Goal: Task Accomplishment & Management: Complete application form

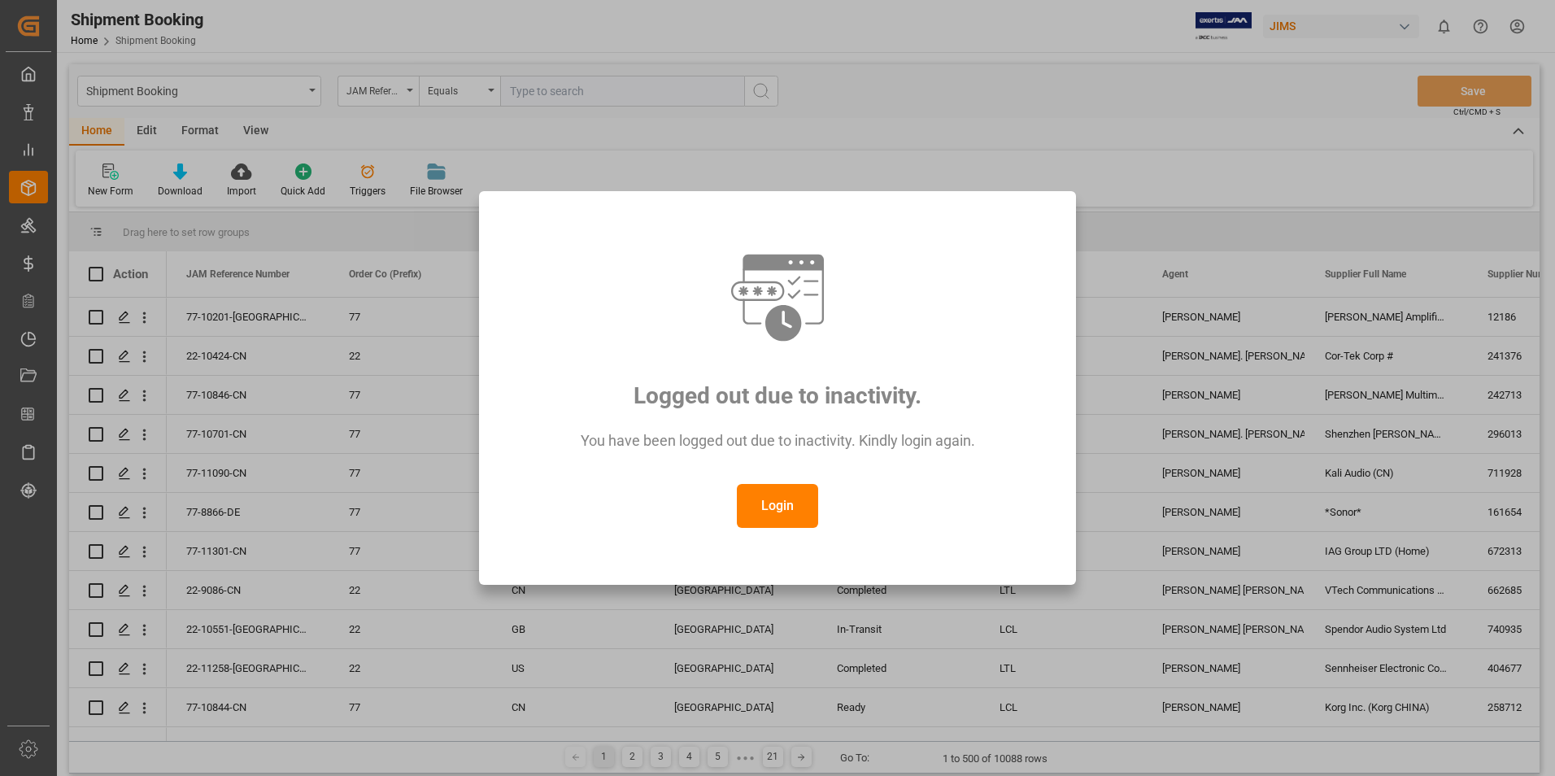
scroll to position [81, 0]
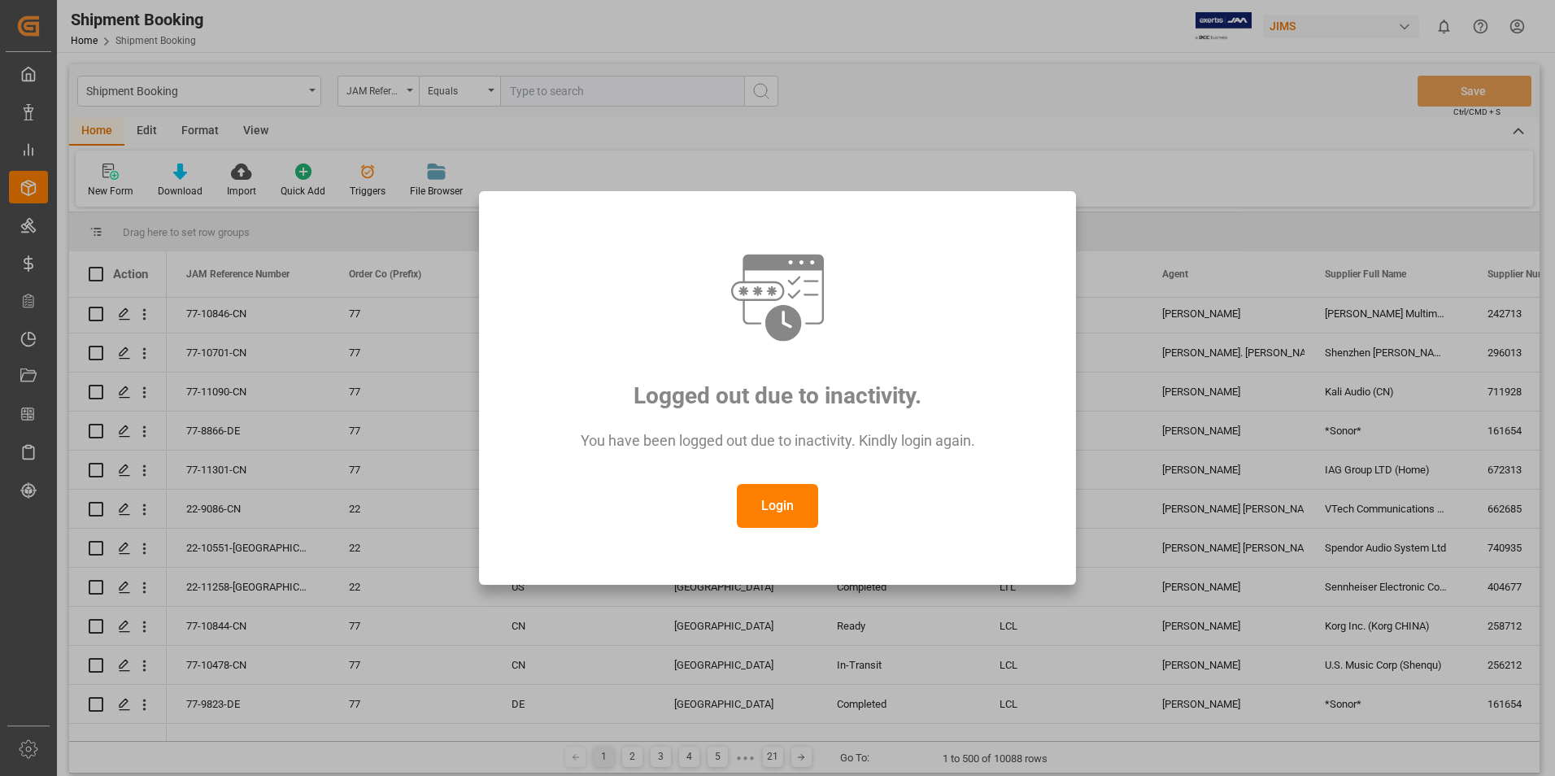
click at [746, 508] on button "Login" at bounding box center [777, 506] width 81 height 44
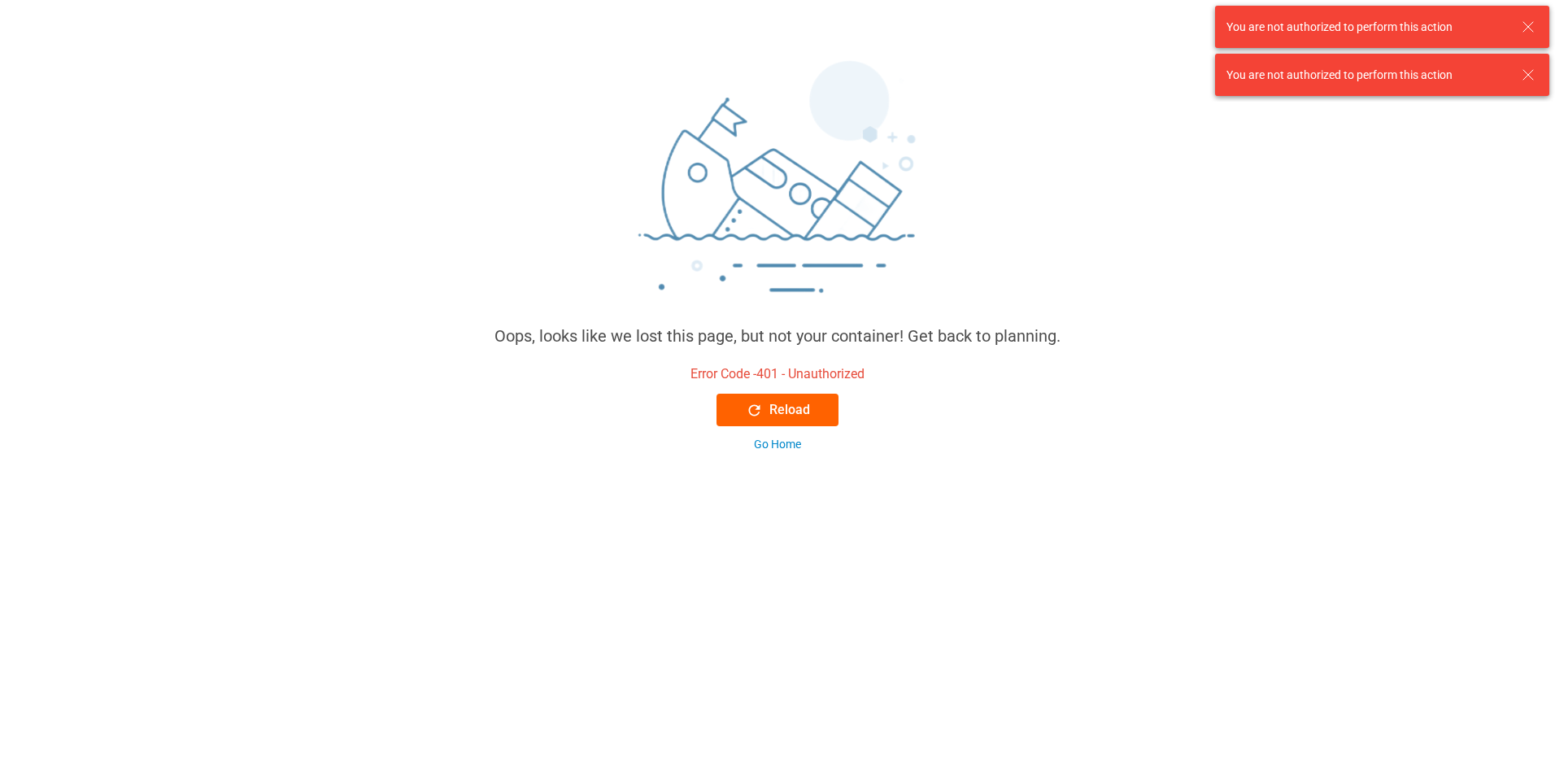
click at [769, 414] on div "Reload" at bounding box center [778, 410] width 64 height 20
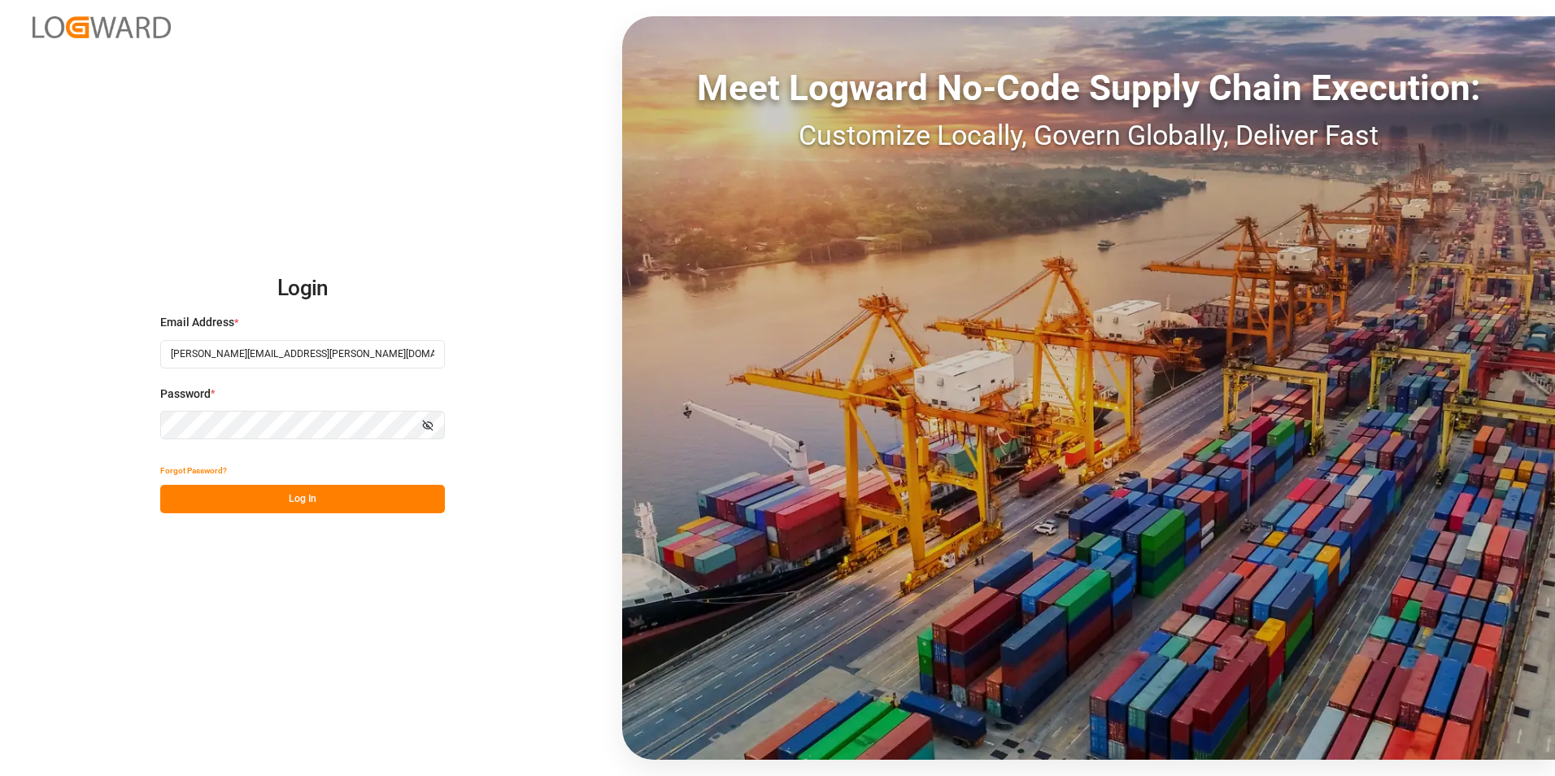
click at [302, 501] on button "Log In" at bounding box center [302, 499] width 285 height 28
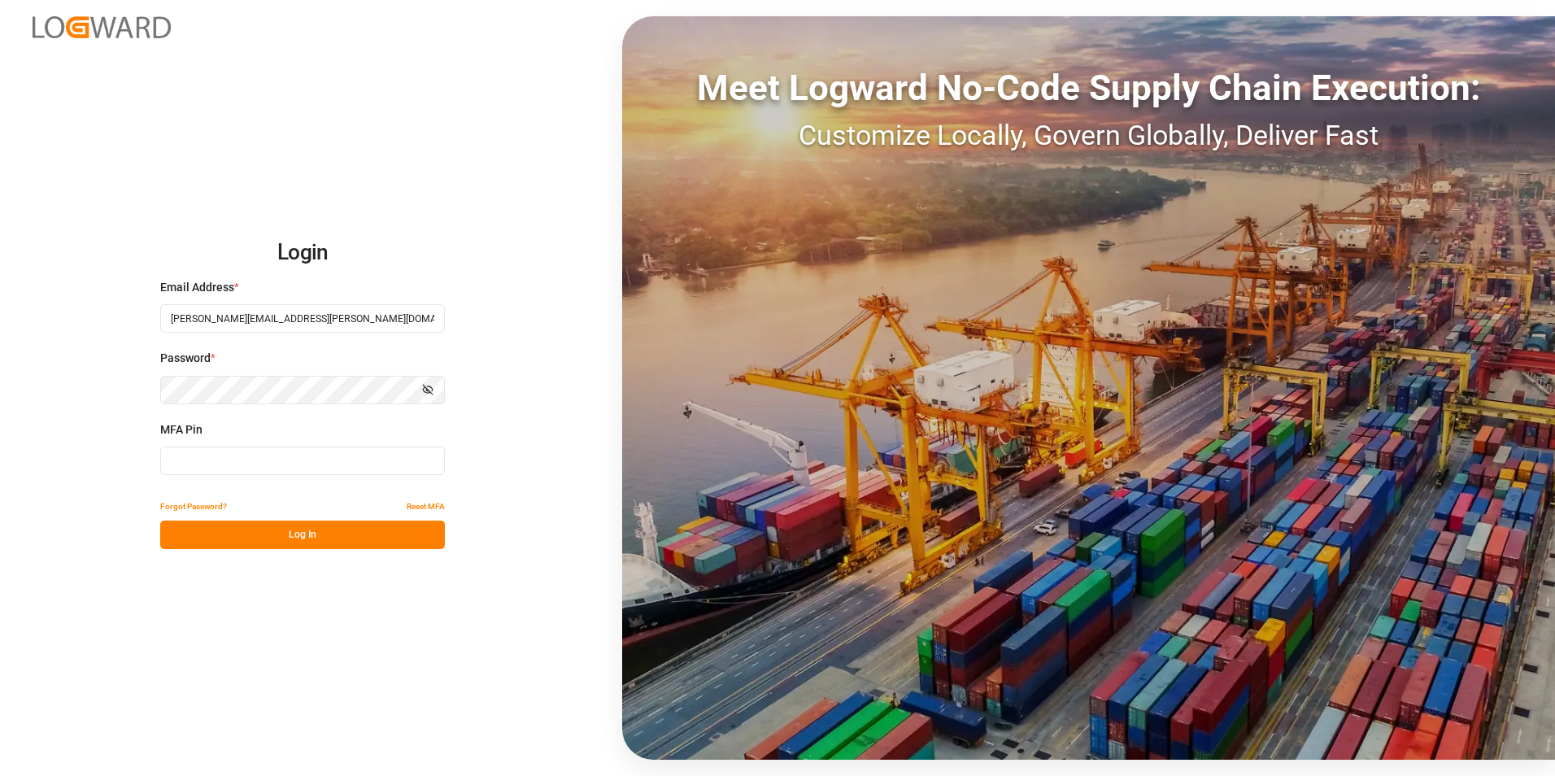
click at [234, 468] on input at bounding box center [302, 461] width 285 height 28
type input "244770"
click at [309, 538] on button "Log In" at bounding box center [302, 535] width 285 height 28
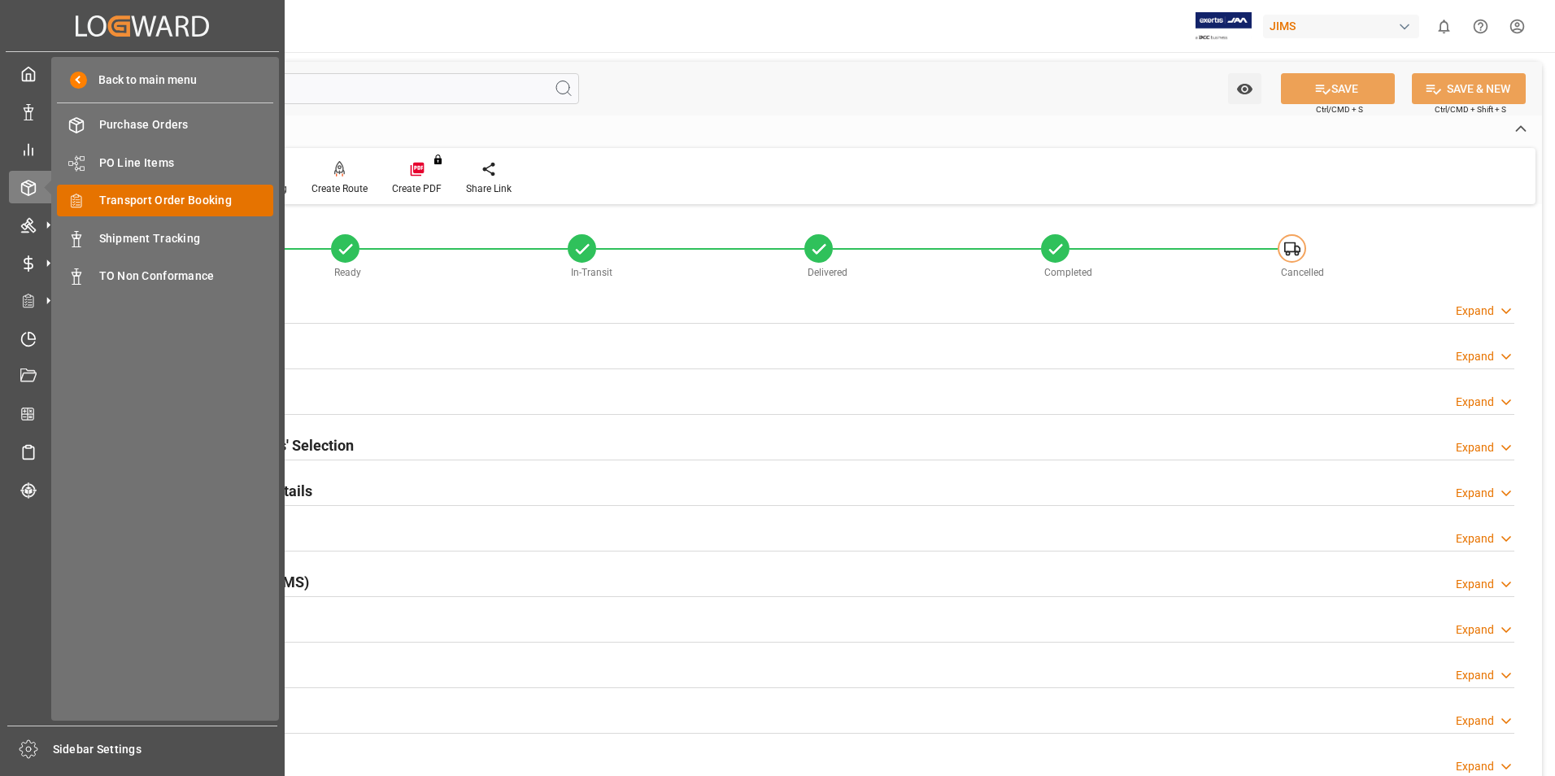
click at [158, 197] on span "Transport Order Booking" at bounding box center [186, 200] width 175 height 17
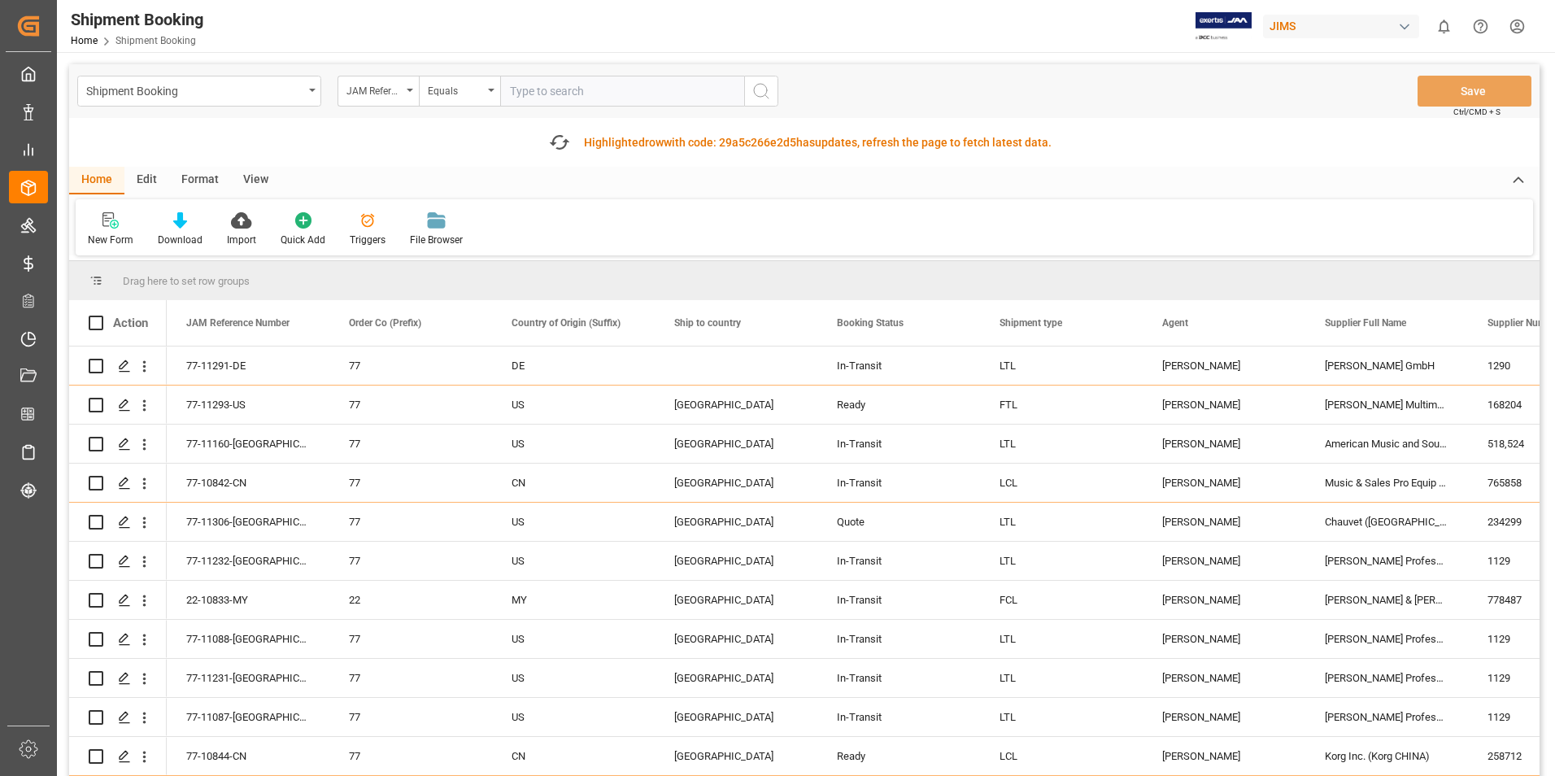
click at [577, 89] on input "text" at bounding box center [622, 91] width 244 height 31
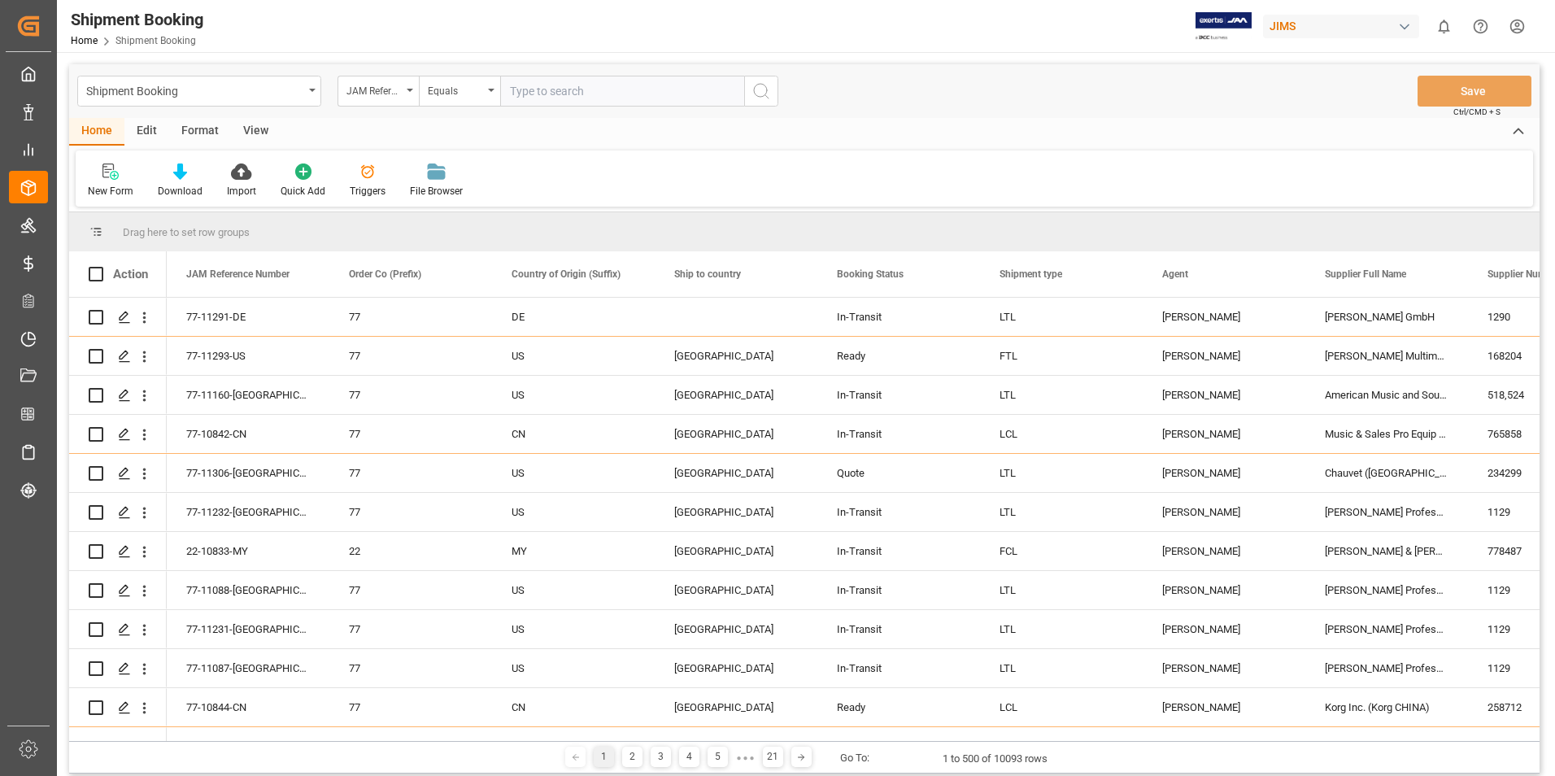
paste input "22-11102-CN"
type input "22-11102-CN"
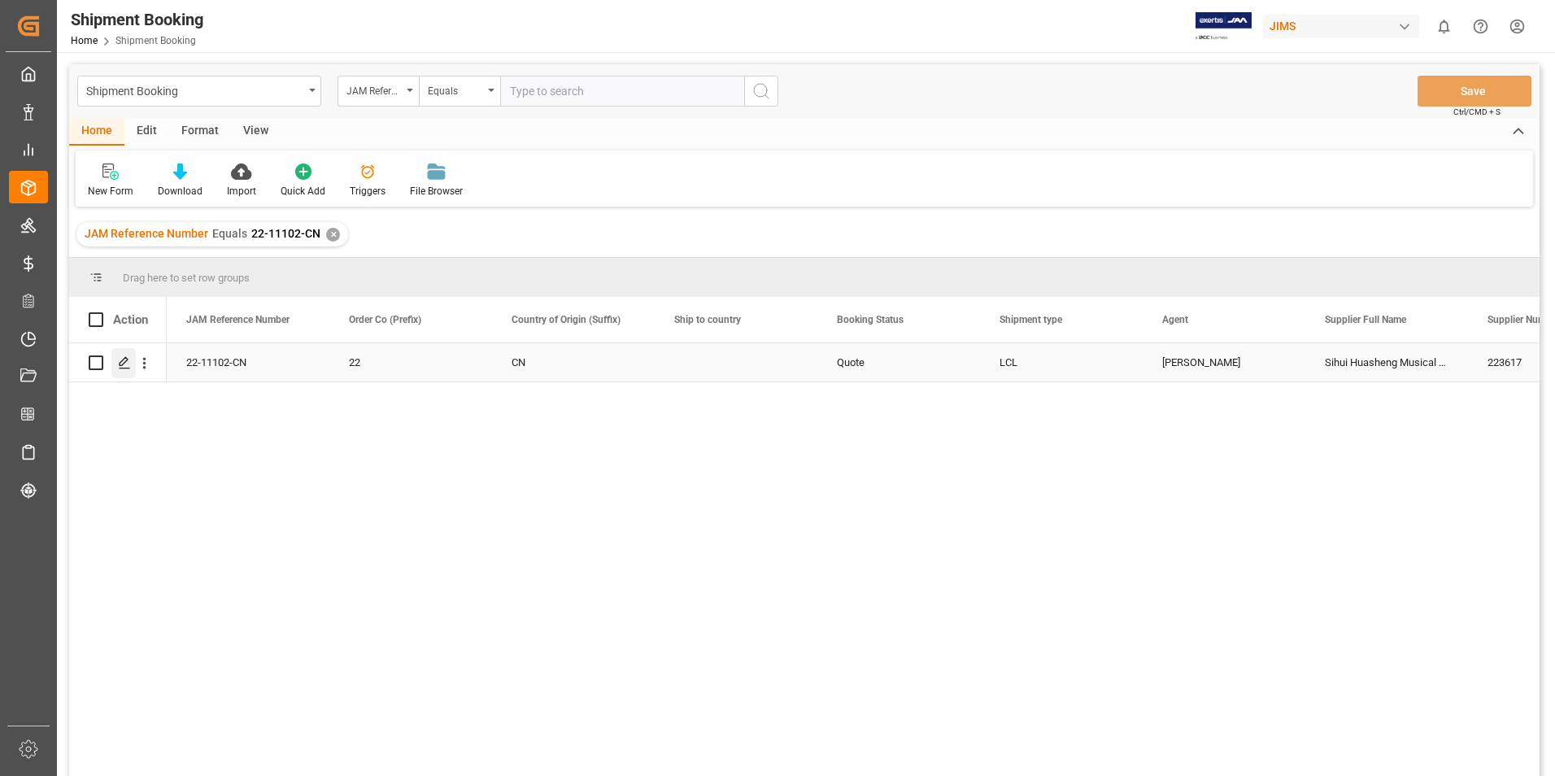
click at [121, 359] on icon "Press SPACE to select this row." at bounding box center [124, 362] width 13 height 13
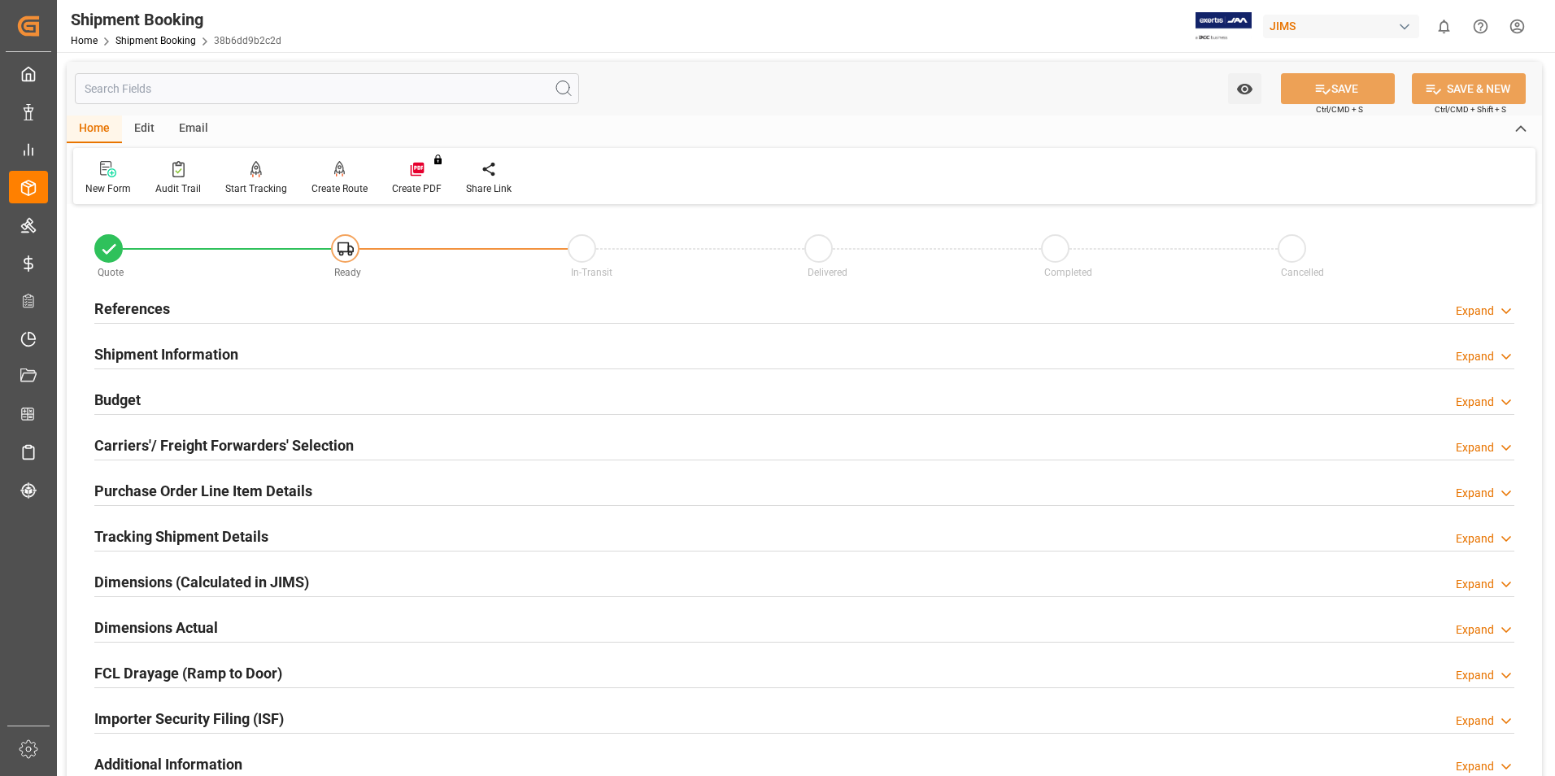
click at [165, 353] on h2 "Shipment Information" at bounding box center [166, 354] width 144 height 22
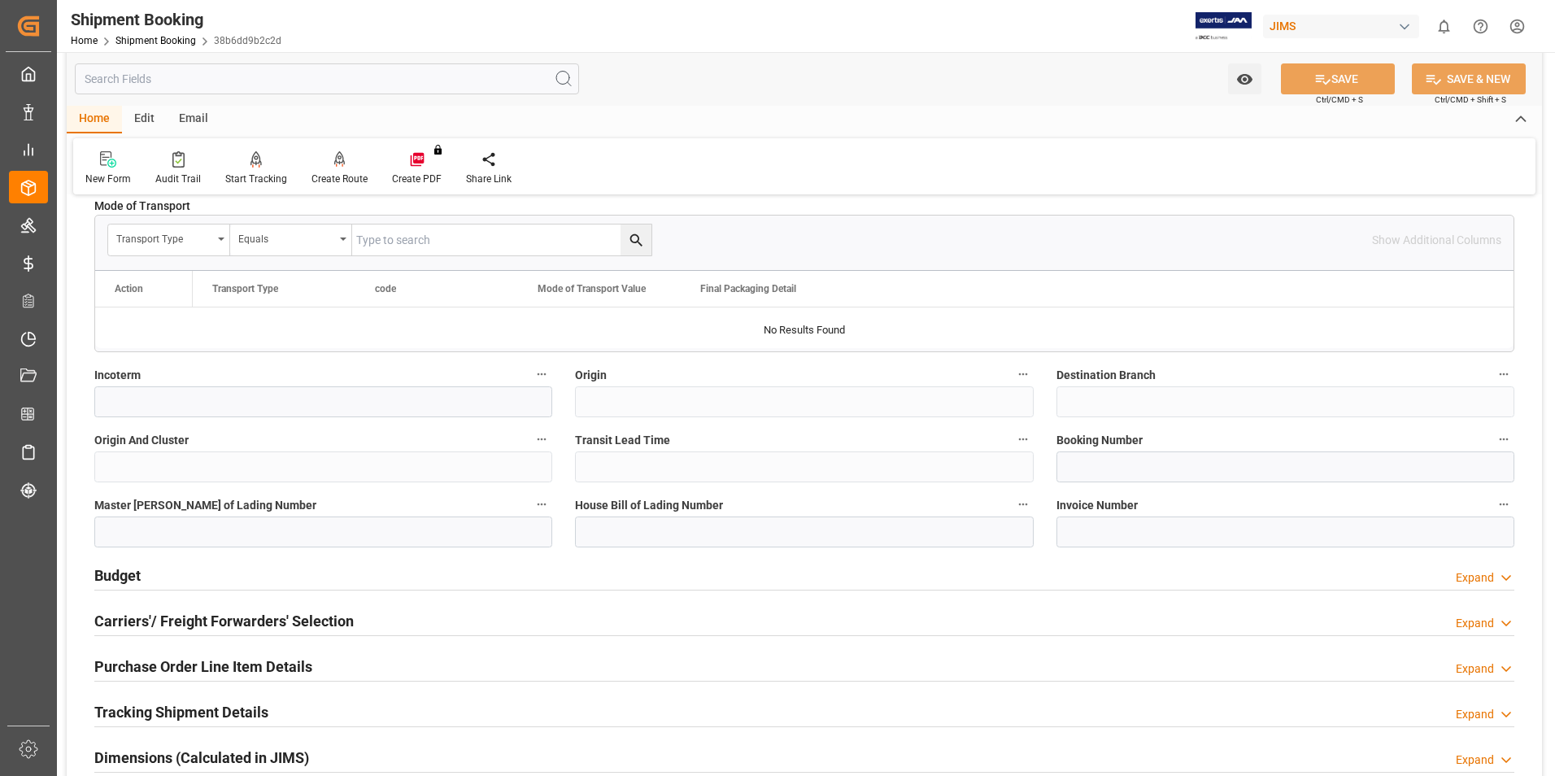
scroll to position [488, 0]
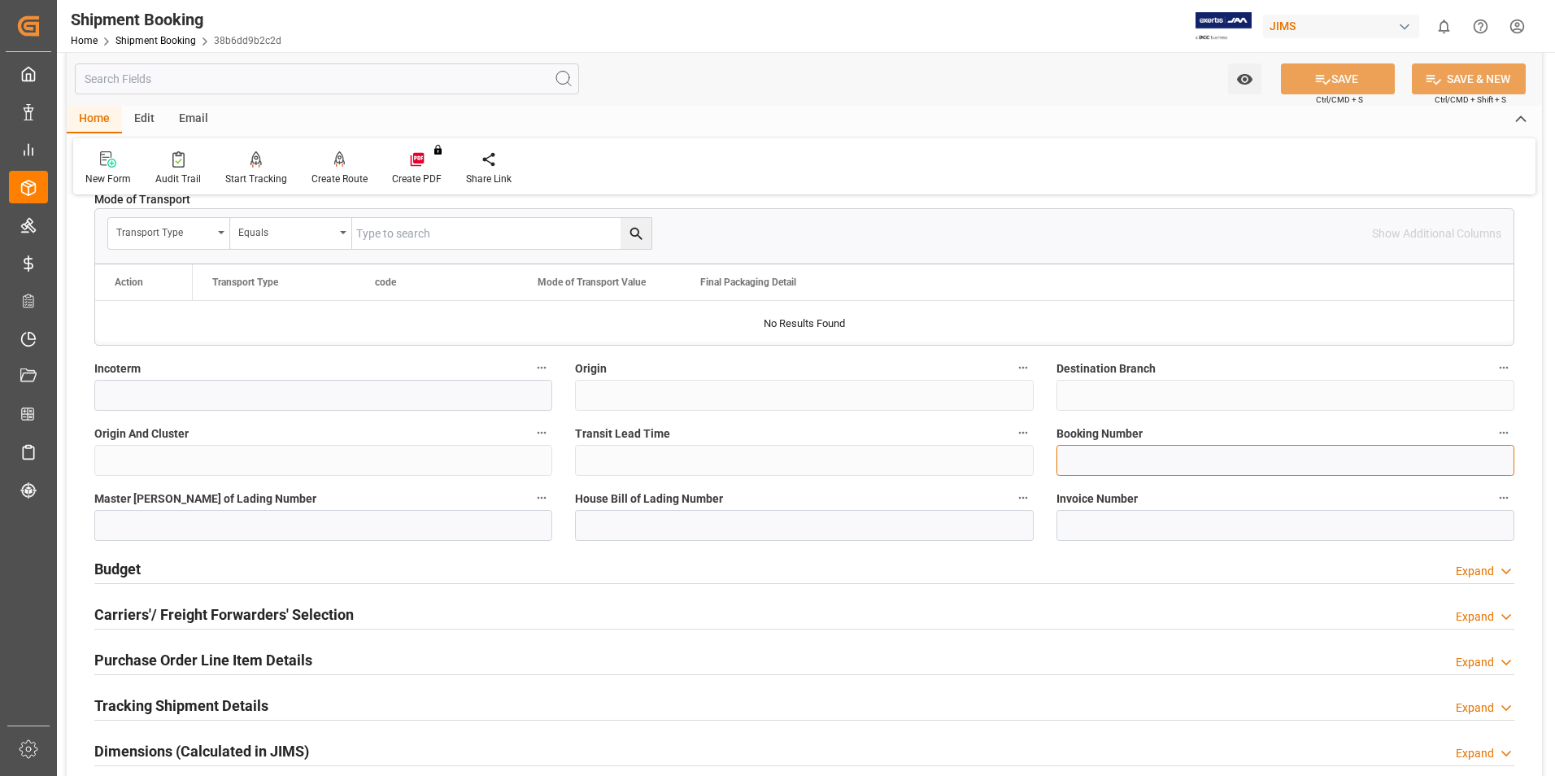
click at [1088, 455] on input at bounding box center [1285, 460] width 458 height 31
paste input "884776712300"
type input "884776712300"
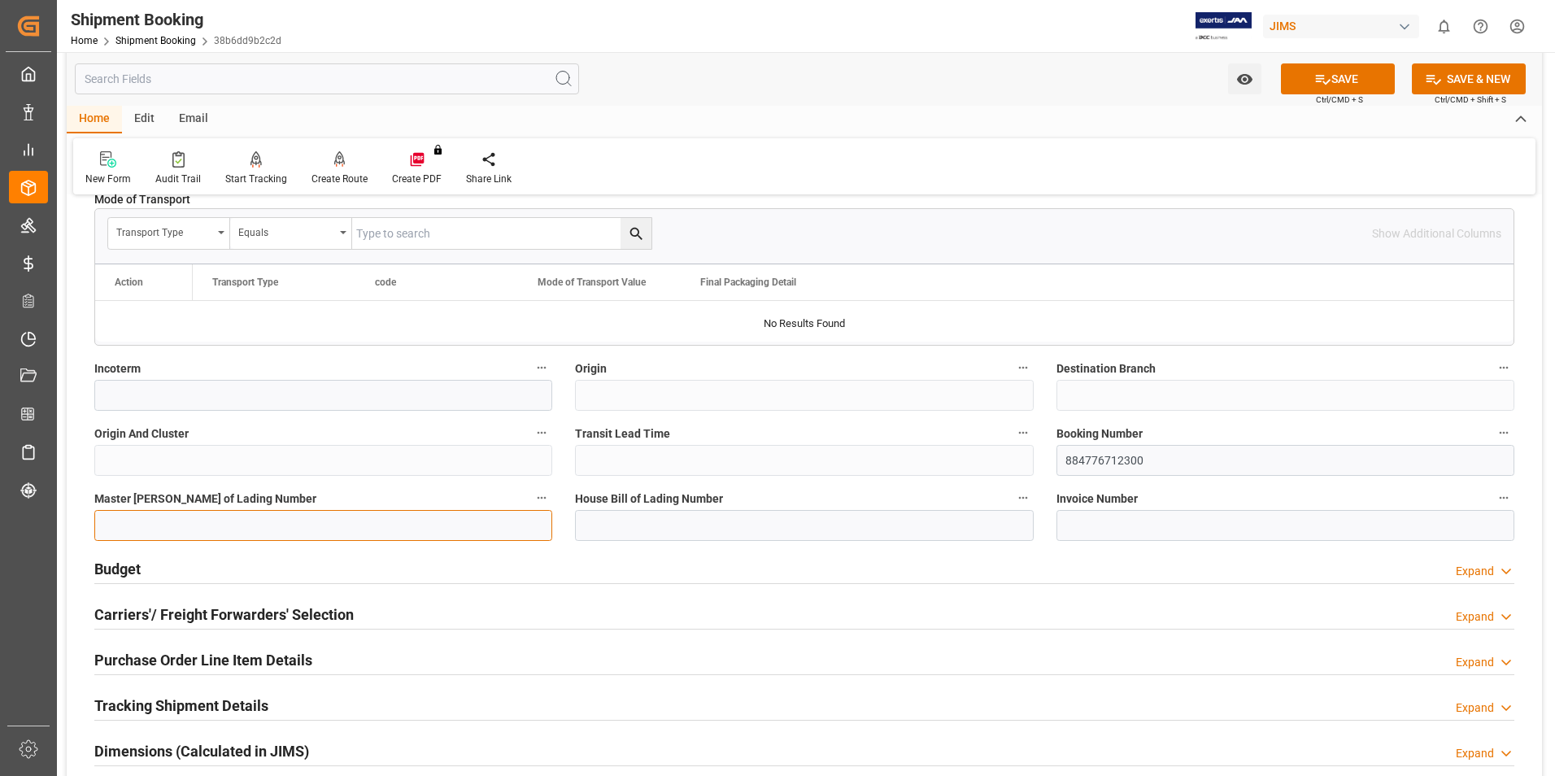
click at [242, 512] on input at bounding box center [323, 525] width 458 height 31
paste input "884776712300"
type input "884776712300"
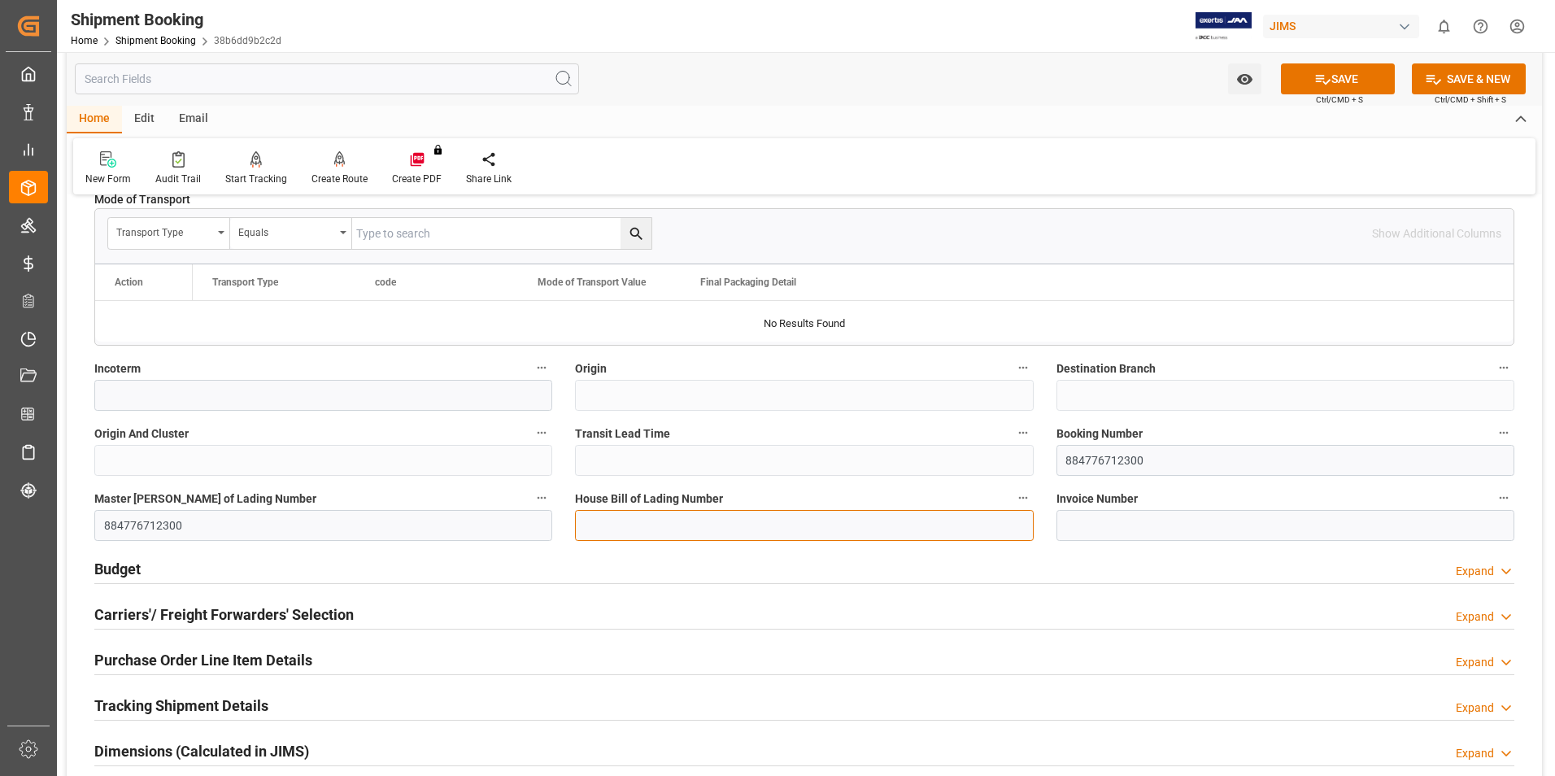
click at [685, 523] on input at bounding box center [804, 525] width 458 height 31
paste input "884776712300"
type input "884776712300"
click at [1344, 74] on button "SAVE" at bounding box center [1338, 78] width 114 height 31
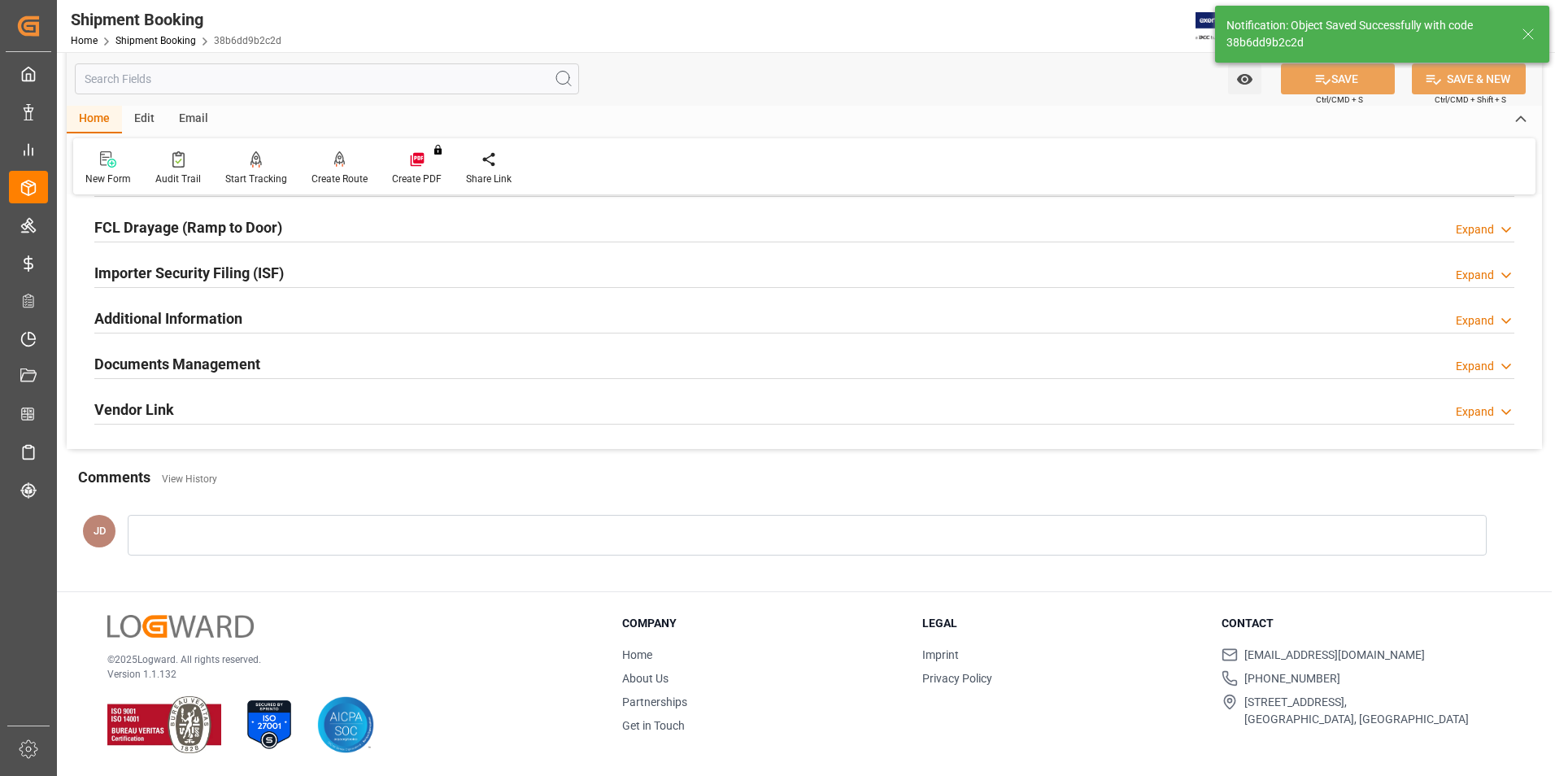
scroll to position [0, 0]
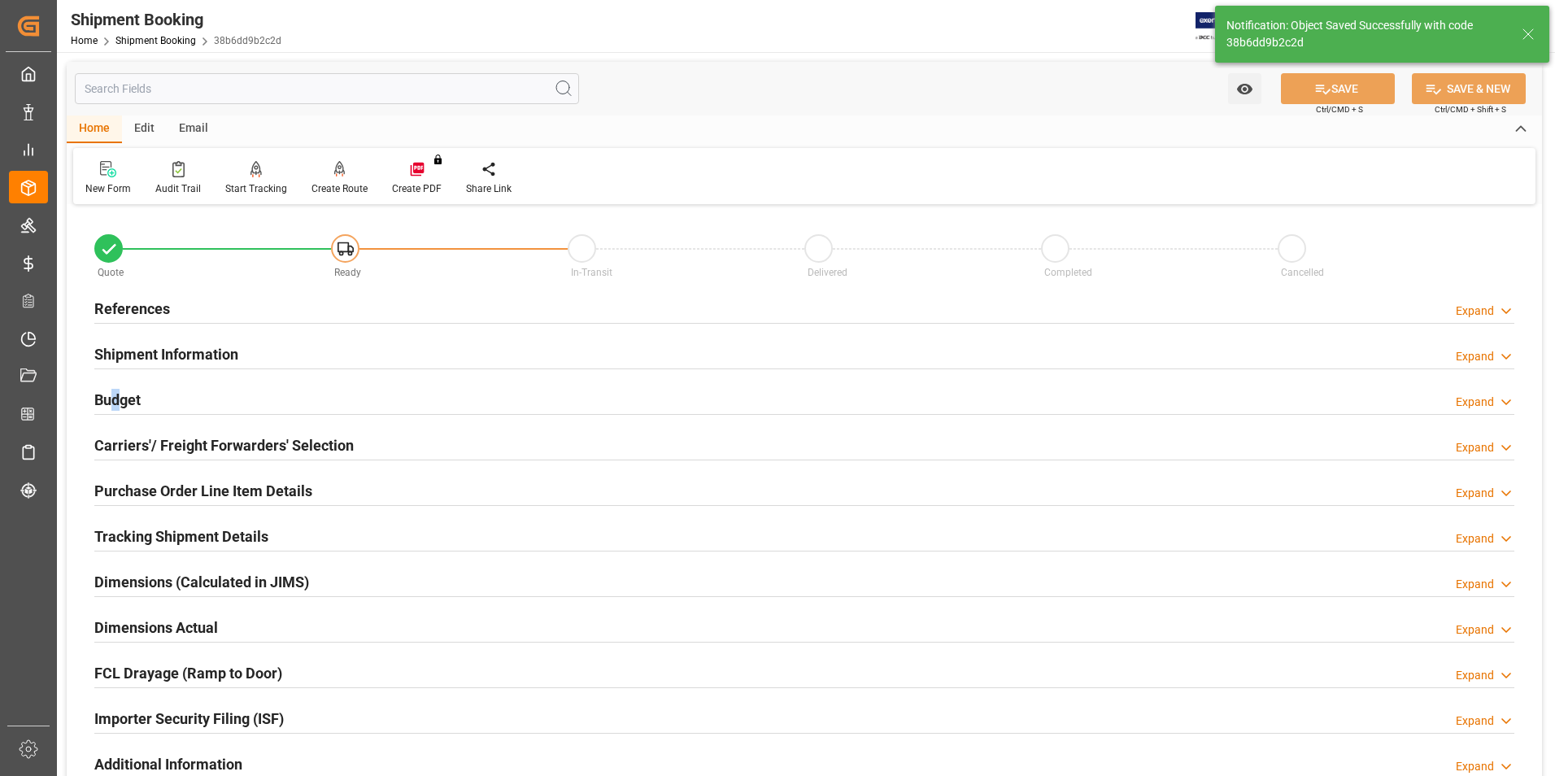
click at [117, 398] on h2 "Budget" at bounding box center [117, 400] width 46 height 22
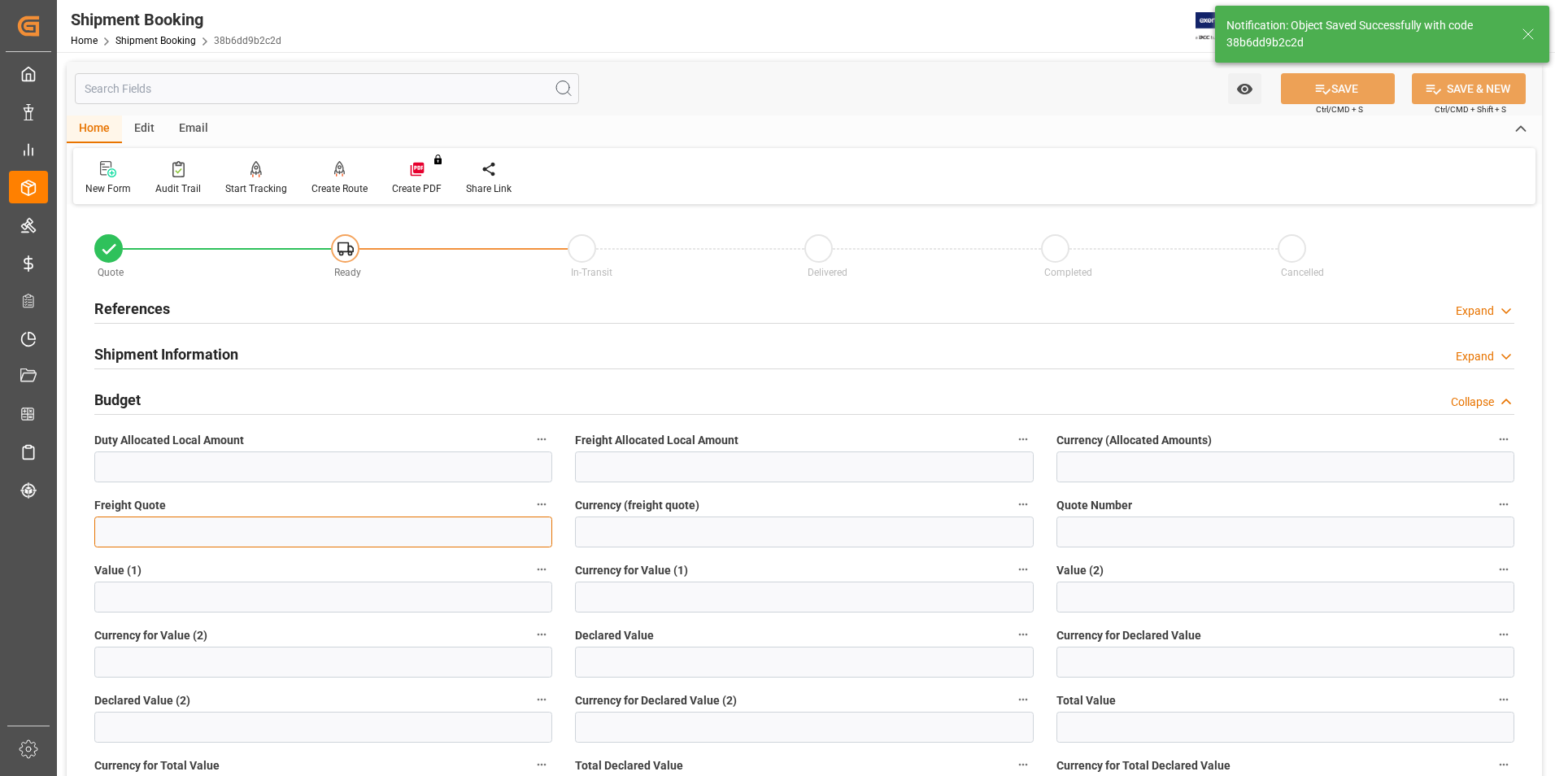
drag, startPoint x: 117, startPoint y: 398, endPoint x: 159, endPoint y: 521, distance: 129.9
click at [159, 521] on input "text" at bounding box center [323, 531] width 458 height 31
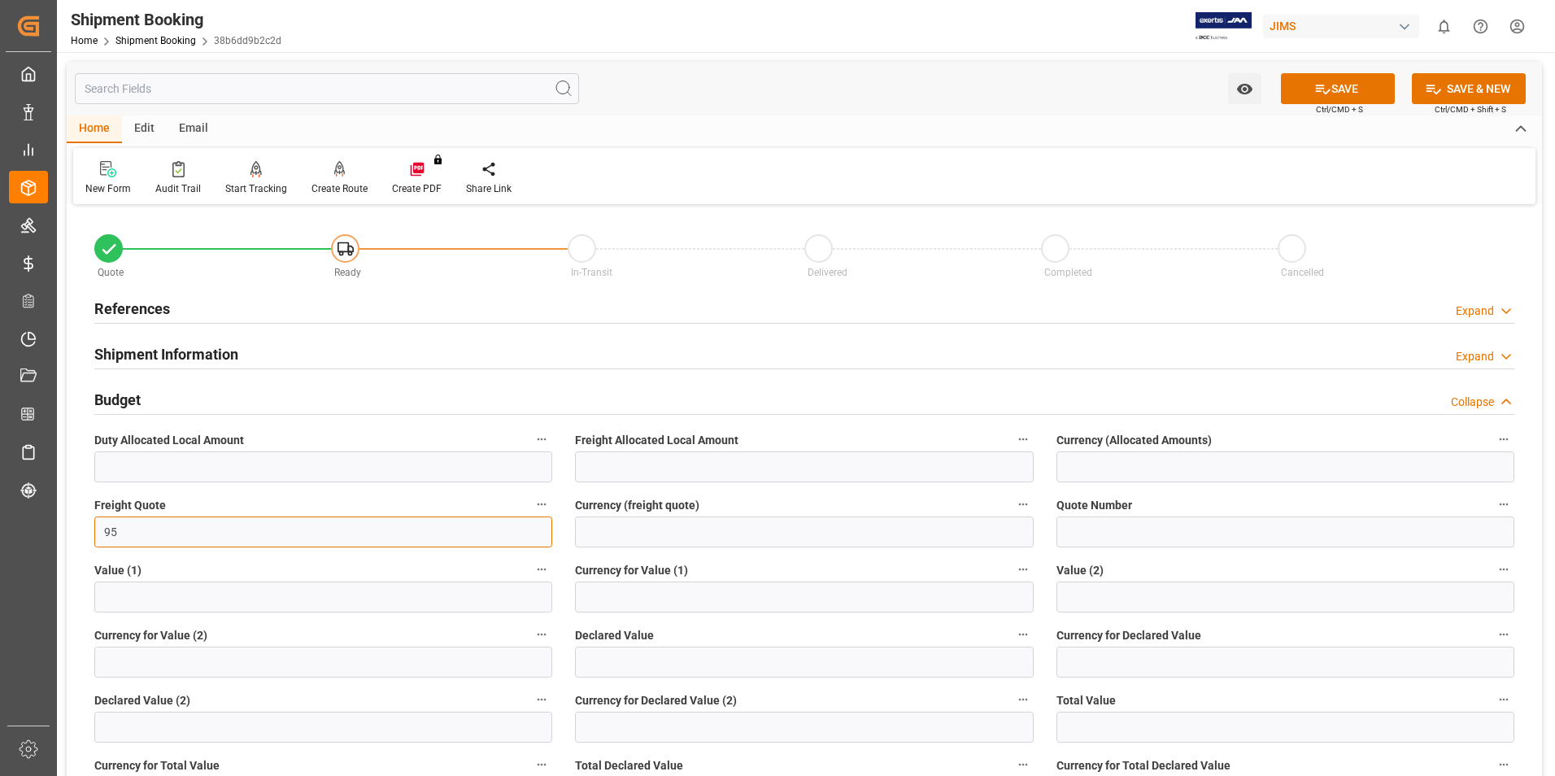
type input "95"
click at [614, 531] on input at bounding box center [804, 531] width 458 height 31
type input "usd"
click at [590, 660] on input "text" at bounding box center [804, 662] width 458 height 31
click at [616, 658] on input "text" at bounding box center [804, 662] width 458 height 31
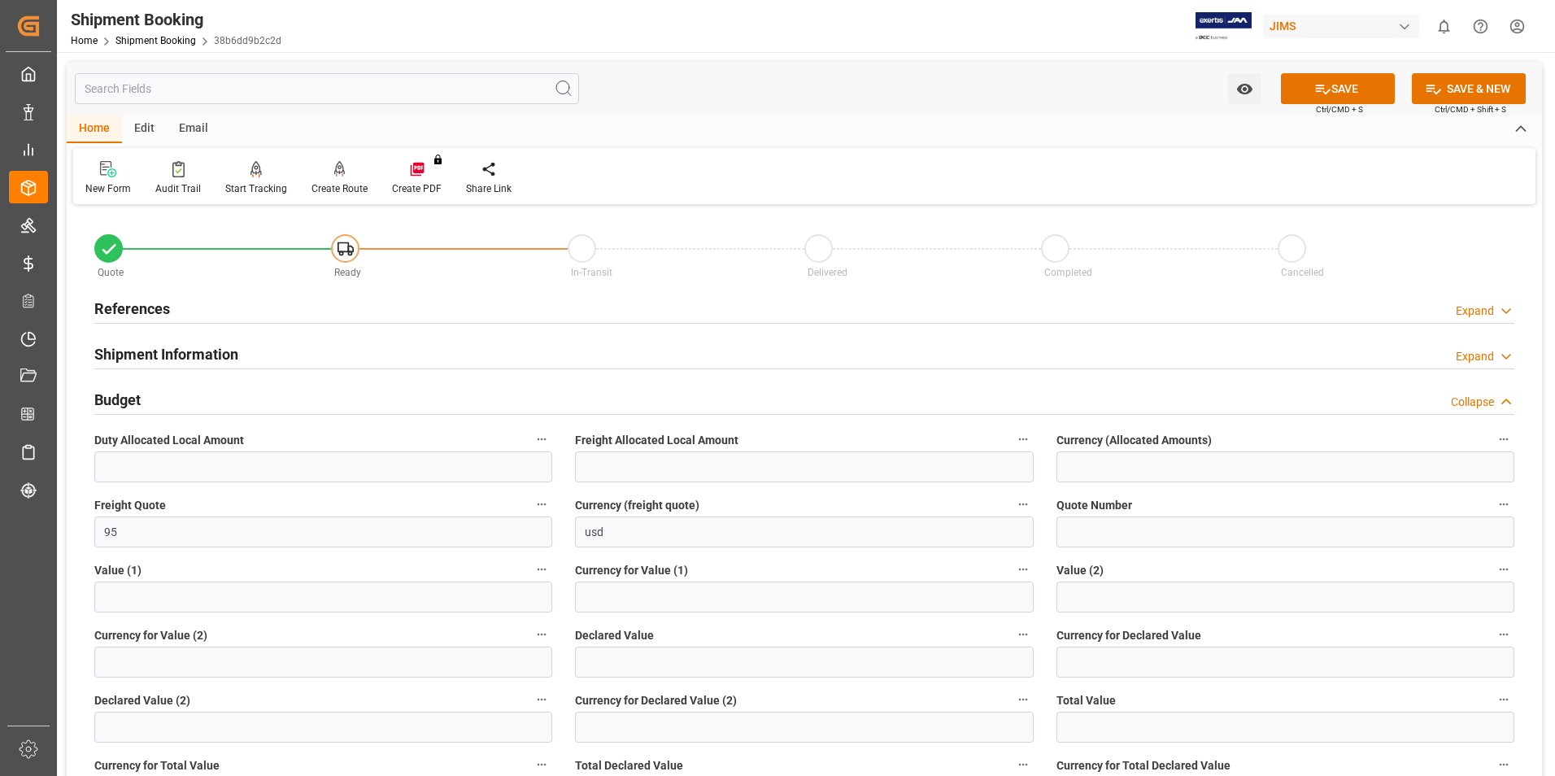
click at [369, 621] on div "Currency for Value (2)" at bounding box center [323, 650] width 481 height 65
click at [617, 660] on input "text" at bounding box center [804, 662] width 458 height 31
type input "150"
click at [1114, 661] on input at bounding box center [1285, 662] width 458 height 31
type input "usd"
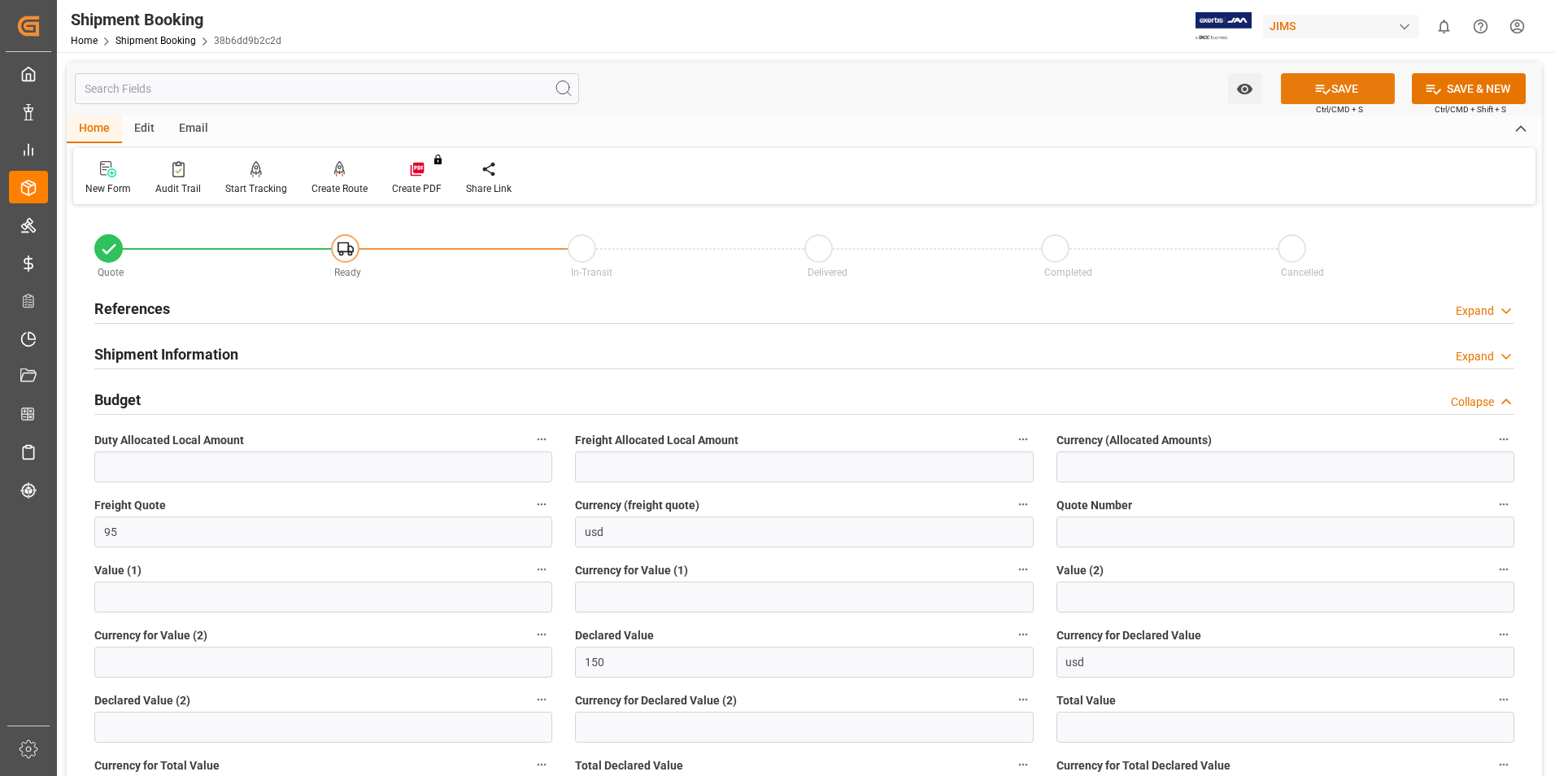
click at [1351, 77] on button "SAVE" at bounding box center [1338, 88] width 114 height 31
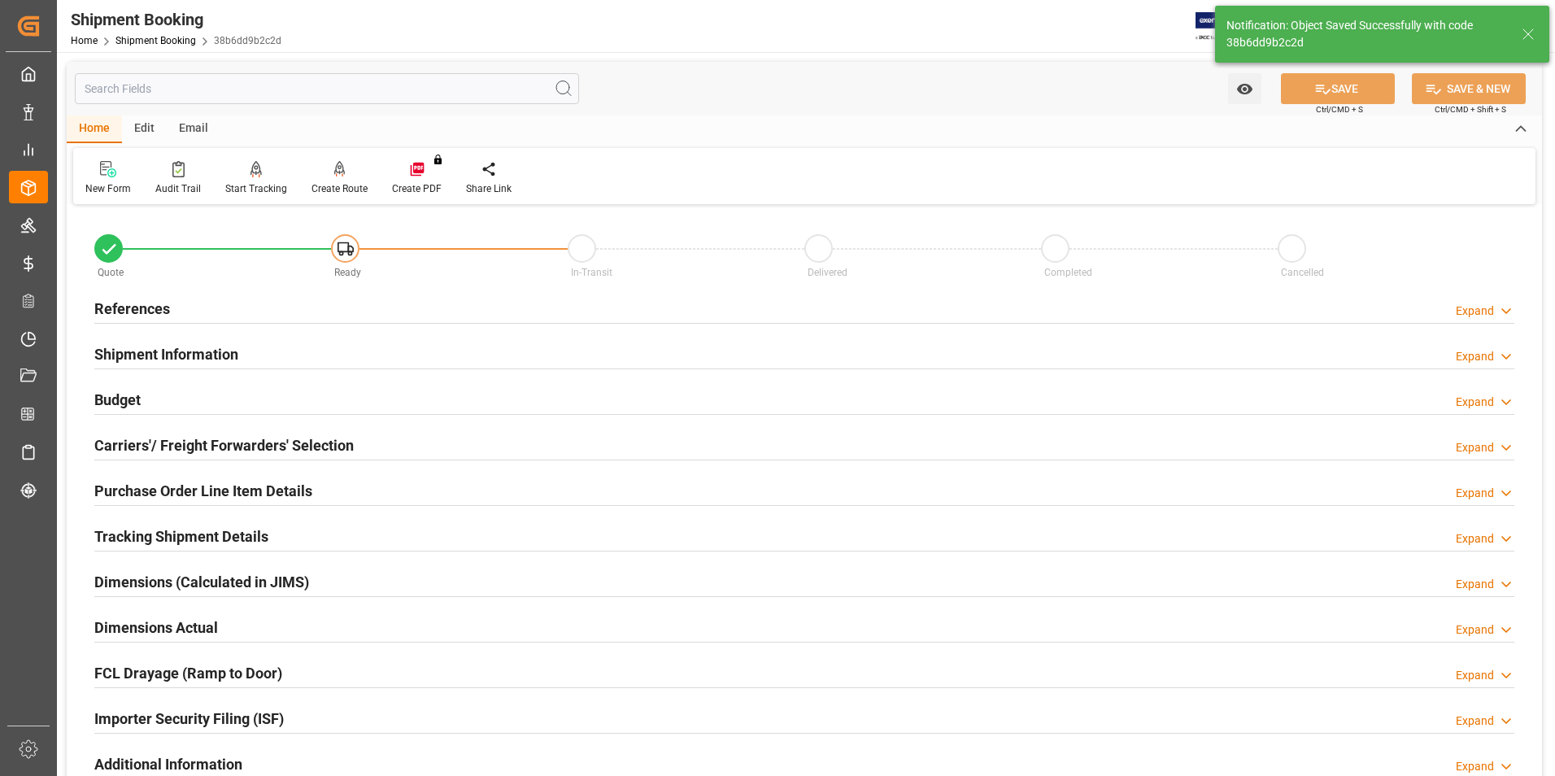
click at [137, 447] on h2 "Carriers'/ Freight Forwarders' Selection" at bounding box center [223, 445] width 259 height 22
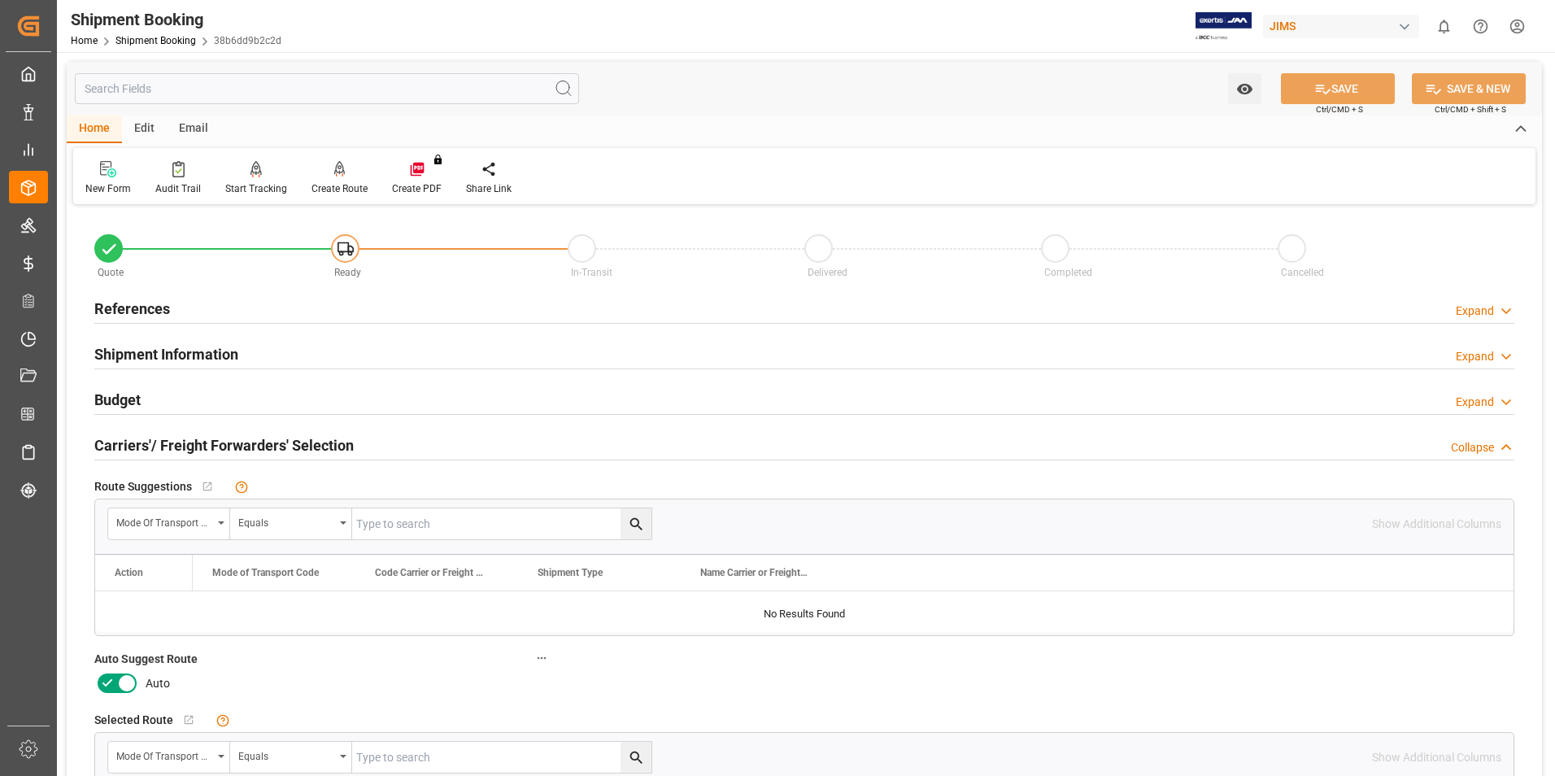
click at [118, 680] on icon at bounding box center [127, 683] width 20 height 20
click at [0, 0] on input "checkbox" at bounding box center [0, 0] width 0 height 0
click at [1344, 84] on button "SAVE" at bounding box center [1338, 88] width 114 height 31
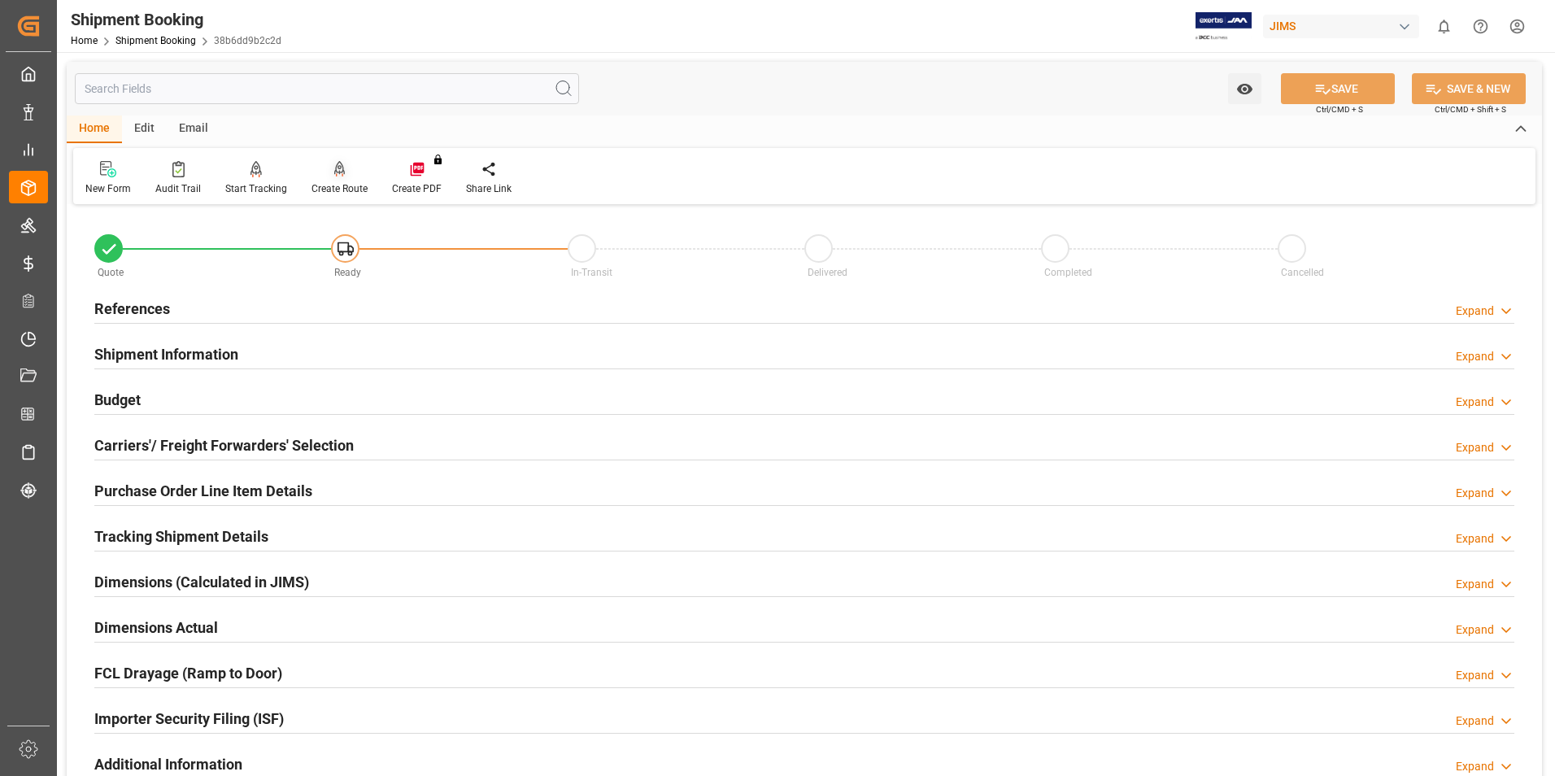
click at [338, 183] on div "Create Route" at bounding box center [339, 188] width 56 height 15
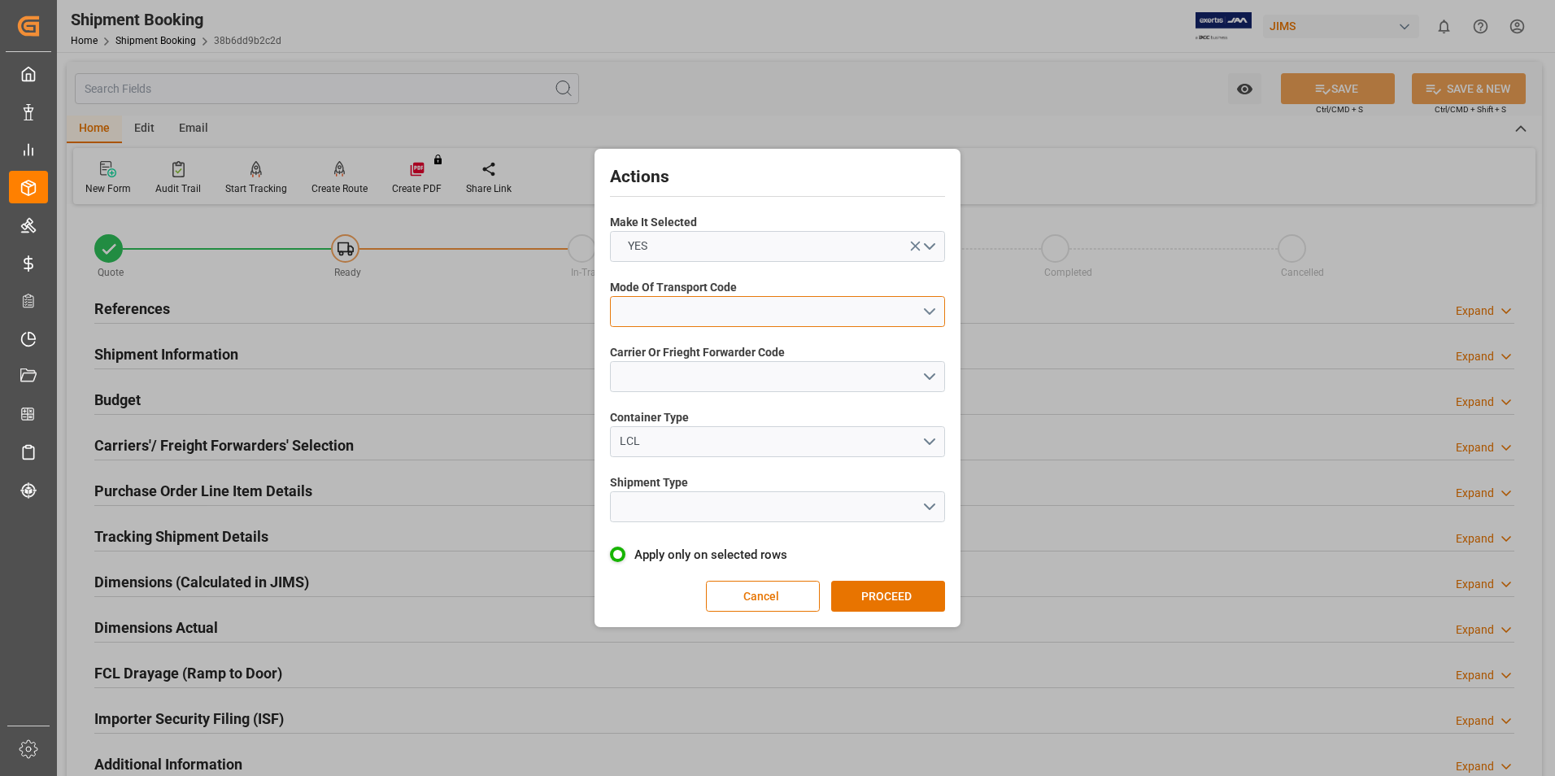
click at [695, 317] on button "open menu" at bounding box center [777, 311] width 335 height 31
click at [709, 345] on div "2- COURIER AIR" at bounding box center [777, 350] width 333 height 34
click at [717, 369] on button "open menu" at bounding box center [777, 376] width 335 height 31
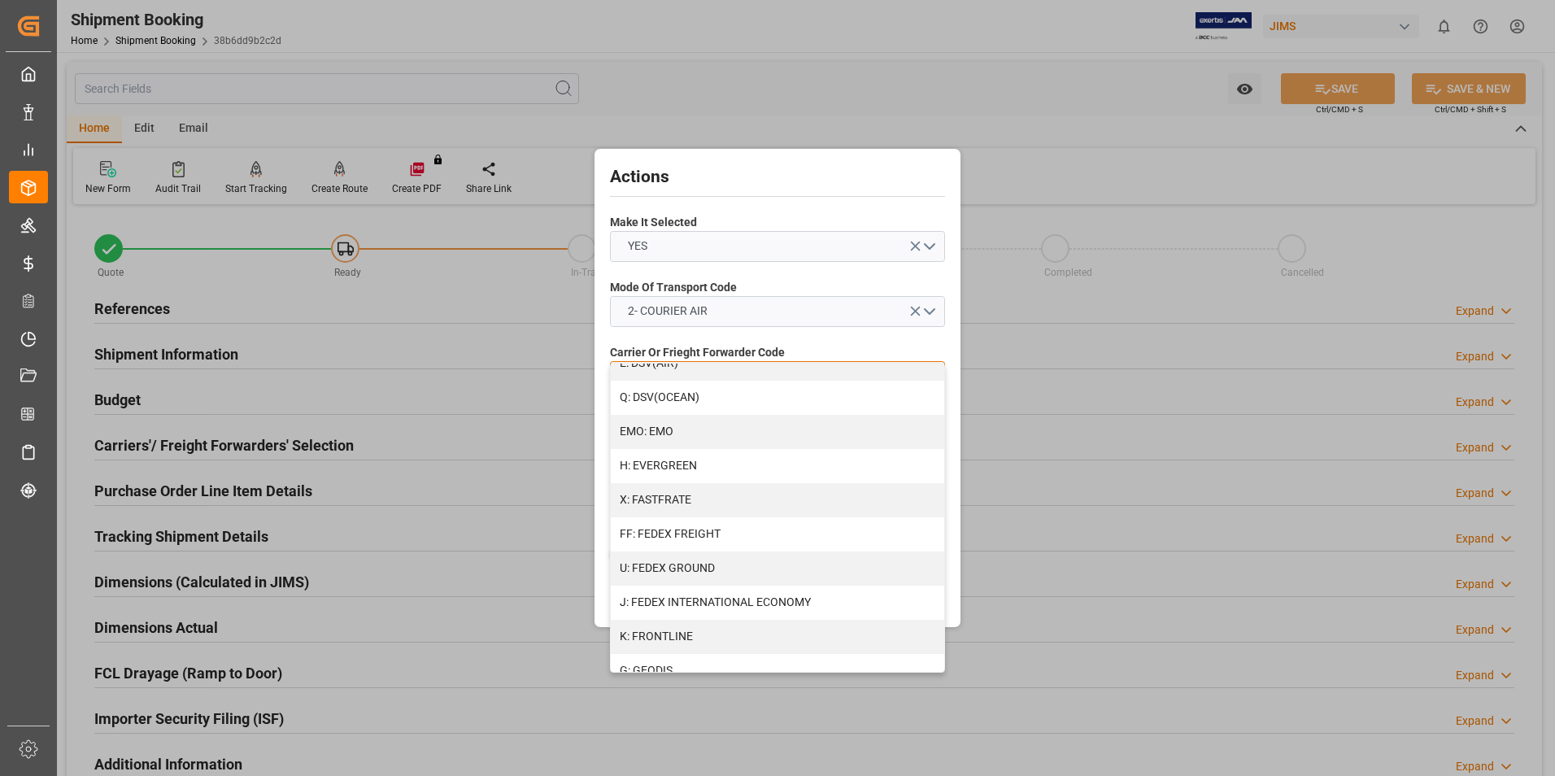
scroll to position [325, 0]
click at [769, 595] on div "J: FEDEX INTERNATIONAL ECONOMY" at bounding box center [777, 602] width 333 height 34
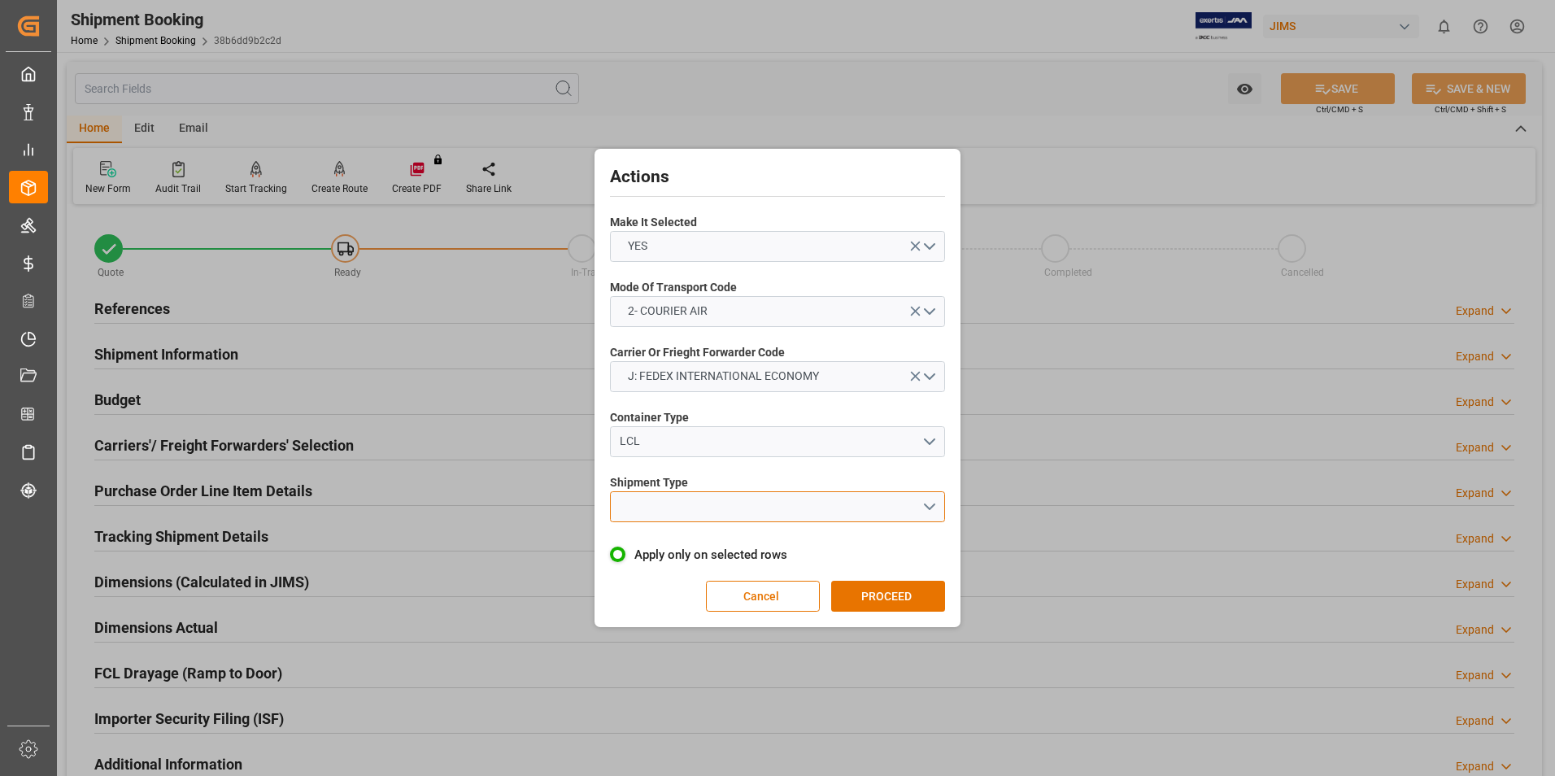
click at [732, 511] on button "open menu" at bounding box center [777, 506] width 335 height 31
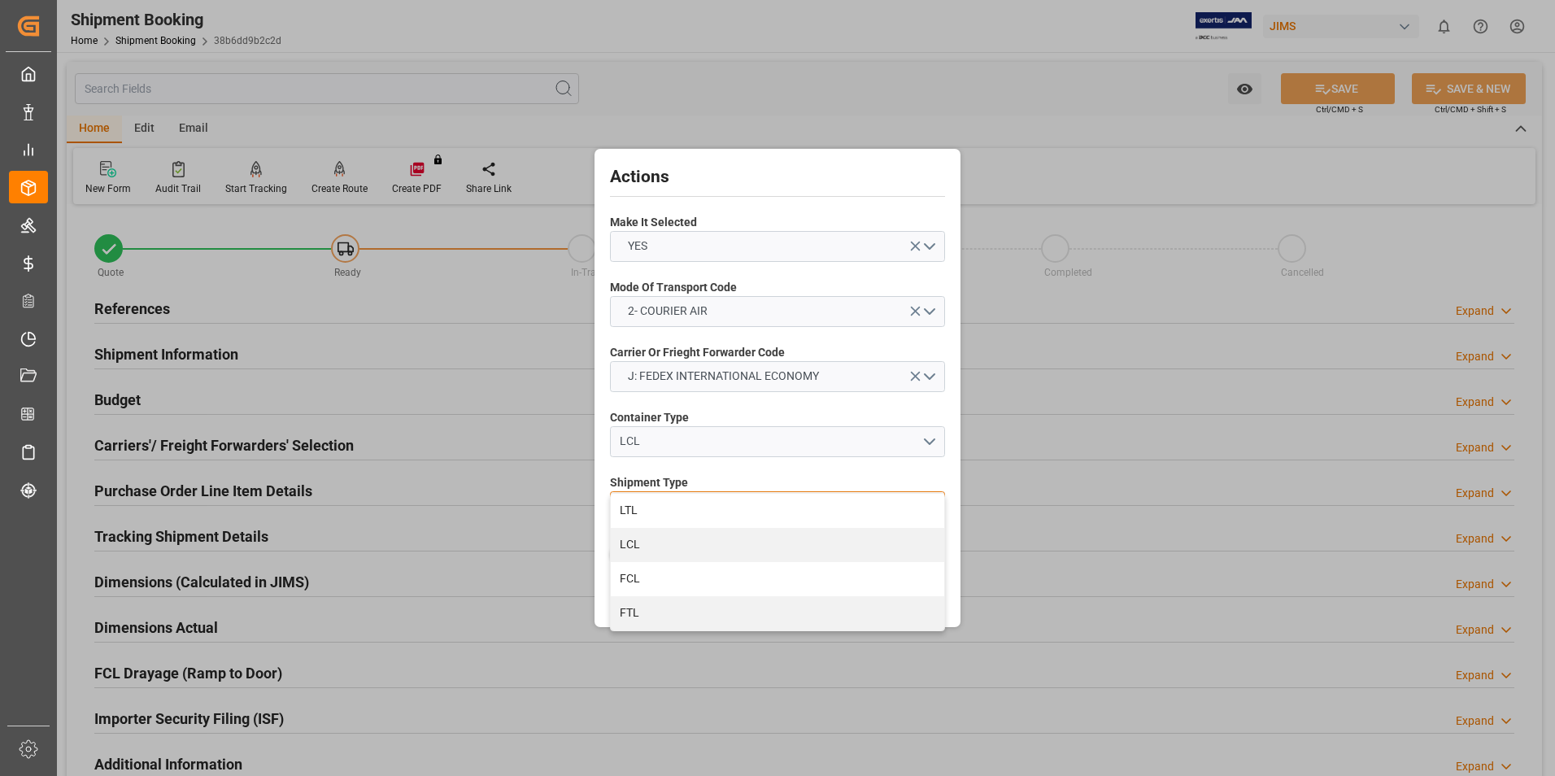
click at [732, 511] on div "LTL" at bounding box center [777, 511] width 333 height 34
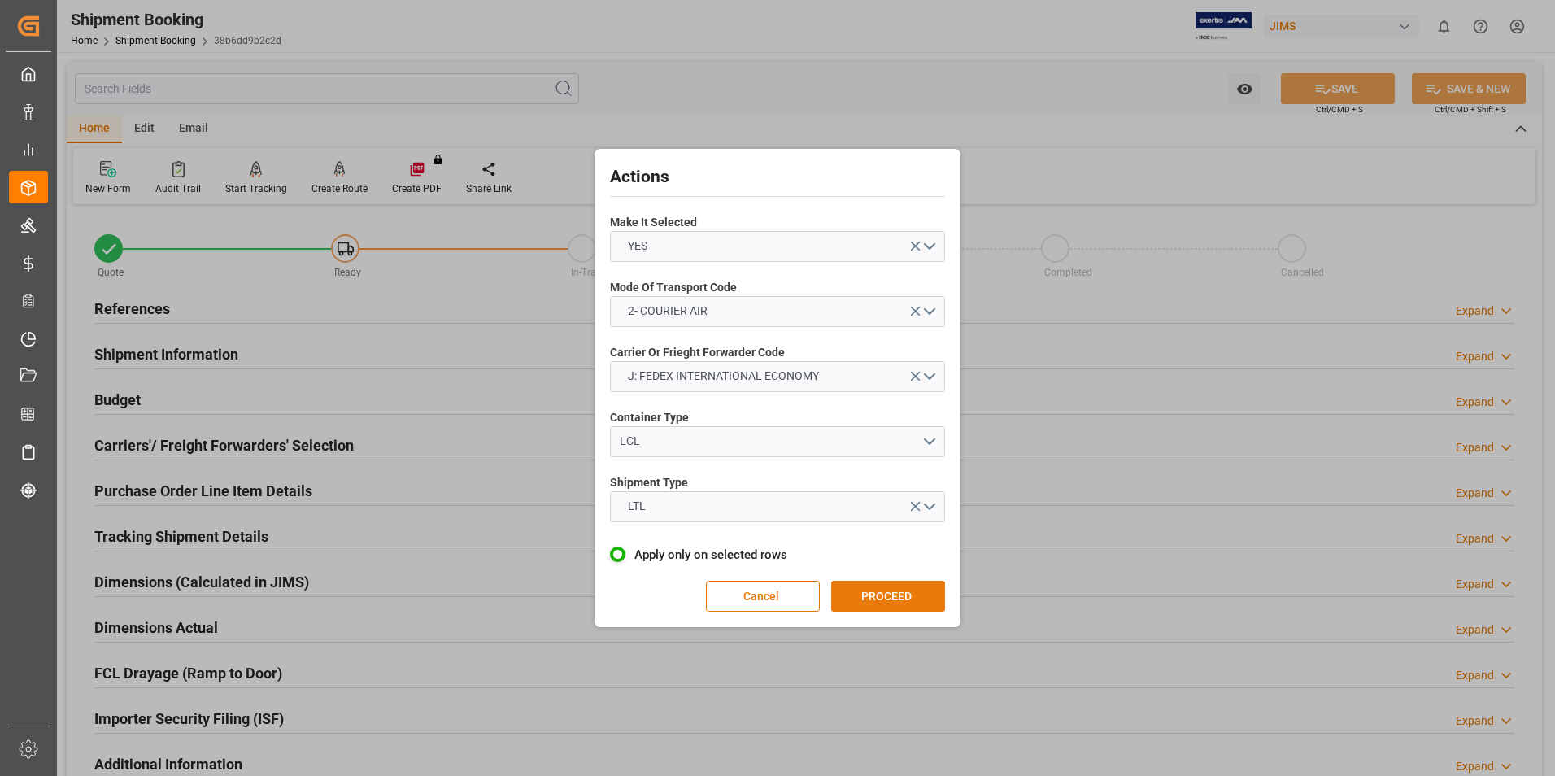
click at [895, 593] on button "PROCEED" at bounding box center [888, 596] width 114 height 31
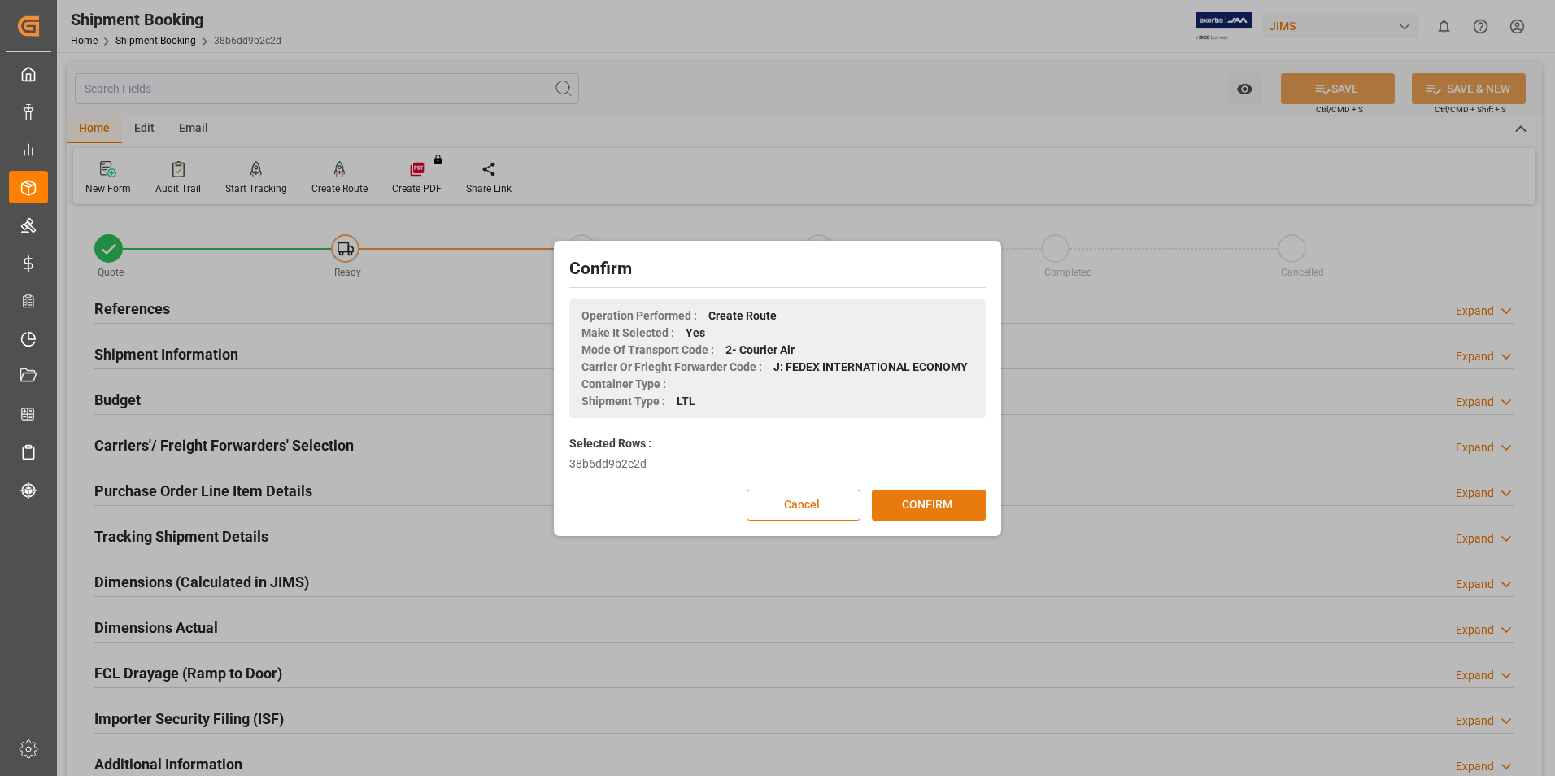
click at [920, 500] on button "CONFIRM" at bounding box center [929, 505] width 114 height 31
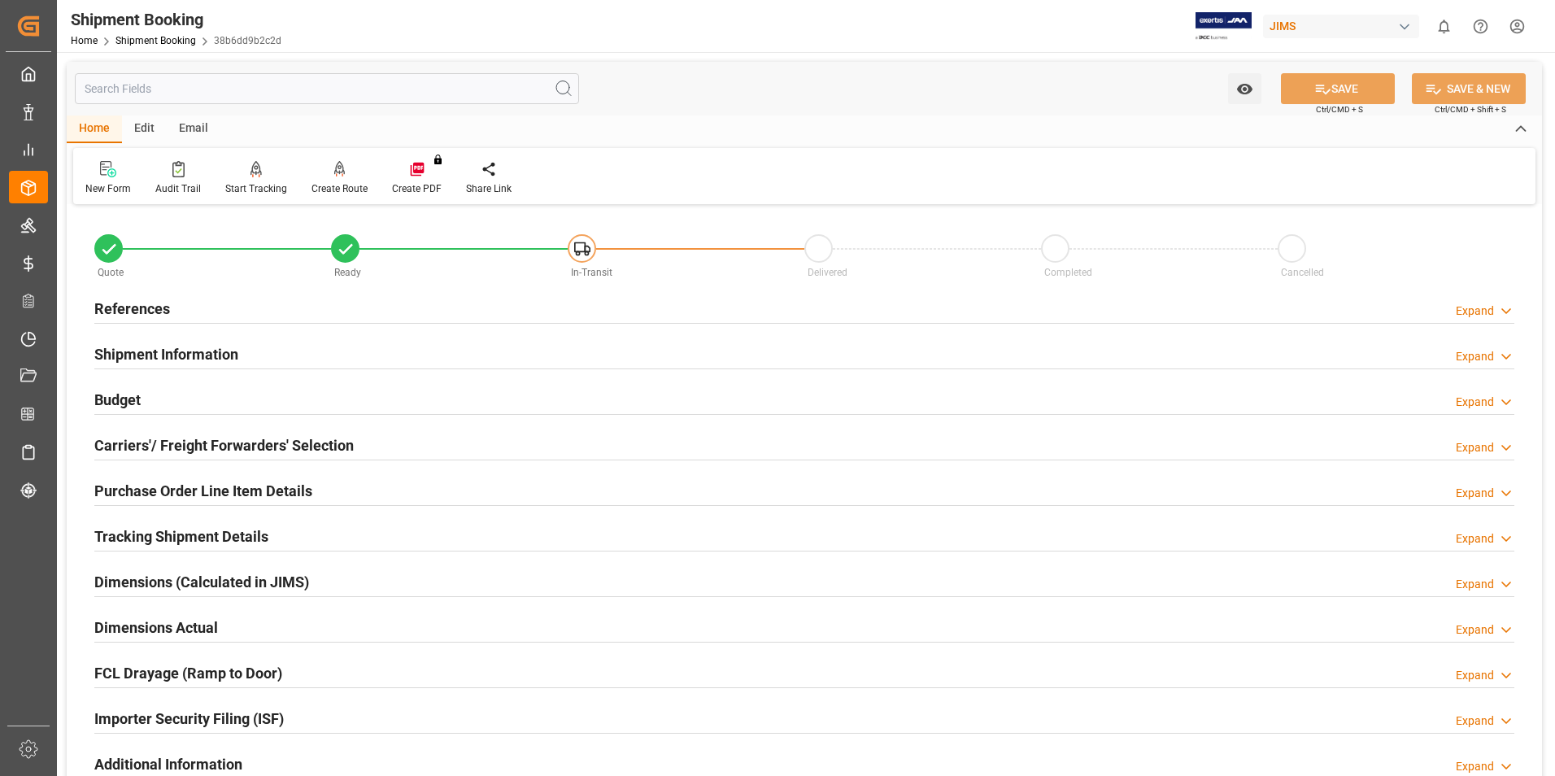
click at [152, 621] on h2 "Dimensions Actual" at bounding box center [156, 627] width 124 height 22
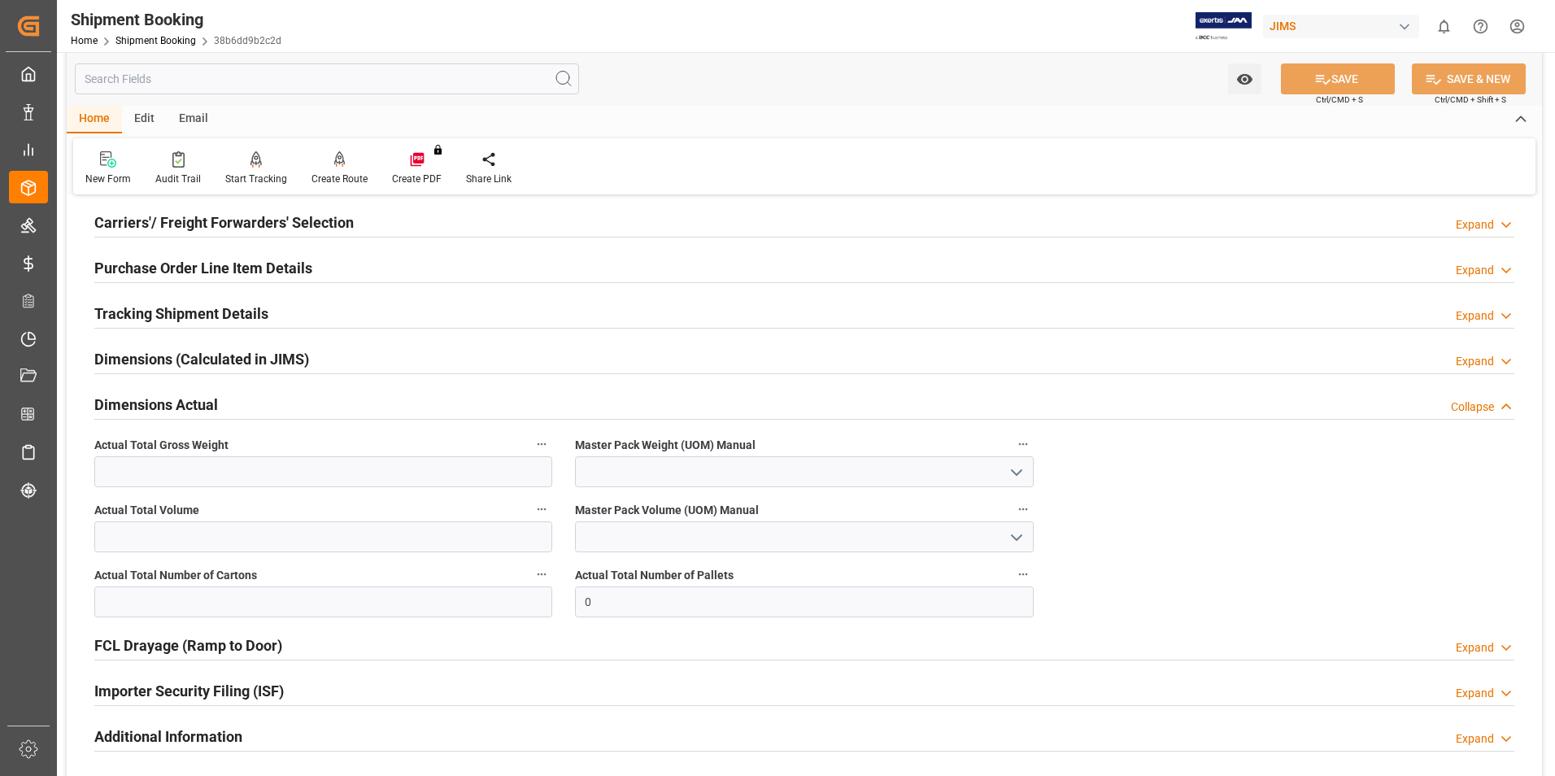
scroll to position [244, 0]
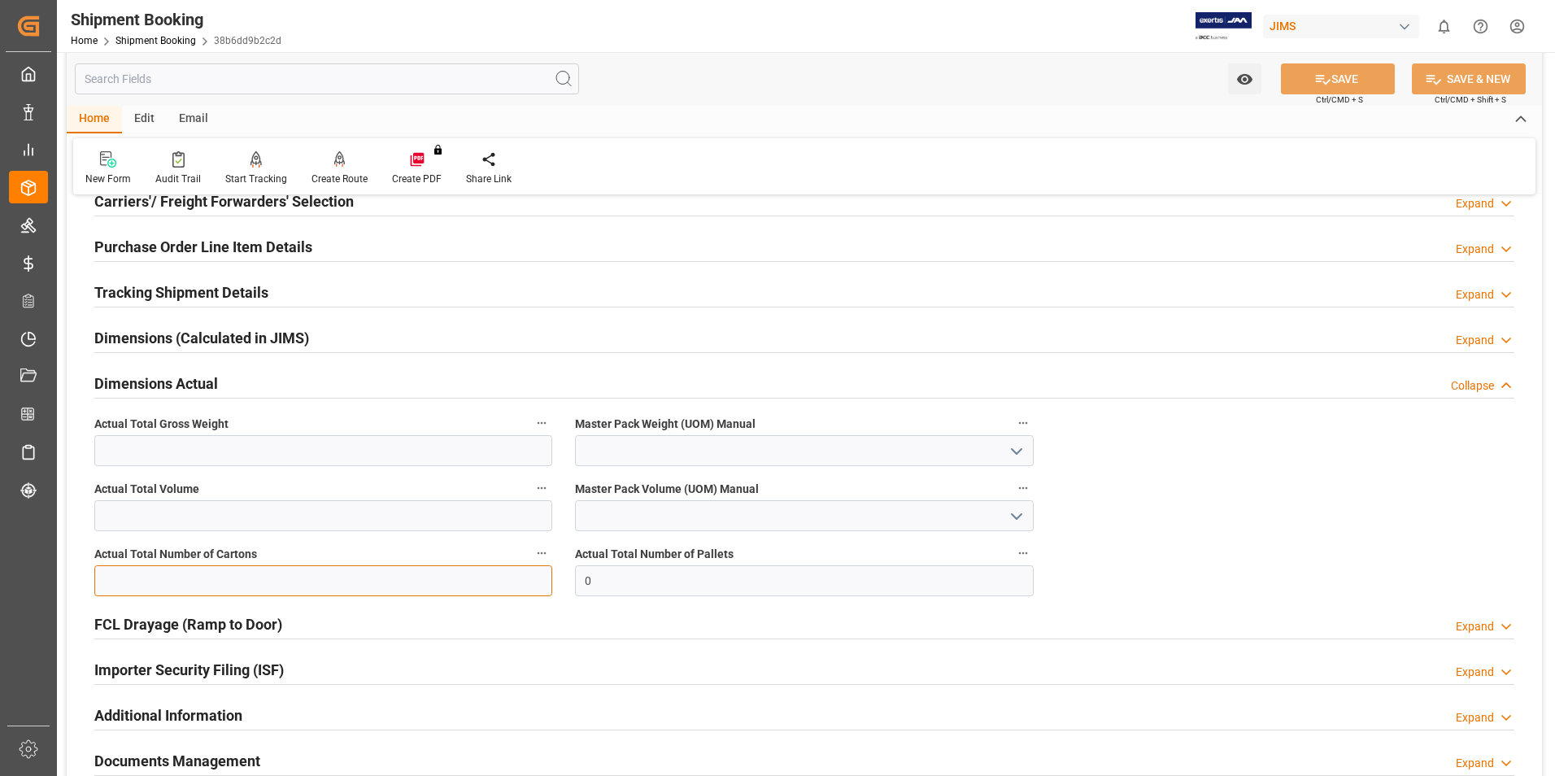
click at [237, 587] on input "text" at bounding box center [323, 580] width 458 height 31
type input "1"
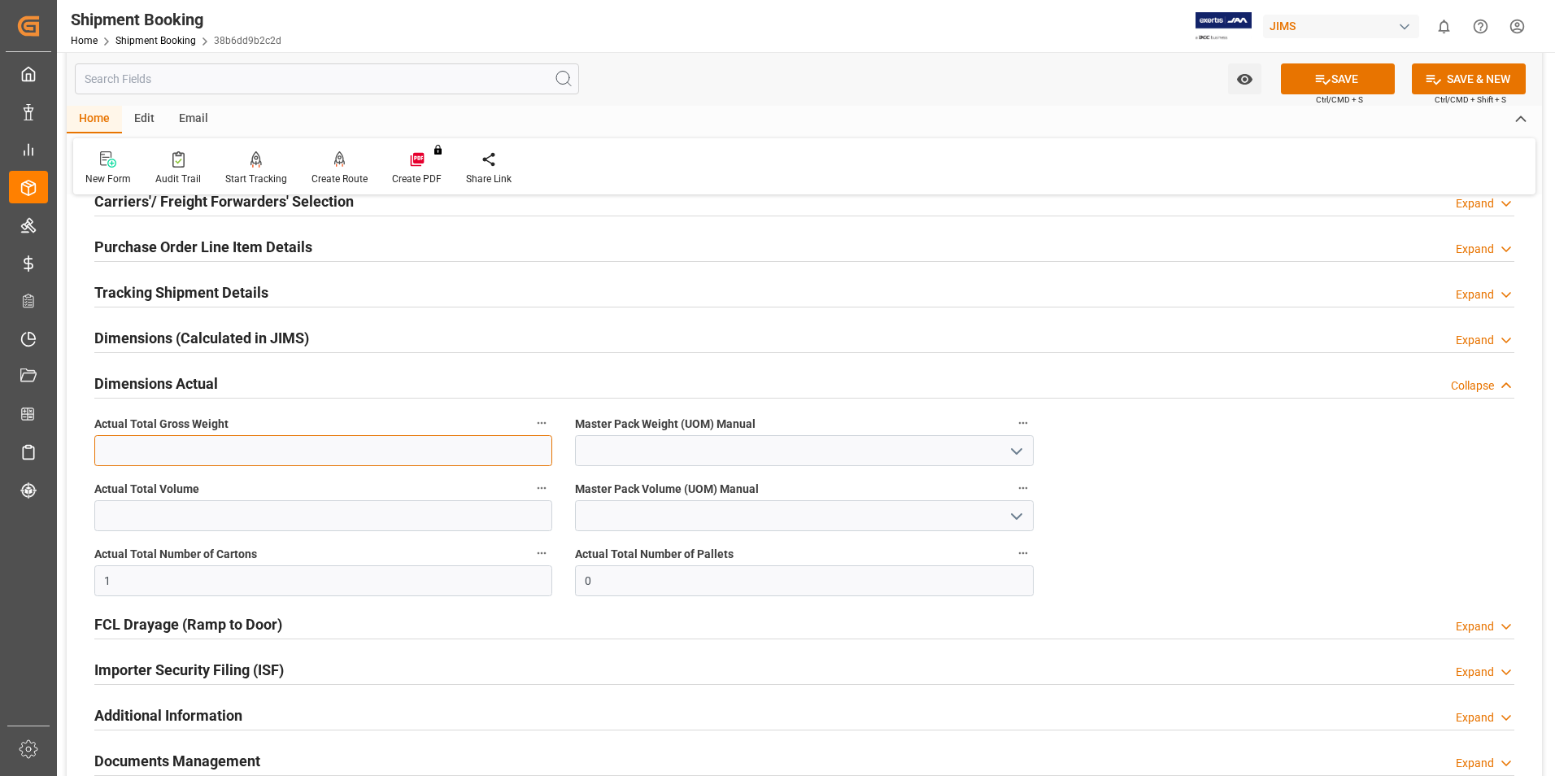
click at [112, 451] on input "text" at bounding box center [323, 450] width 458 height 31
type input "2"
click at [588, 444] on input at bounding box center [804, 450] width 458 height 31
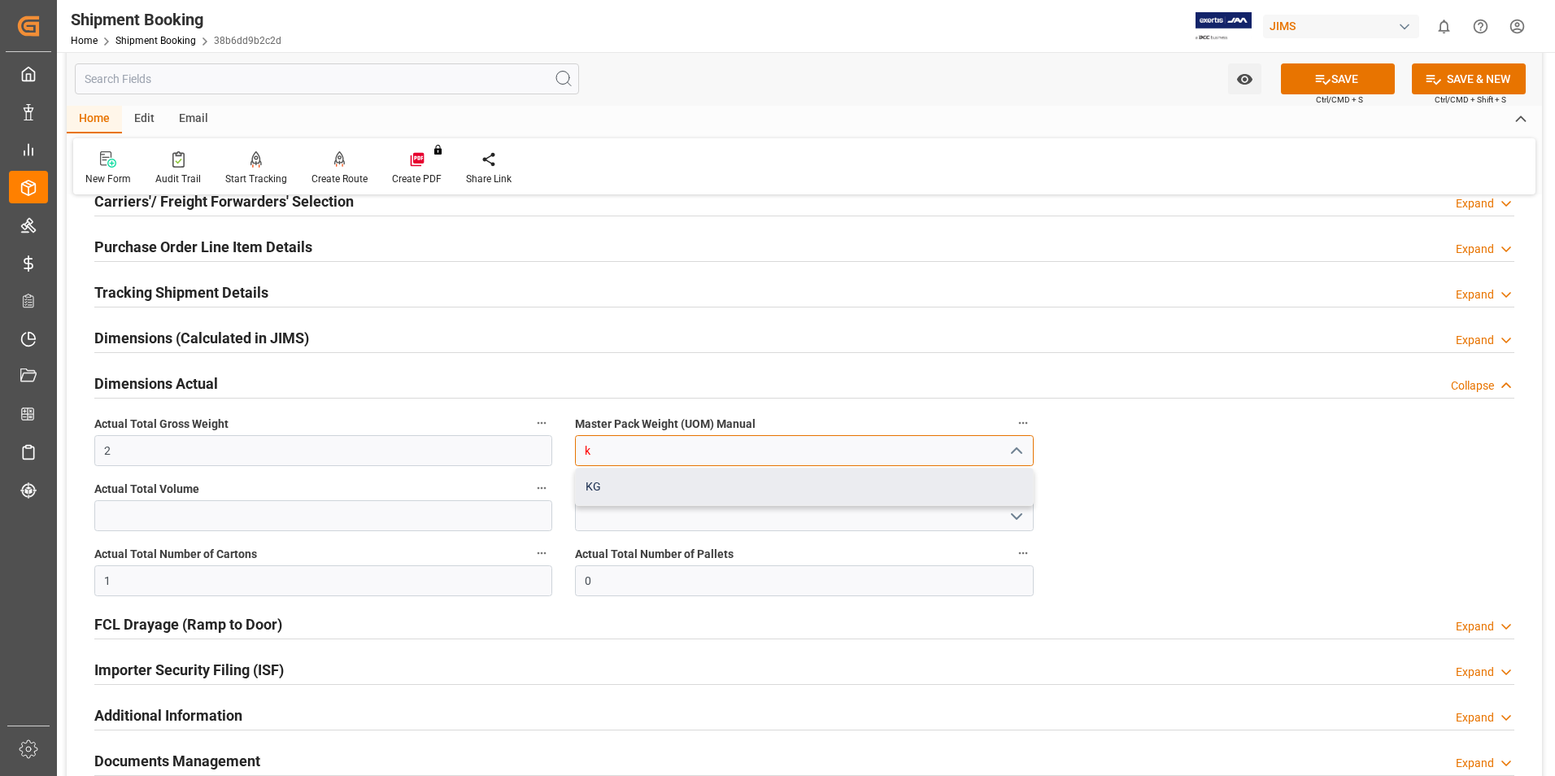
click at [625, 486] on div "KG" at bounding box center [804, 486] width 456 height 37
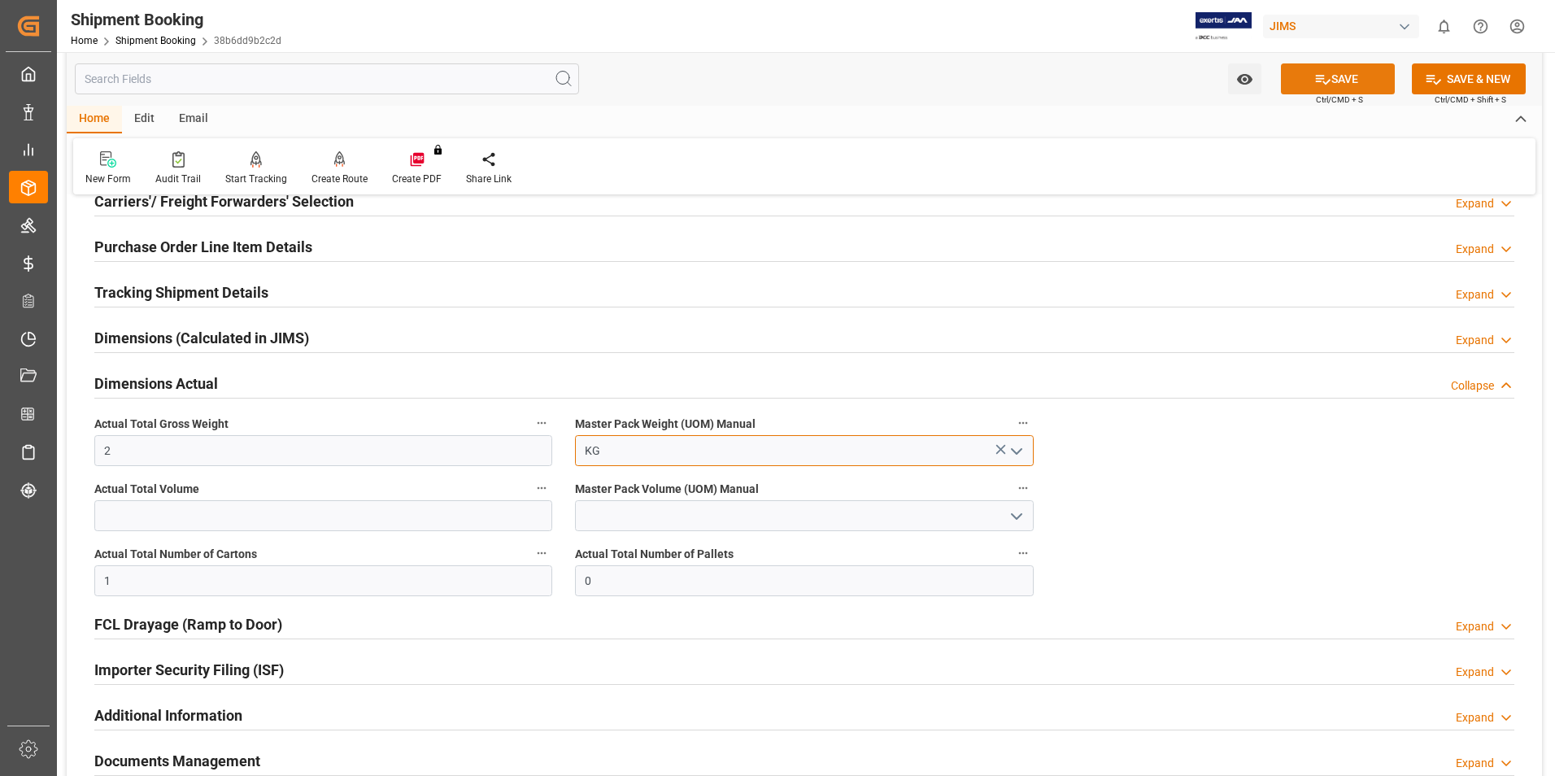
type input "KG"
click at [1327, 72] on icon at bounding box center [1322, 79] width 17 height 17
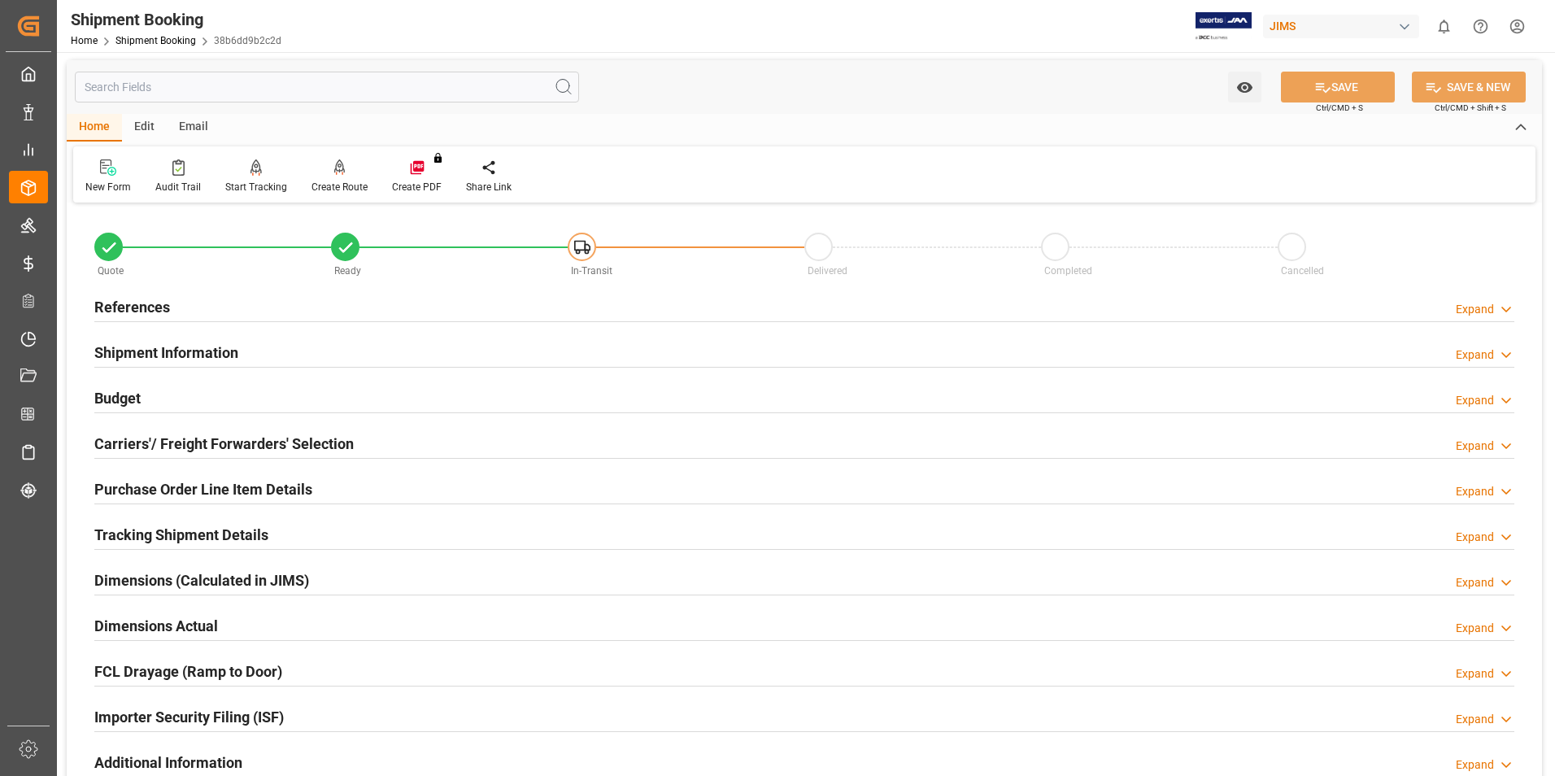
scroll to position [0, 0]
click at [140, 483] on h2 "Purchase Order Line Item Details" at bounding box center [203, 491] width 218 height 22
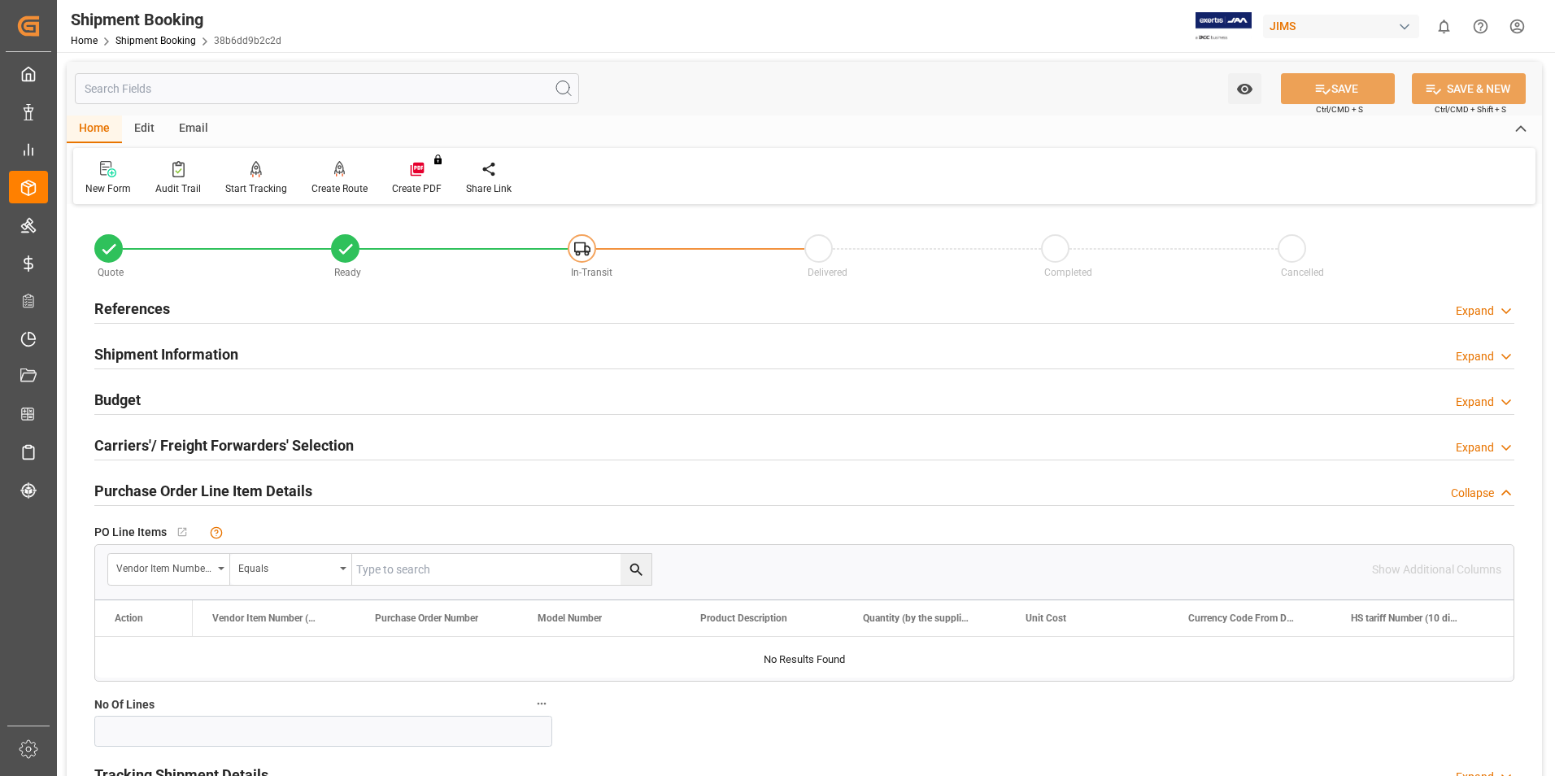
click at [171, 489] on h2 "Purchase Order Line Item Details" at bounding box center [203, 491] width 218 height 22
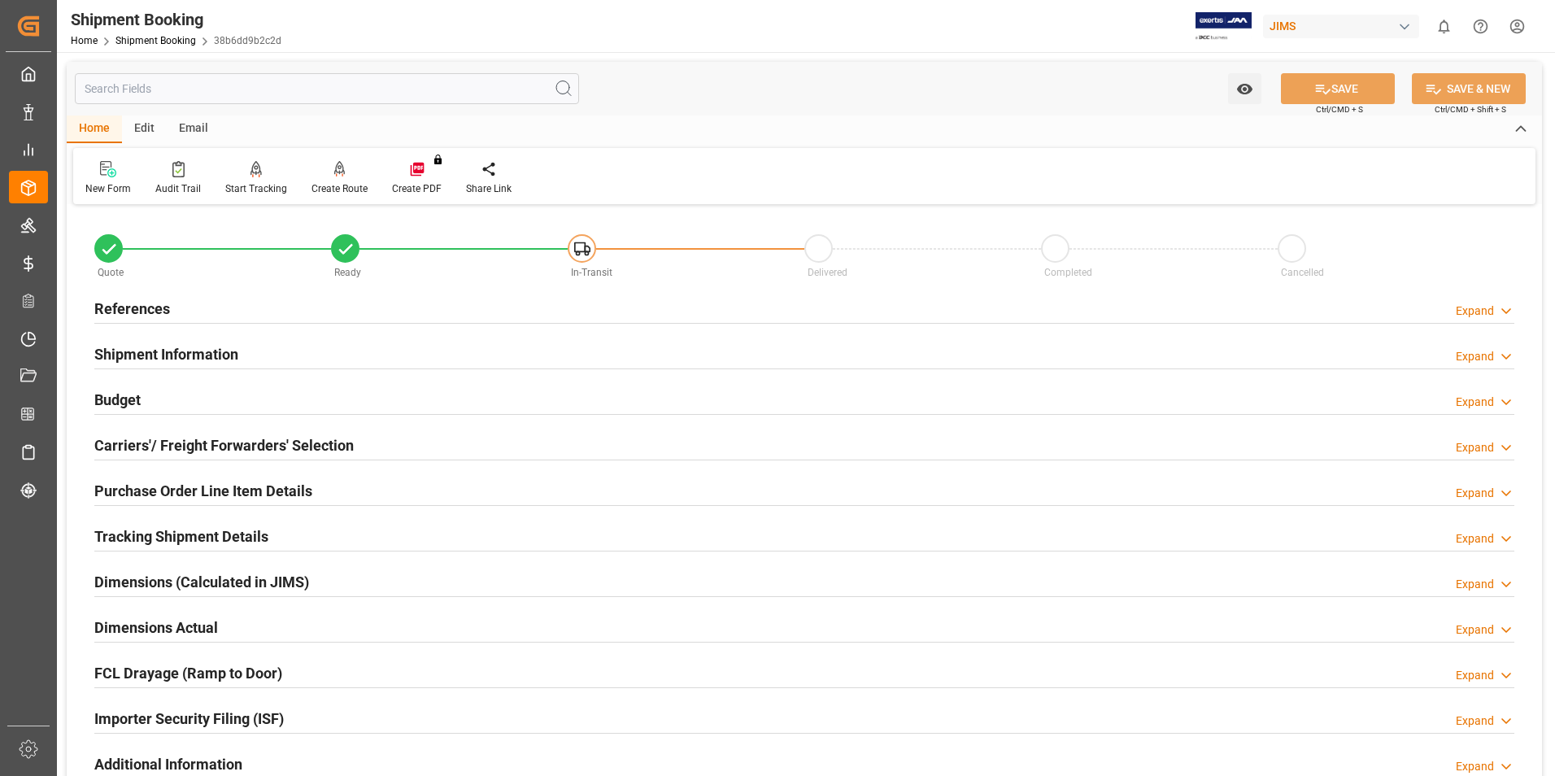
click at [159, 535] on h2 "Tracking Shipment Details" at bounding box center [181, 536] width 174 height 22
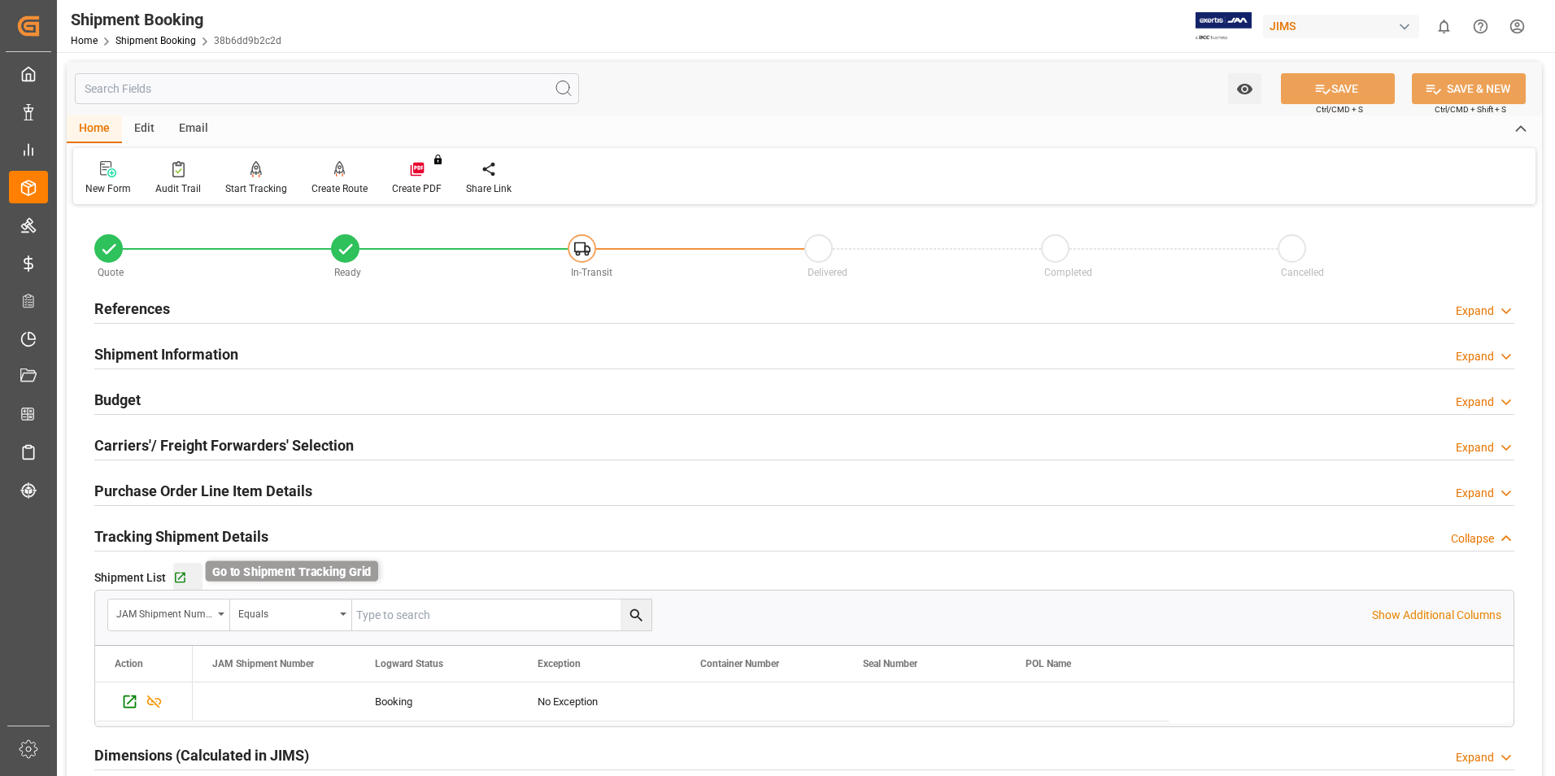
click at [179, 573] on icon "button" at bounding box center [180, 578] width 14 height 14
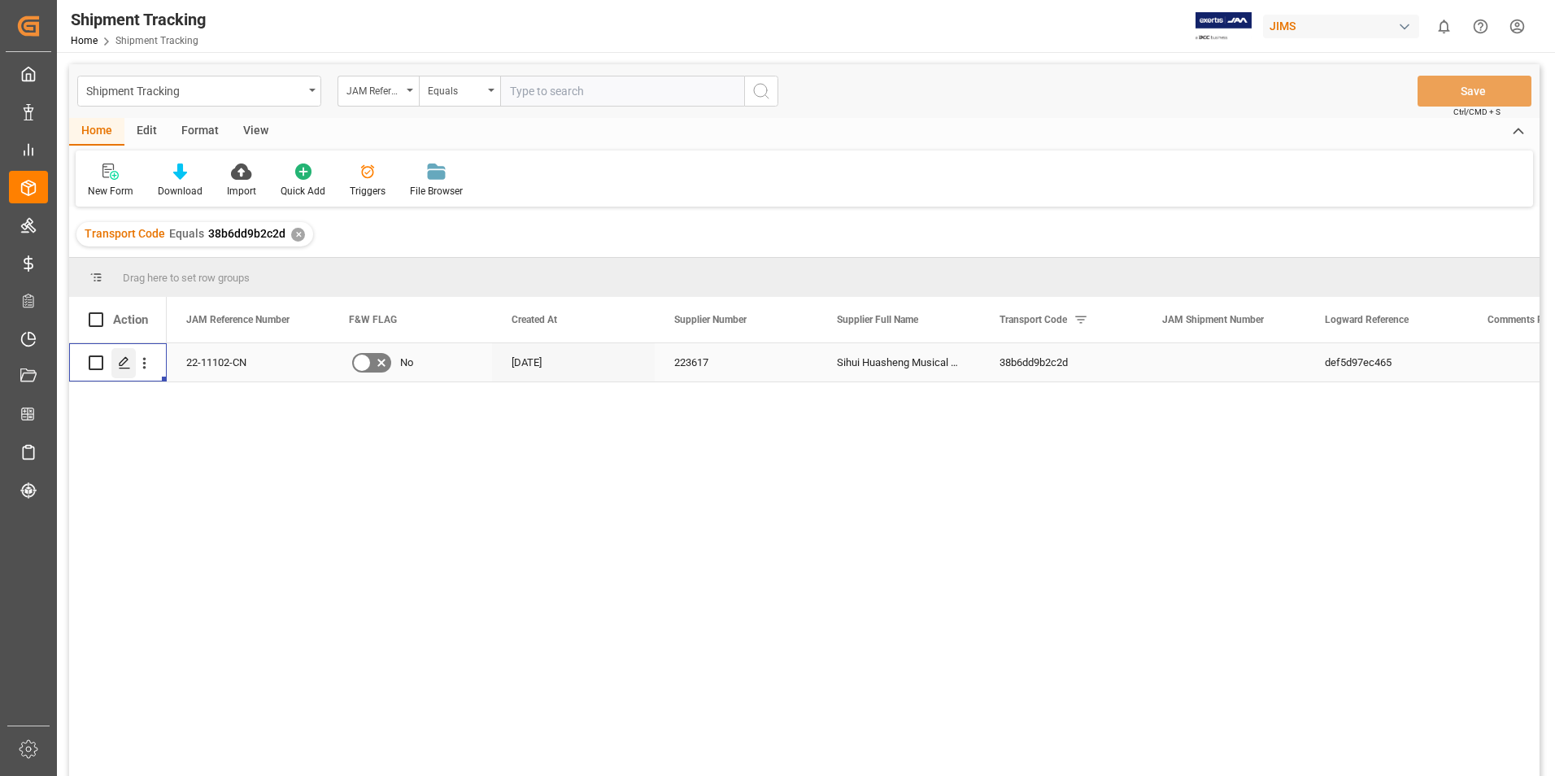
click at [122, 354] on div "Press SPACE to select this row." at bounding box center [123, 363] width 24 height 30
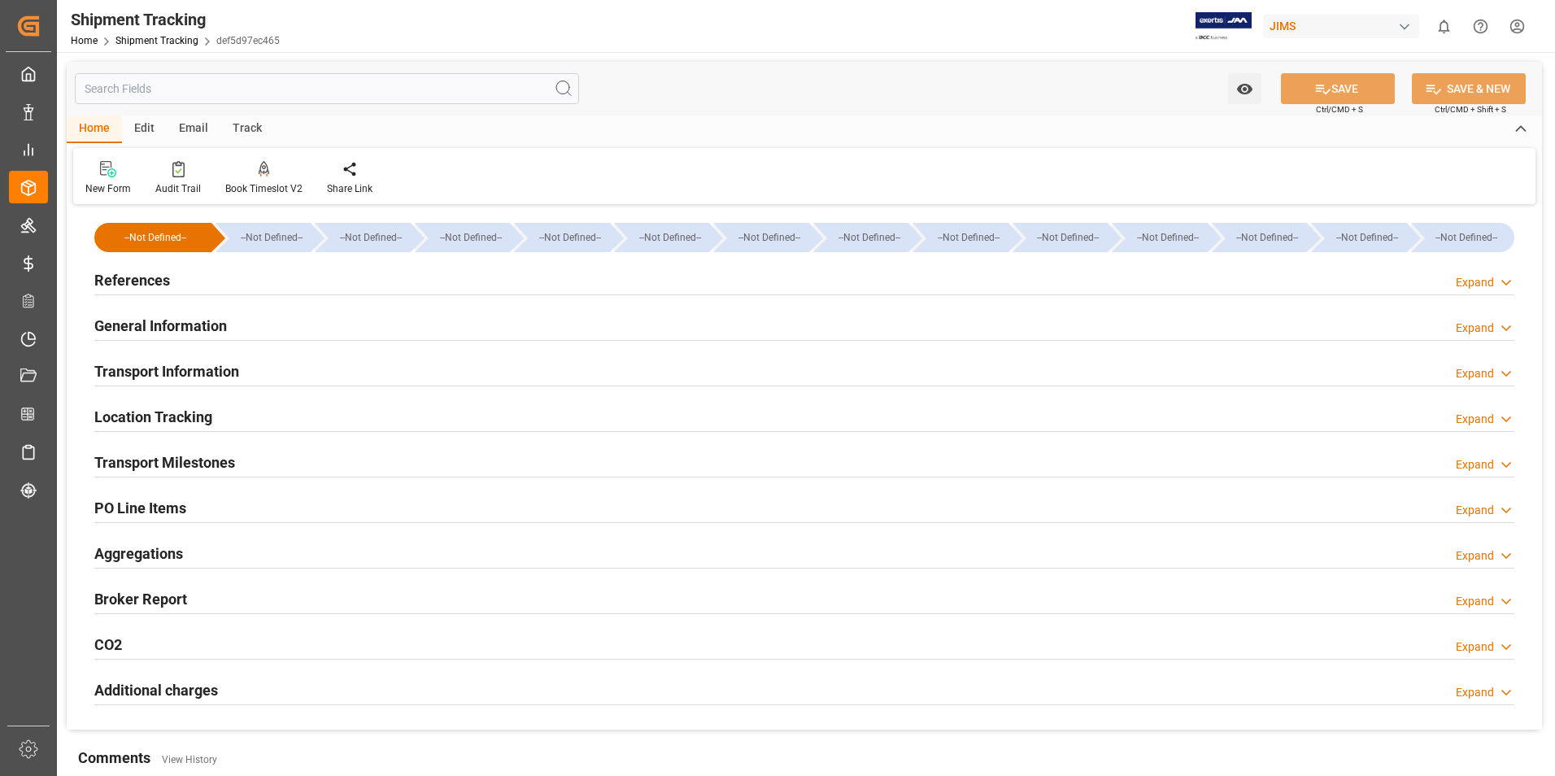
type input "[DATE]"
click at [139, 277] on h2 "References" at bounding box center [132, 280] width 76 height 22
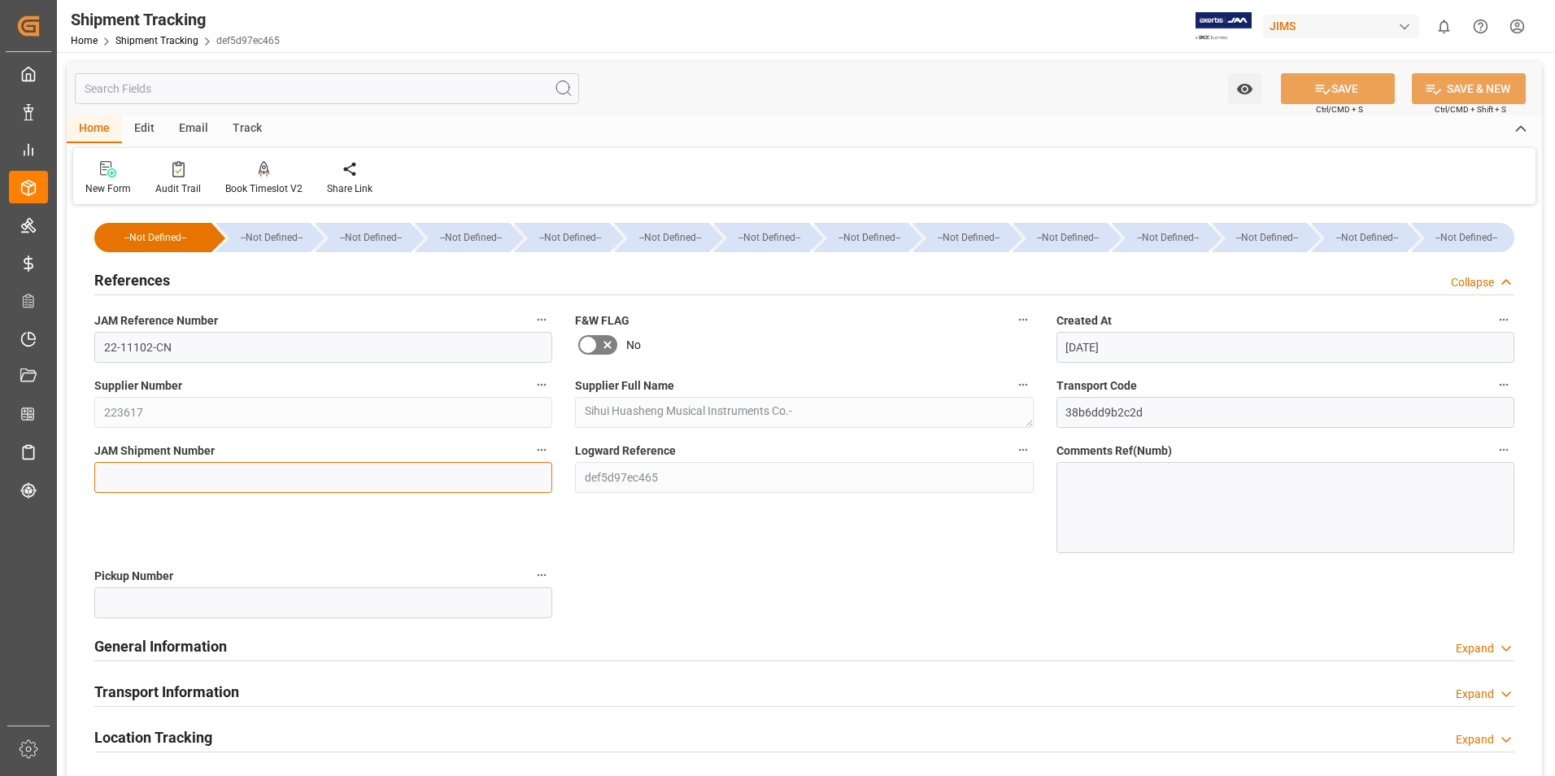
click at [193, 471] on input at bounding box center [323, 477] width 458 height 31
type input "73237"
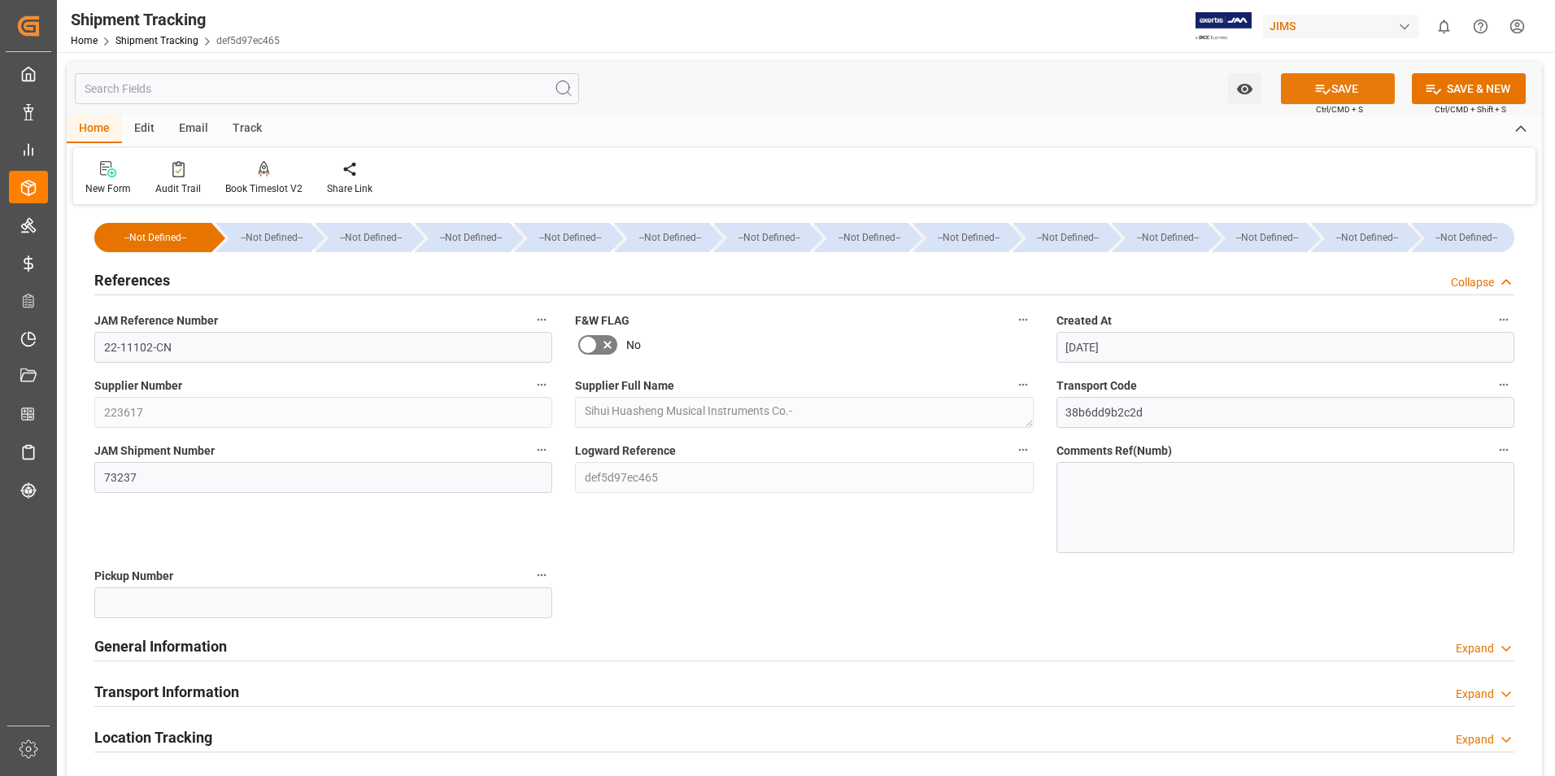
click at [1376, 90] on button "SAVE" at bounding box center [1338, 88] width 114 height 31
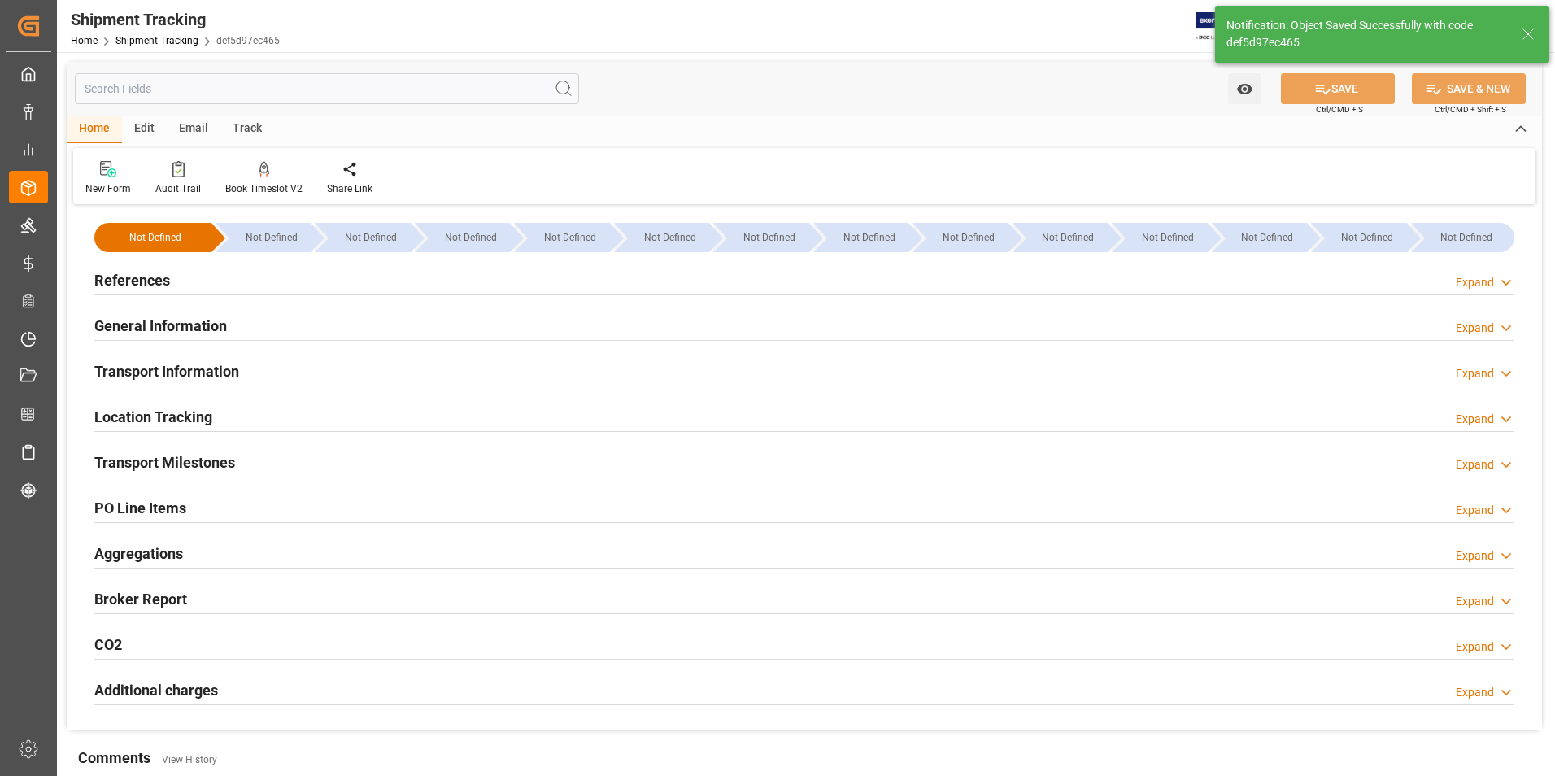
click at [197, 372] on h2 "Transport Information" at bounding box center [166, 371] width 145 height 22
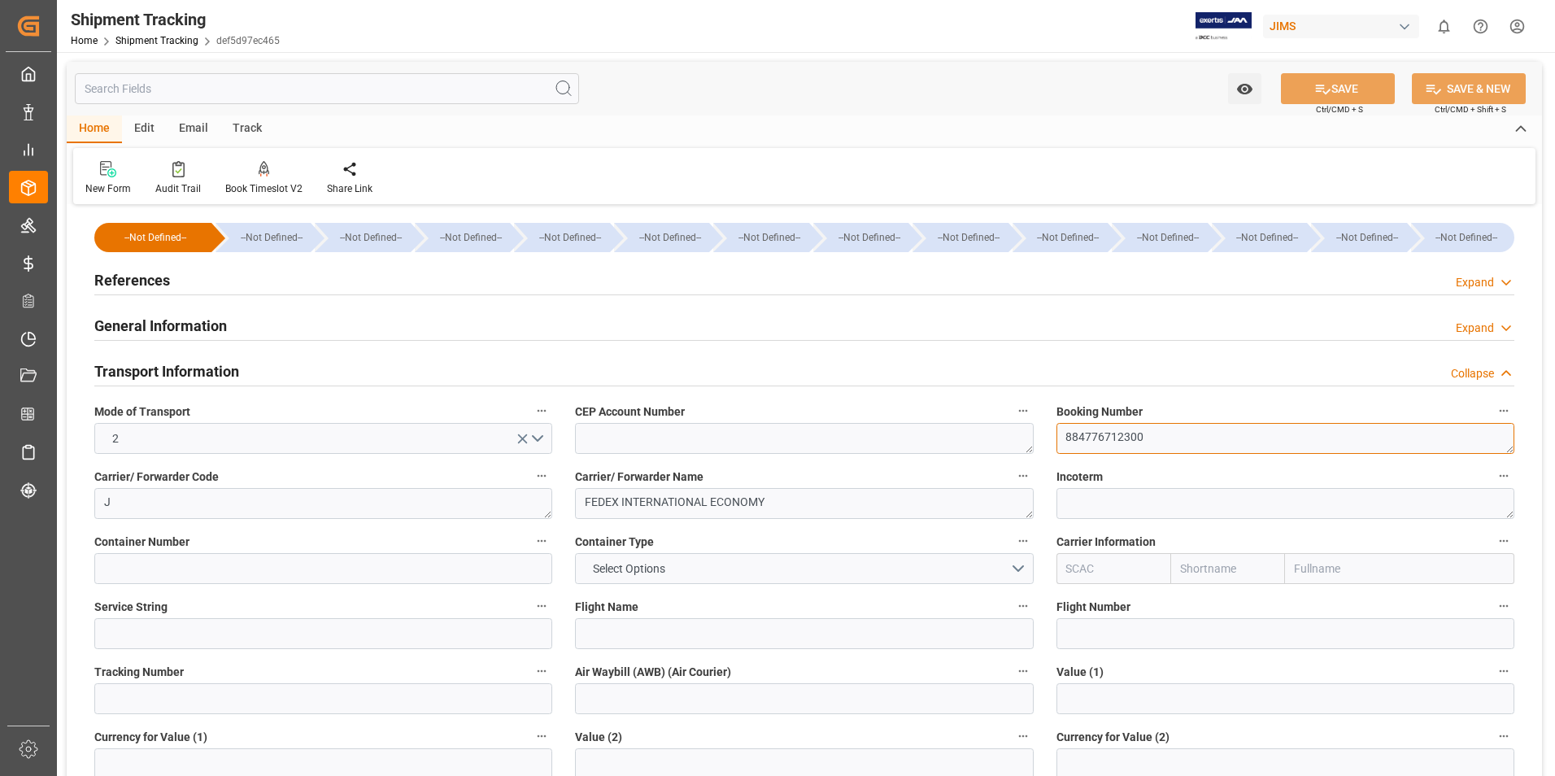
drag, startPoint x: 1161, startPoint y: 440, endPoint x: 1050, endPoint y: 439, distance: 110.6
click at [1050, 439] on div "Booking Number 884776712300" at bounding box center [1285, 426] width 481 height 65
click at [155, 708] on input at bounding box center [323, 698] width 458 height 31
paste input "884776712300"
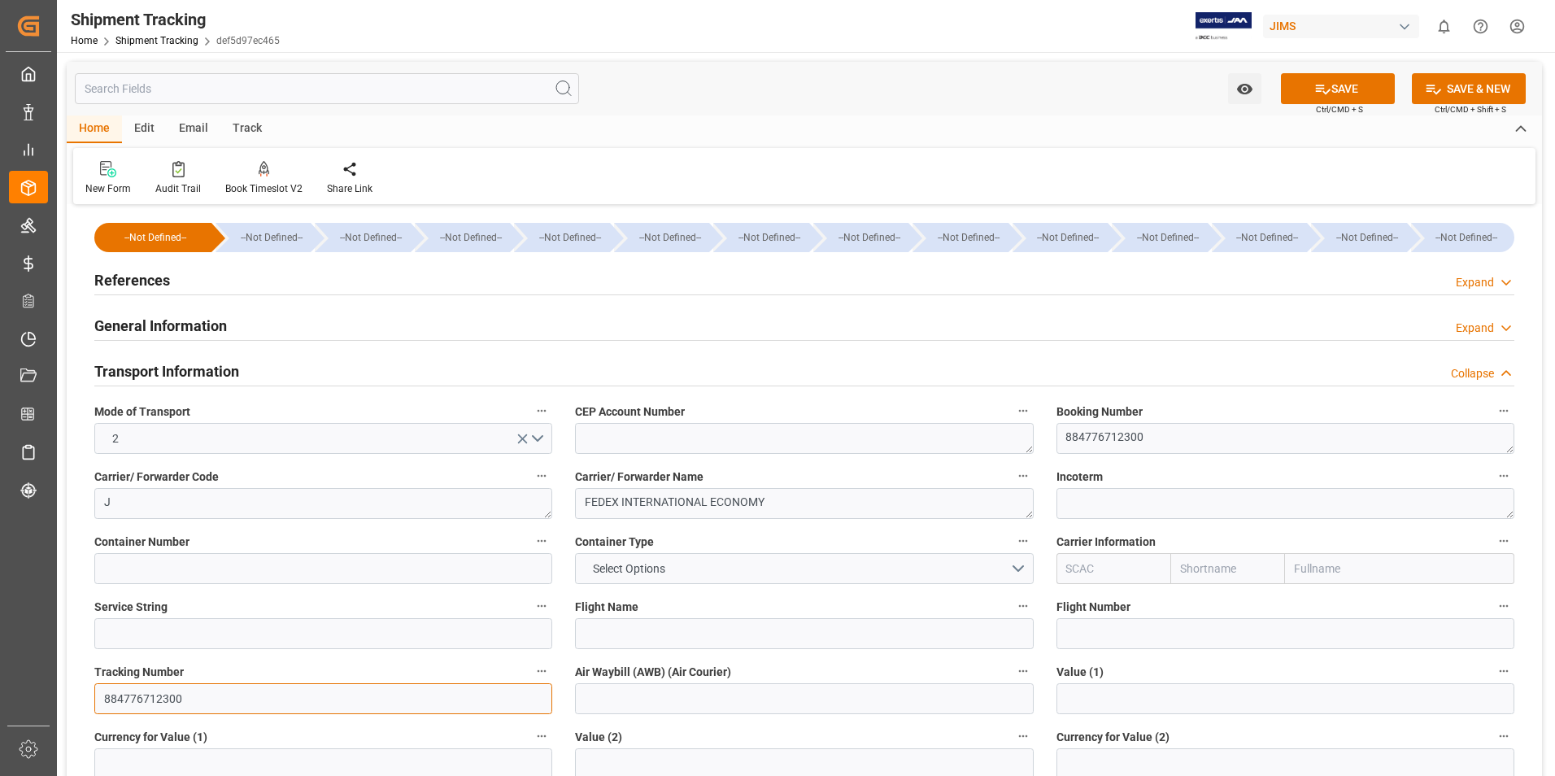
type input "884776712300"
click at [638, 696] on input at bounding box center [804, 698] width 458 height 31
paste input "884776712300"
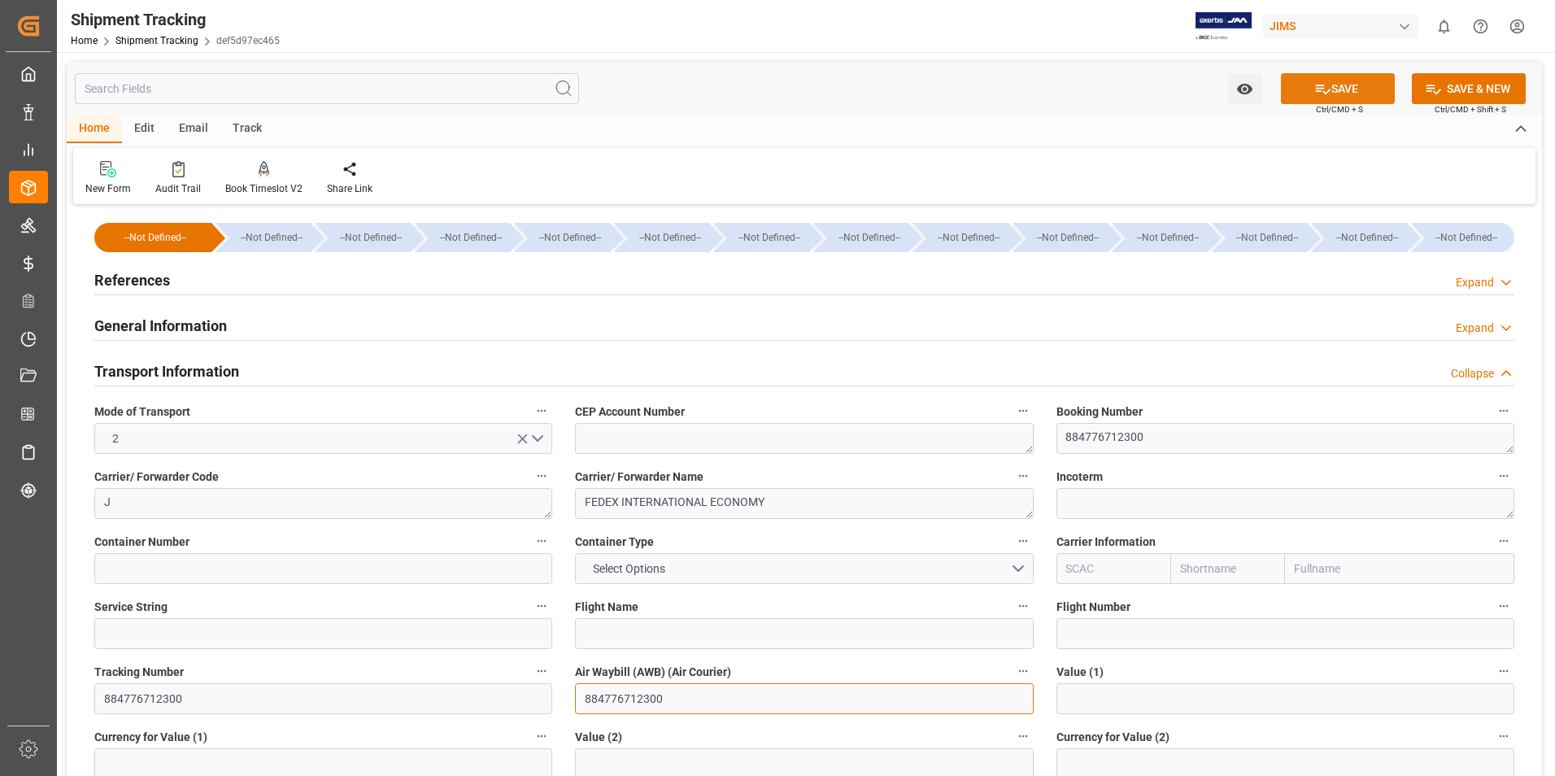
type input "884776712300"
click at [1322, 90] on icon at bounding box center [1322, 89] width 17 height 17
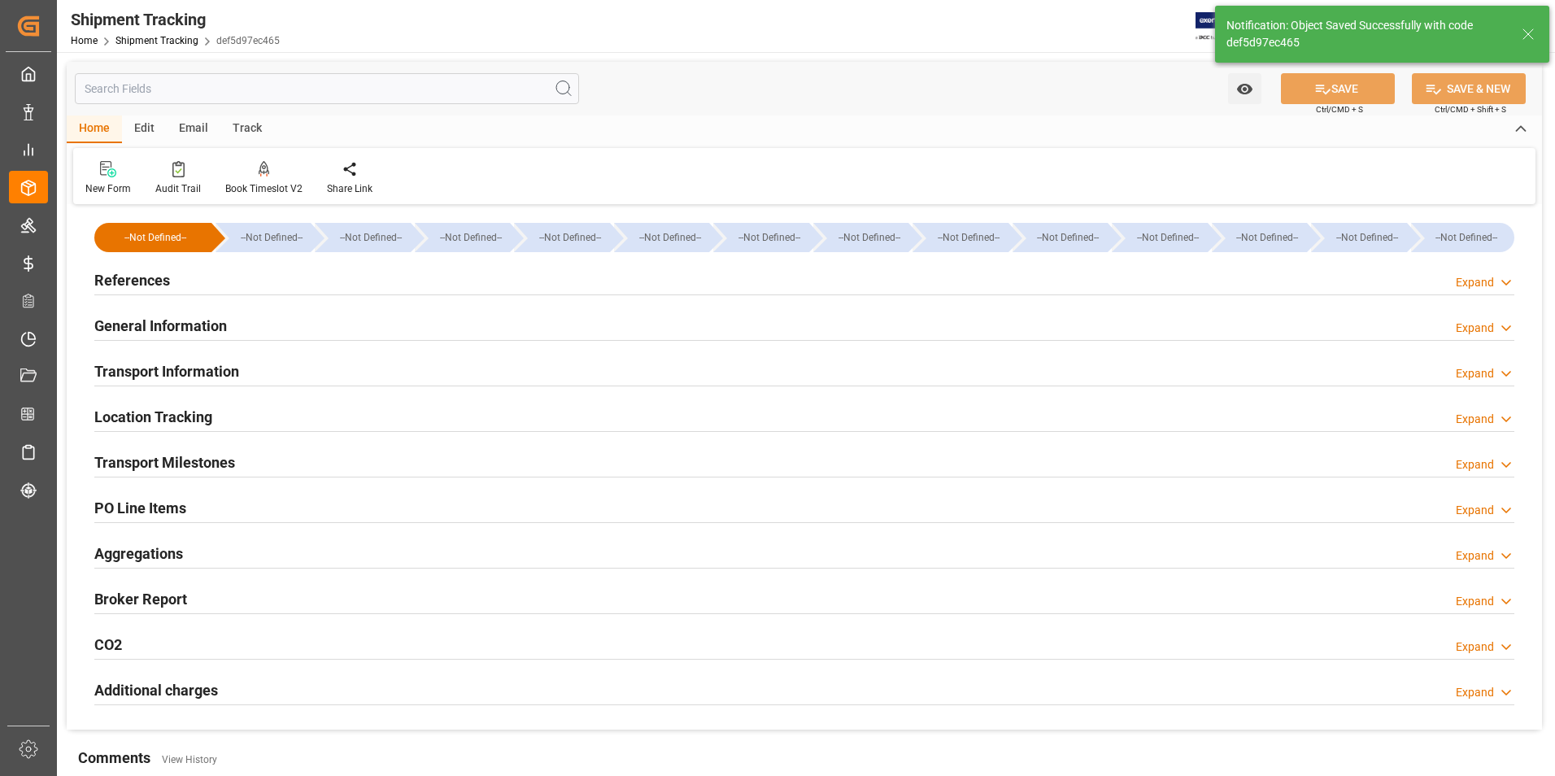
click at [140, 460] on h2 "Transport Milestones" at bounding box center [164, 462] width 141 height 22
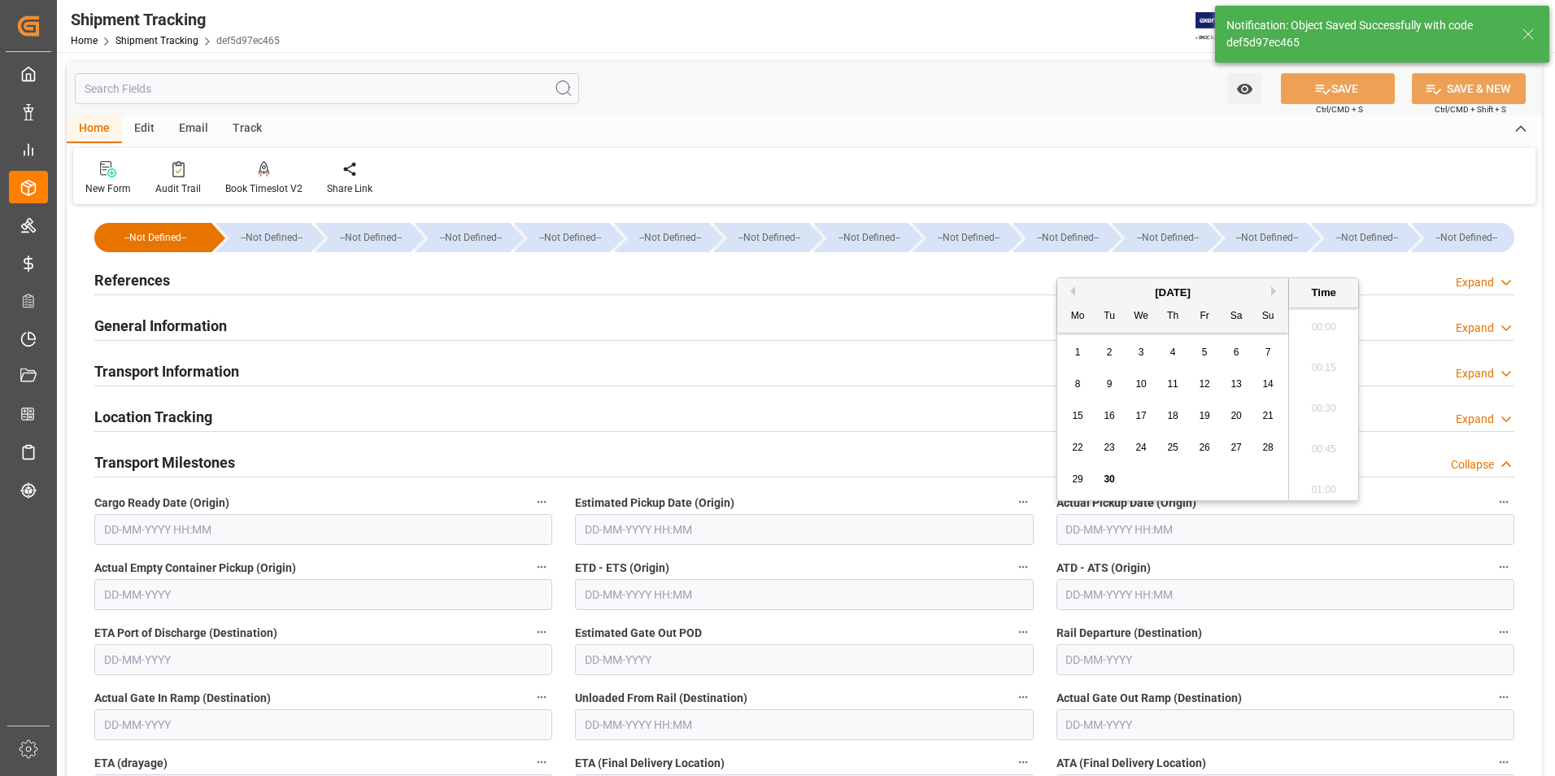
click at [1110, 526] on input "text" at bounding box center [1285, 529] width 458 height 31
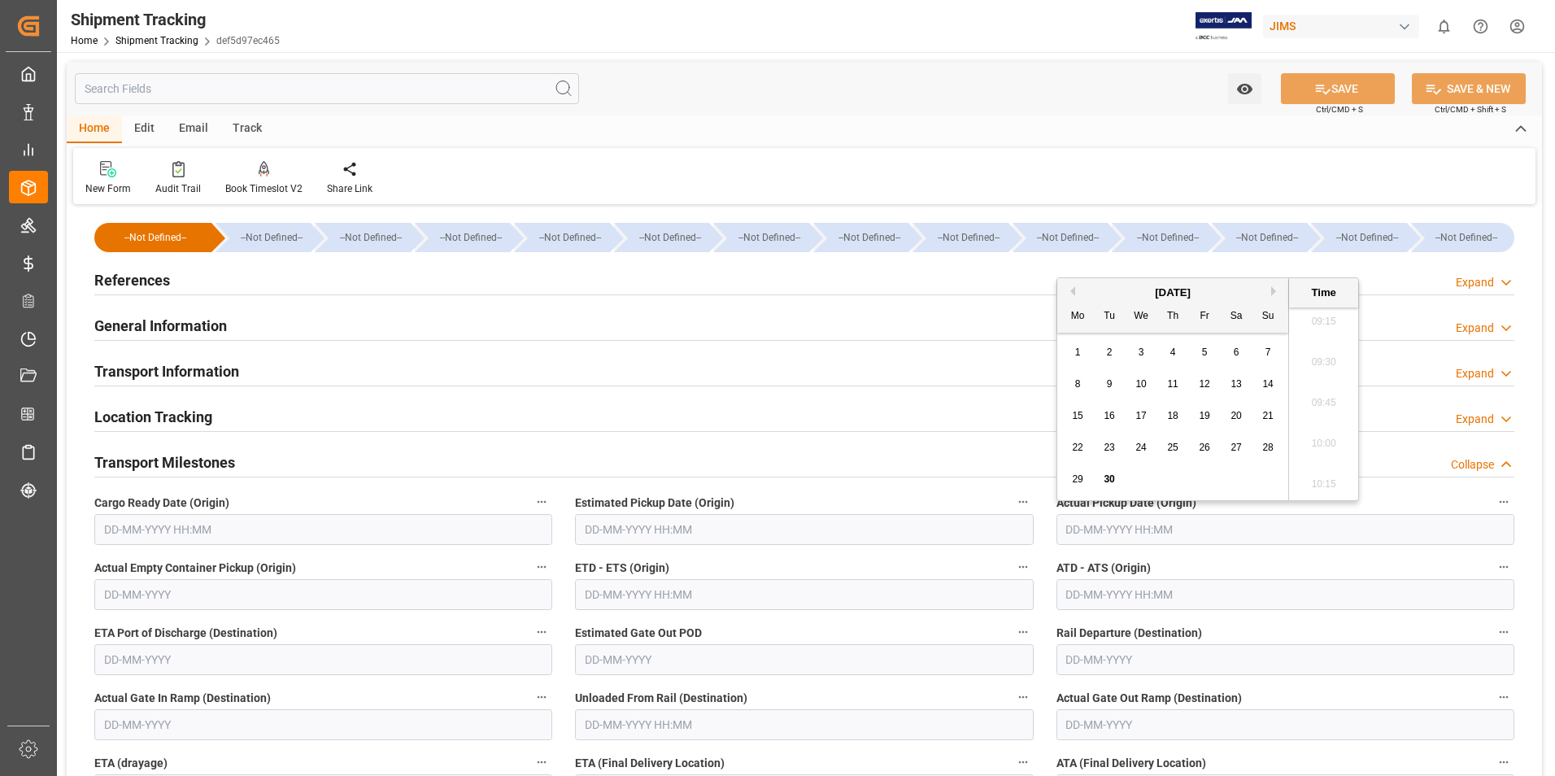
click at [1109, 476] on span "30" at bounding box center [1109, 478] width 11 height 11
type input "30-09-2025 00:00"
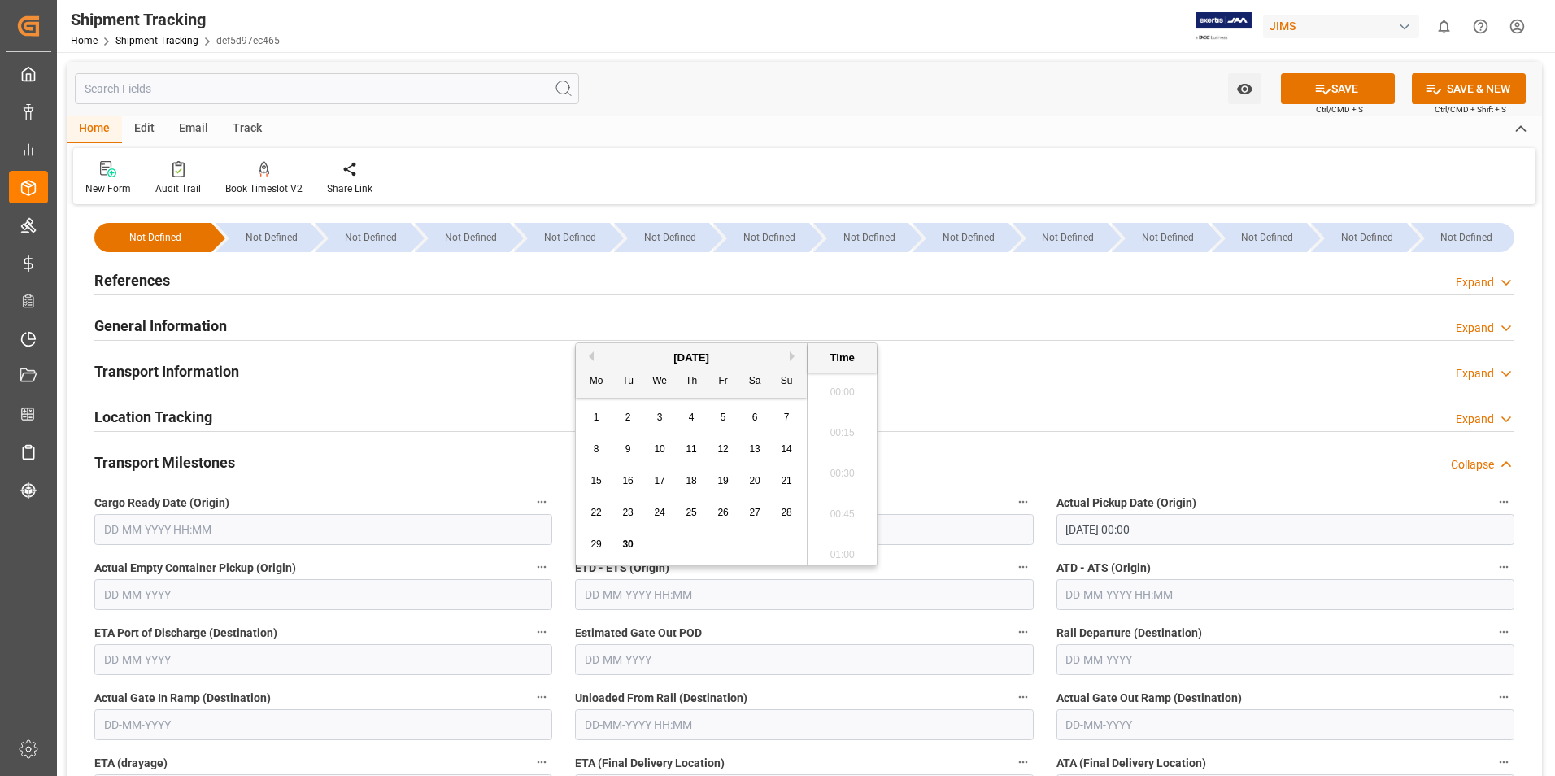
click at [616, 596] on input "text" at bounding box center [804, 594] width 458 height 31
click at [586, 553] on div "29" at bounding box center [596, 545] width 20 height 20
click at [632, 541] on span "30" at bounding box center [627, 543] width 11 height 11
type input "30-09-2025 00:00"
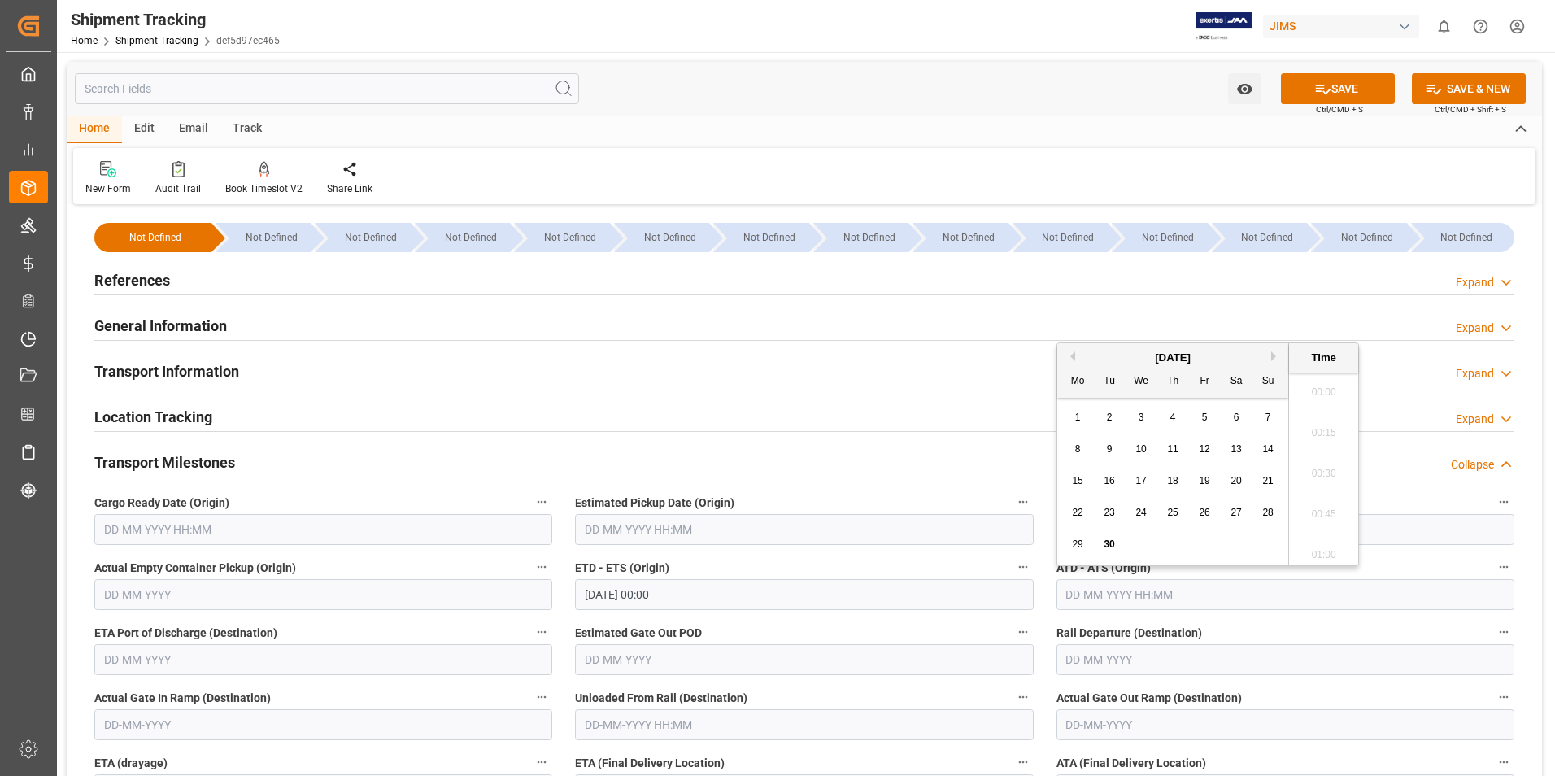
click at [1083, 583] on input "text" at bounding box center [1285, 594] width 458 height 31
click at [1085, 593] on input "text" at bounding box center [1285, 594] width 458 height 31
click at [1072, 553] on div "29" at bounding box center [1078, 545] width 20 height 20
click at [1116, 547] on div "30" at bounding box center [1110, 545] width 20 height 20
type input "30-09-2025 00:00"
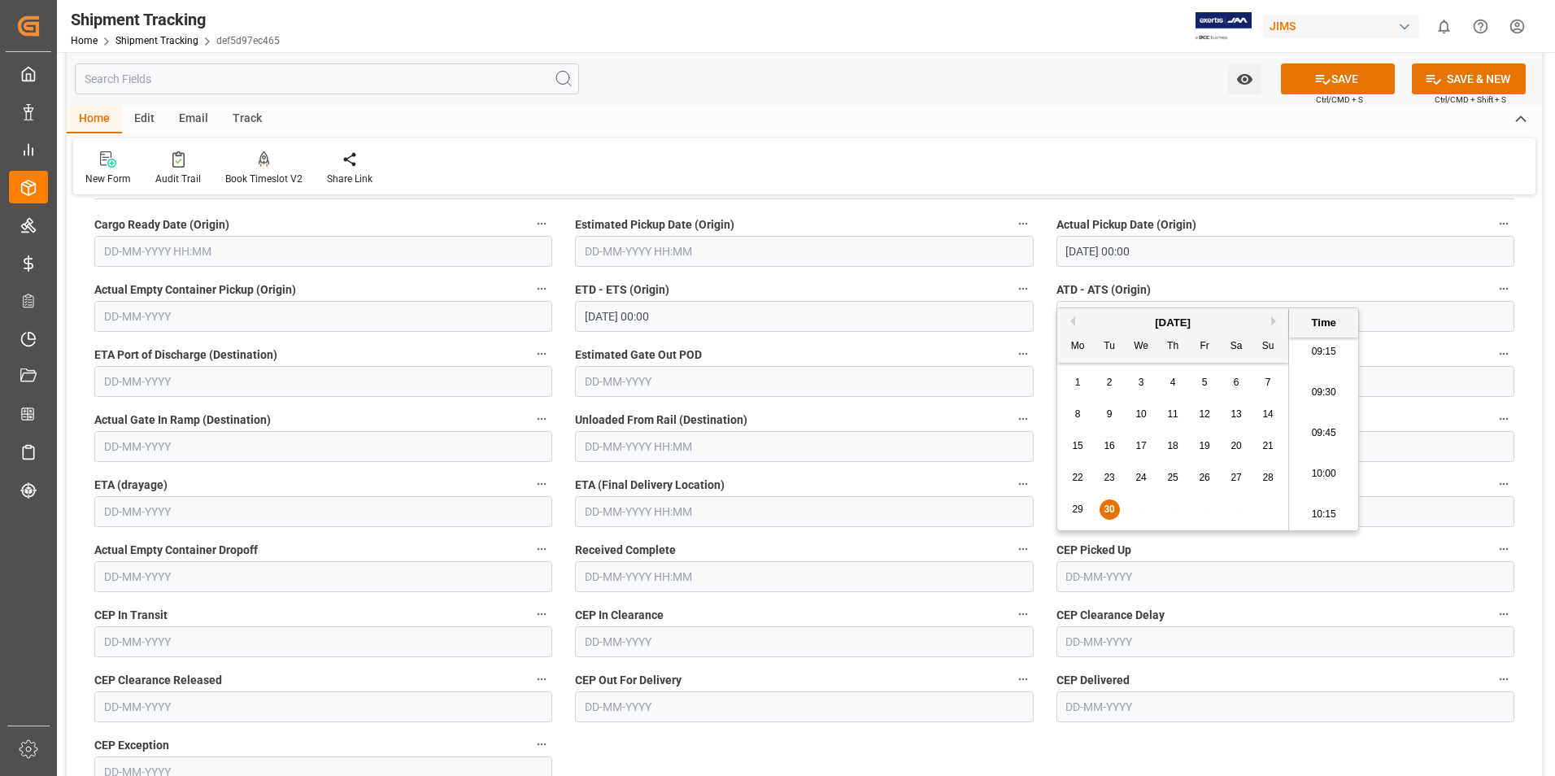
scroll to position [325, 0]
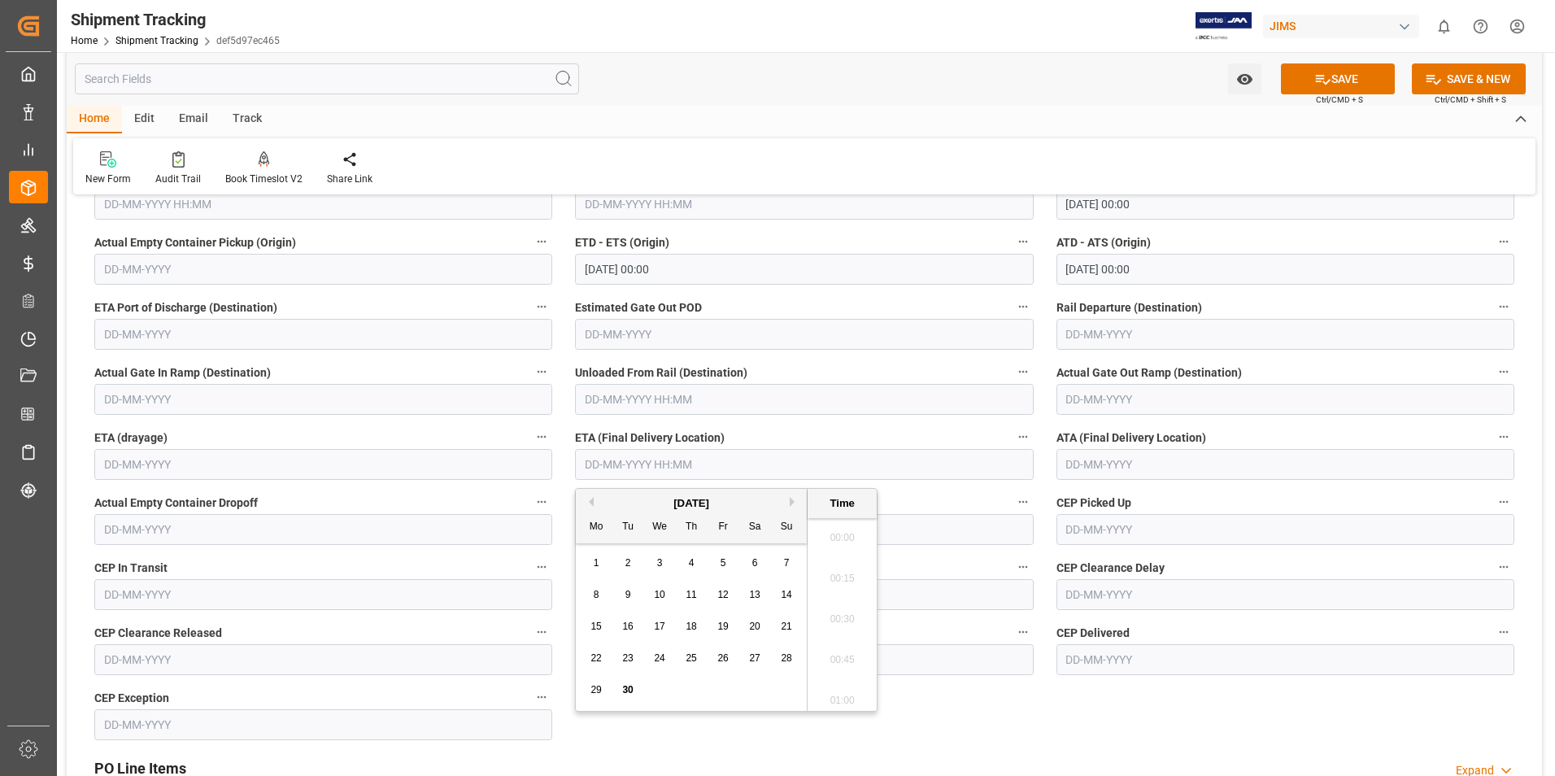
click at [620, 468] on input "text" at bounding box center [804, 464] width 458 height 31
click at [582, 570] on div "1 2 3 4 5 6 7" at bounding box center [692, 563] width 222 height 32
click at [792, 499] on button "Next Month" at bounding box center [795, 502] width 10 height 10
click at [695, 595] on div "9" at bounding box center [692, 596] width 20 height 20
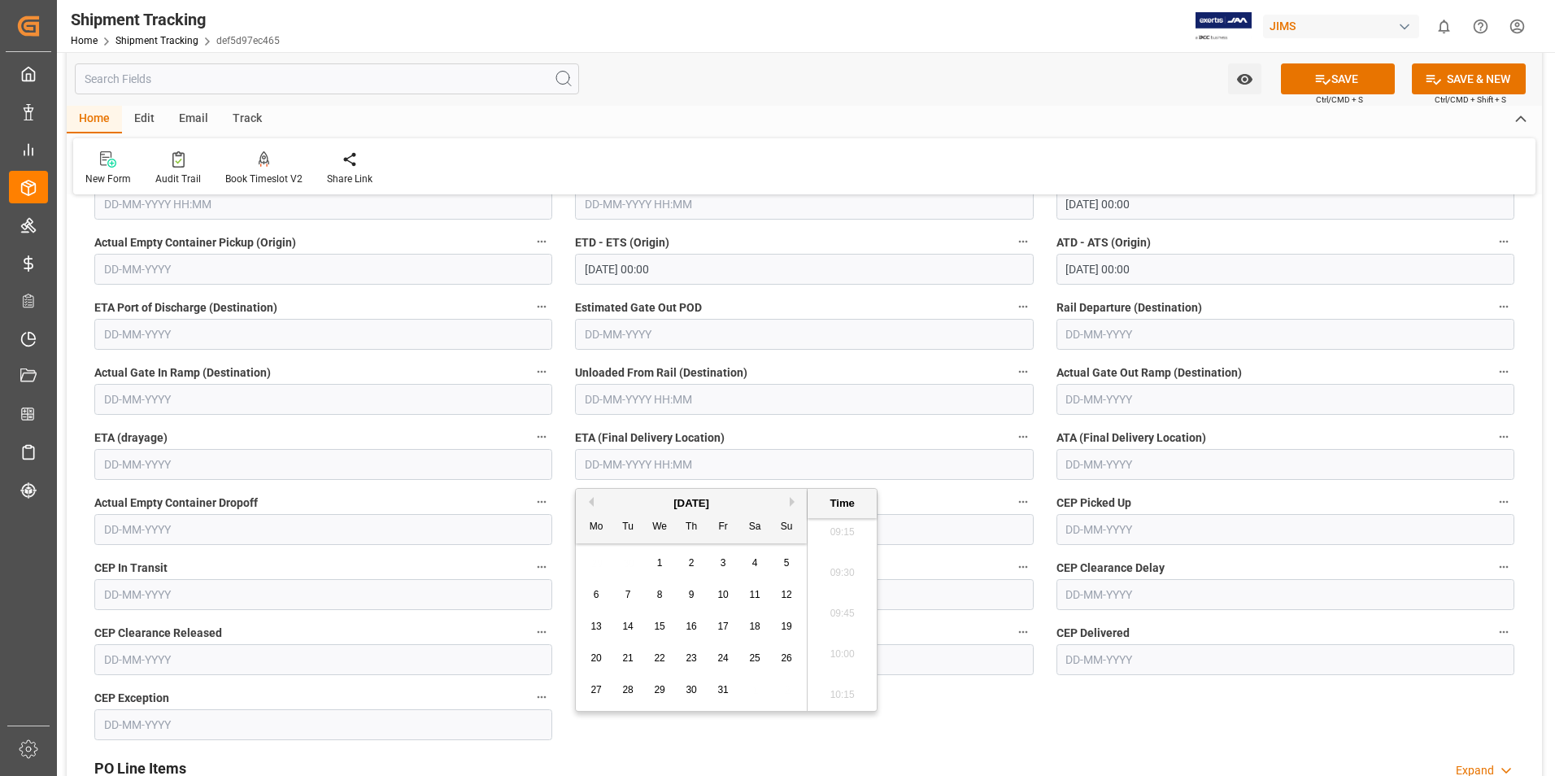
type input "09-10-2025 00:00"
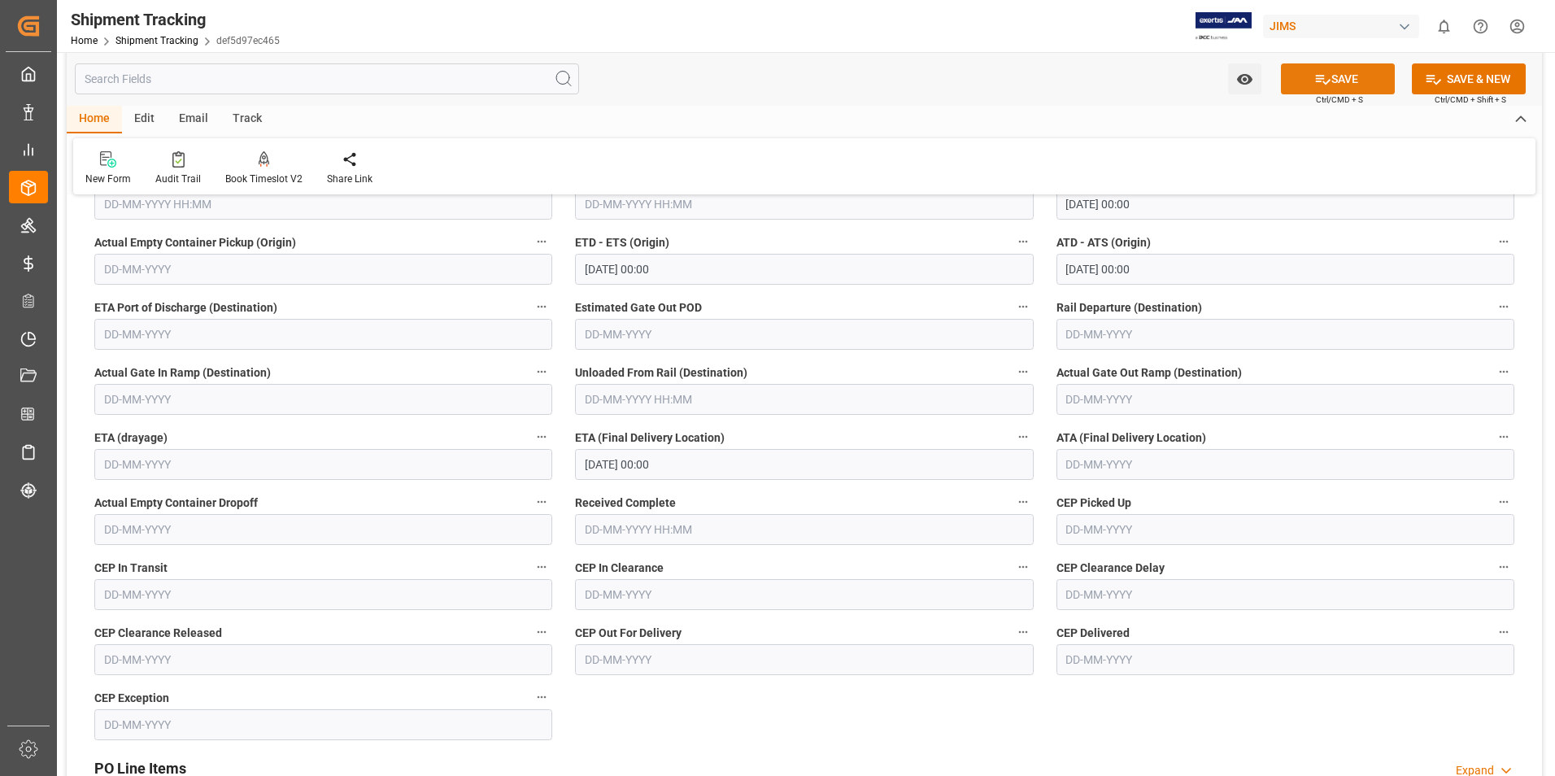
click at [1353, 72] on button "SAVE" at bounding box center [1338, 78] width 114 height 31
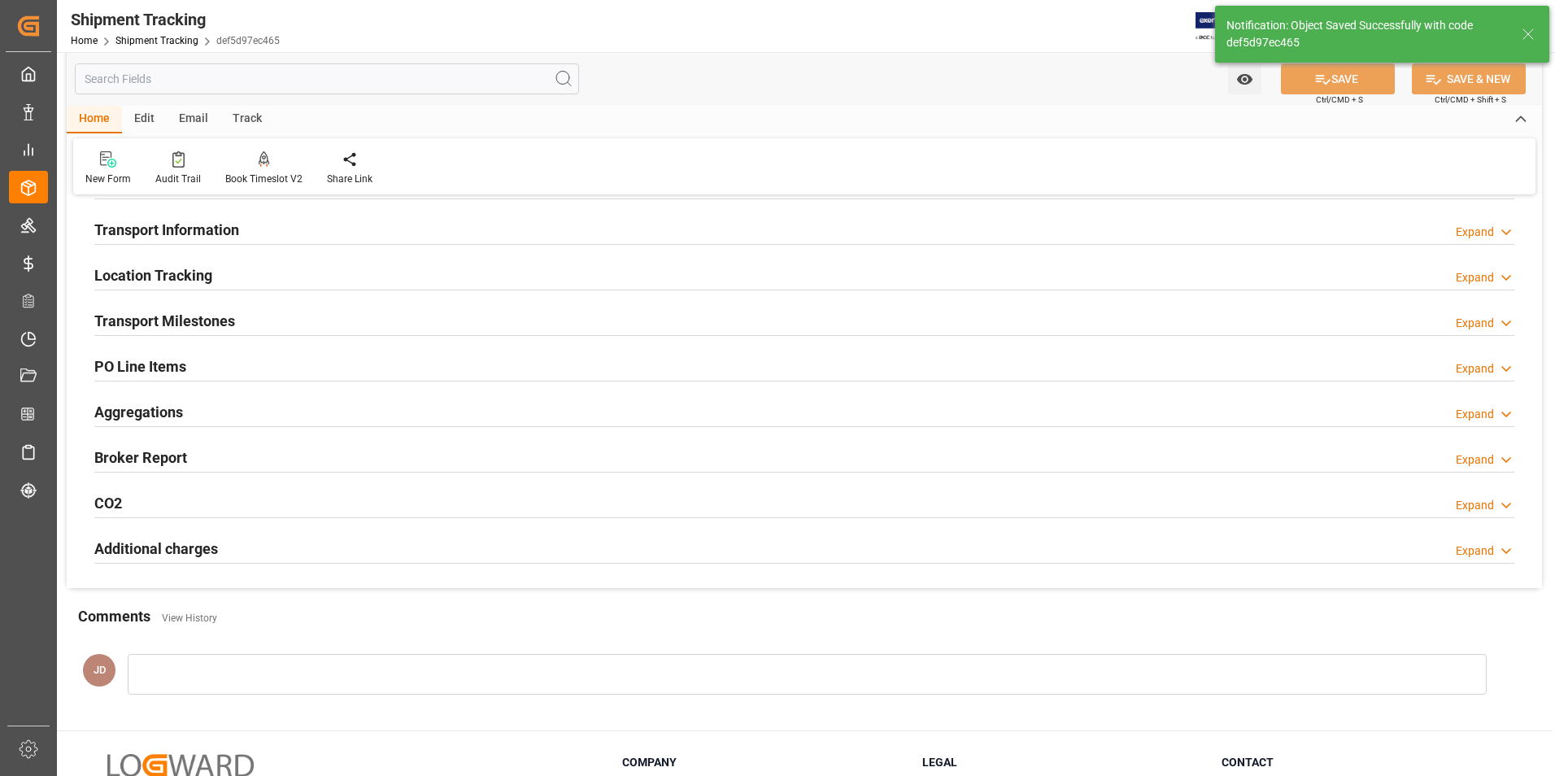
scroll to position [0, 0]
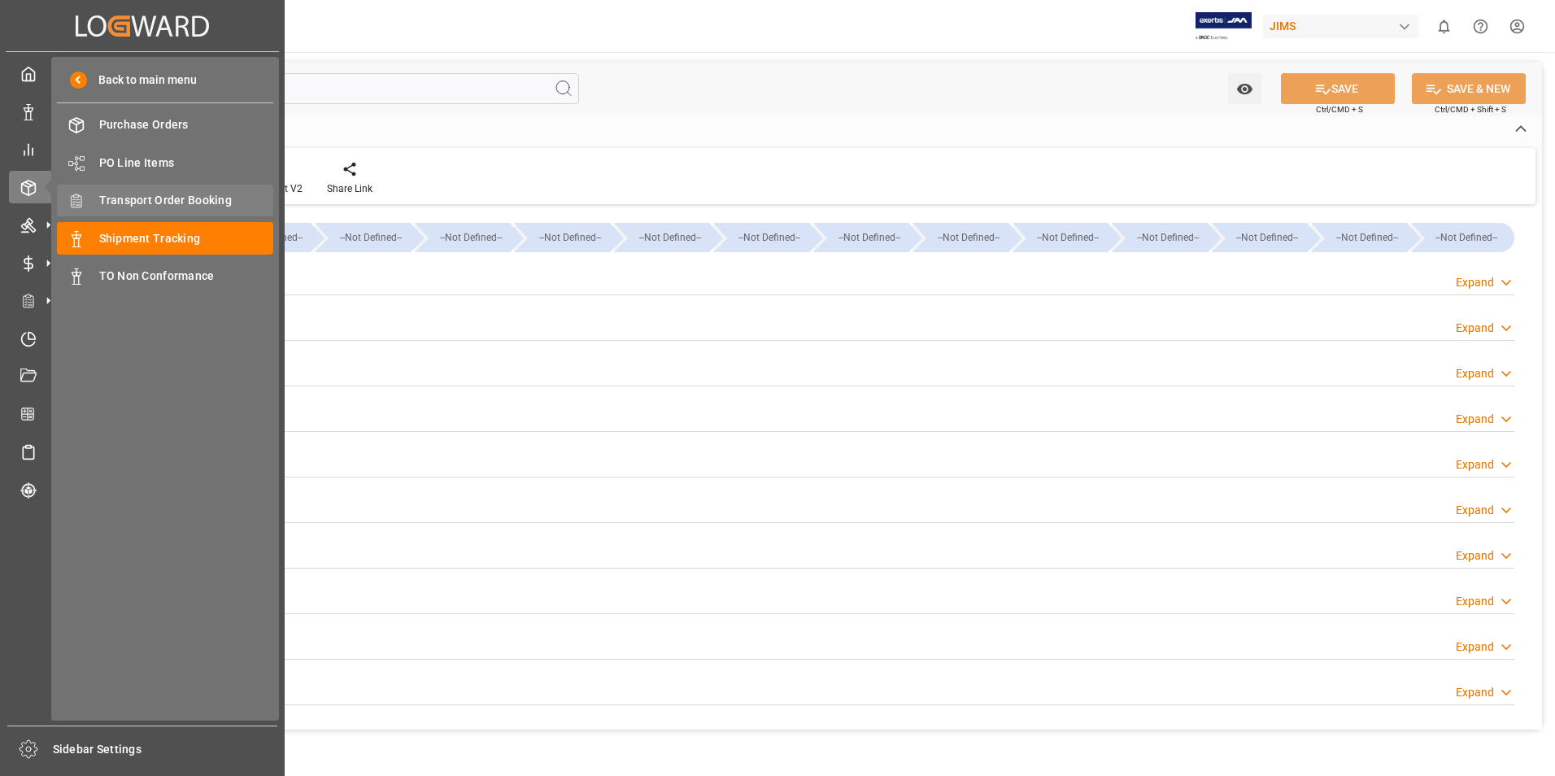
click at [192, 206] on span "Transport Order Booking" at bounding box center [186, 200] width 175 height 17
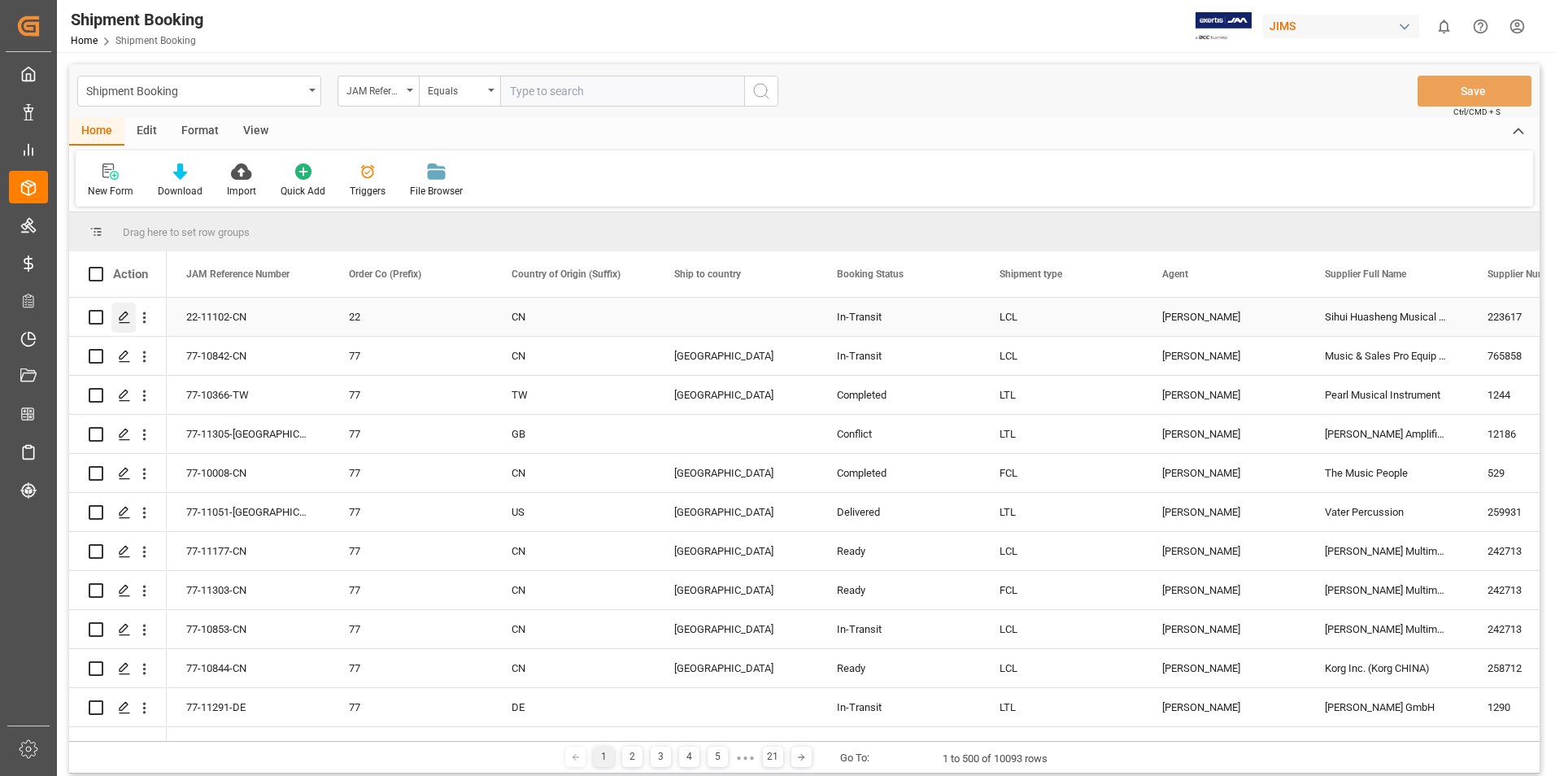
click at [127, 312] on icon "Press SPACE to select this row." at bounding box center [124, 317] width 13 height 13
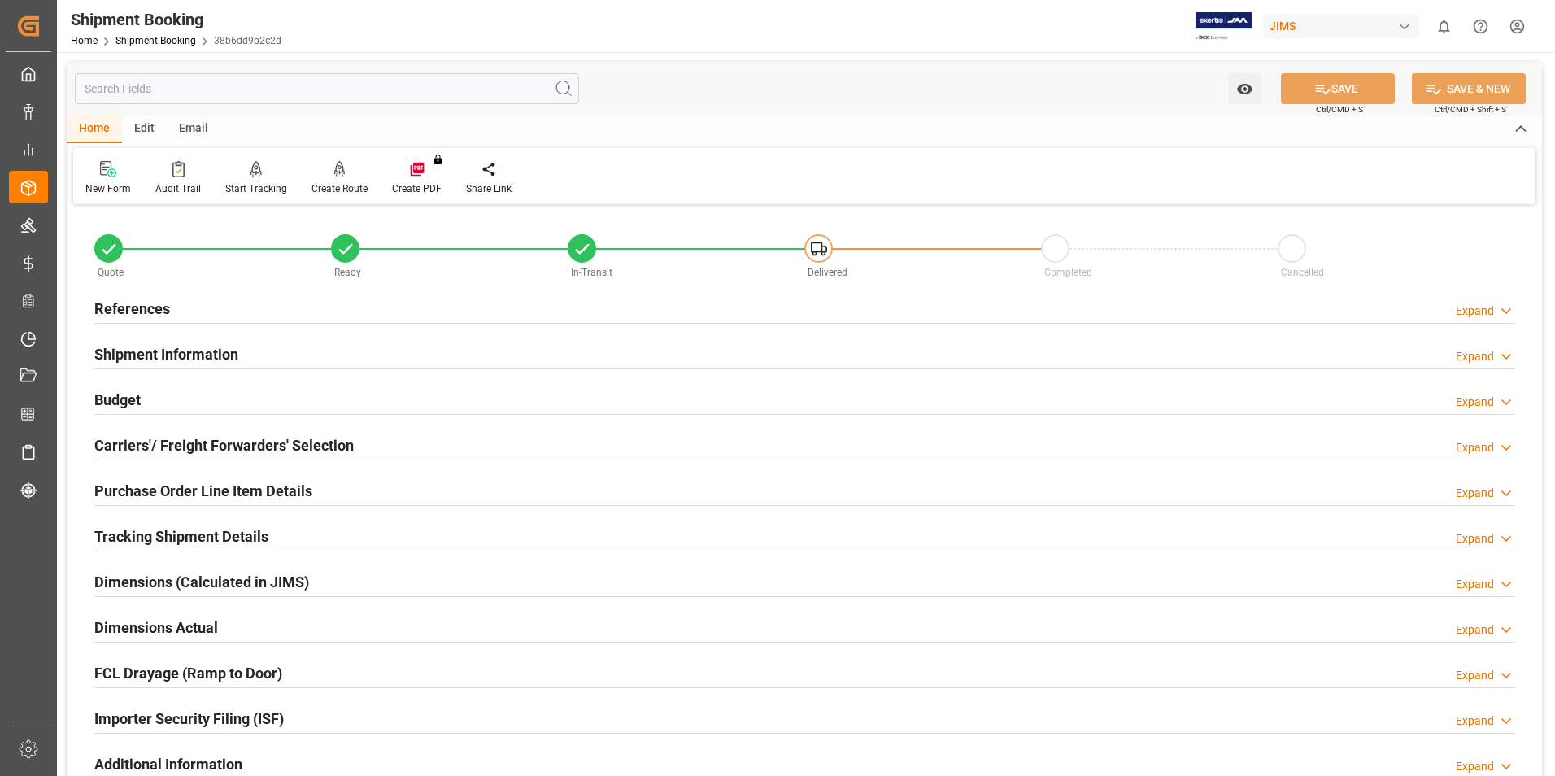
click at [166, 489] on h2 "Purchase Order Line Item Details" at bounding box center [203, 491] width 218 height 22
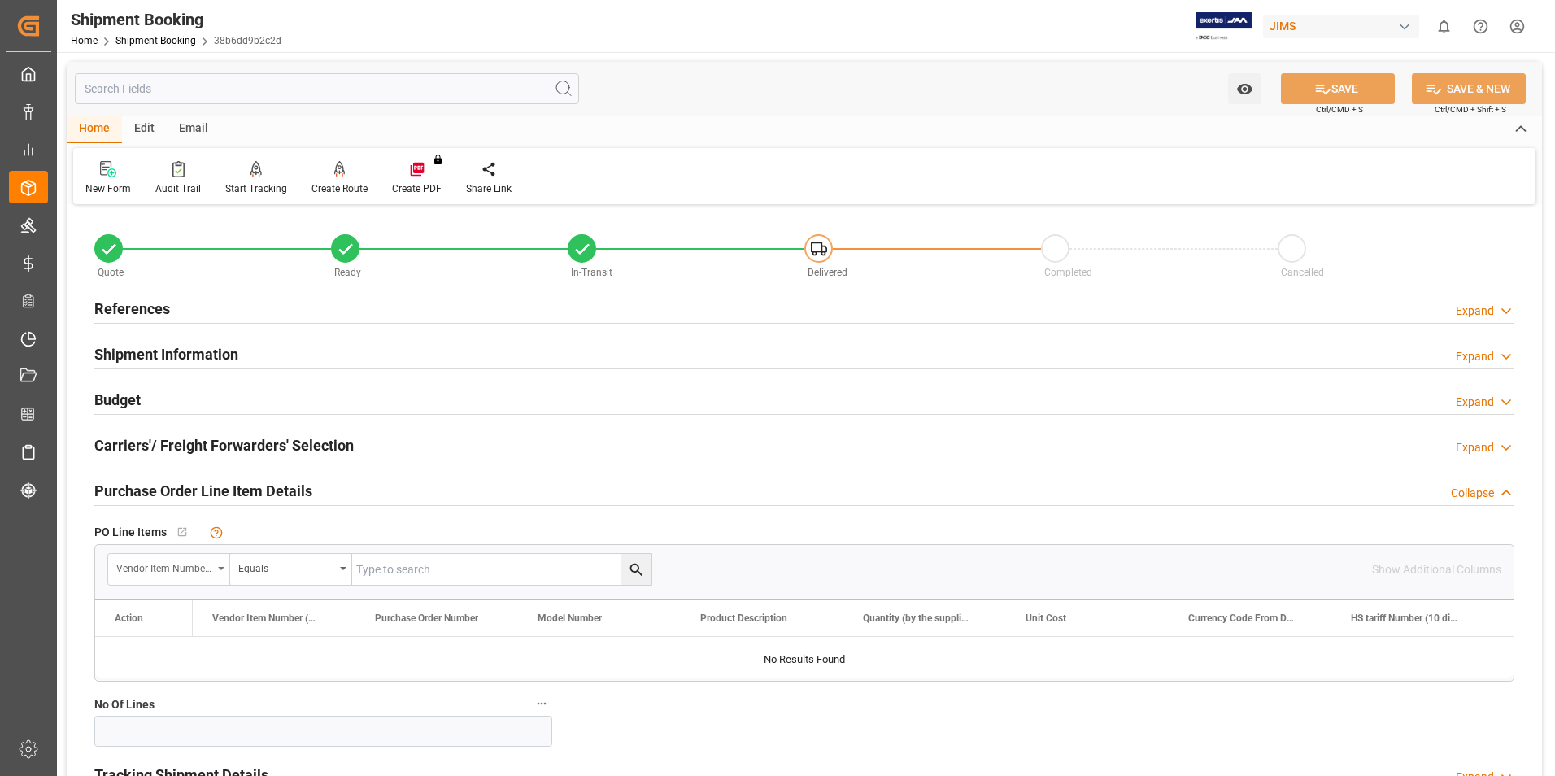
click at [209, 568] on div "Vendor Item Number (By The Supplier)" at bounding box center [164, 566] width 96 height 19
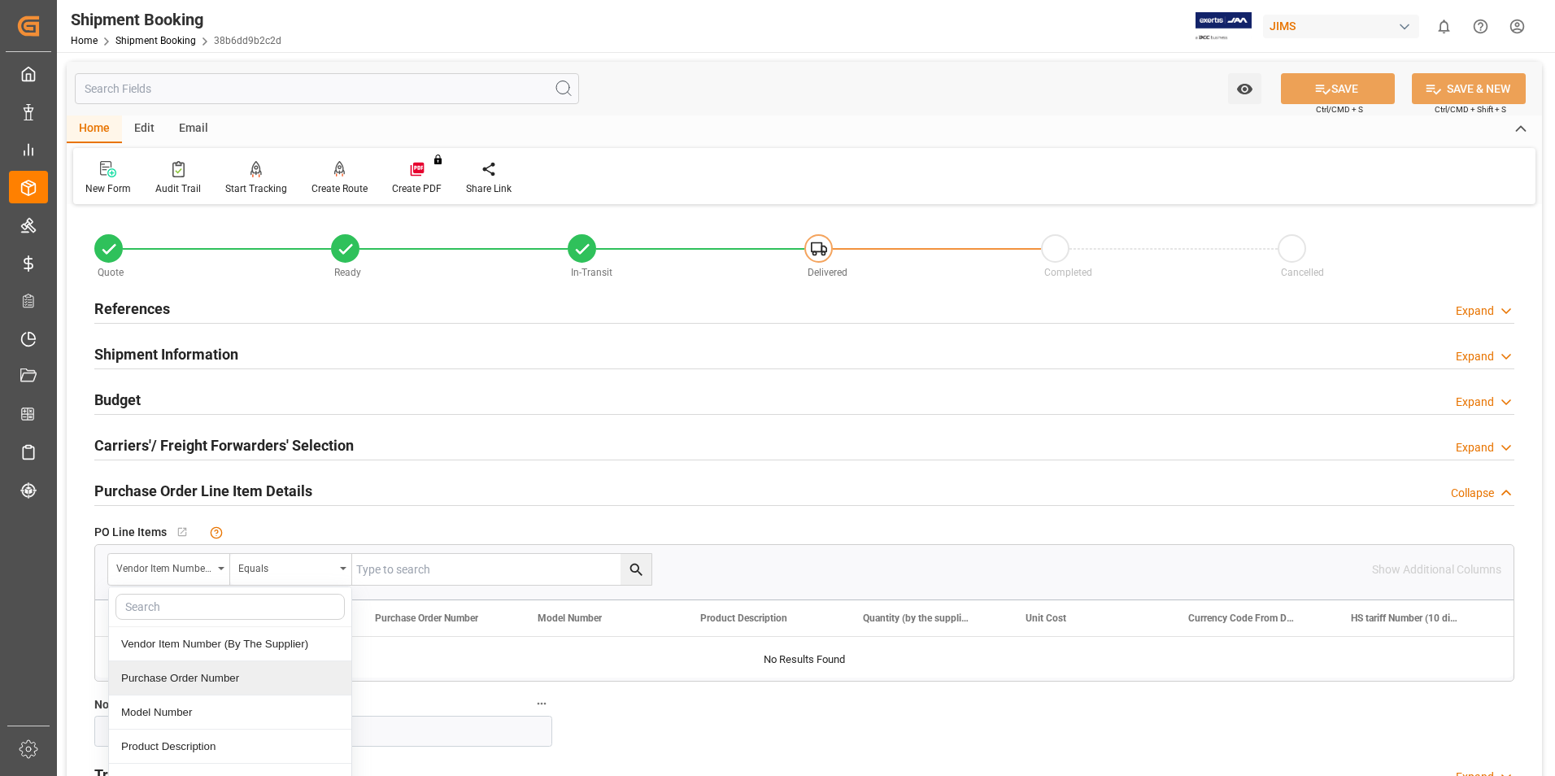
click at [196, 676] on div "Purchase Order Number" at bounding box center [230, 678] width 242 height 34
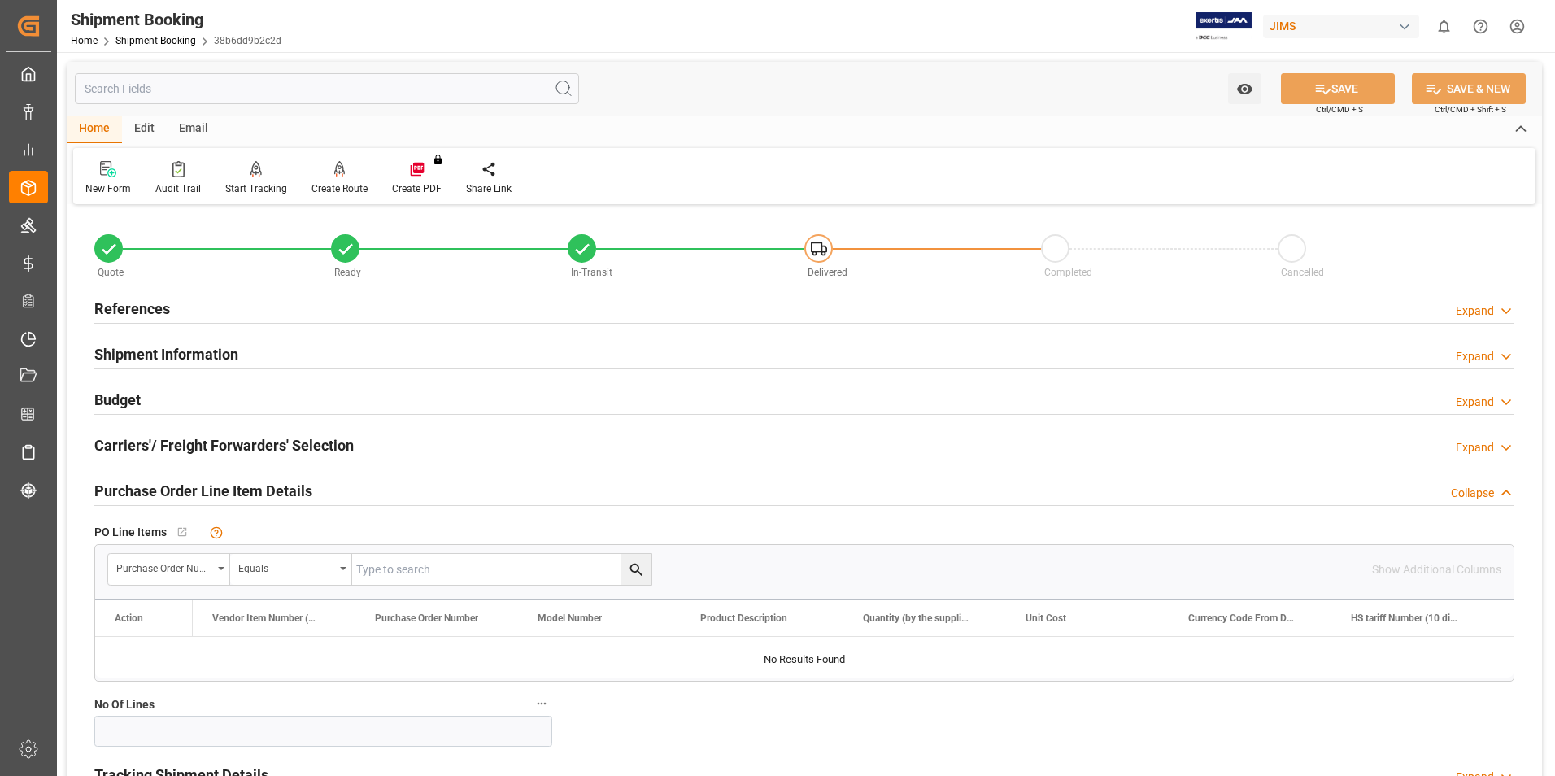
click at [421, 566] on input "text" at bounding box center [501, 569] width 299 height 31
type input "866811"
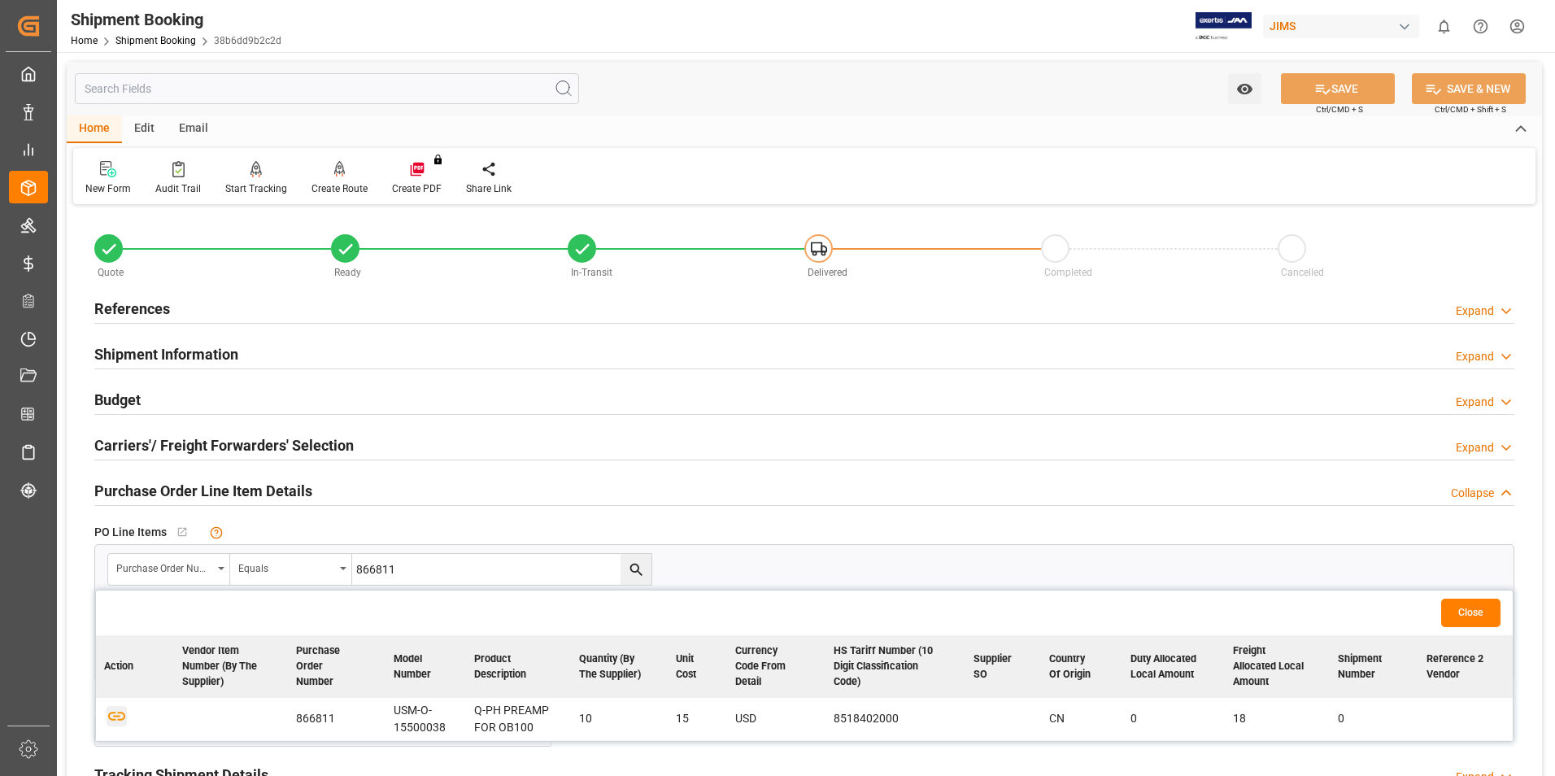
click at [115, 714] on icon "button" at bounding box center [117, 716] width 20 height 20
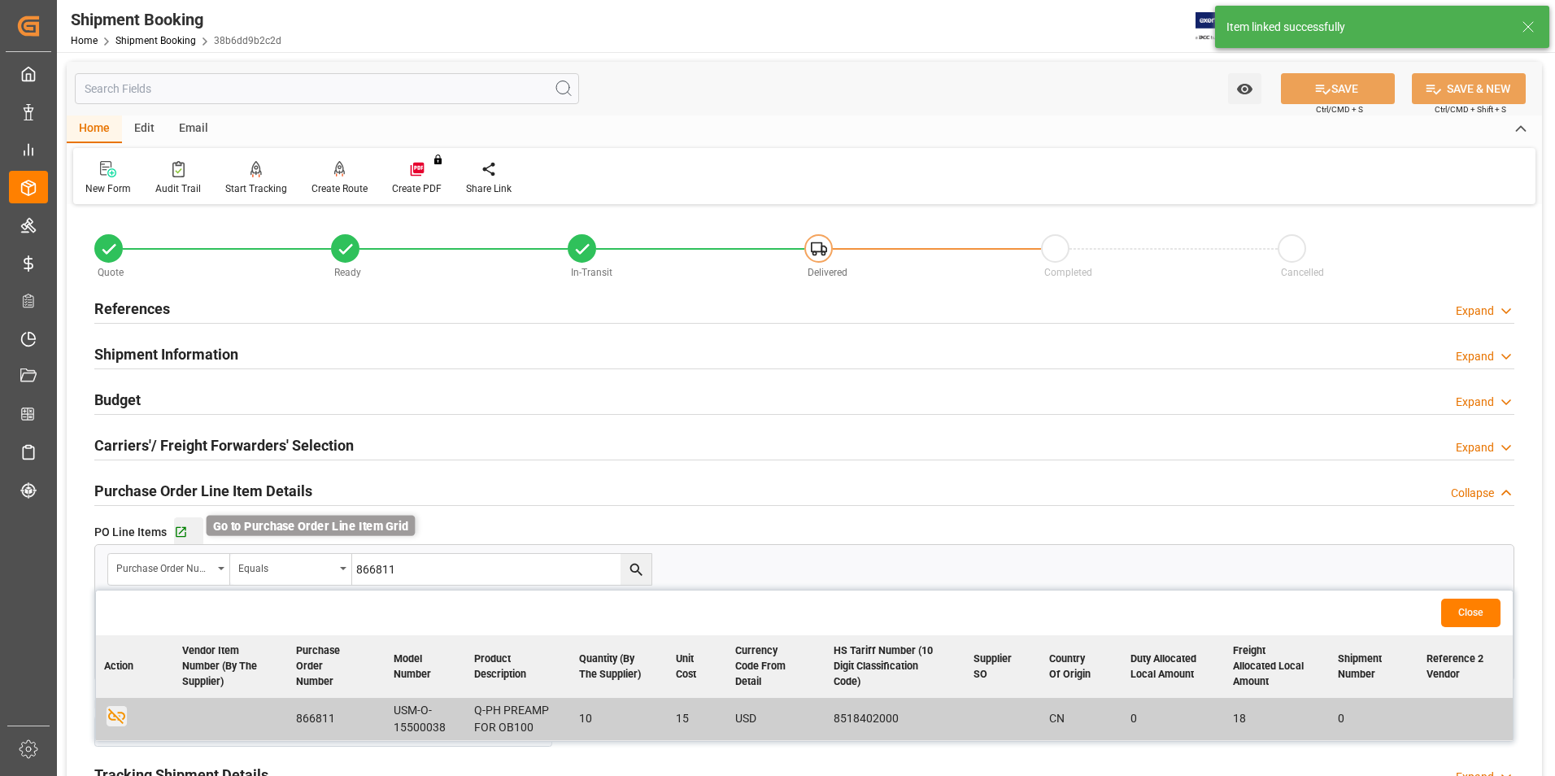
click at [185, 530] on icon "button" at bounding box center [181, 532] width 14 height 14
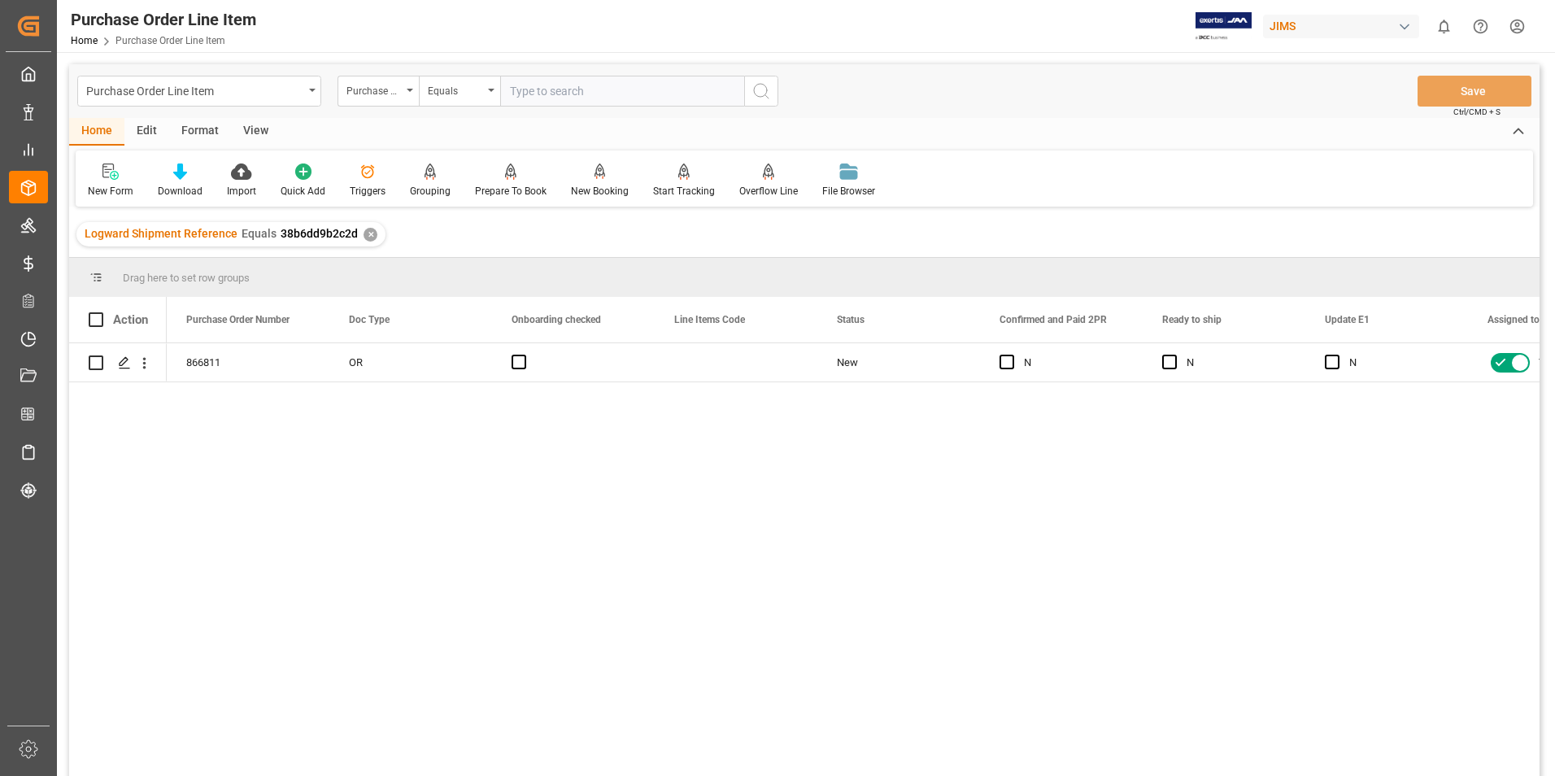
click at [250, 127] on div "View" at bounding box center [256, 132] width 50 height 28
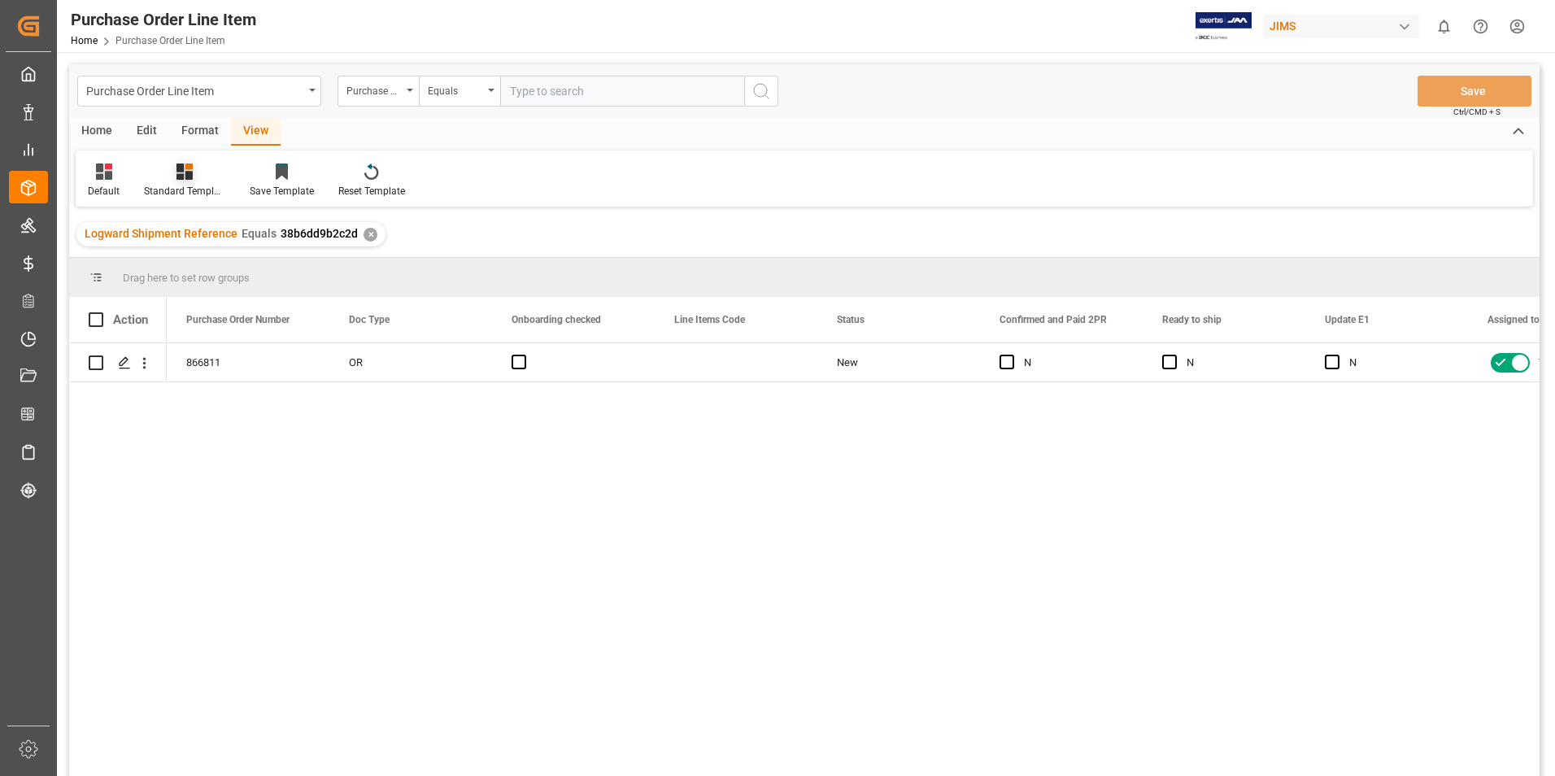
click at [182, 187] on div "Standard Templates" at bounding box center [184, 191] width 81 height 15
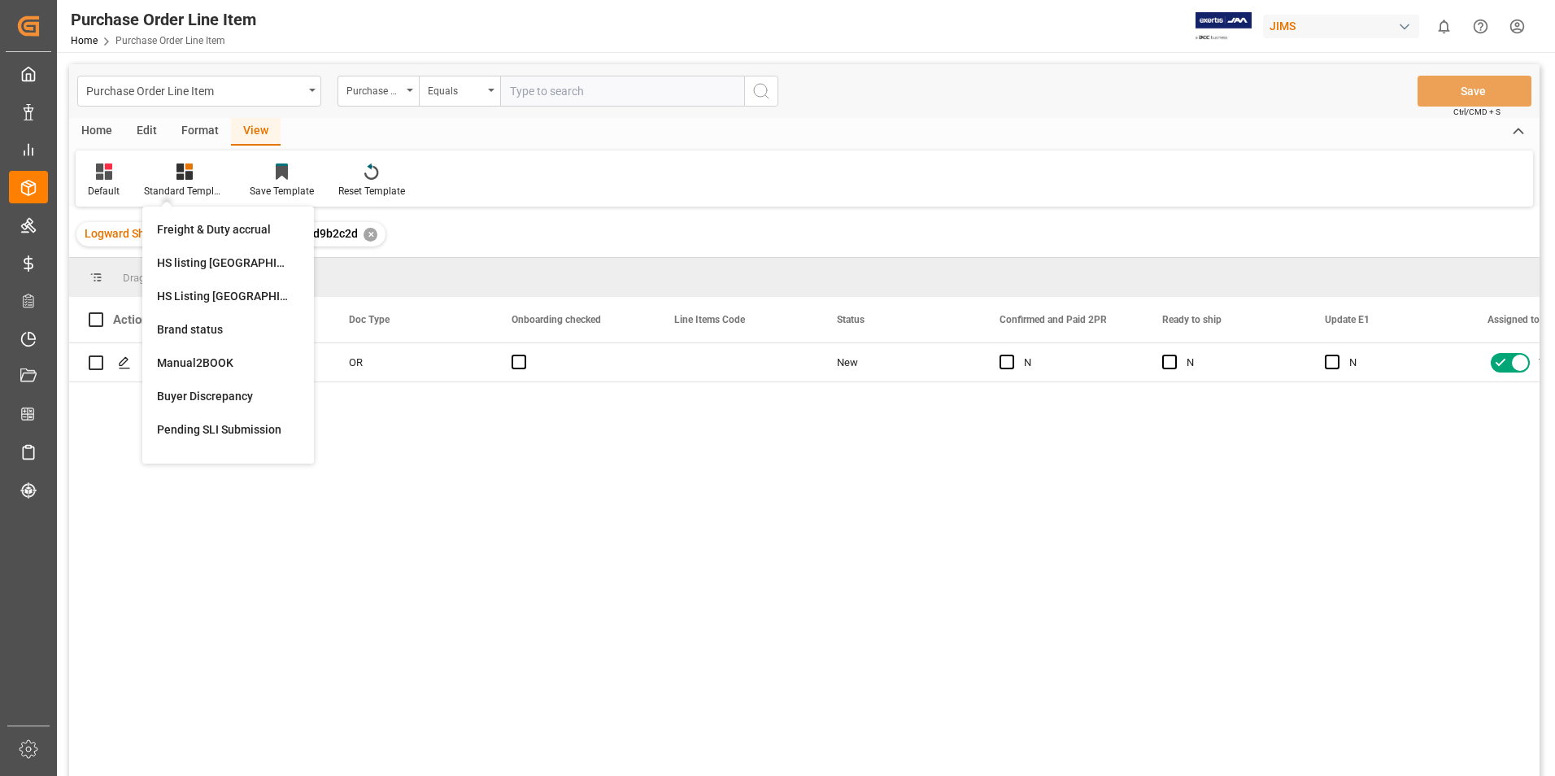
click at [206, 395] on div "Buyer Discrepancy" at bounding box center [228, 396] width 142 height 17
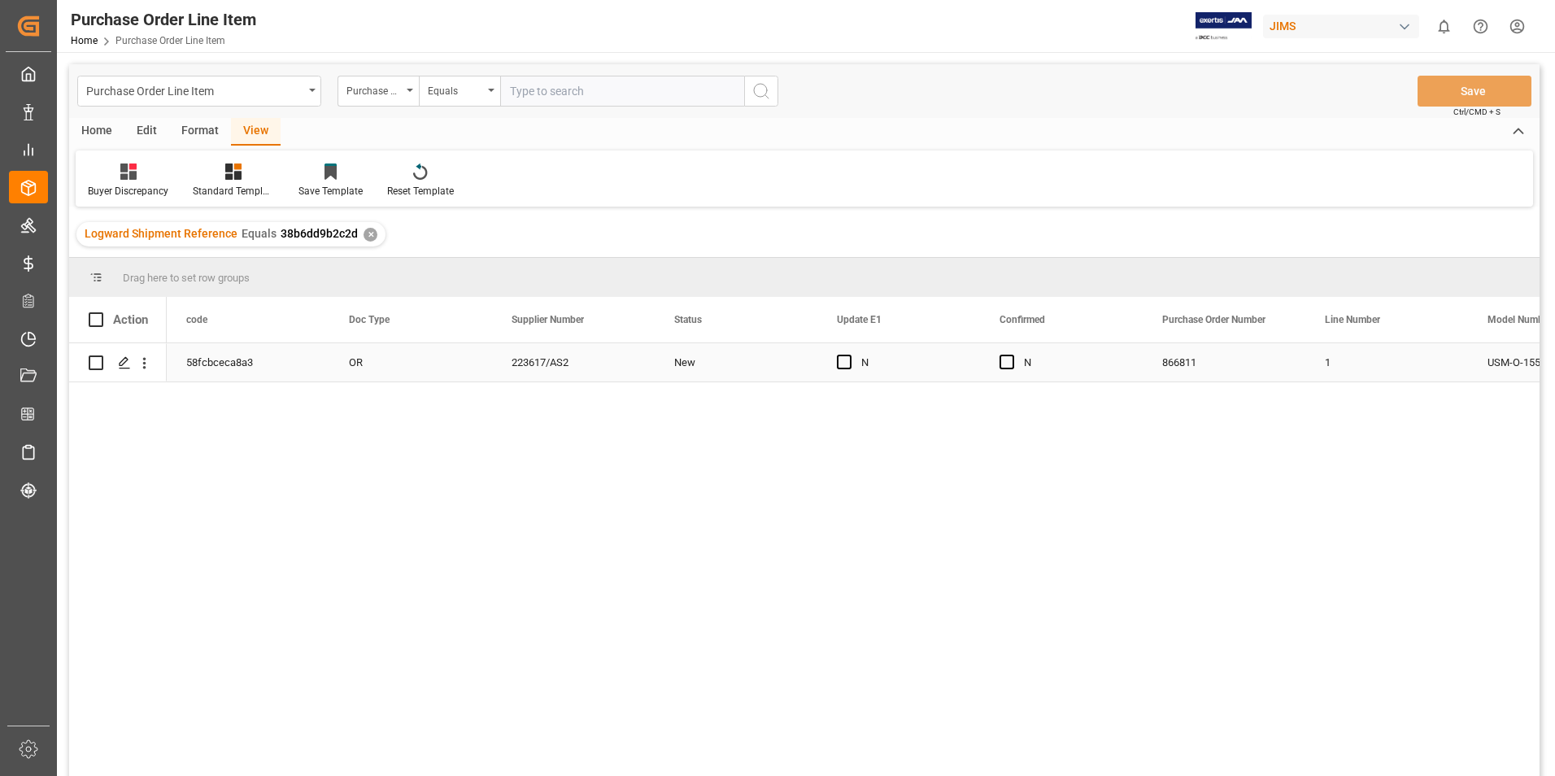
click at [329, 365] on div "58fcbceca8a3" at bounding box center [248, 362] width 163 height 38
click at [1011, 362] on span "Press SPACE to select this row." at bounding box center [1007, 362] width 15 height 15
click at [1012, 355] on input "Press SPACE to select this row." at bounding box center [1012, 355] width 0 height 0
click at [840, 362] on span "Press SPACE to select this row." at bounding box center [844, 362] width 15 height 15
click at [849, 355] on input "Press SPACE to select this row." at bounding box center [849, 355] width 0 height 0
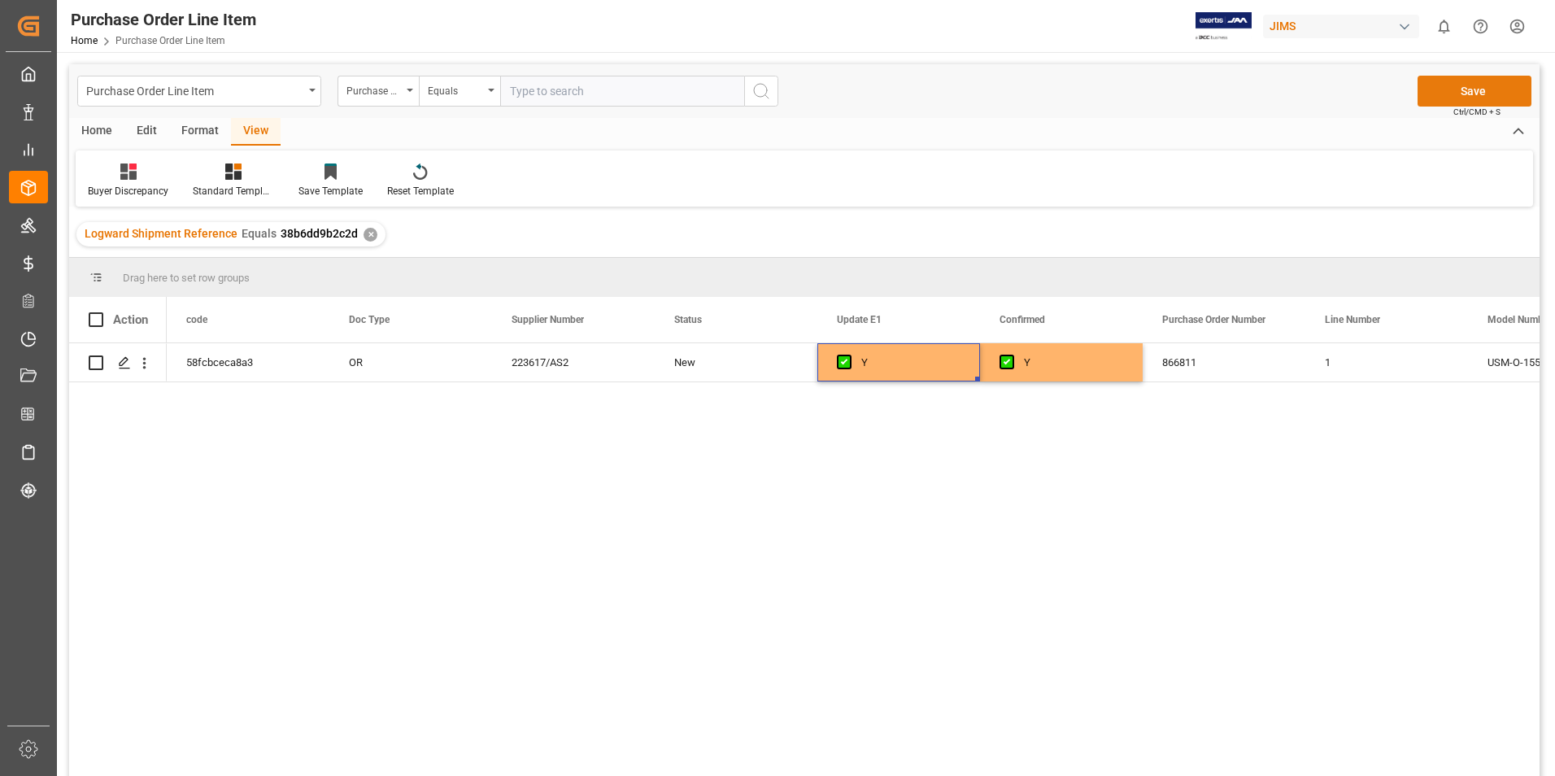
click at [1440, 93] on button "Save" at bounding box center [1475, 91] width 114 height 31
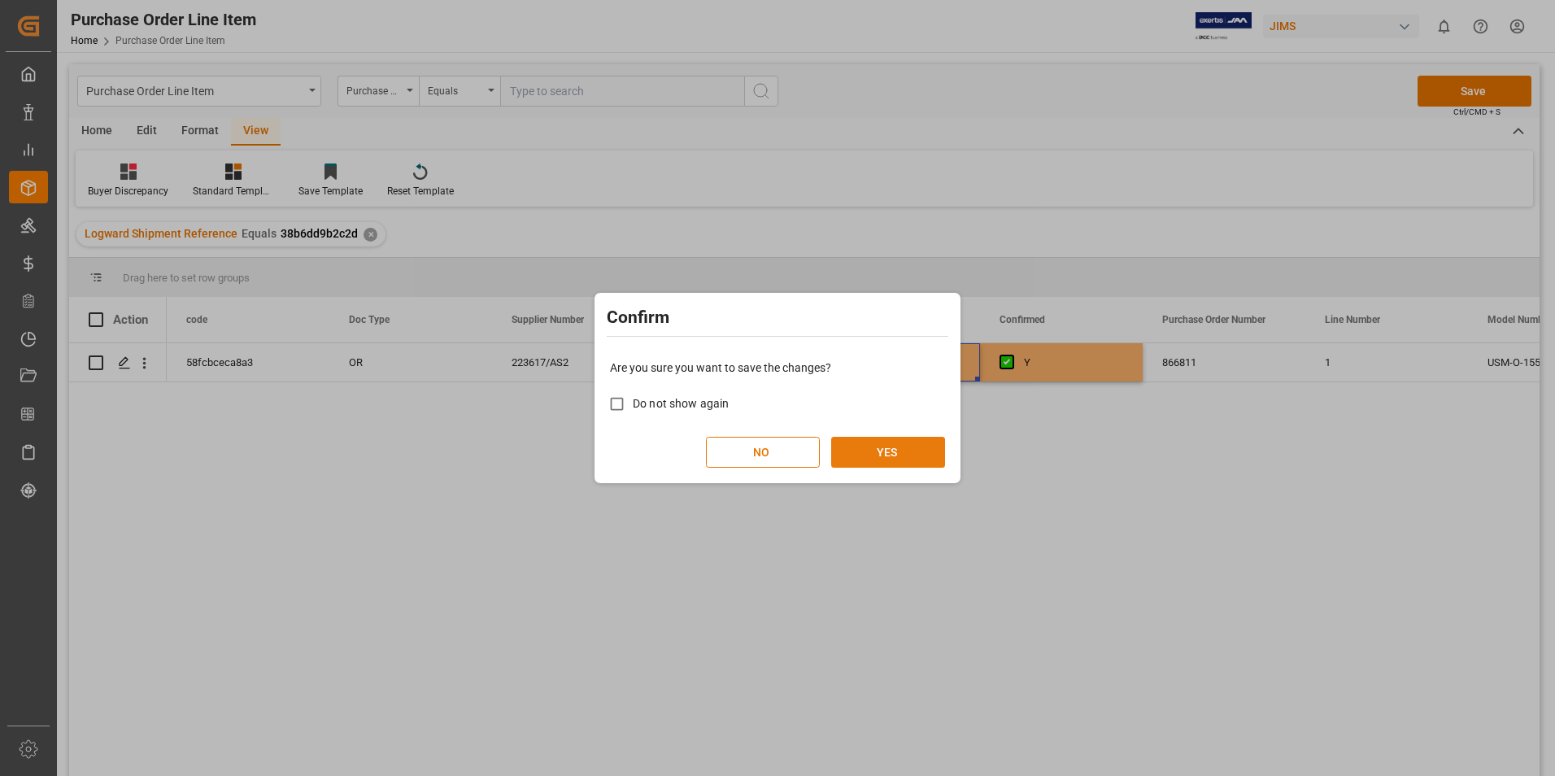
click at [917, 459] on button "YES" at bounding box center [888, 452] width 114 height 31
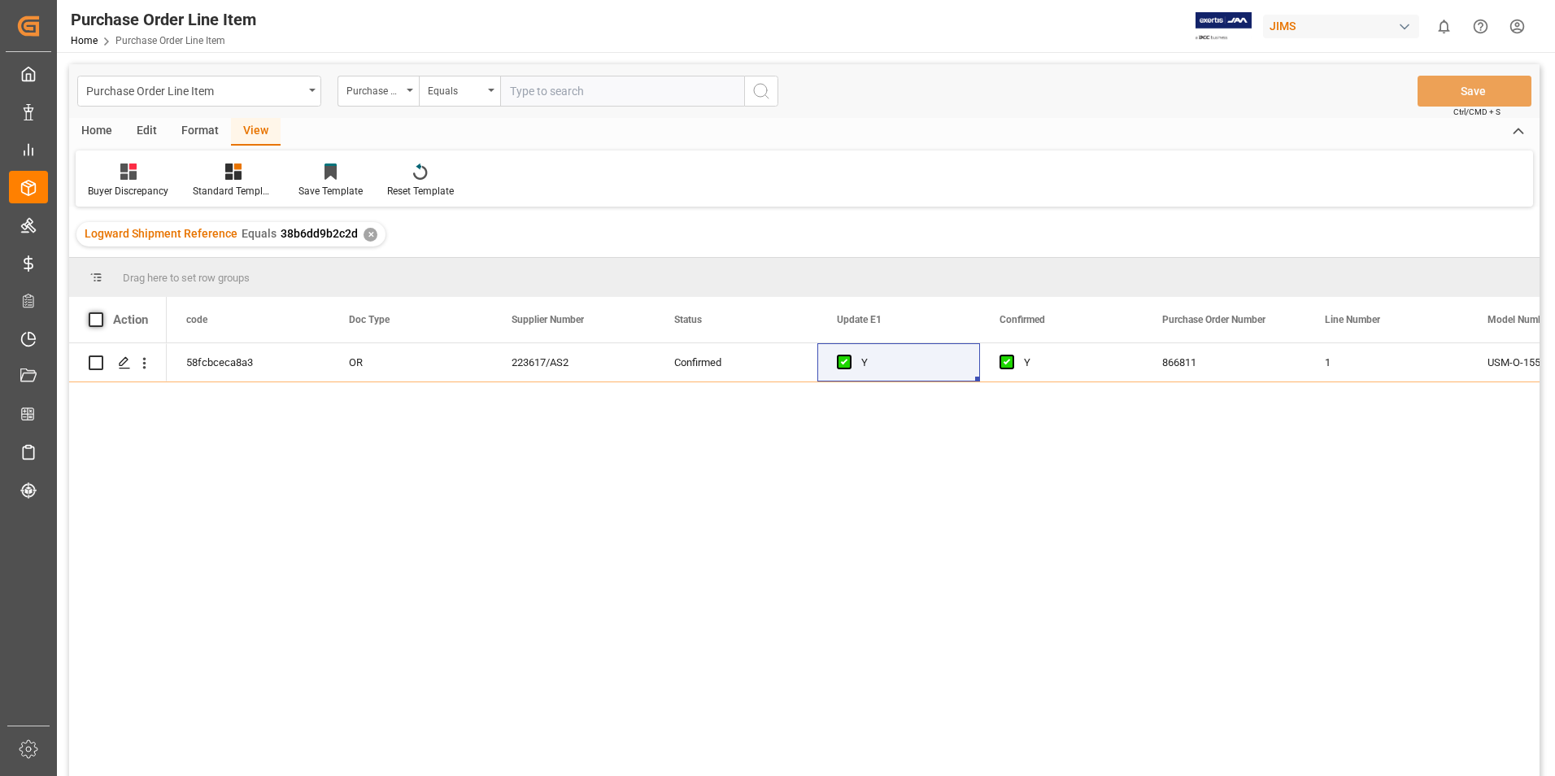
click at [97, 319] on span at bounding box center [96, 319] width 15 height 15
click at [101, 312] on input "checkbox" at bounding box center [101, 312] width 0 height 0
checkbox input "true"
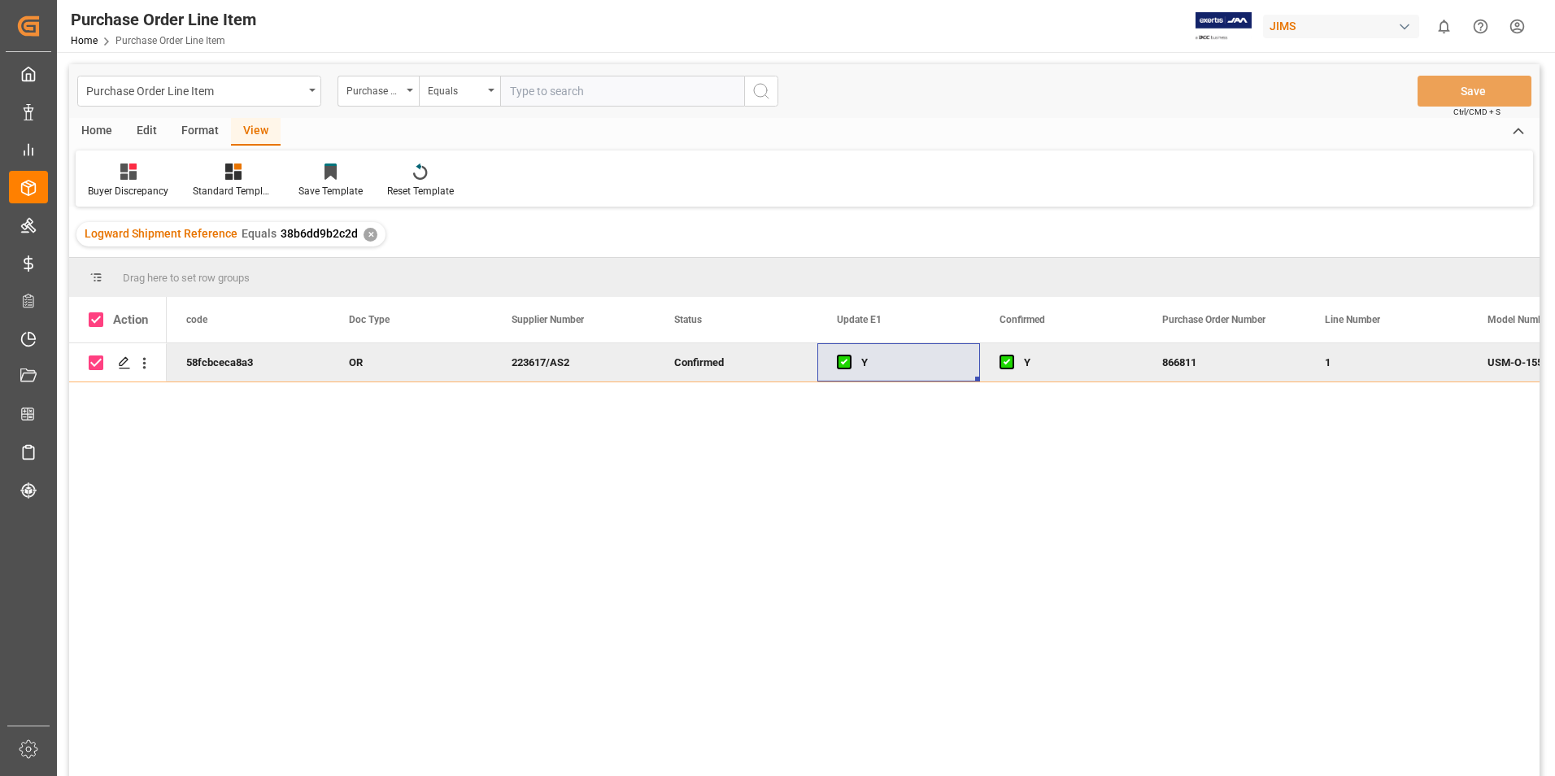
click at [97, 129] on div "Home" at bounding box center [96, 132] width 55 height 28
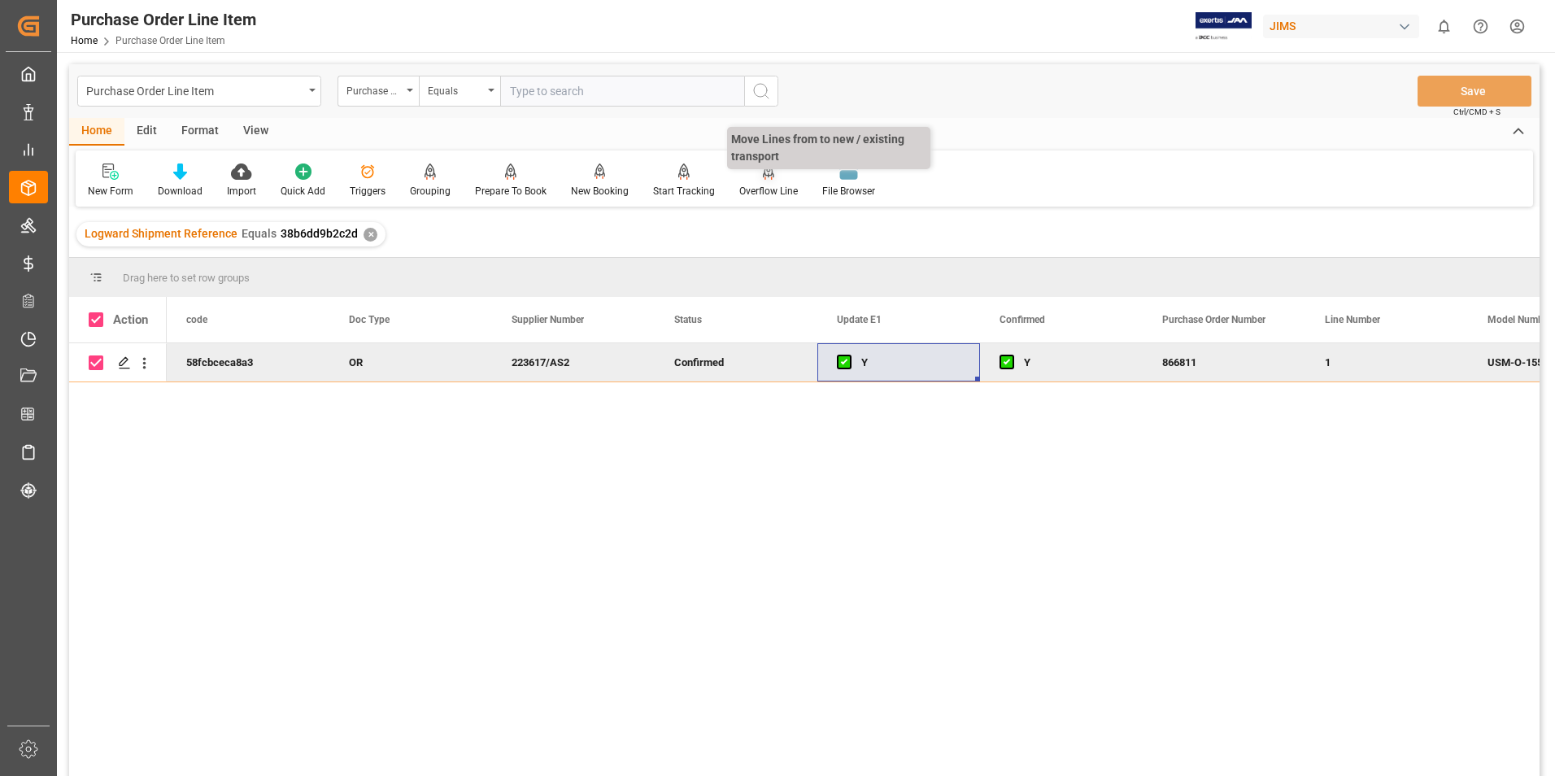
click at [751, 185] on div "Overflow Line" at bounding box center [768, 191] width 59 height 15
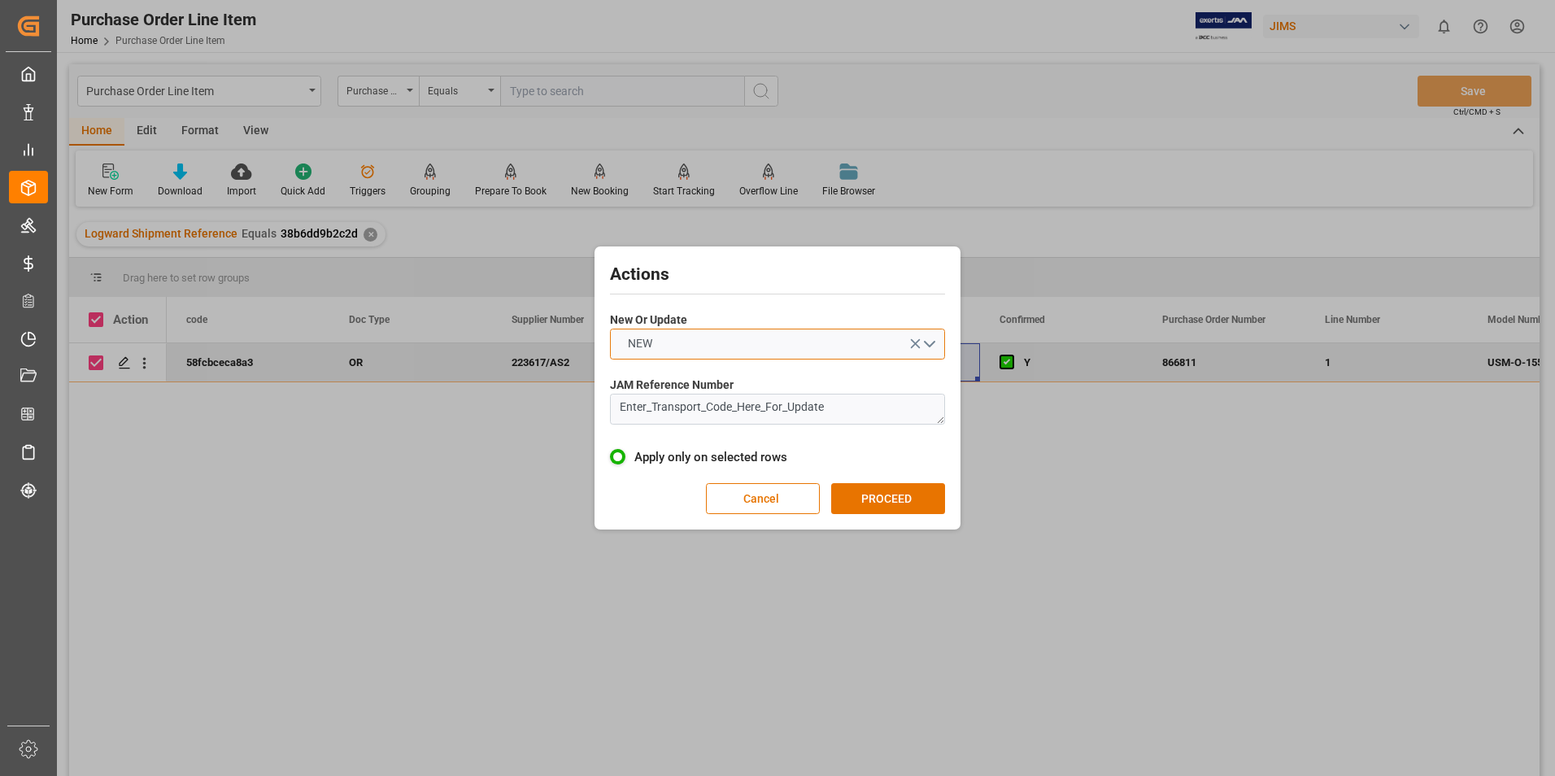
click at [682, 334] on button "NEW" at bounding box center [777, 344] width 335 height 31
click at [691, 380] on div "UPDATE" at bounding box center [777, 382] width 333 height 34
drag, startPoint x: 831, startPoint y: 406, endPoint x: 460, endPoint y: 423, distance: 372.1
click at [460, 423] on div "Actions New Or Update UPDATE JAM Reference Number Enter_Transport_Code_Here_For…" at bounding box center [777, 388] width 1555 height 776
paste textarea "884776712300"
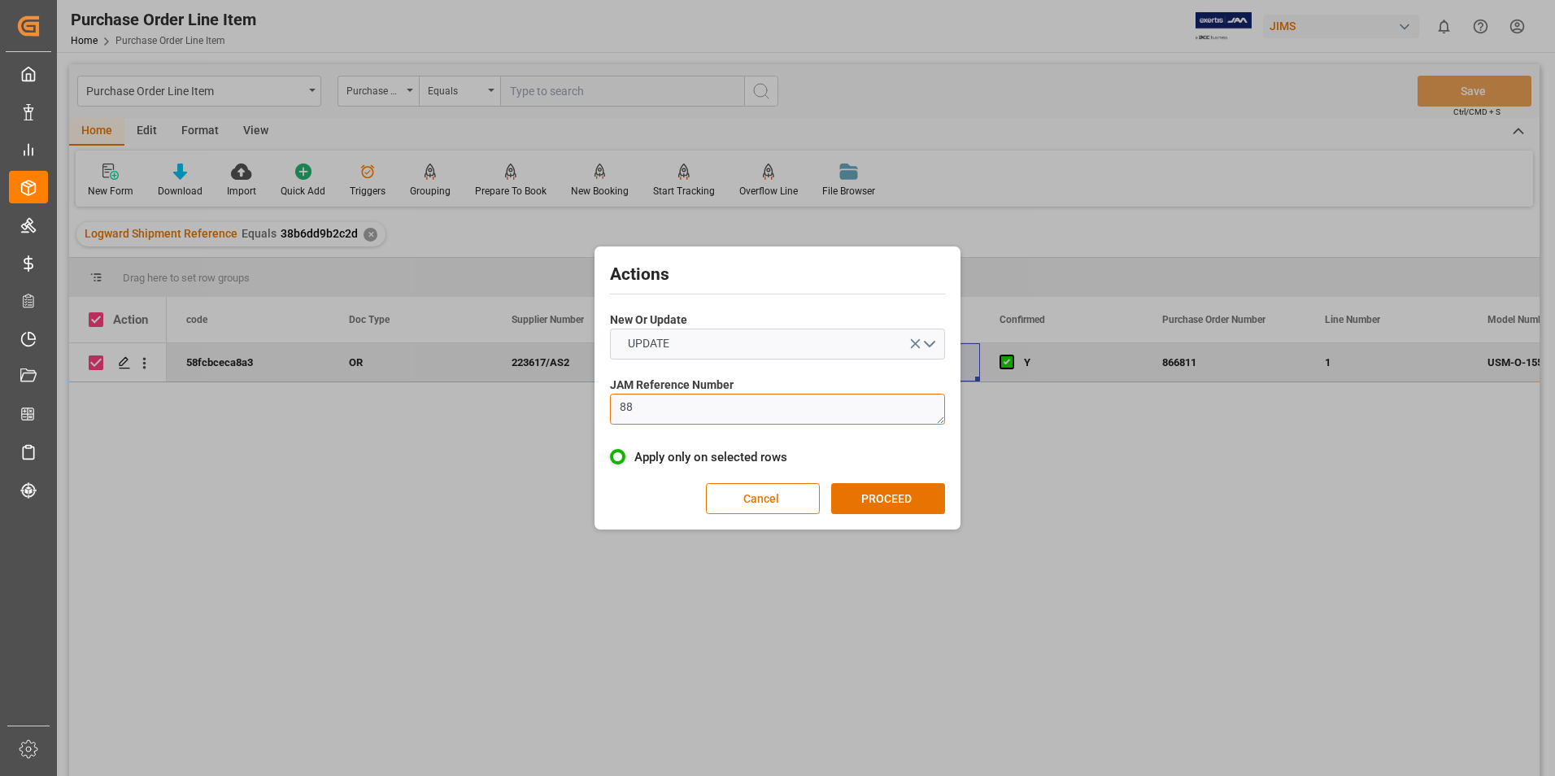
type textarea "8"
type textarea "22-11102-CN"
click at [881, 501] on button "PROCEED" at bounding box center [888, 498] width 114 height 31
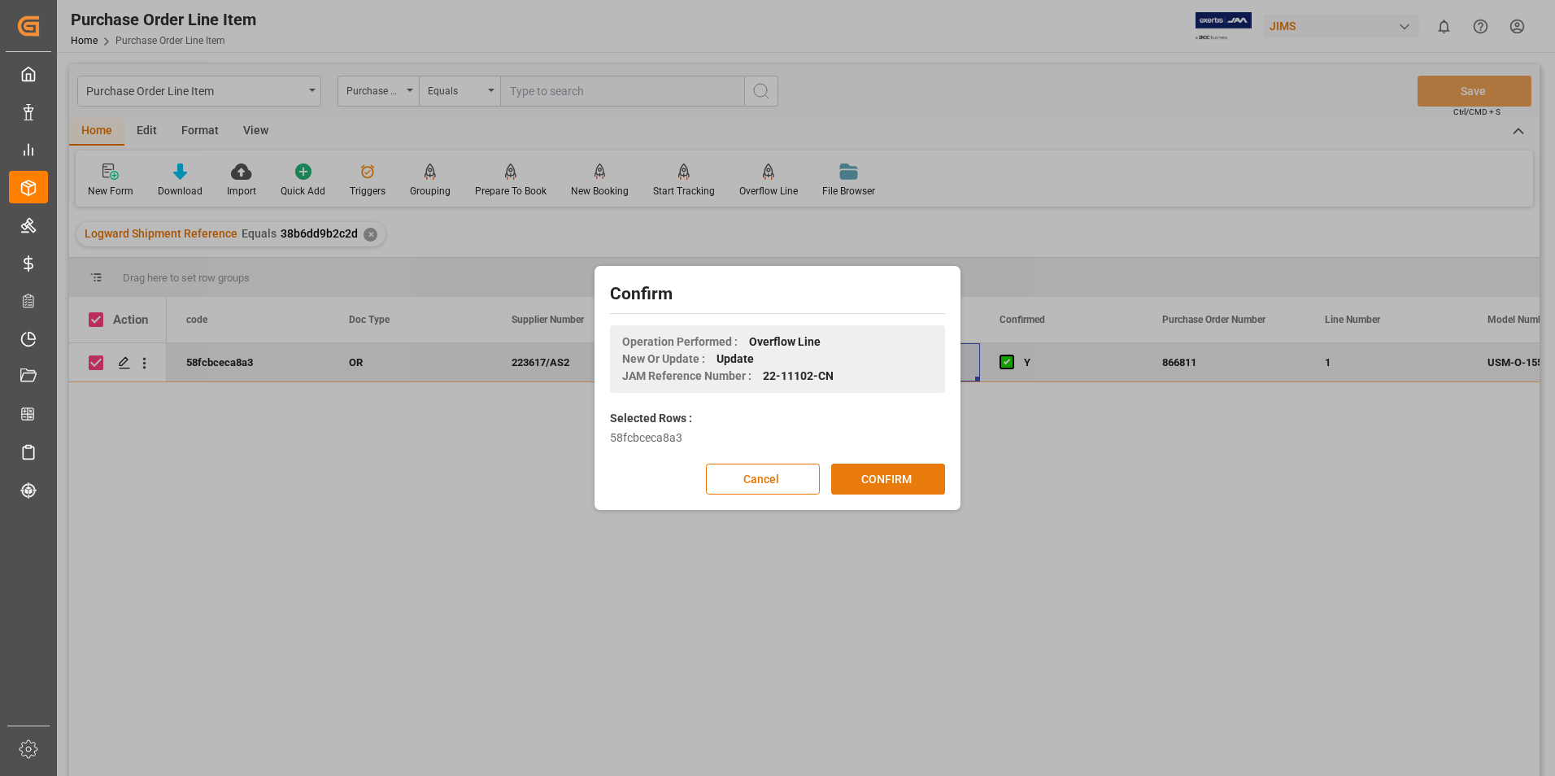
click at [888, 483] on button "CONFIRM" at bounding box center [888, 479] width 114 height 31
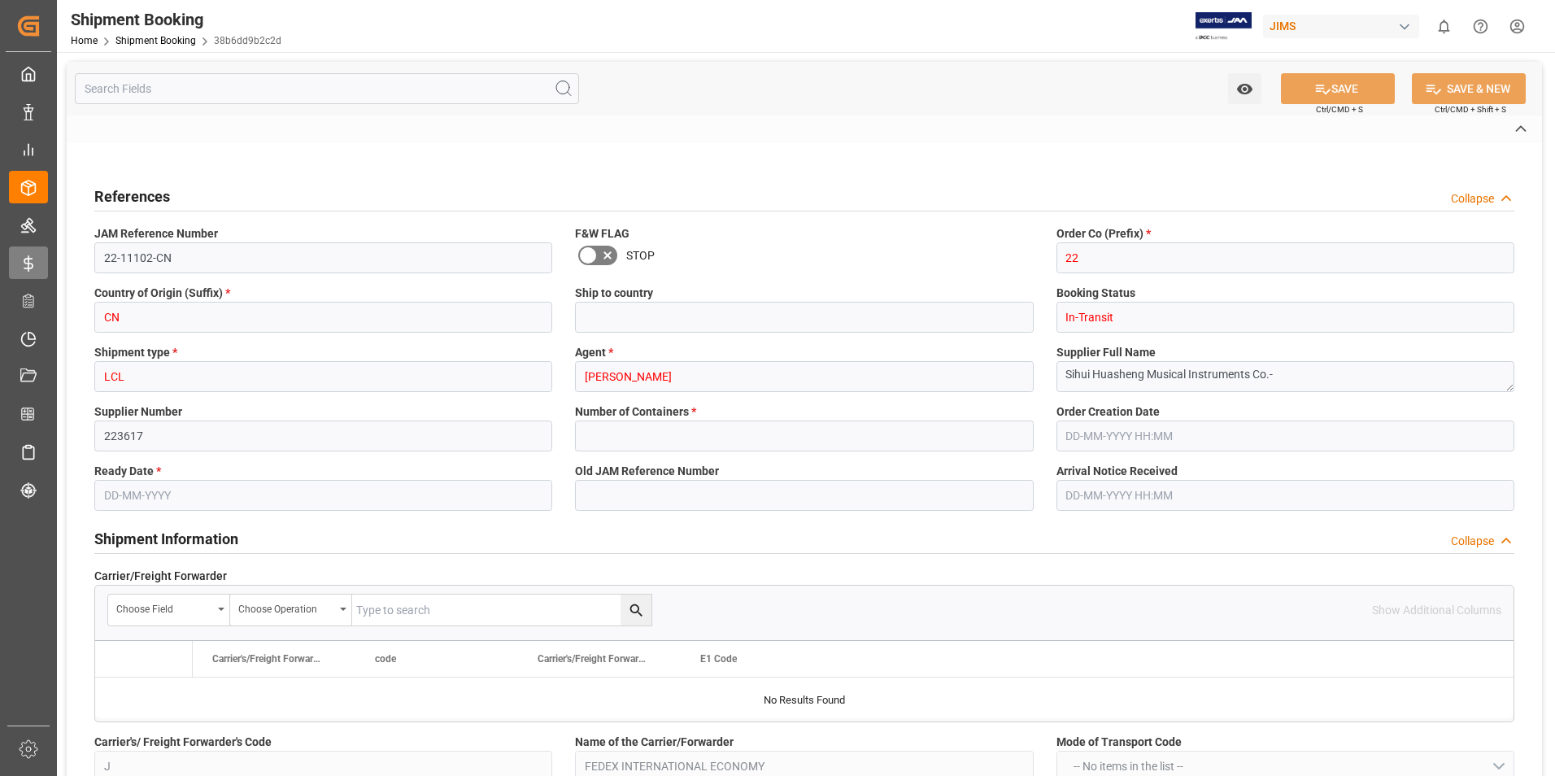
type input "1"
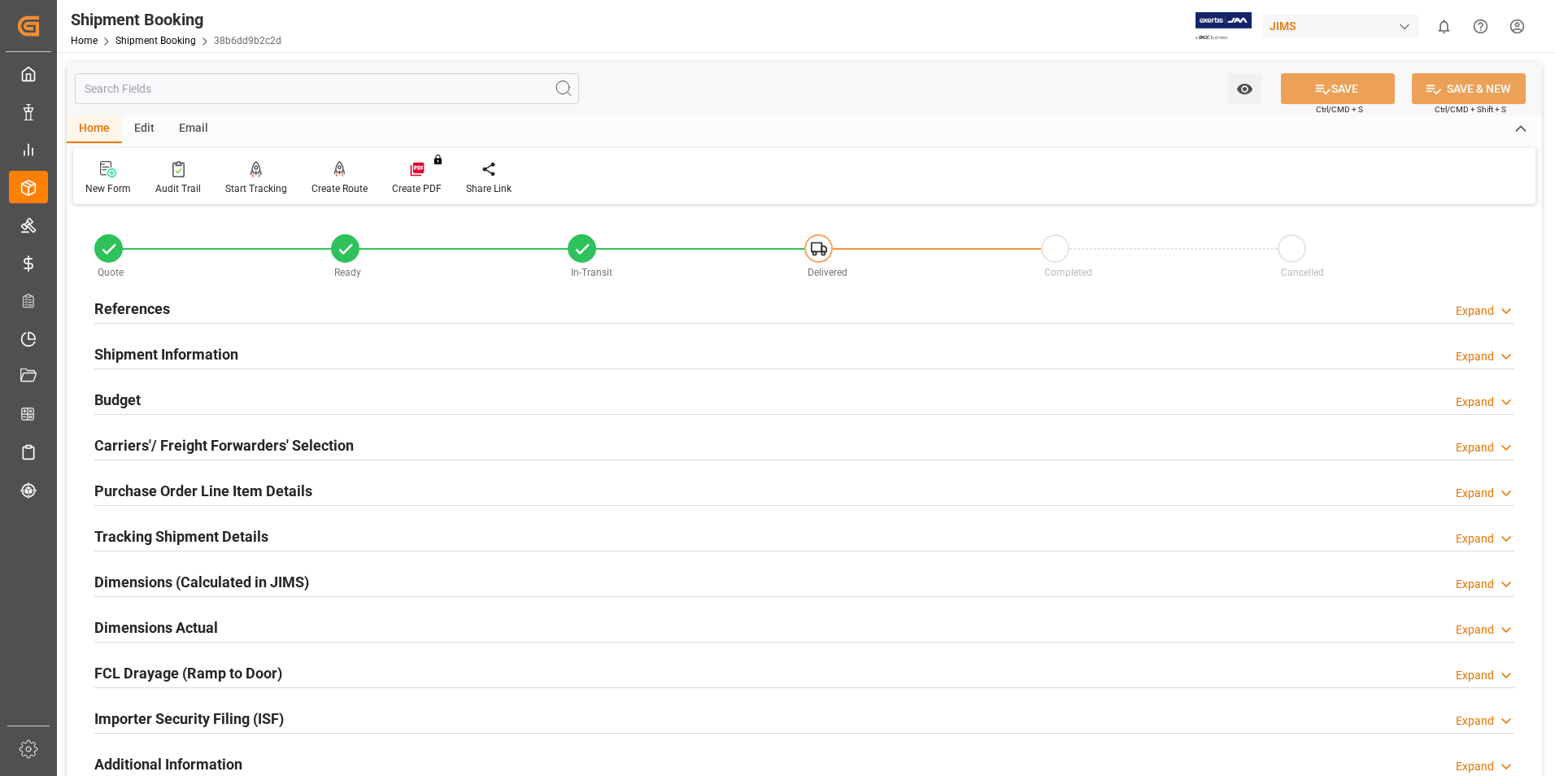
click at [165, 486] on h2 "Purchase Order Line Item Details" at bounding box center [203, 491] width 218 height 22
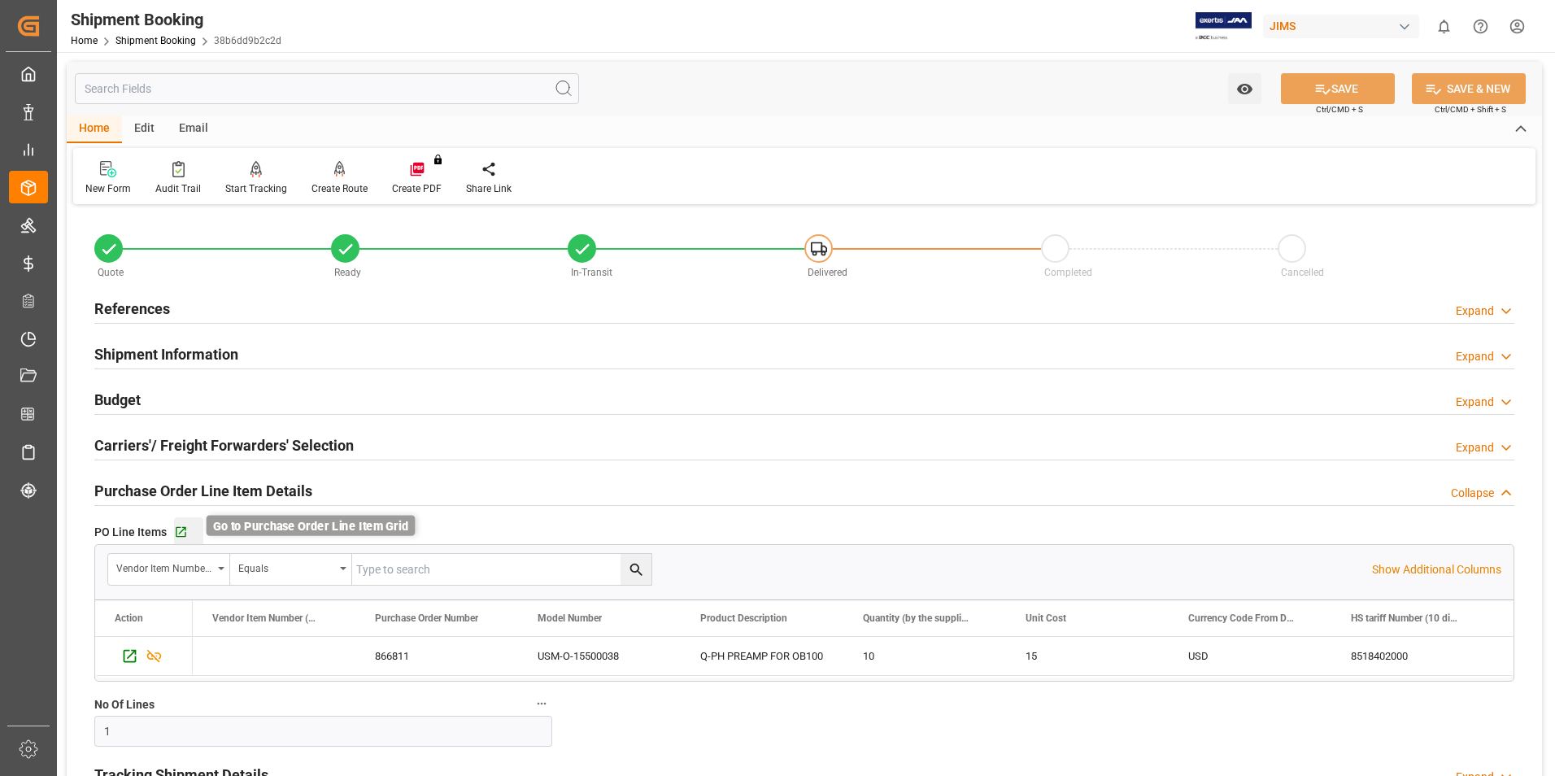
click at [181, 529] on icon "button" at bounding box center [181, 532] width 14 height 14
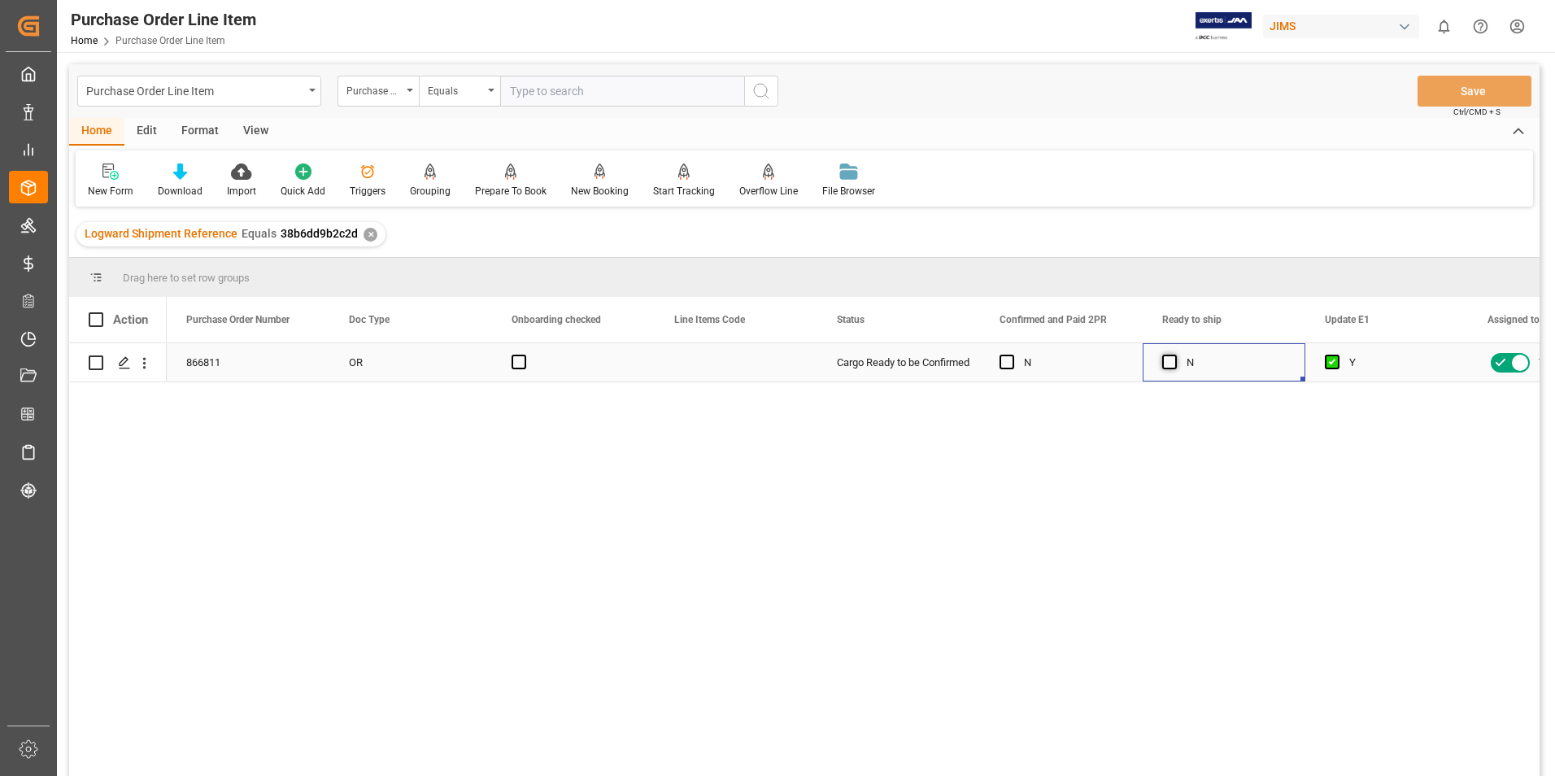
click at [1173, 358] on span "Press SPACE to select this row." at bounding box center [1169, 362] width 15 height 15
click at [1174, 355] on input "Press SPACE to select this row." at bounding box center [1174, 355] width 0 height 0
click at [1470, 89] on button "Save" at bounding box center [1475, 91] width 114 height 31
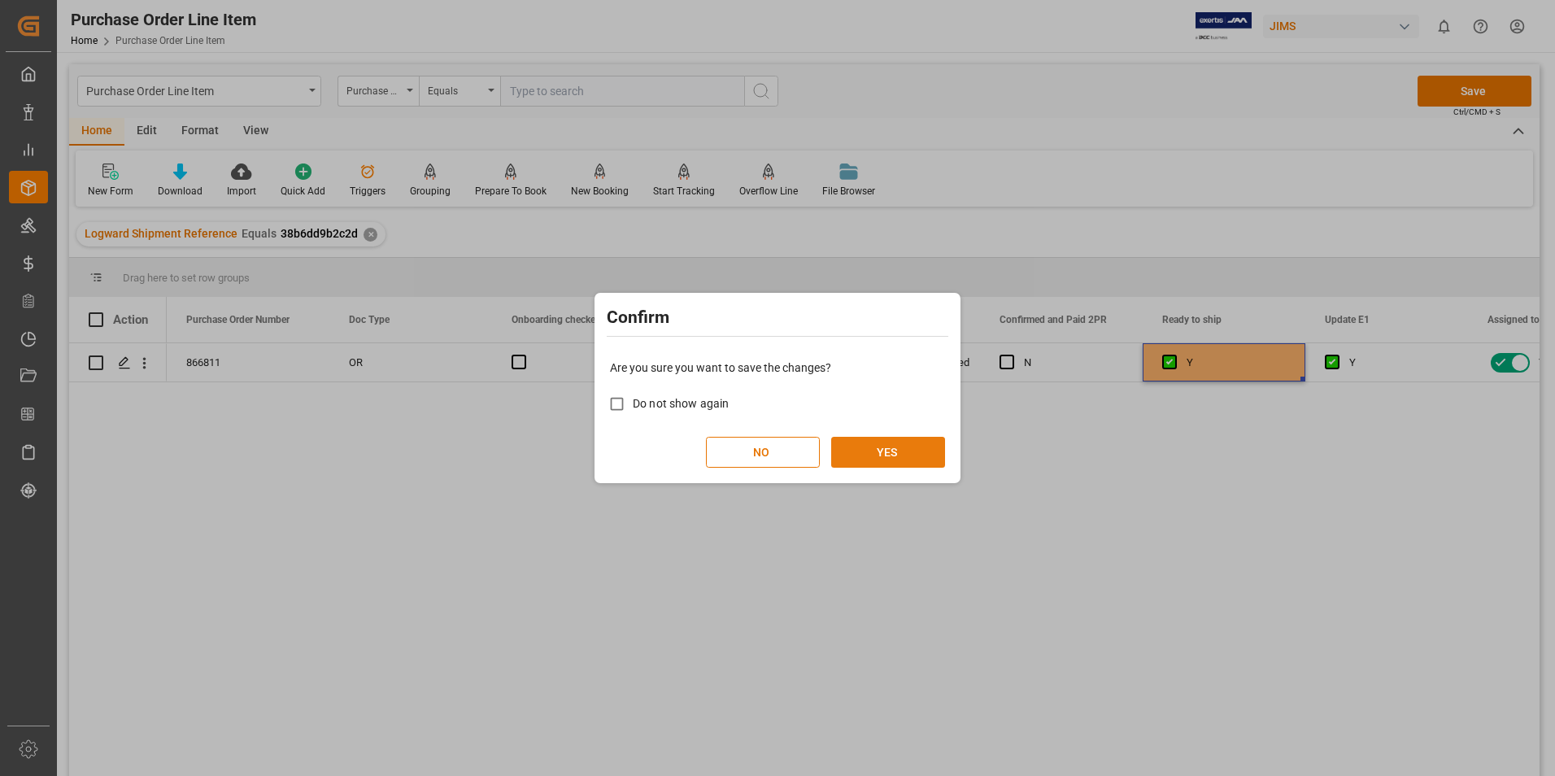
click at [884, 443] on button "YES" at bounding box center [888, 452] width 114 height 31
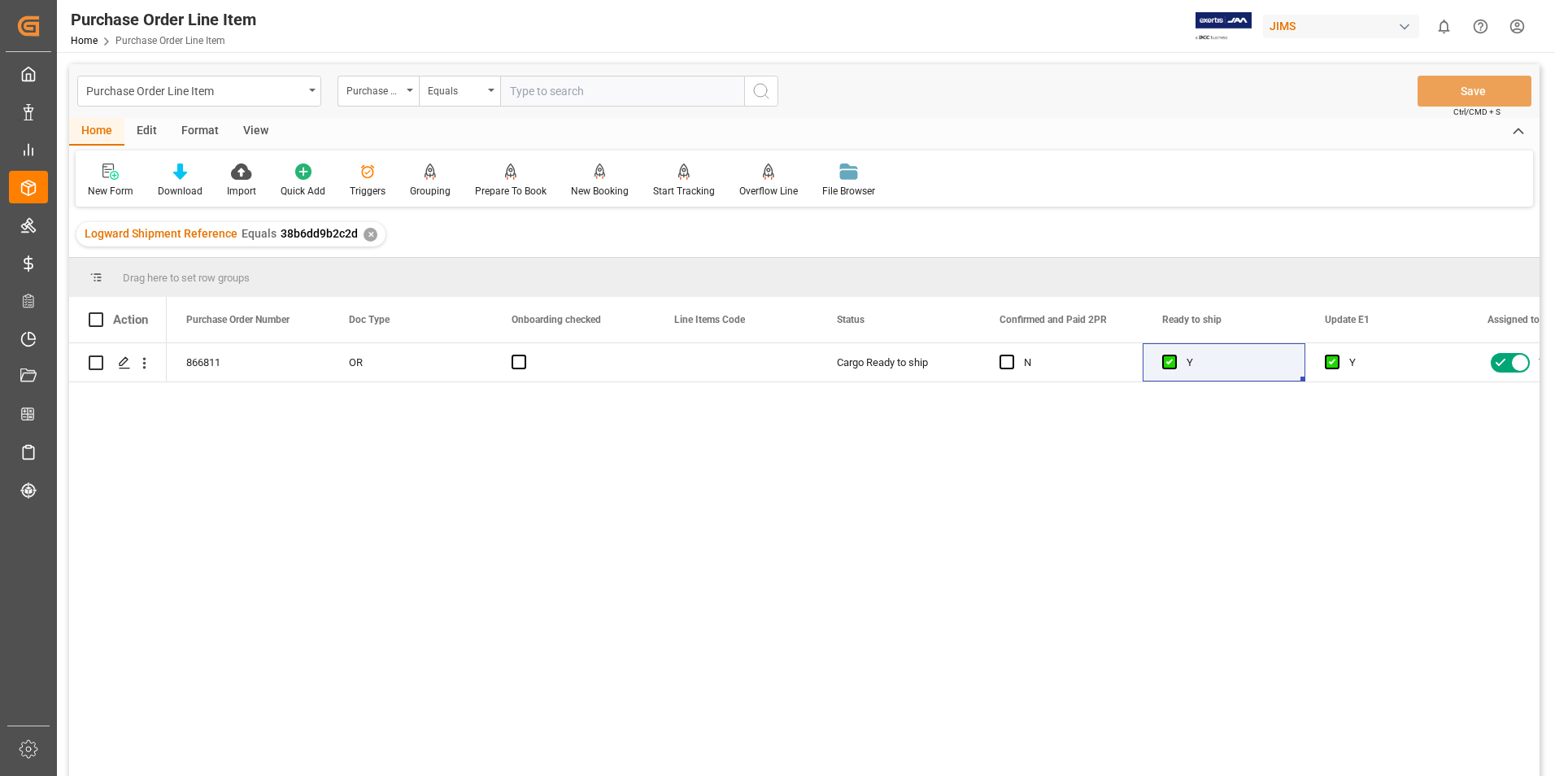
click at [268, 132] on div "View" at bounding box center [256, 132] width 50 height 28
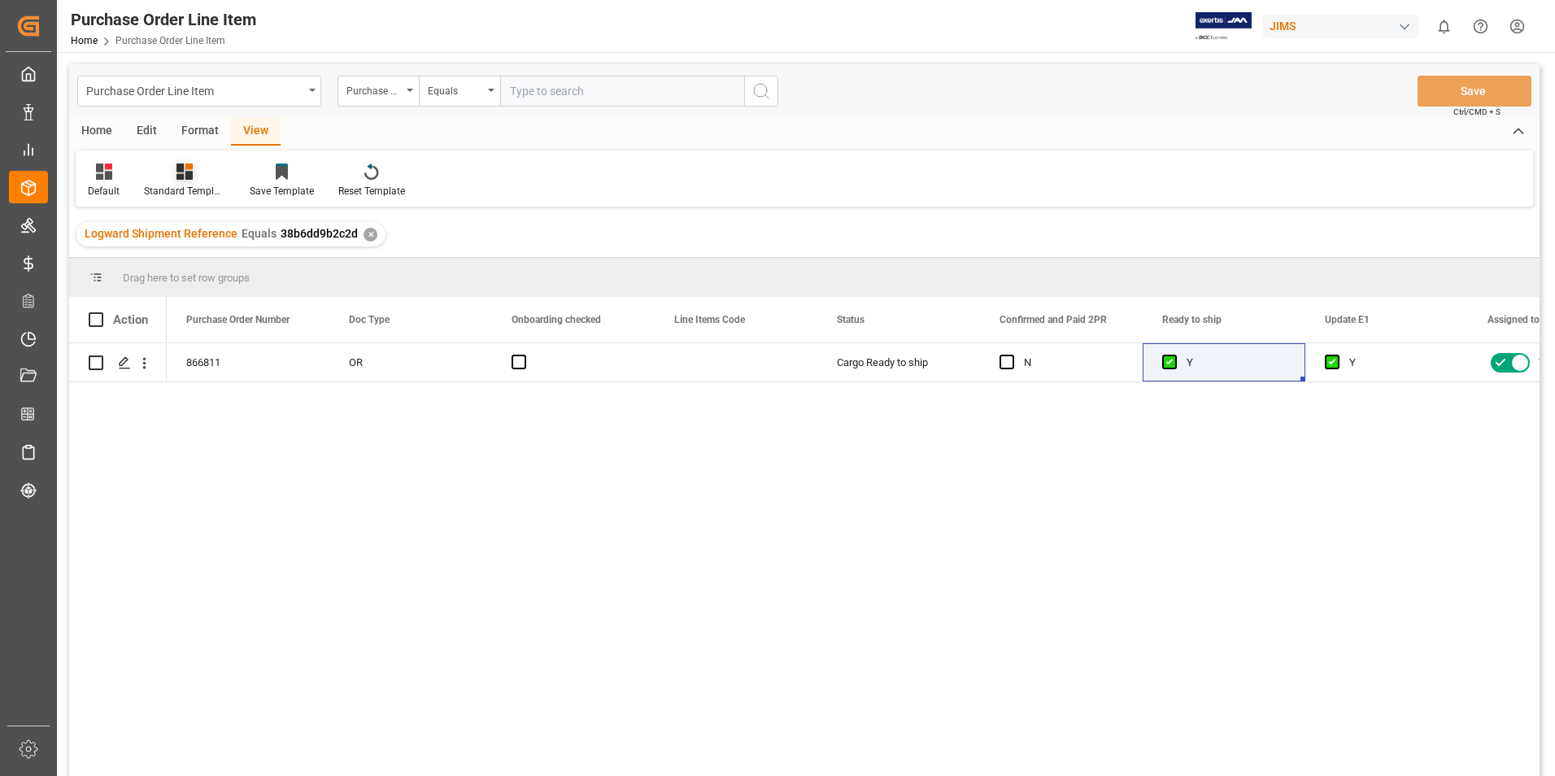
click at [173, 186] on div "Standard Templates" at bounding box center [184, 191] width 81 height 15
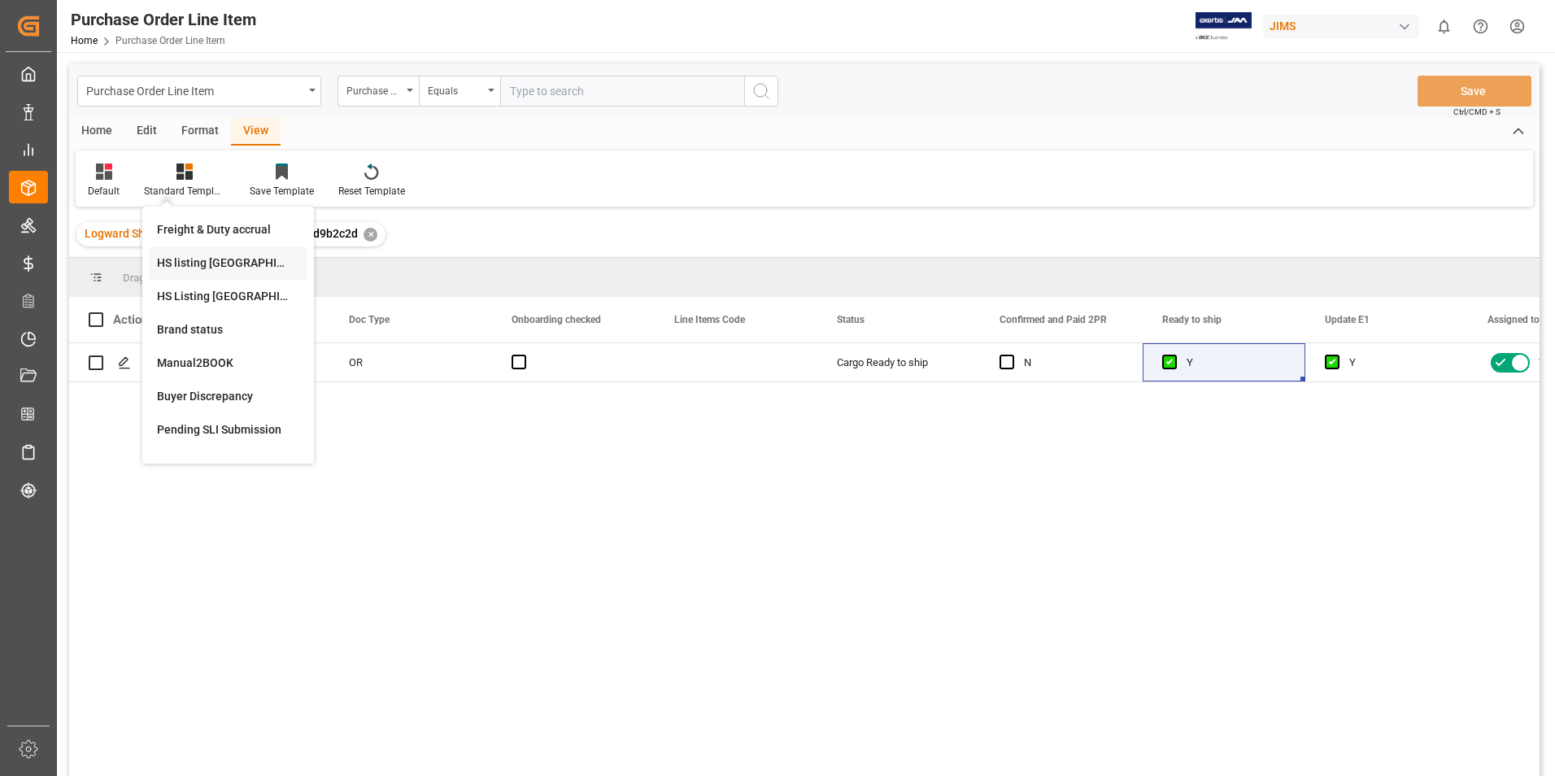
click at [200, 261] on div "HS listing [GEOGRAPHIC_DATA]" at bounding box center [228, 263] width 142 height 17
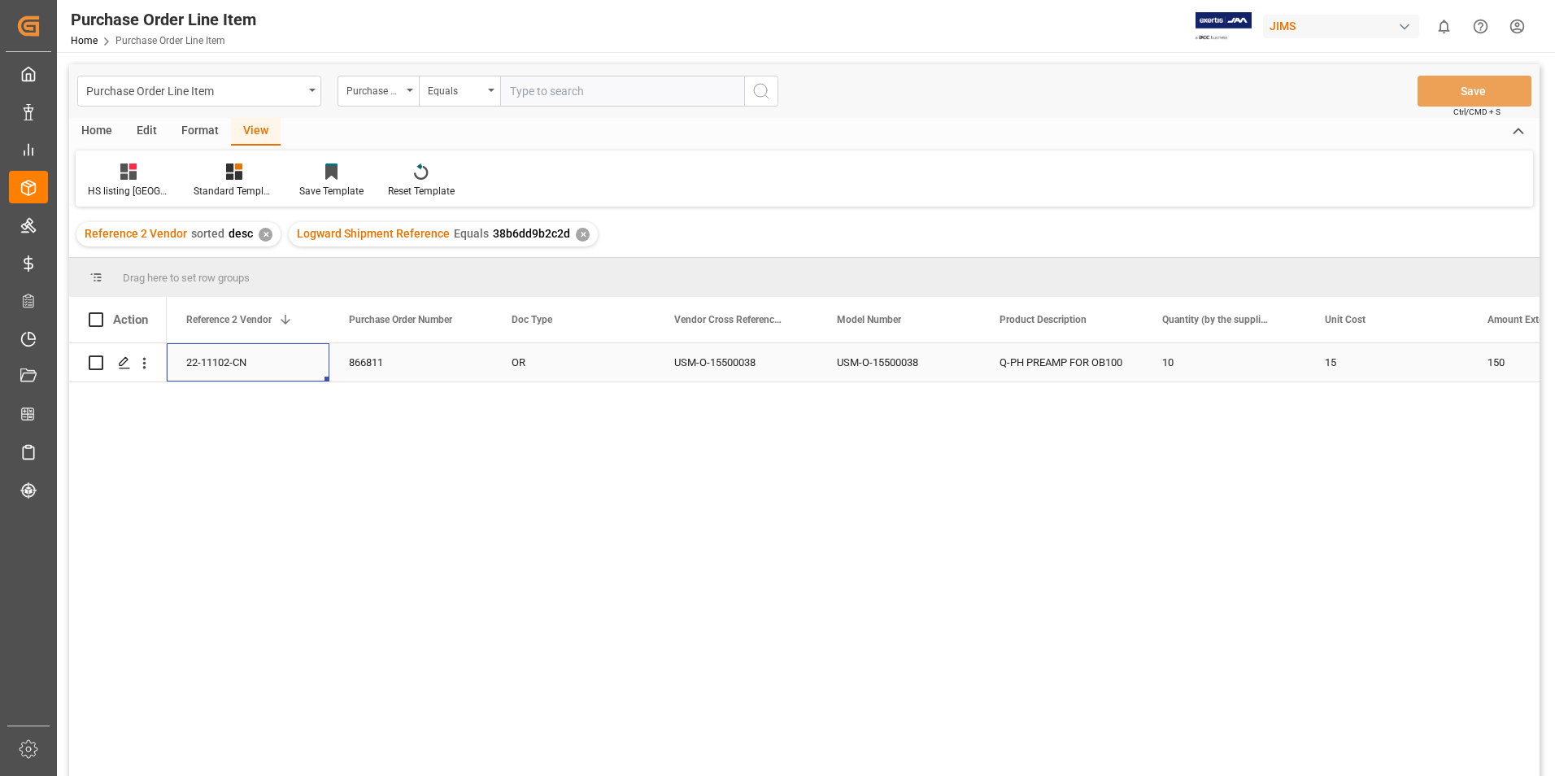
click at [216, 360] on div "22-11102-CN" at bounding box center [248, 362] width 163 height 38
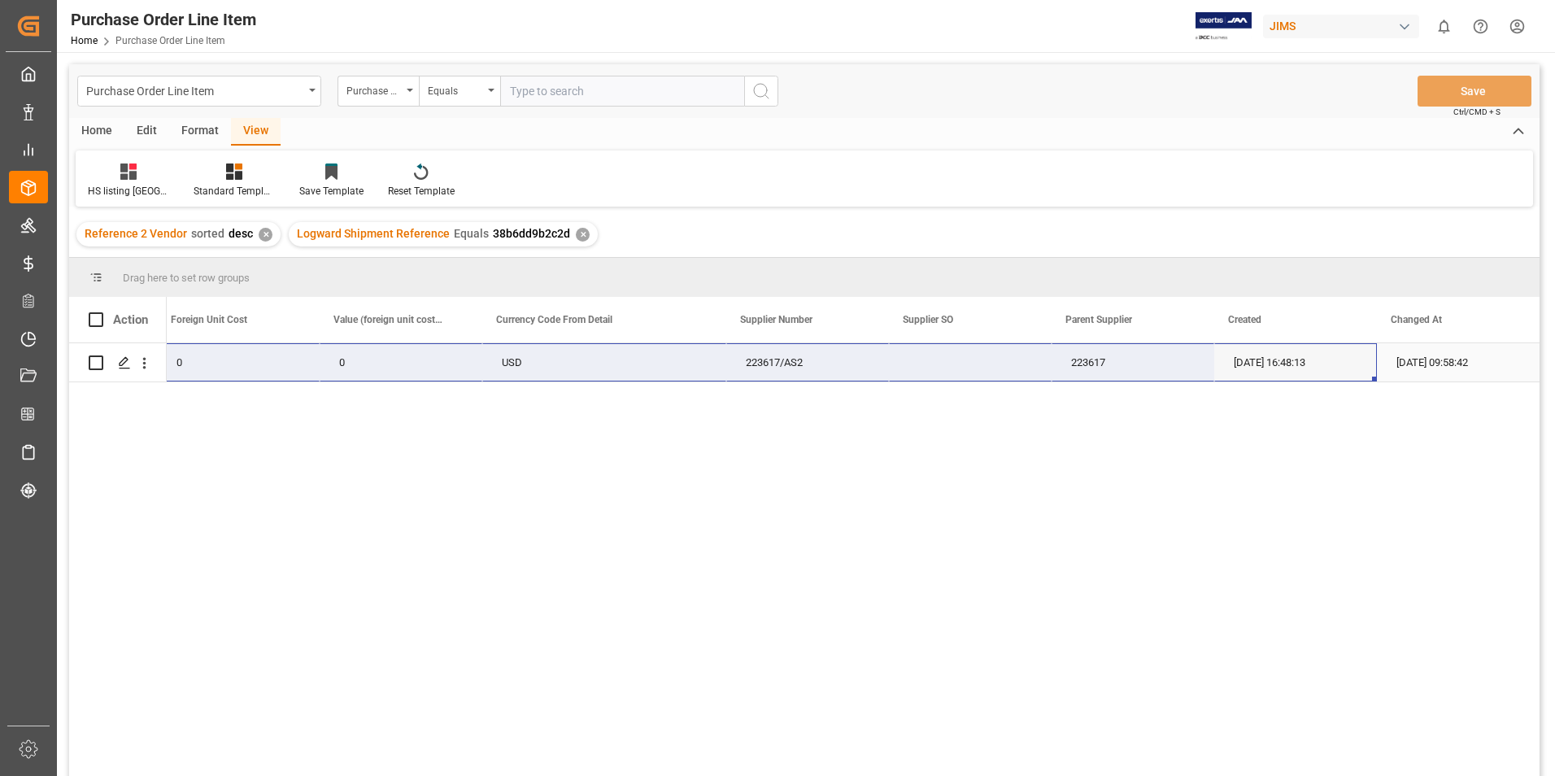
drag, startPoint x: 224, startPoint y: 355, endPoint x: 1331, endPoint y: 362, distance: 1107.8
click at [1331, 362] on div "22-11102-CN 150 0 0 USD 223617/AS2 223617 [DATE] 16:48:13 [DATE] 09:58:42" at bounding box center [116, 362] width 2847 height 39
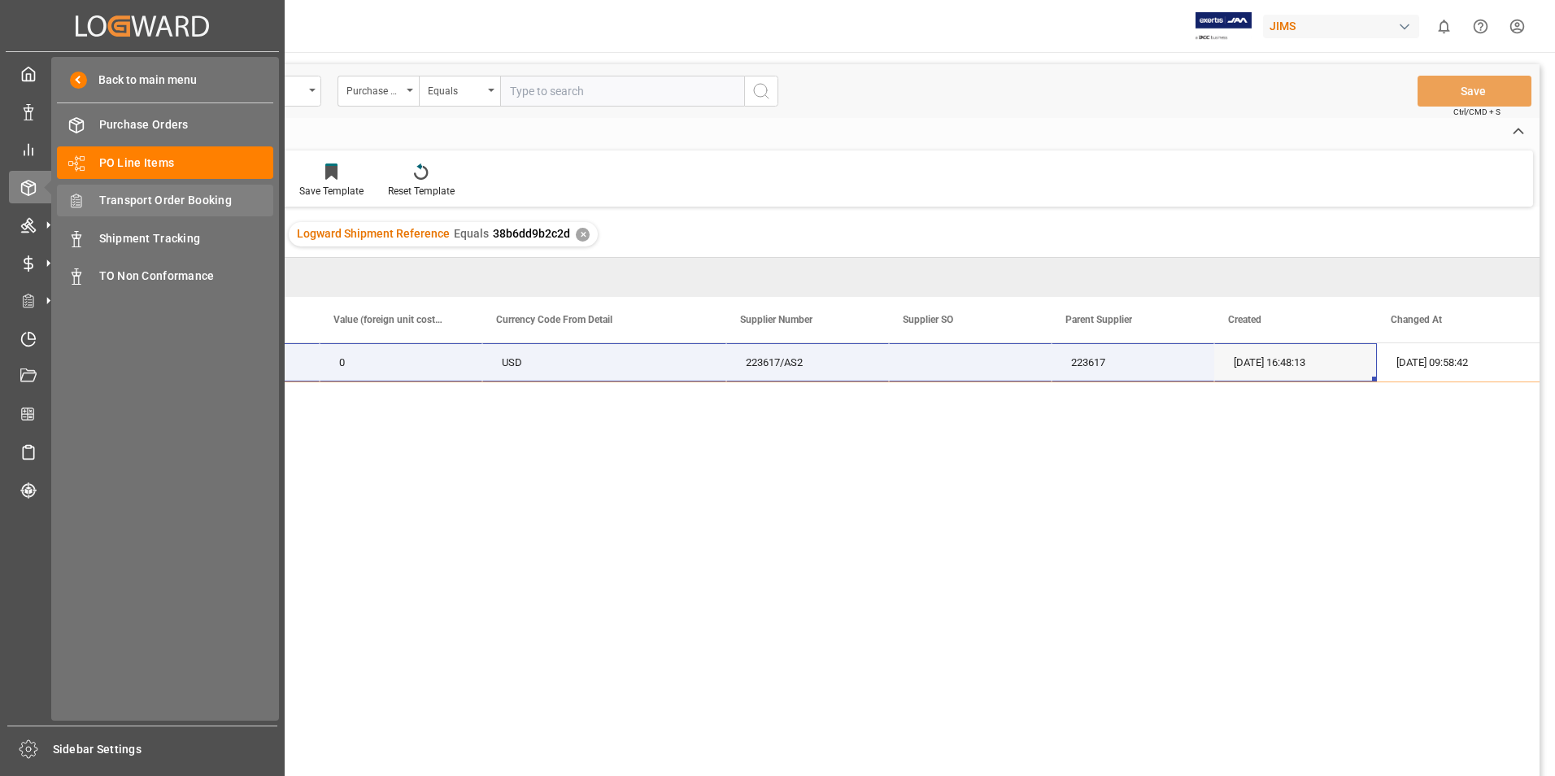
click at [165, 194] on span "Transport Order Booking" at bounding box center [186, 200] width 175 height 17
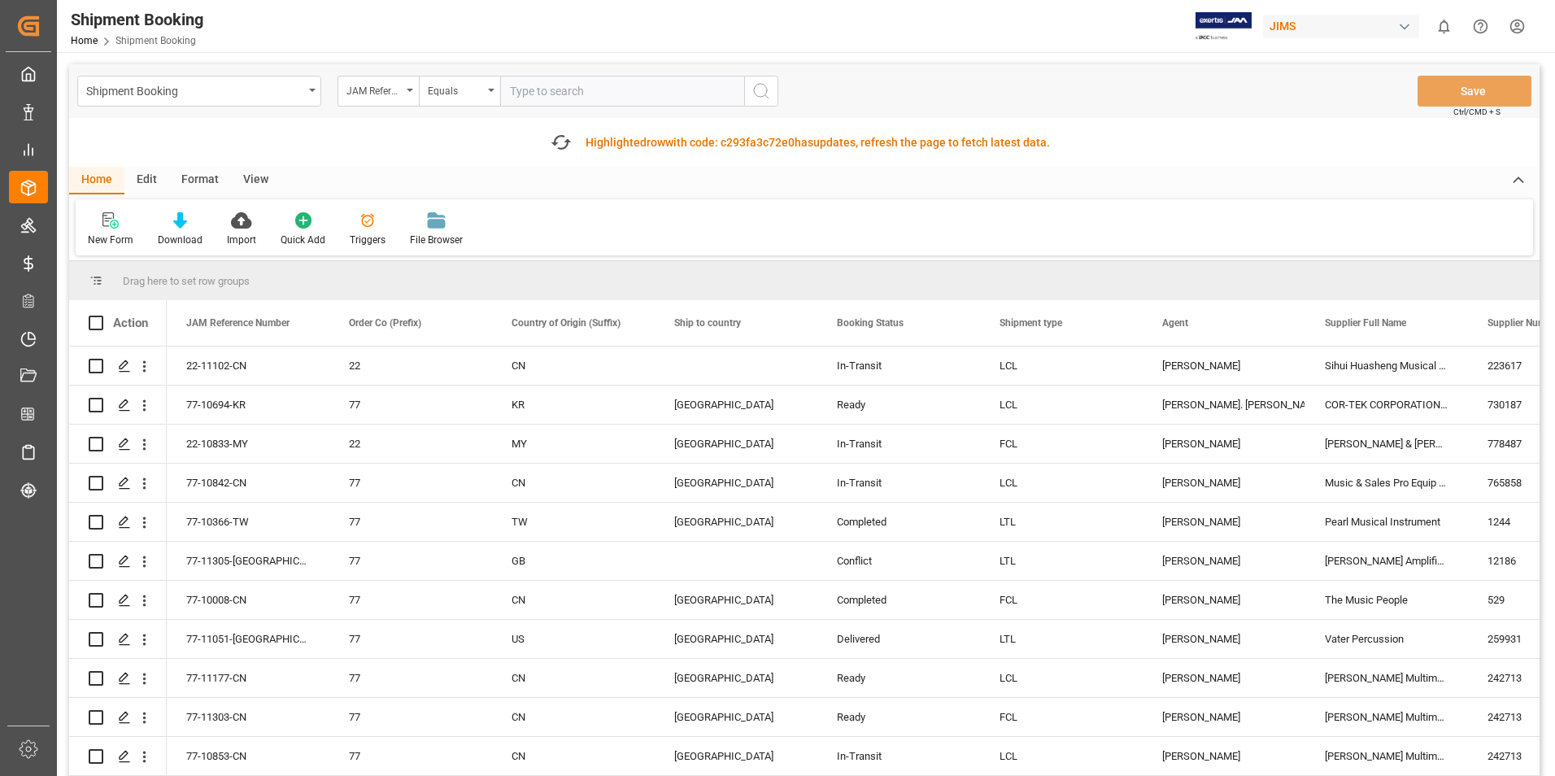
click at [582, 89] on input "text" at bounding box center [622, 91] width 244 height 31
type input "22-11153-[GEOGRAPHIC_DATA]"
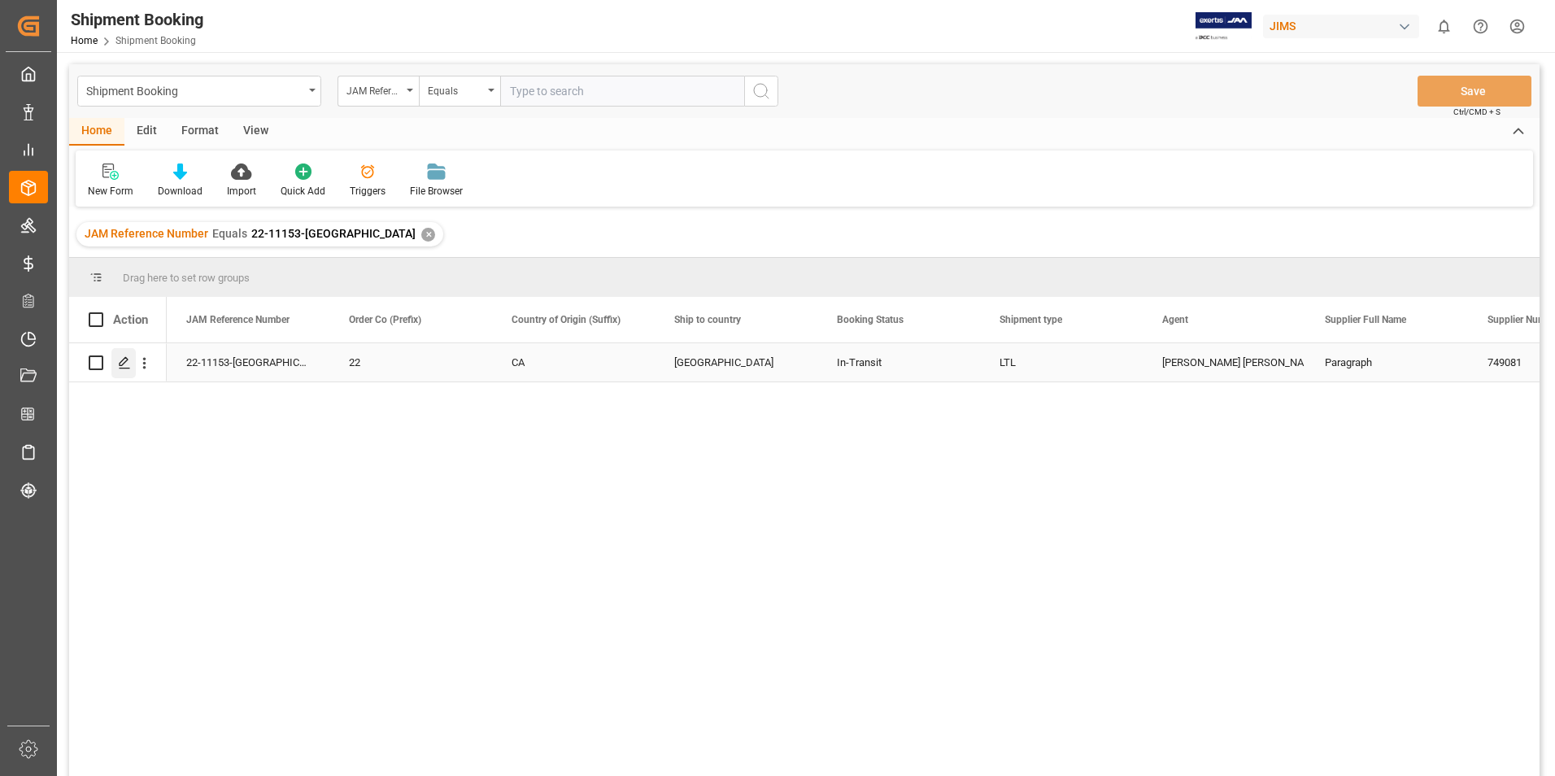
click at [128, 362] on icon "Press SPACE to select this row." at bounding box center [124, 362] width 13 height 13
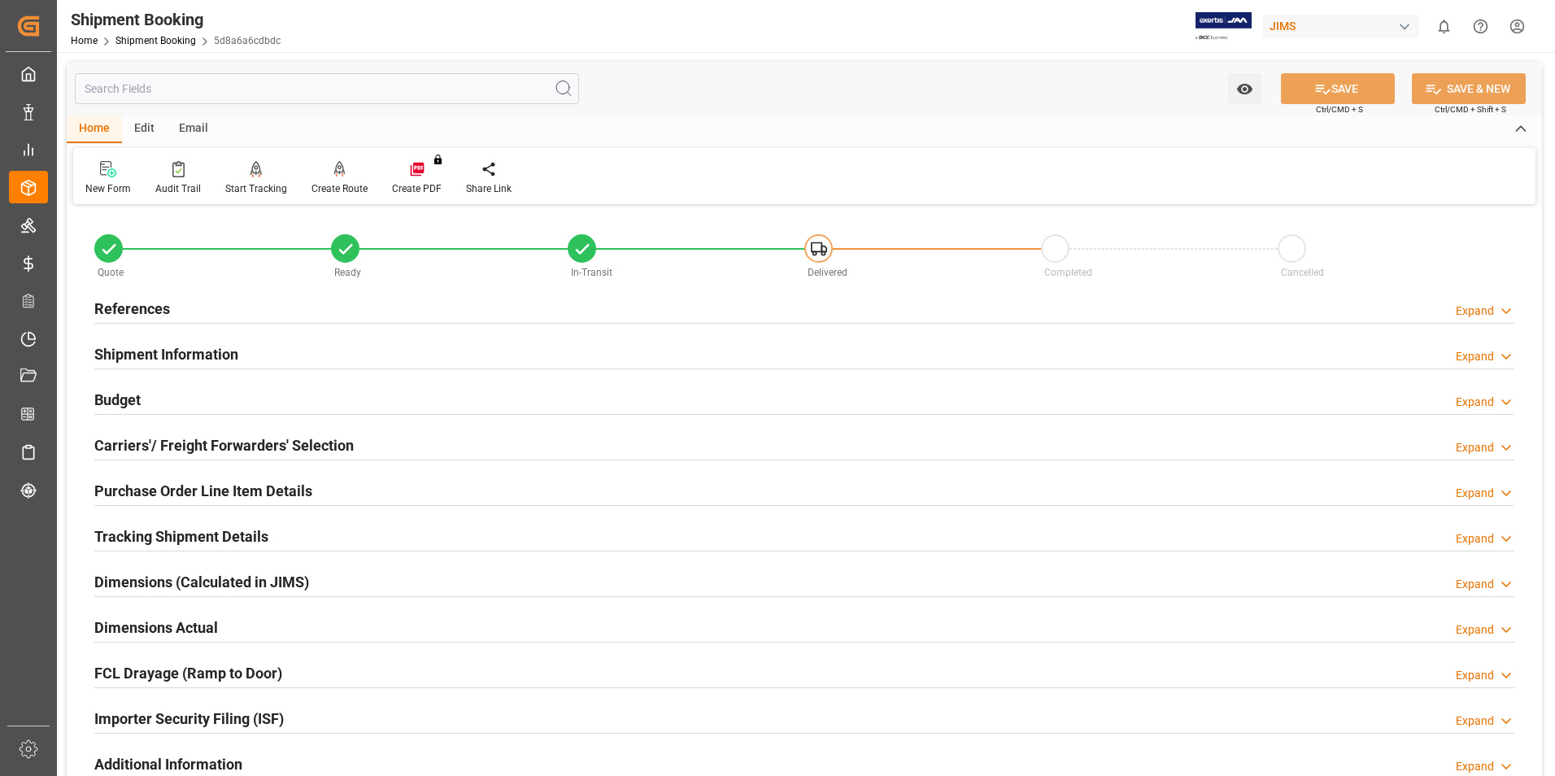
click at [189, 533] on h2 "Tracking Shipment Details" at bounding box center [181, 536] width 174 height 22
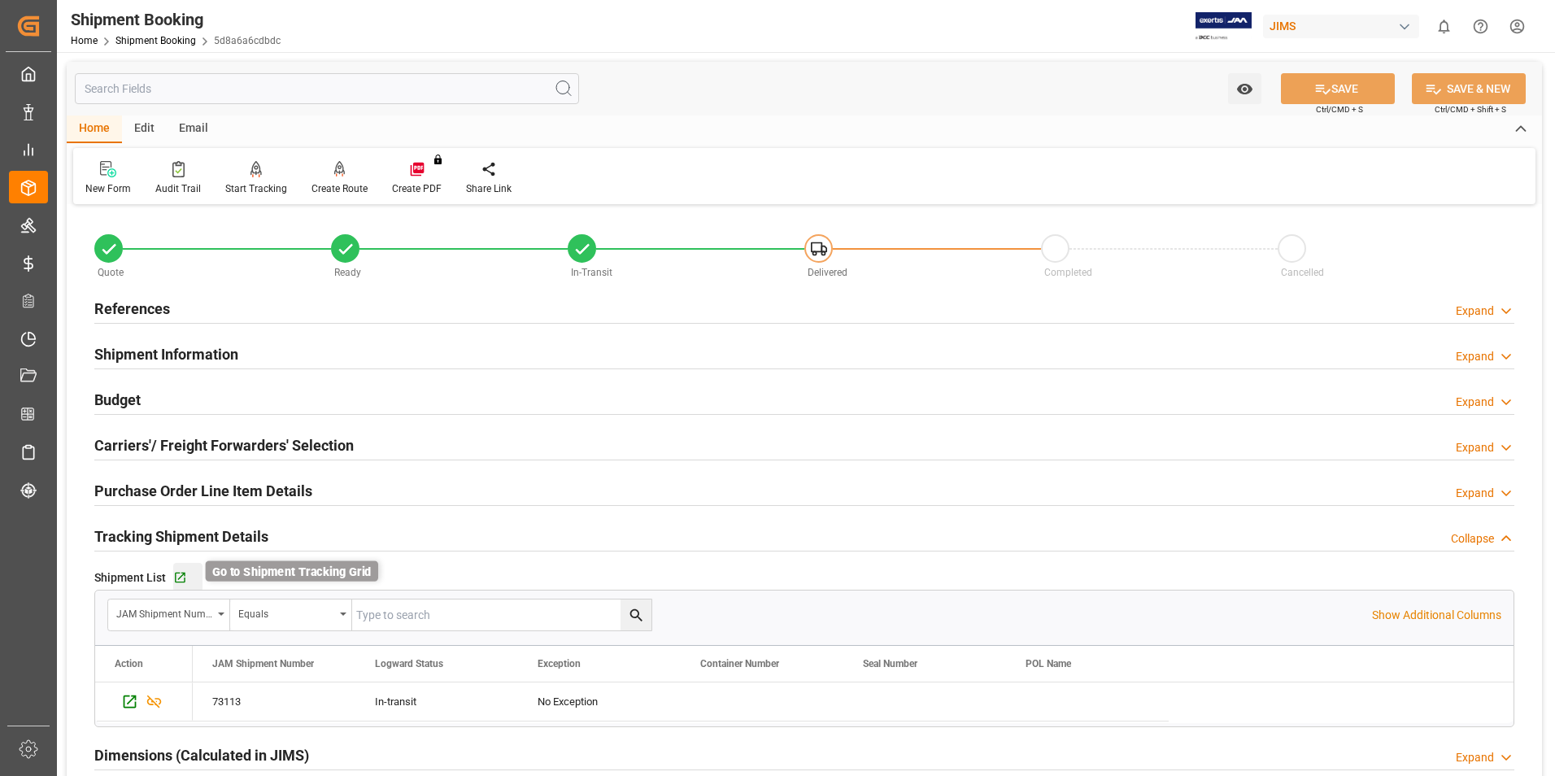
click at [183, 576] on icon "button" at bounding box center [180, 578] width 14 height 14
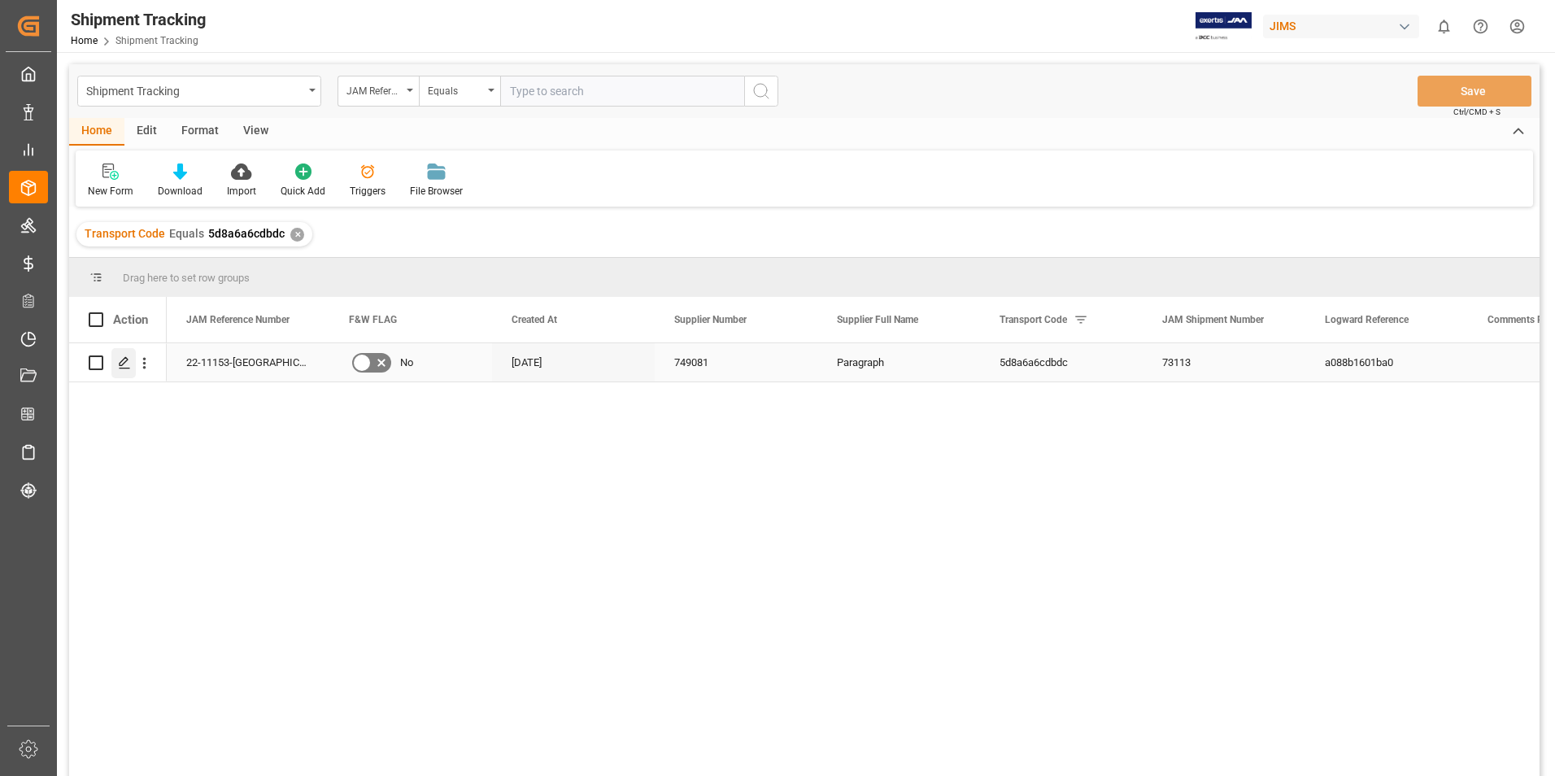
click at [124, 360] on icon "Press SPACE to select this row." at bounding box center [124, 362] width 13 height 13
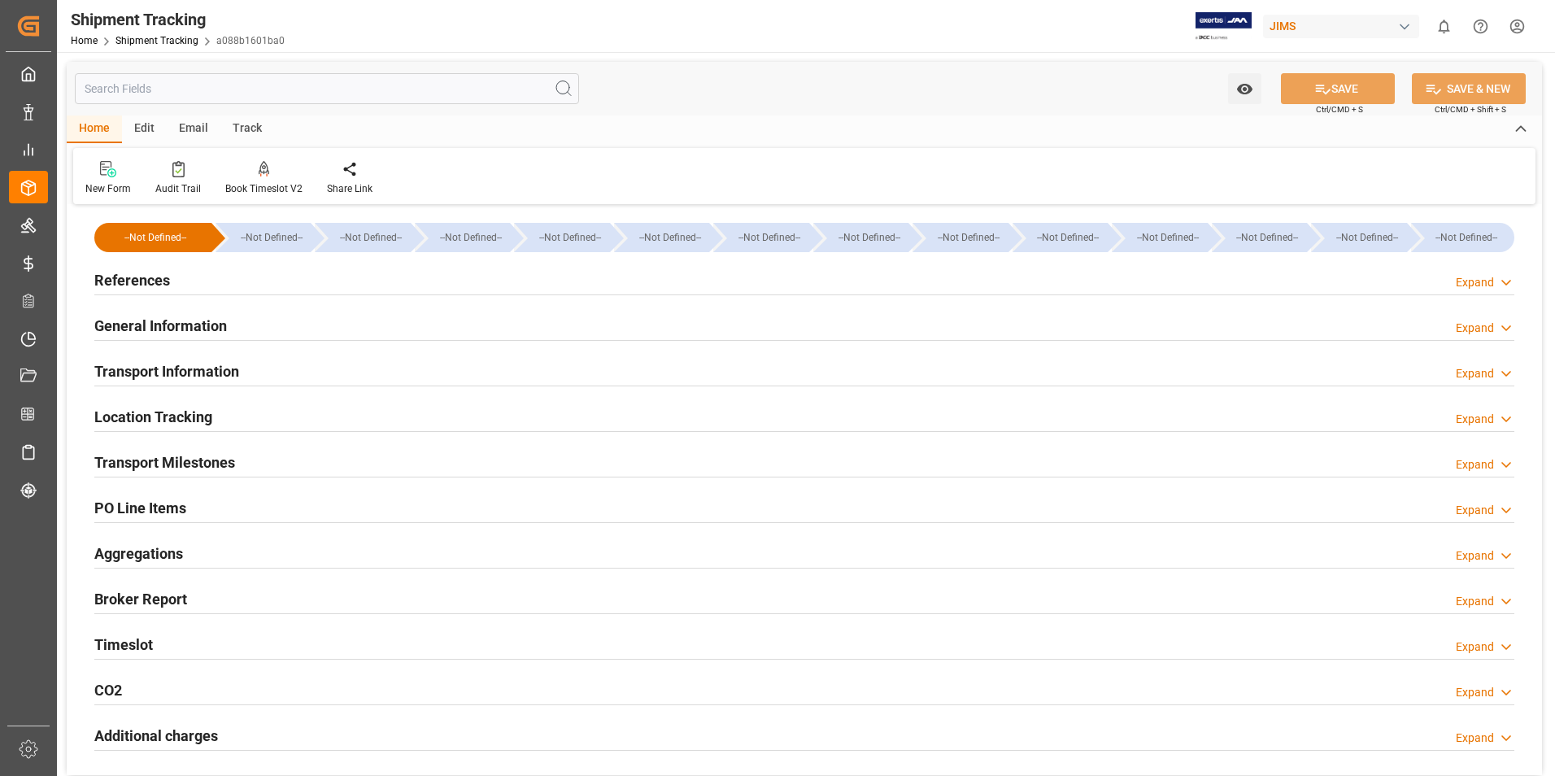
click at [154, 455] on h2 "Transport Milestones" at bounding box center [164, 462] width 141 height 22
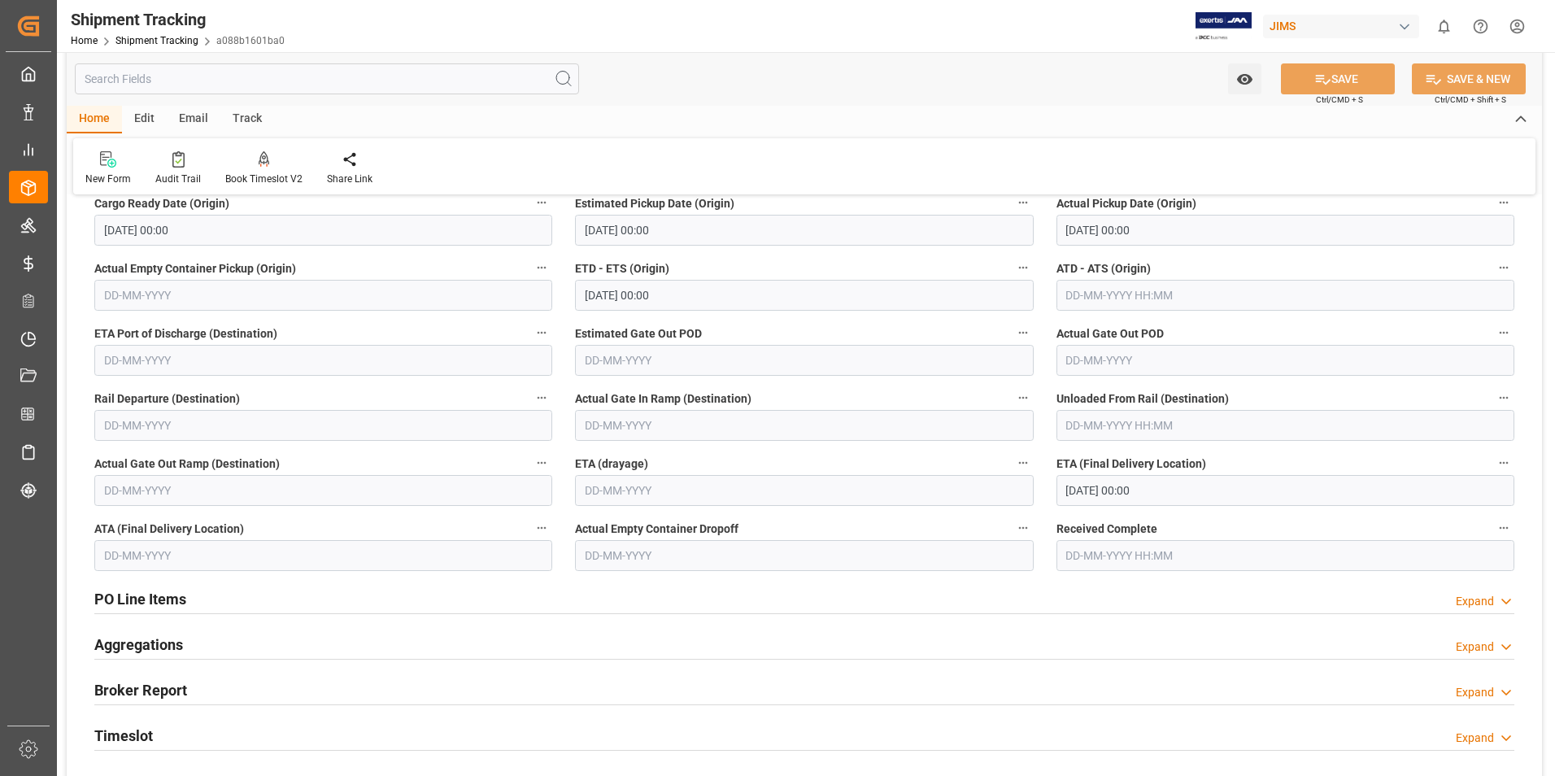
scroll to position [325, 0]
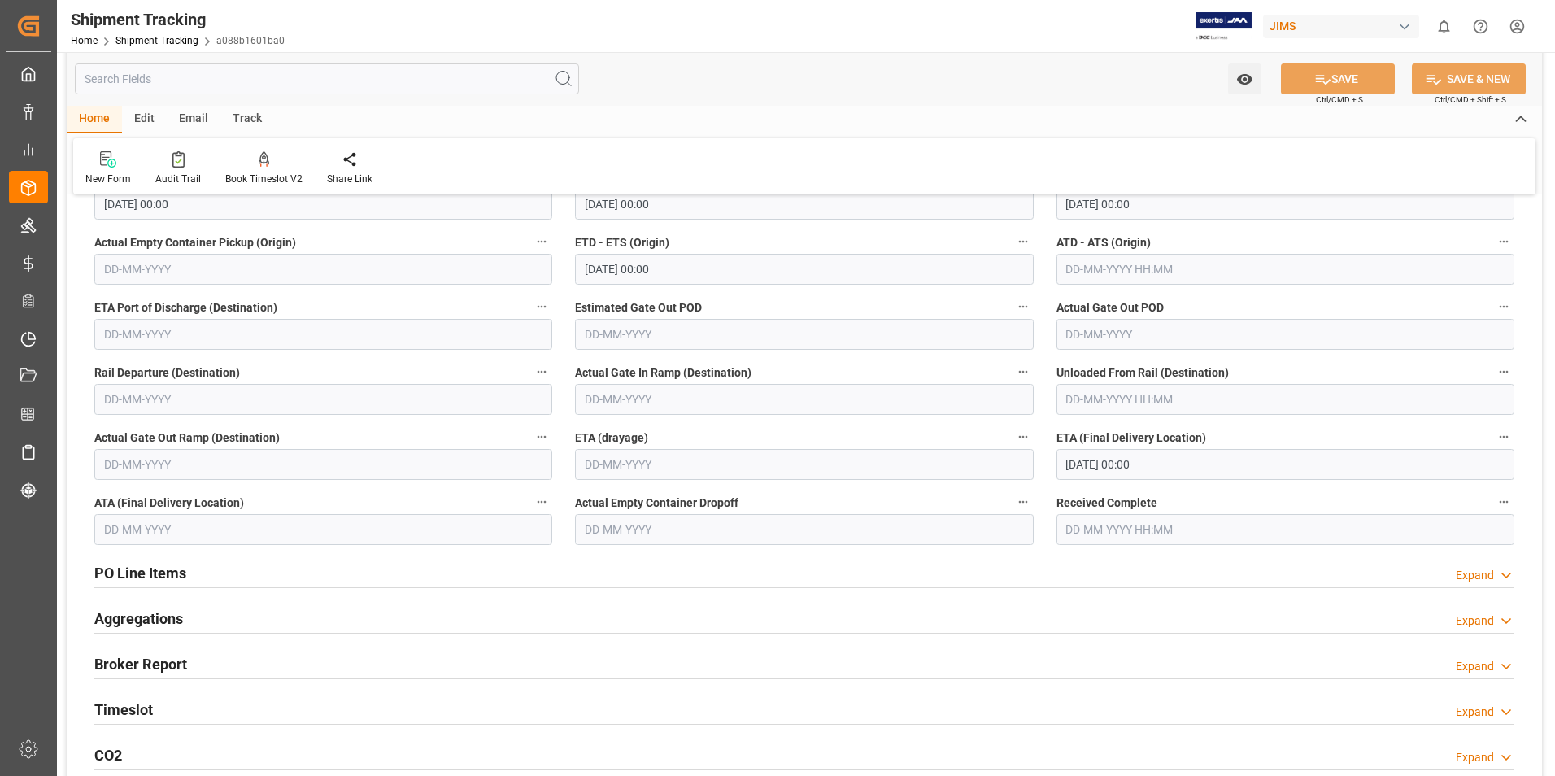
click at [1119, 466] on input "[DATE] 00:00" at bounding box center [1285, 464] width 458 height 31
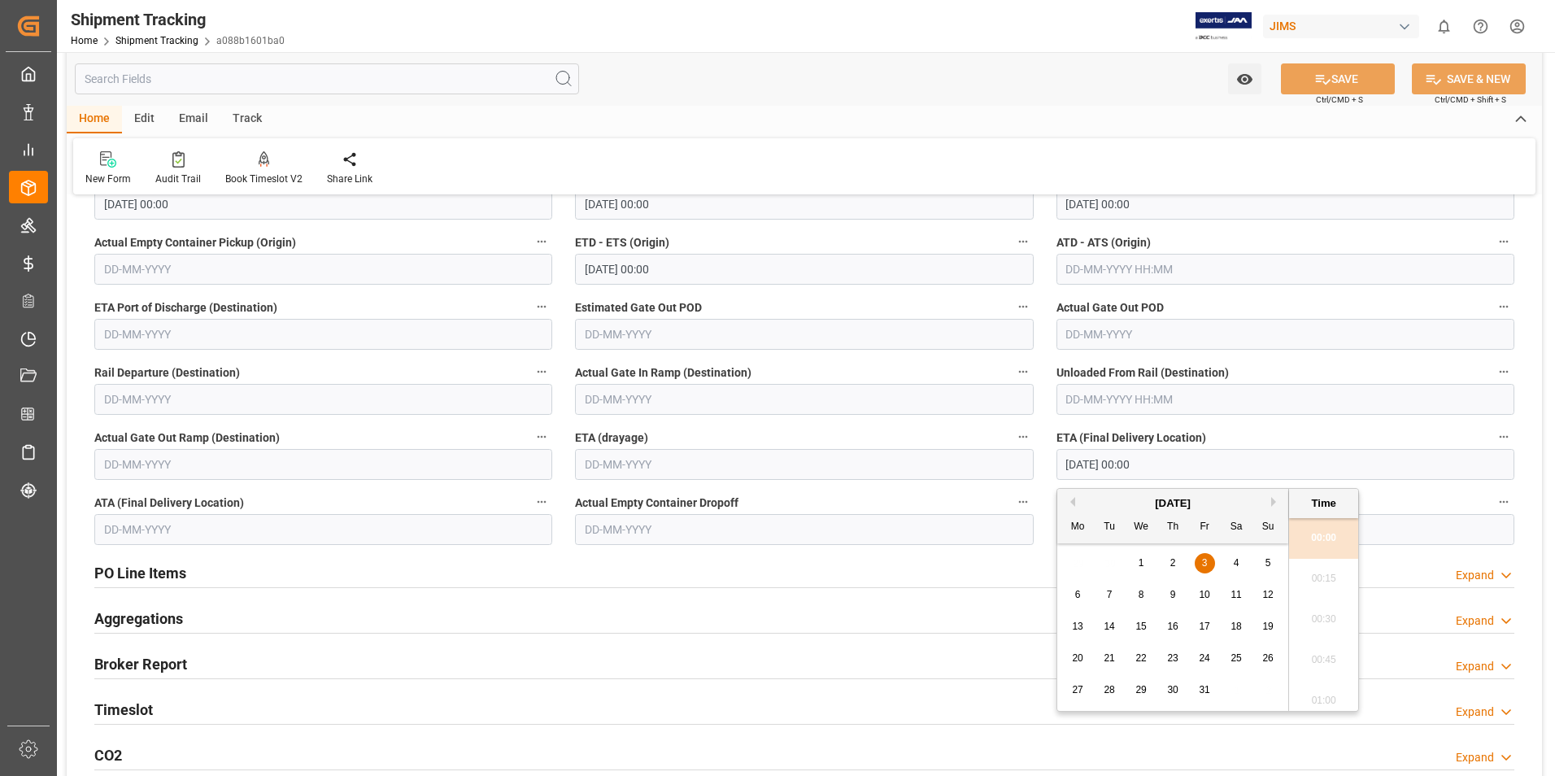
click at [1079, 590] on span "6" at bounding box center [1078, 594] width 6 height 11
type input "[DATE] 00:00"
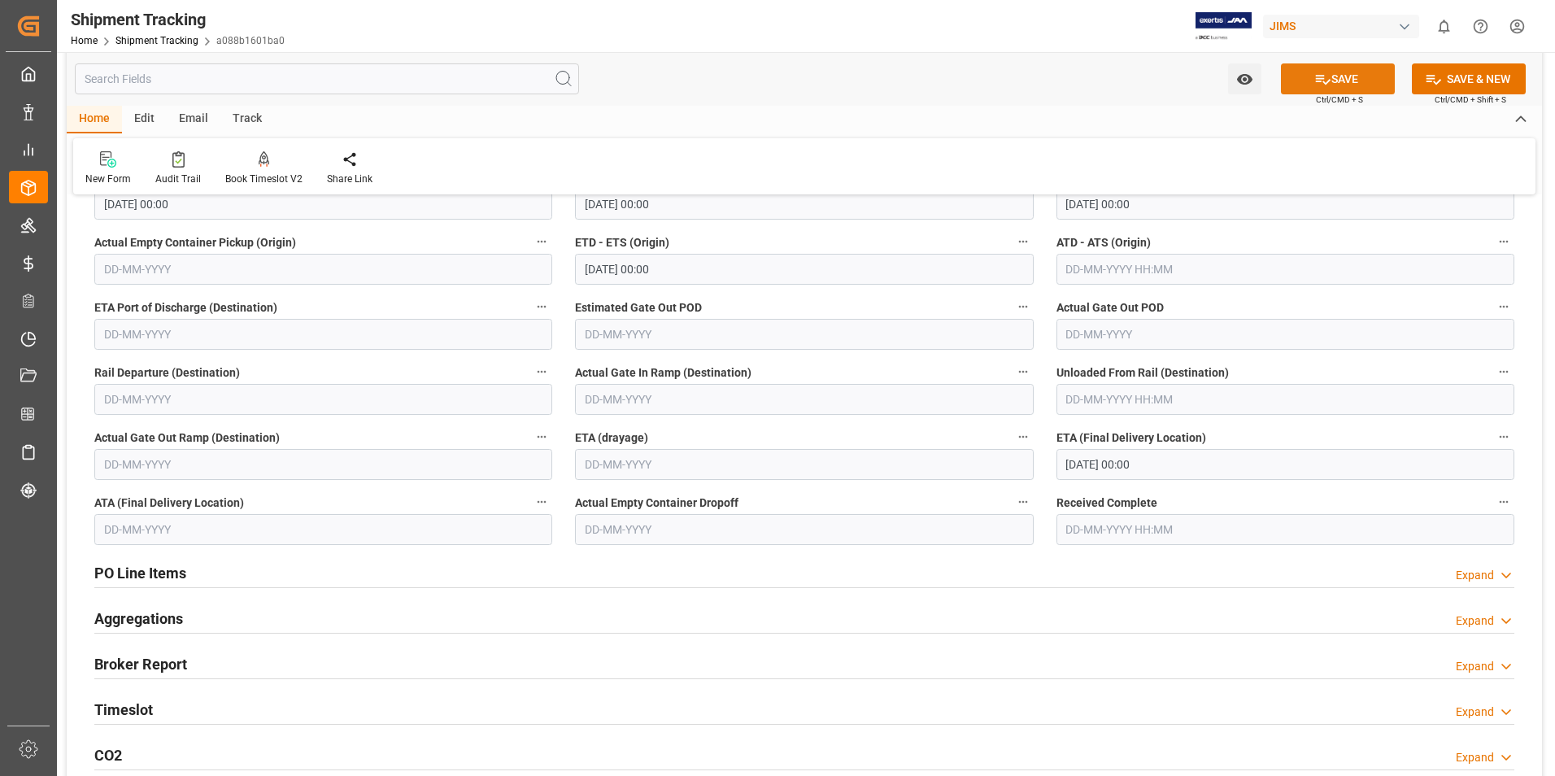
click at [1335, 79] on button "SAVE" at bounding box center [1338, 78] width 114 height 31
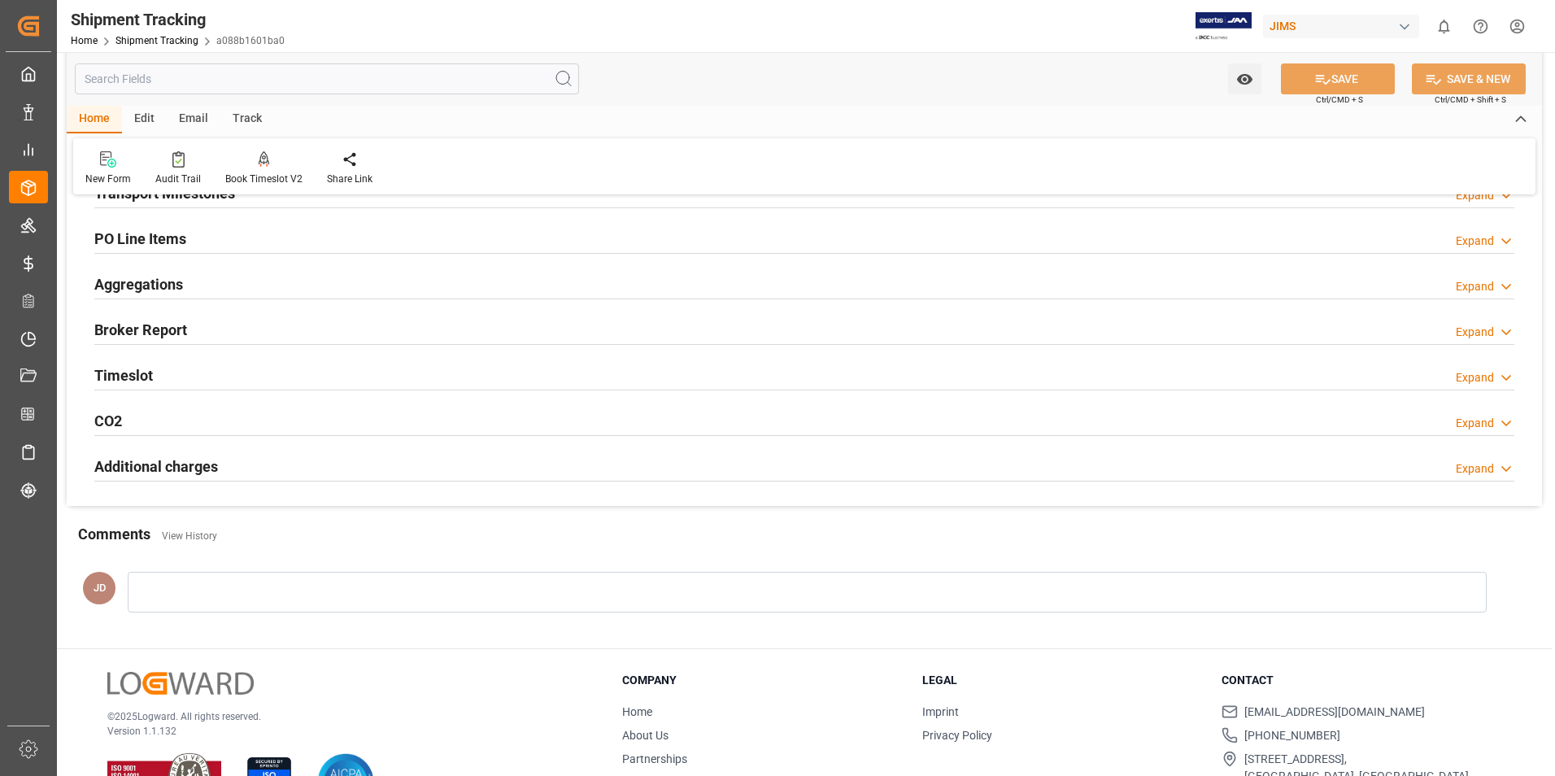
scroll to position [0, 0]
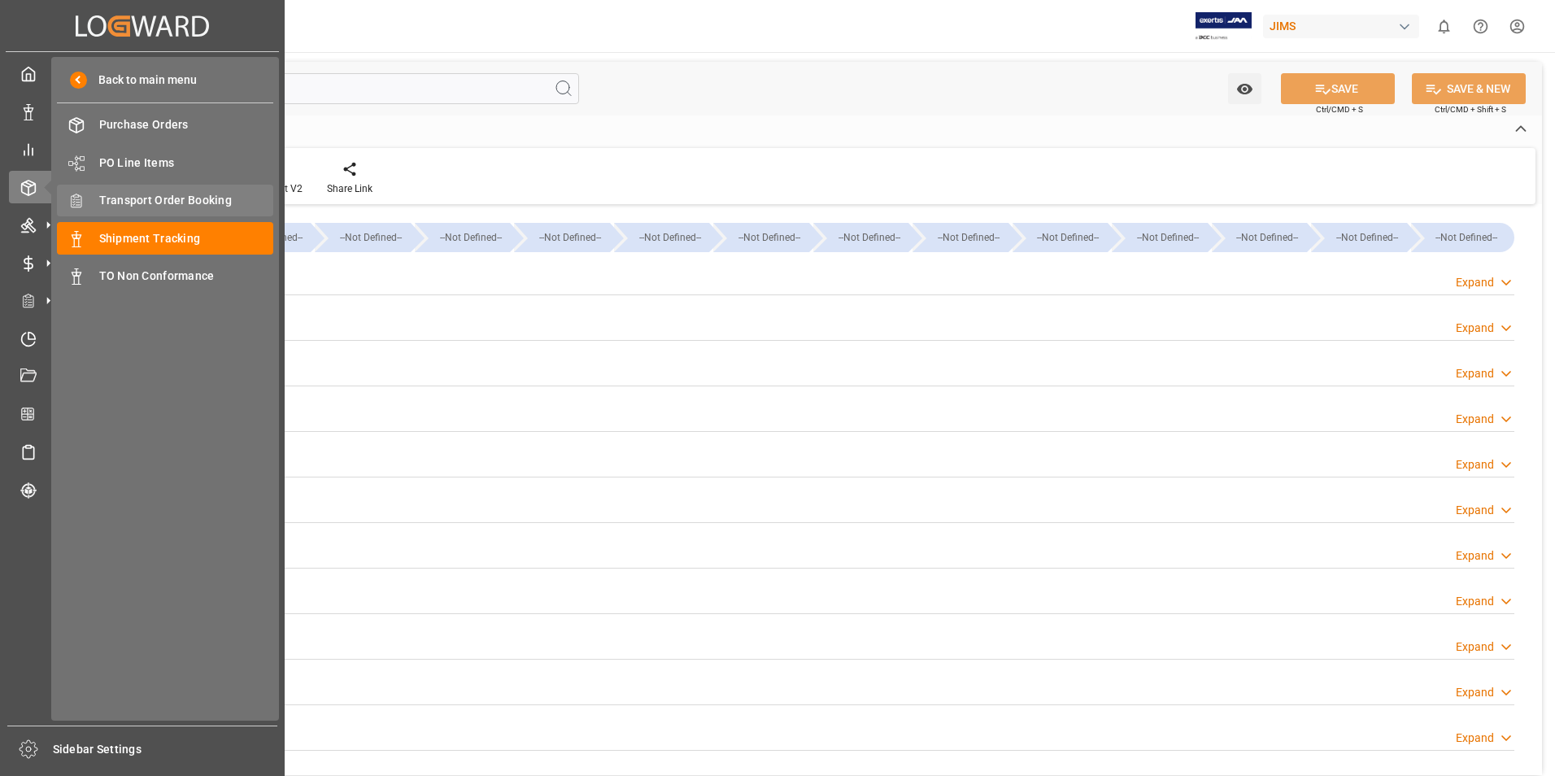
click at [194, 190] on div "Transport Order Booking Transport Order Booking" at bounding box center [165, 201] width 216 height 32
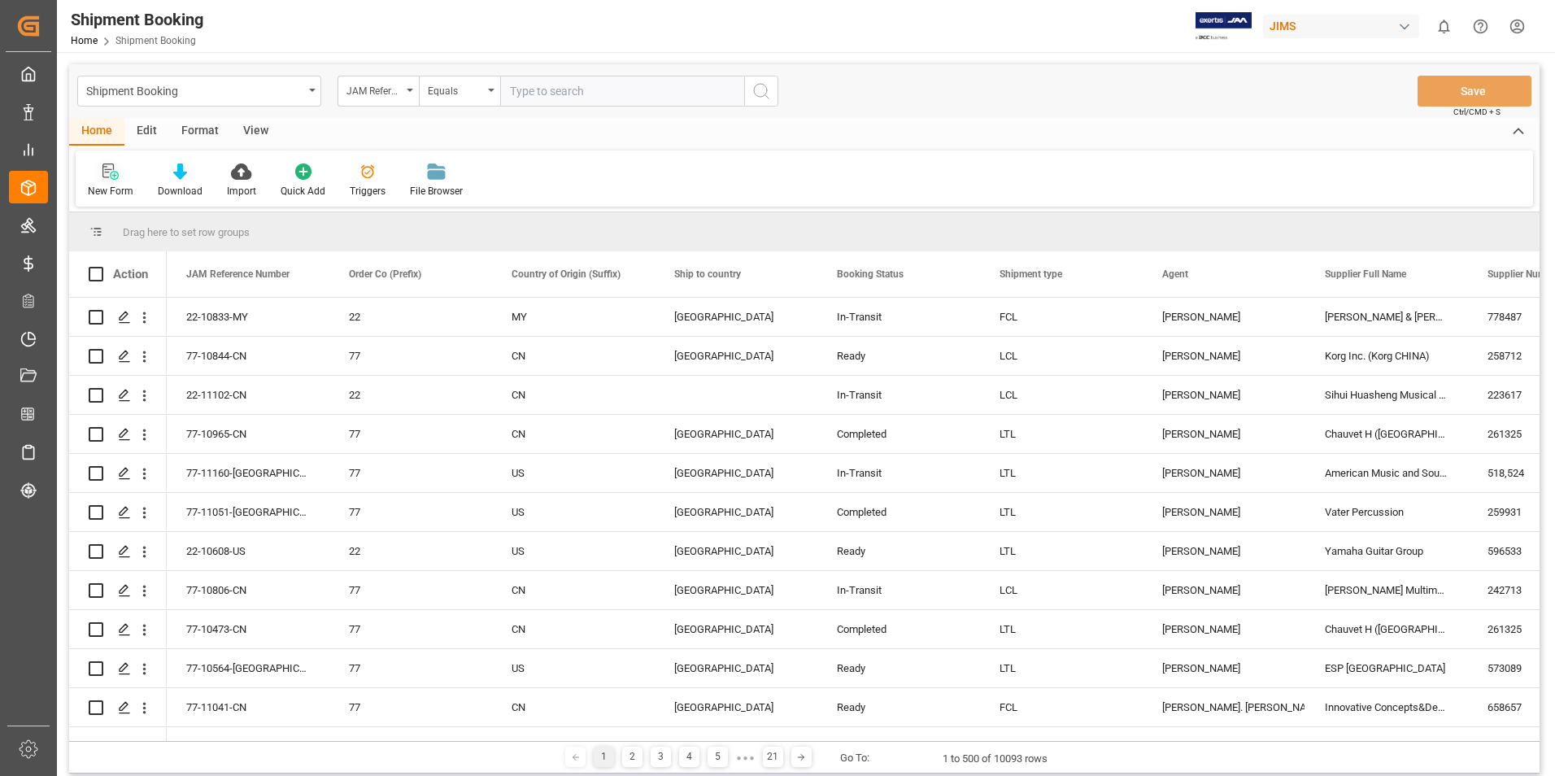
click at [98, 186] on div "New Form" at bounding box center [111, 191] width 46 height 15
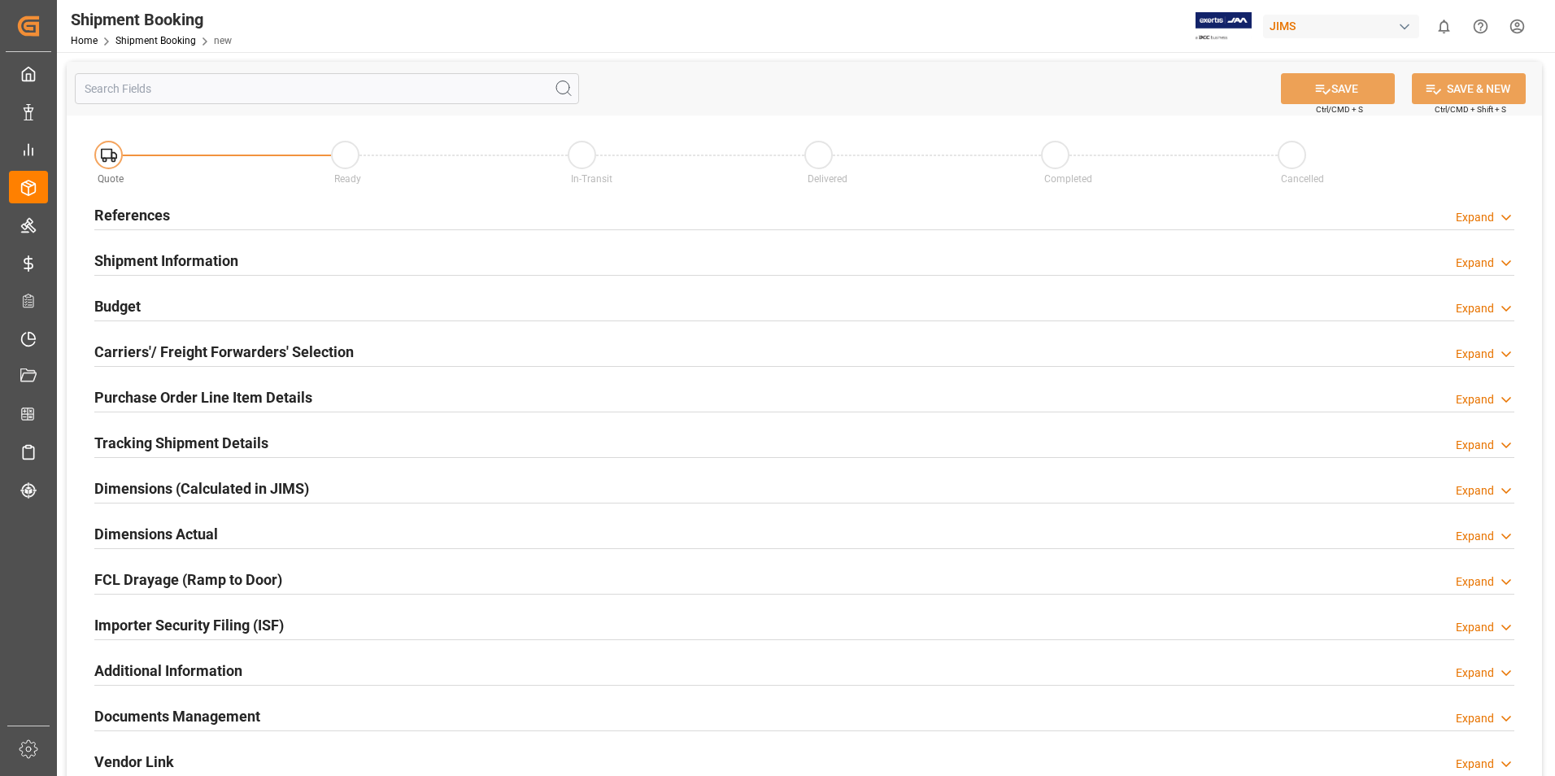
click at [125, 211] on h2 "References" at bounding box center [132, 215] width 76 height 22
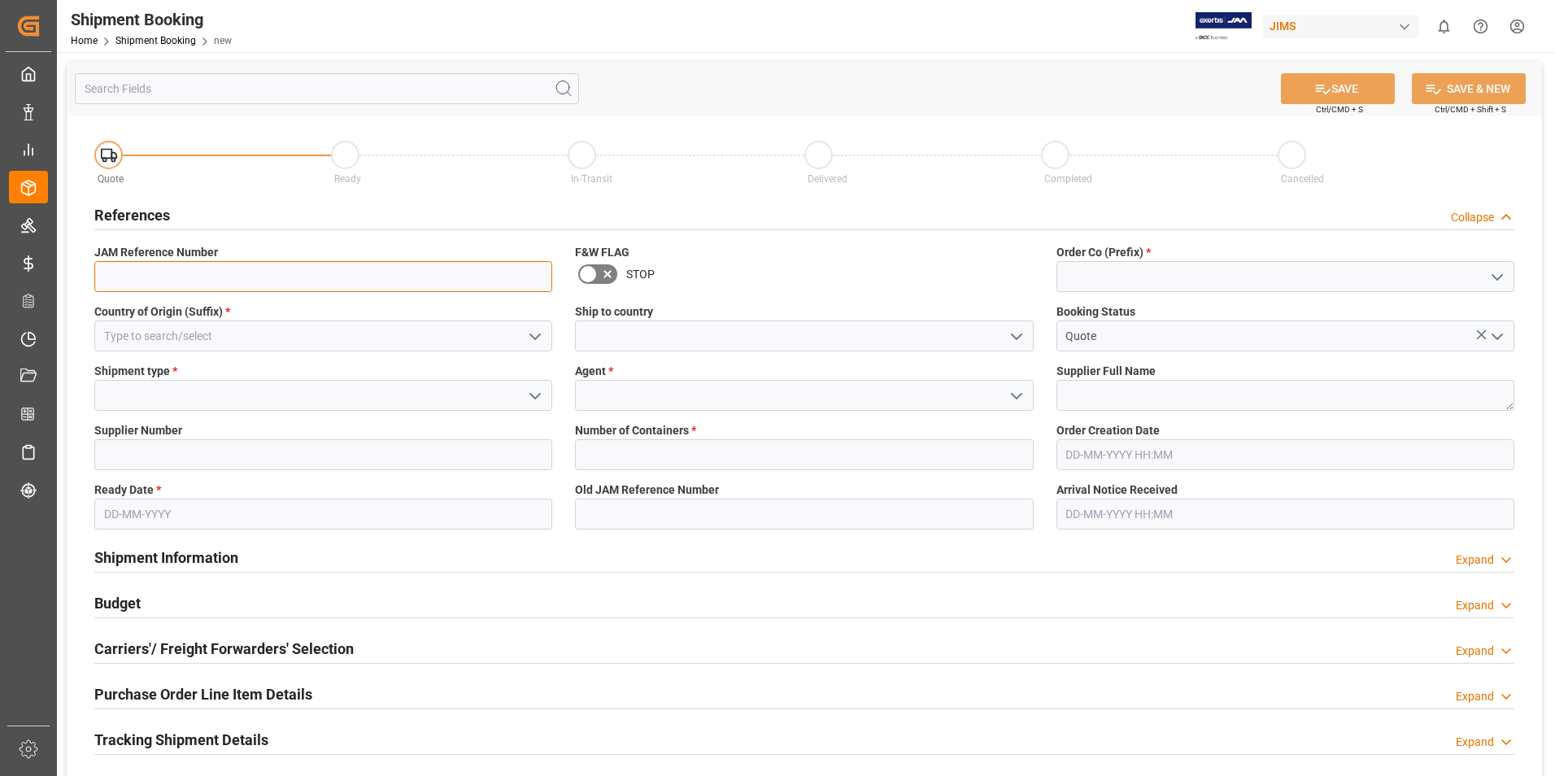
click at [204, 280] on input at bounding box center [323, 276] width 458 height 31
click at [1138, 281] on input at bounding box center [1285, 276] width 458 height 31
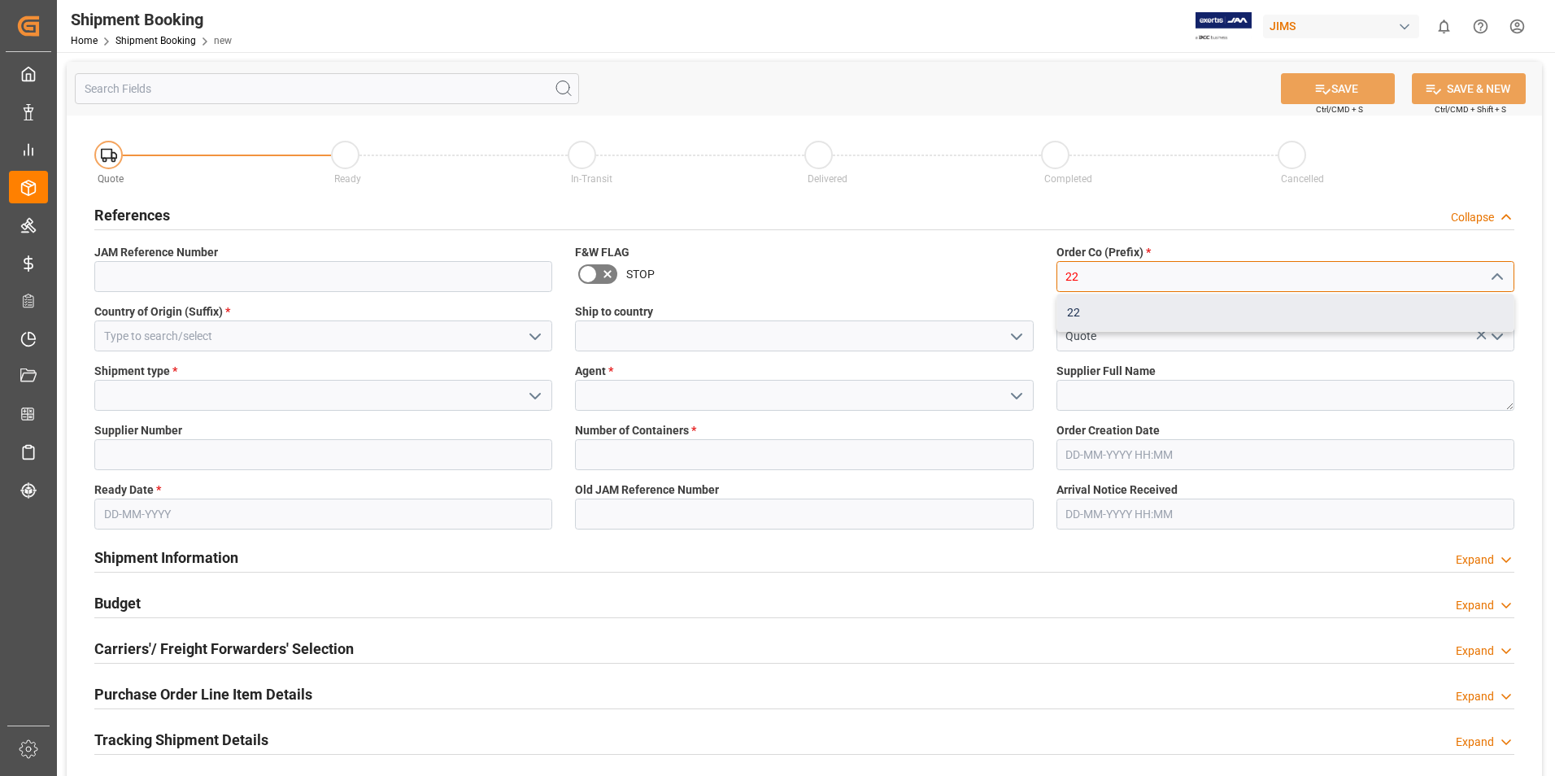
click at [1143, 314] on div "22" at bounding box center [1285, 312] width 456 height 37
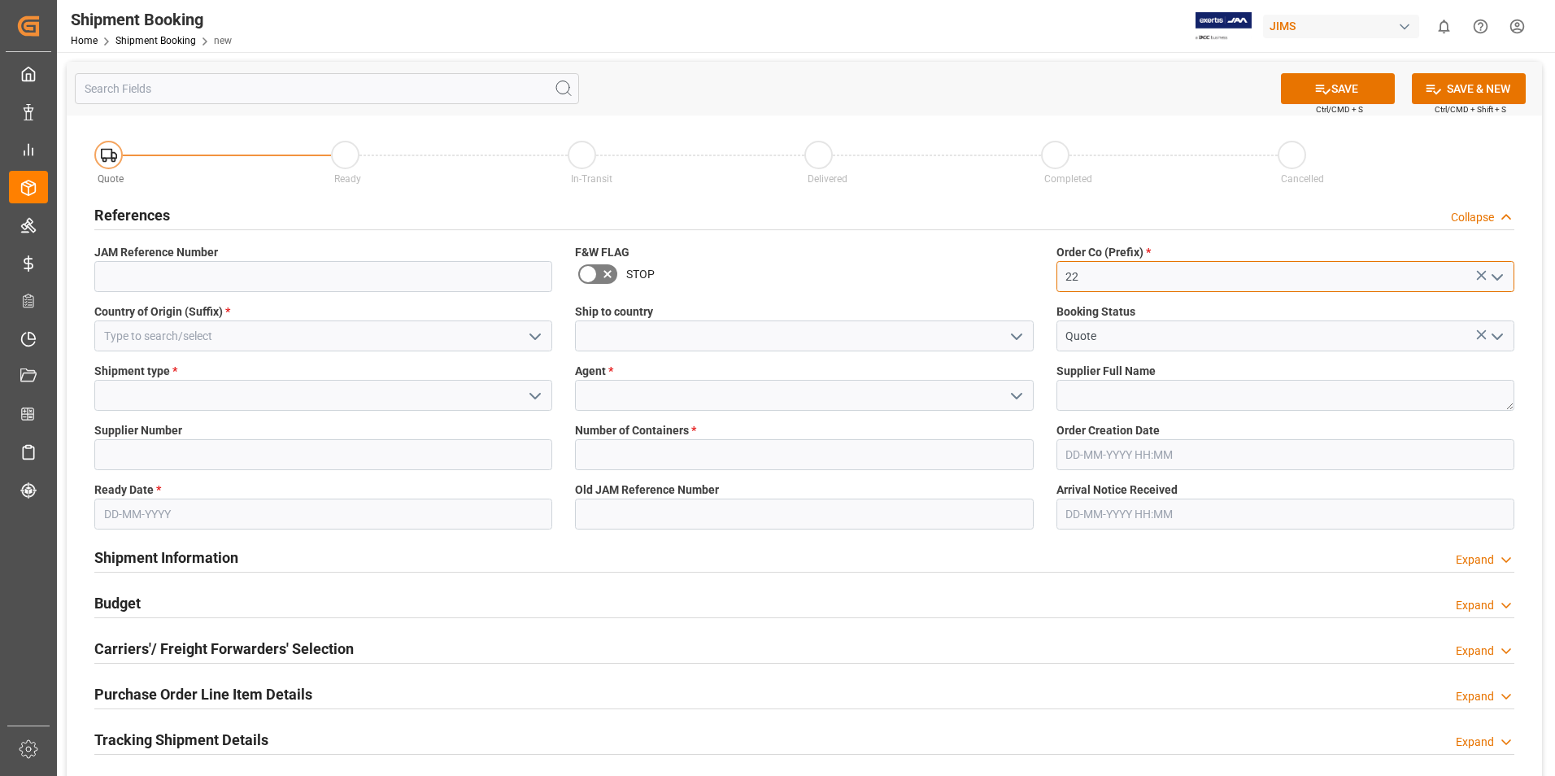
type input "22"
click at [255, 334] on input at bounding box center [323, 335] width 458 height 31
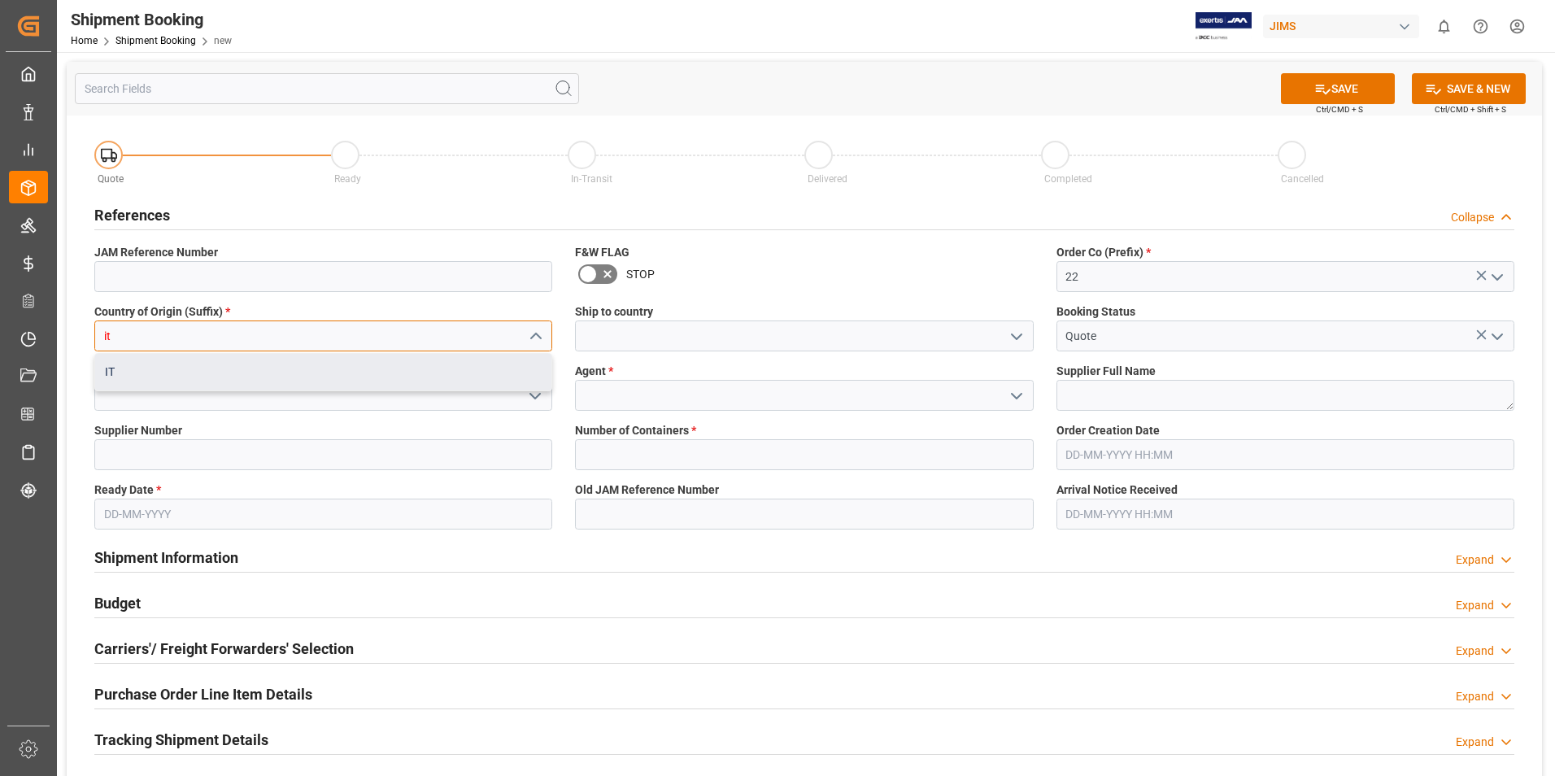
click at [233, 367] on div "IT" at bounding box center [323, 372] width 456 height 37
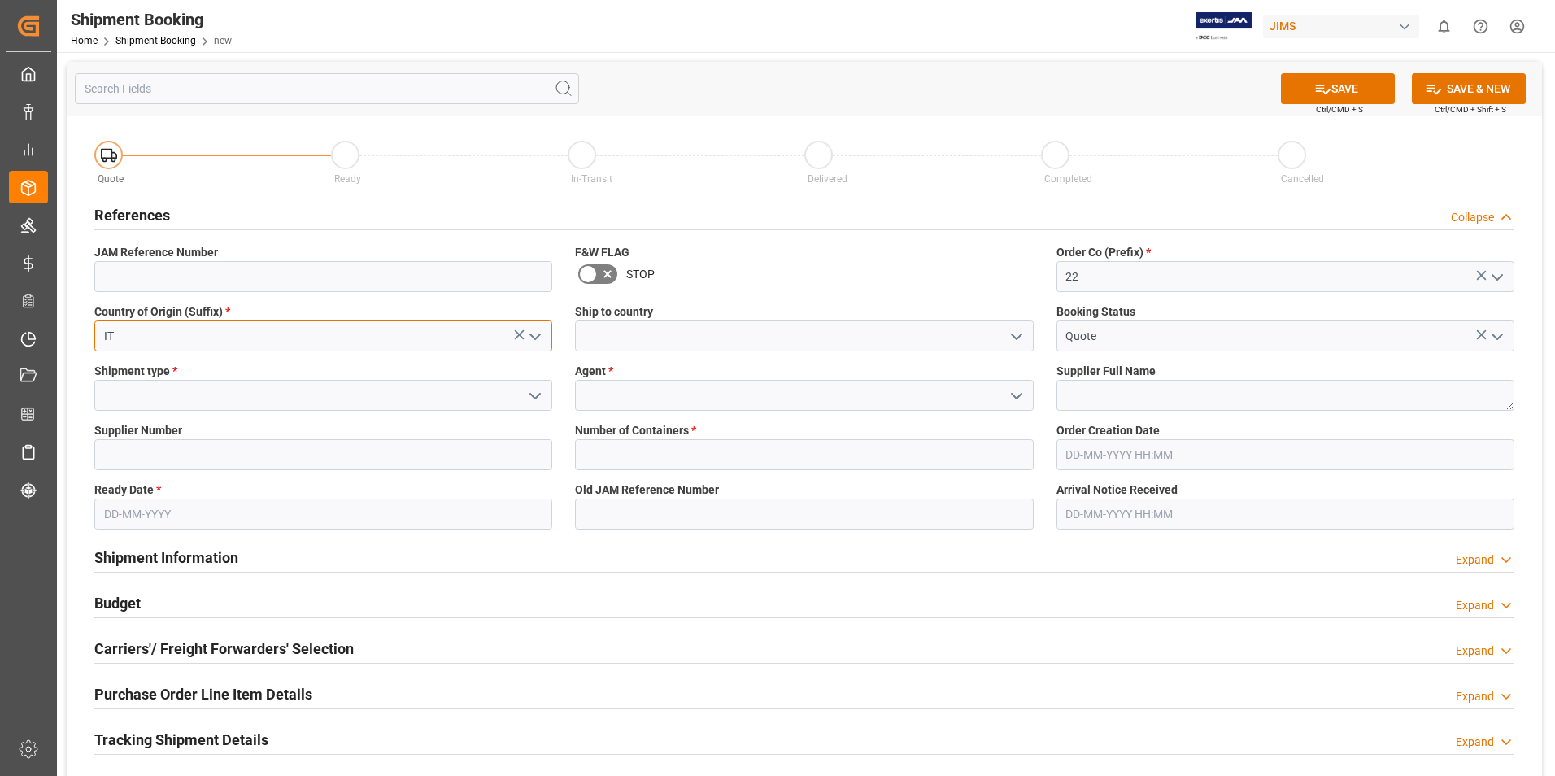
type input "IT"
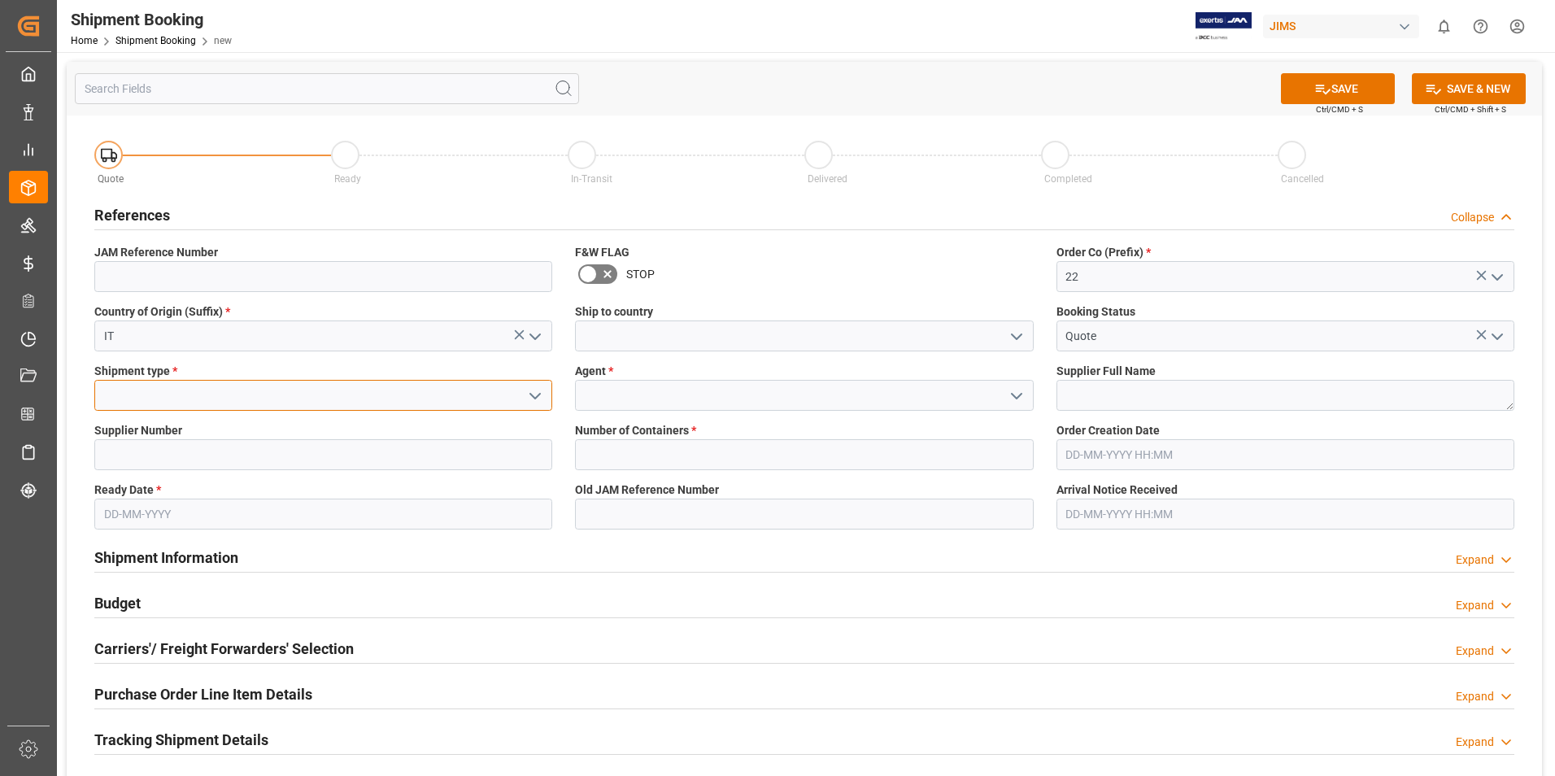
click at [308, 400] on input at bounding box center [323, 395] width 458 height 31
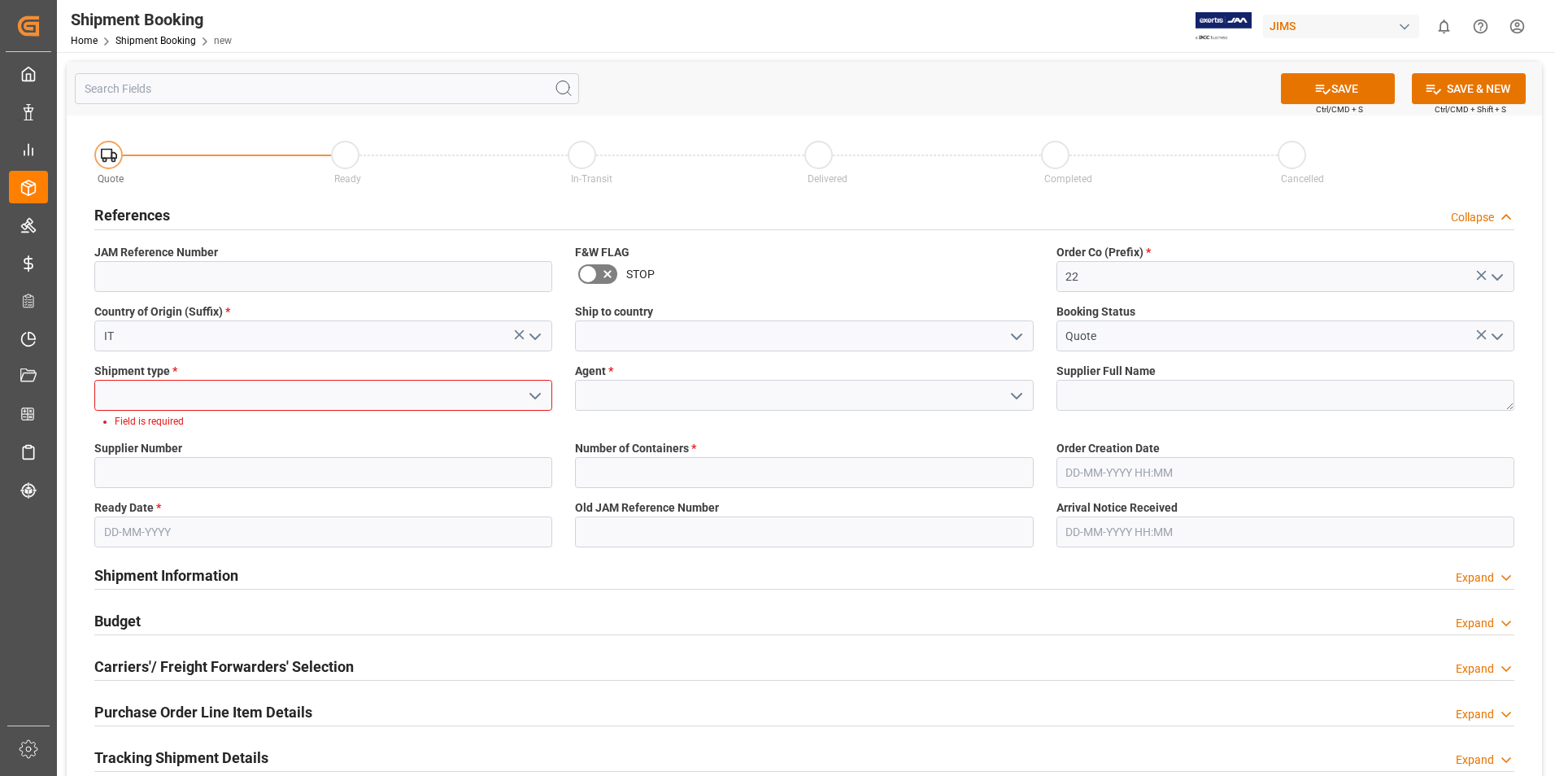
click at [533, 393] on icon "open menu" at bounding box center [535, 396] width 20 height 20
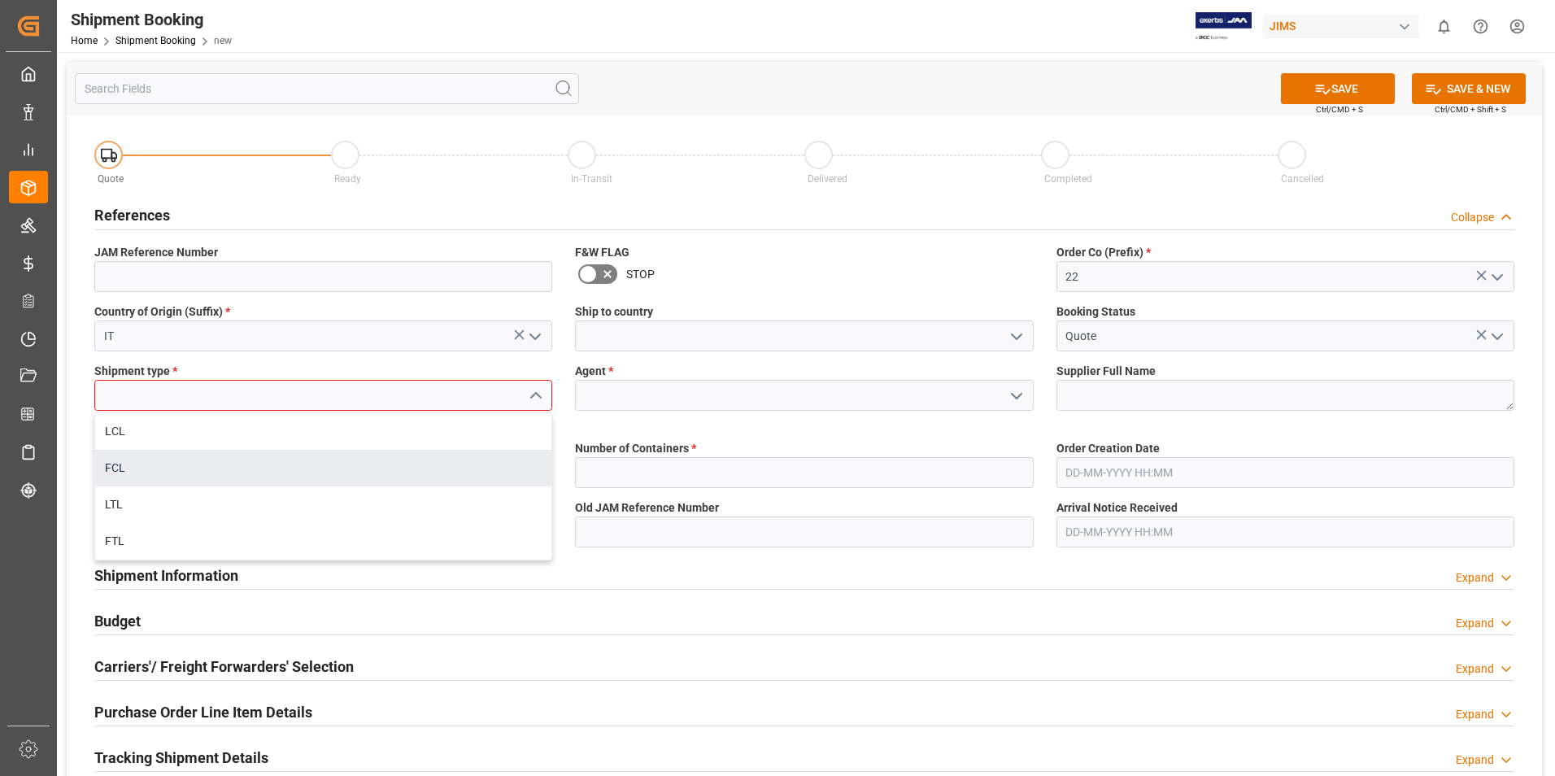
click at [273, 461] on div "FCL" at bounding box center [323, 468] width 456 height 37
type input "FCL"
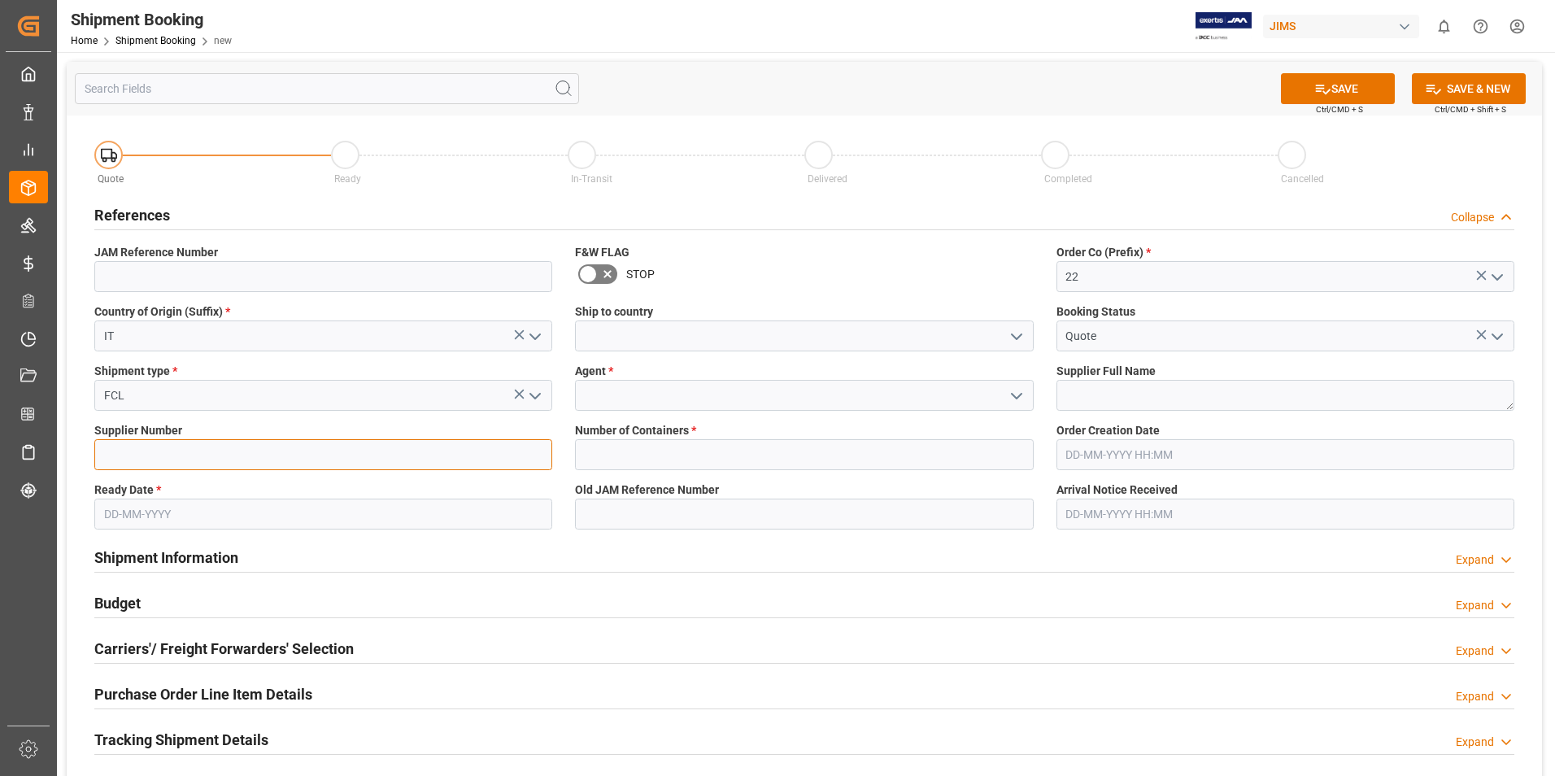
click at [243, 449] on input at bounding box center [323, 454] width 458 height 31
type input "182796"
click at [311, 506] on input "text" at bounding box center [323, 514] width 458 height 31
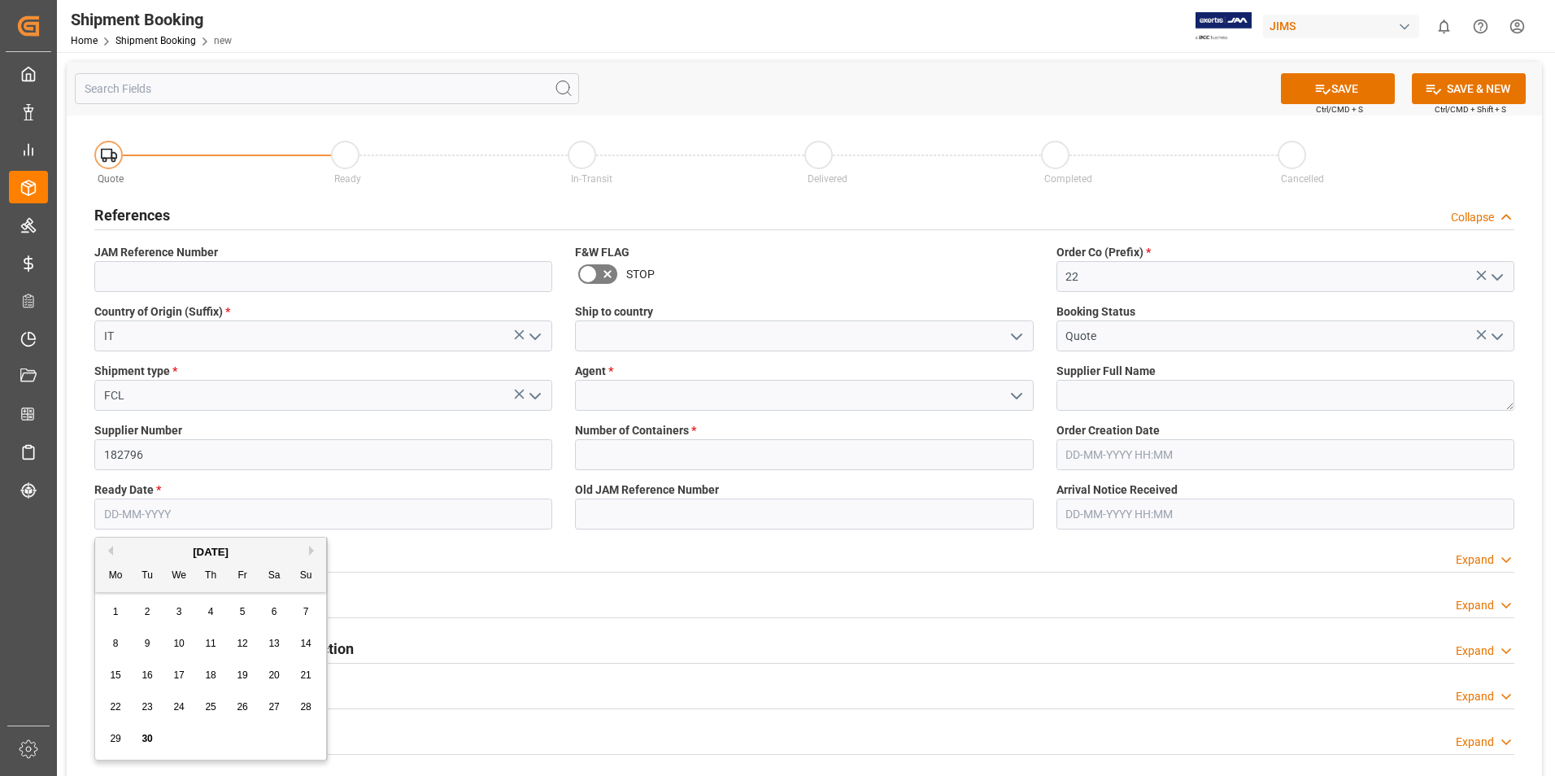
click at [149, 739] on span "30" at bounding box center [147, 738] width 11 height 11
type input "[DATE]"
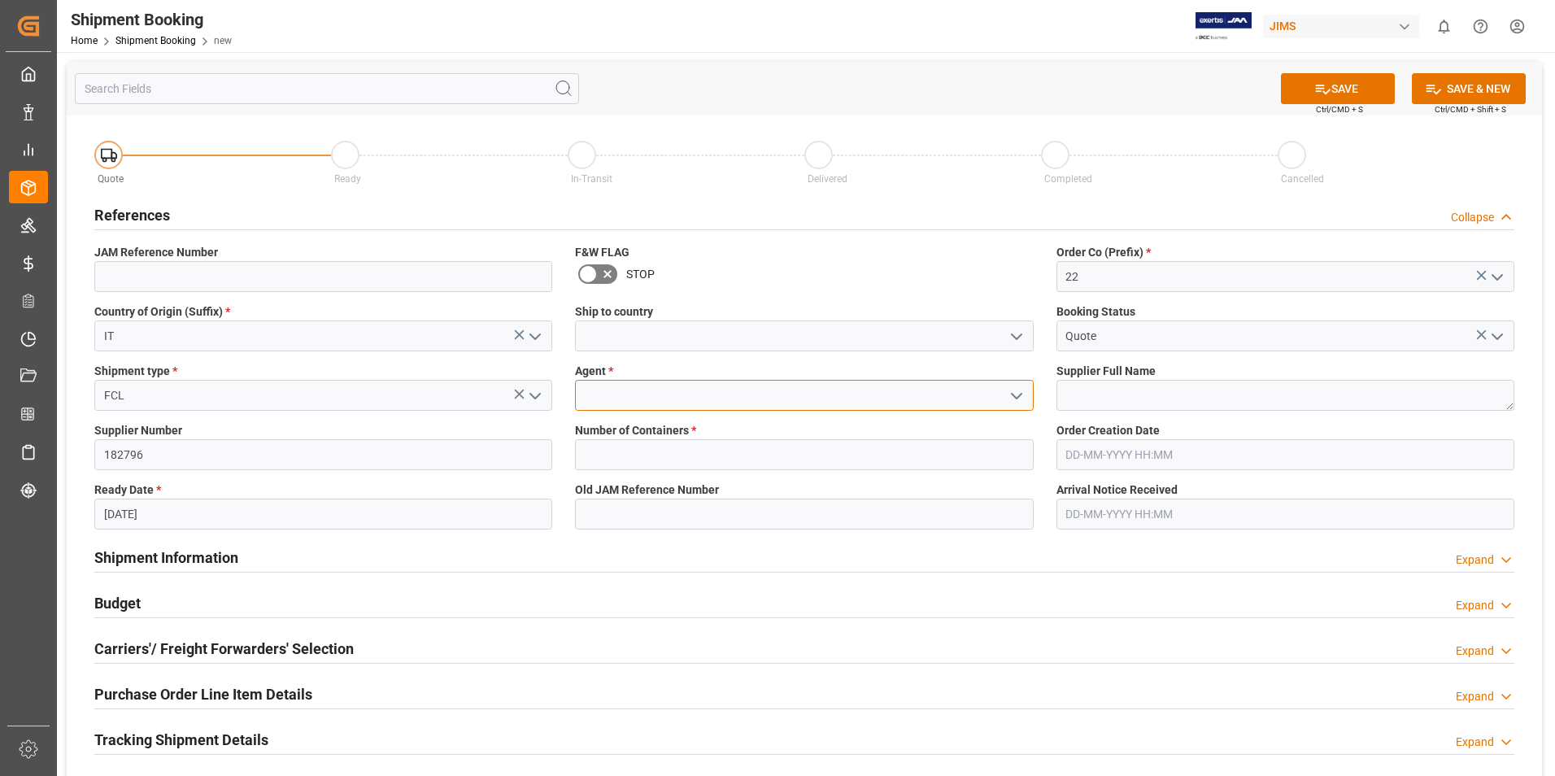
click at [603, 397] on input at bounding box center [804, 395] width 458 height 31
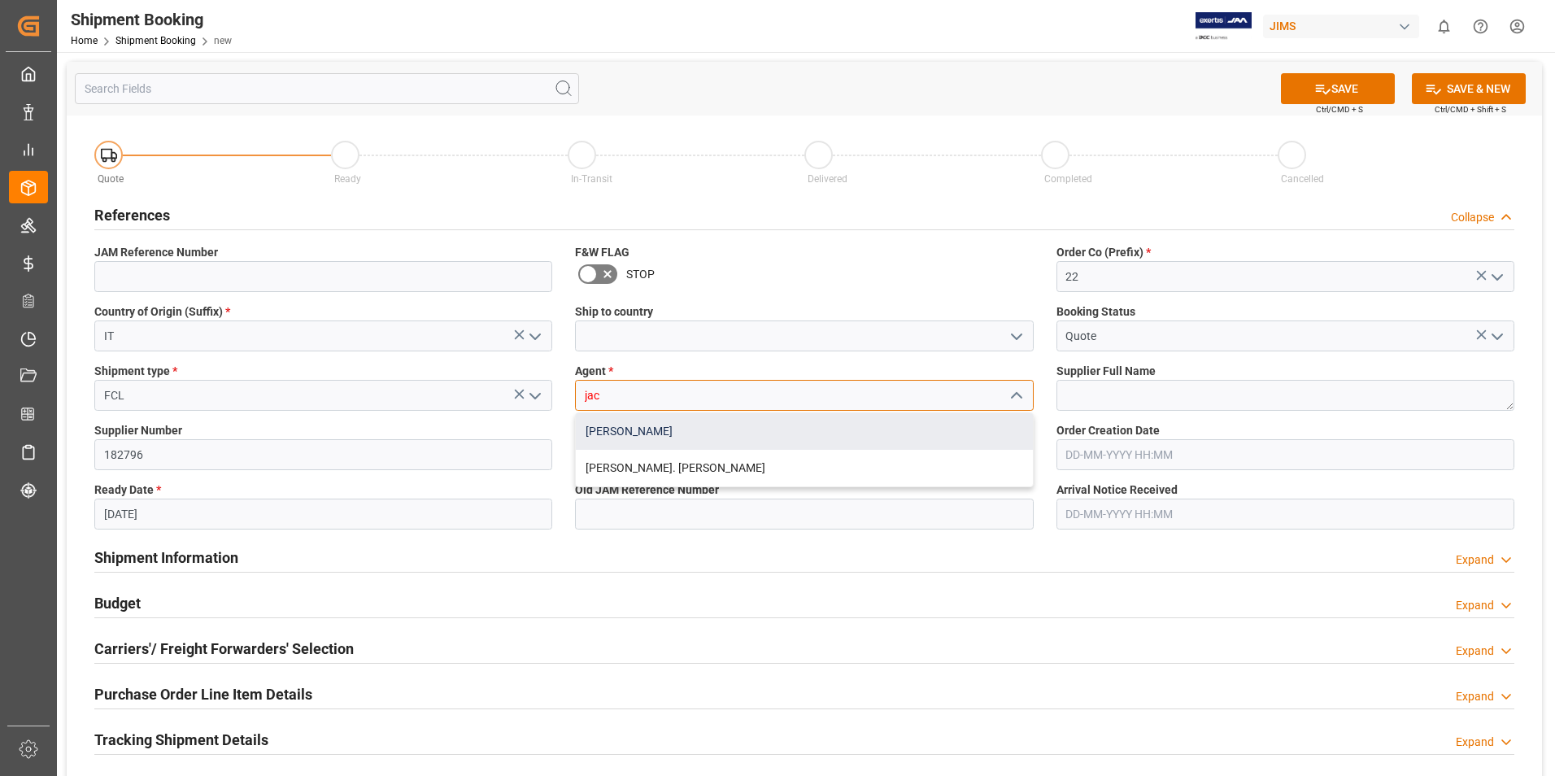
click at [654, 429] on div "[PERSON_NAME]" at bounding box center [804, 431] width 456 height 37
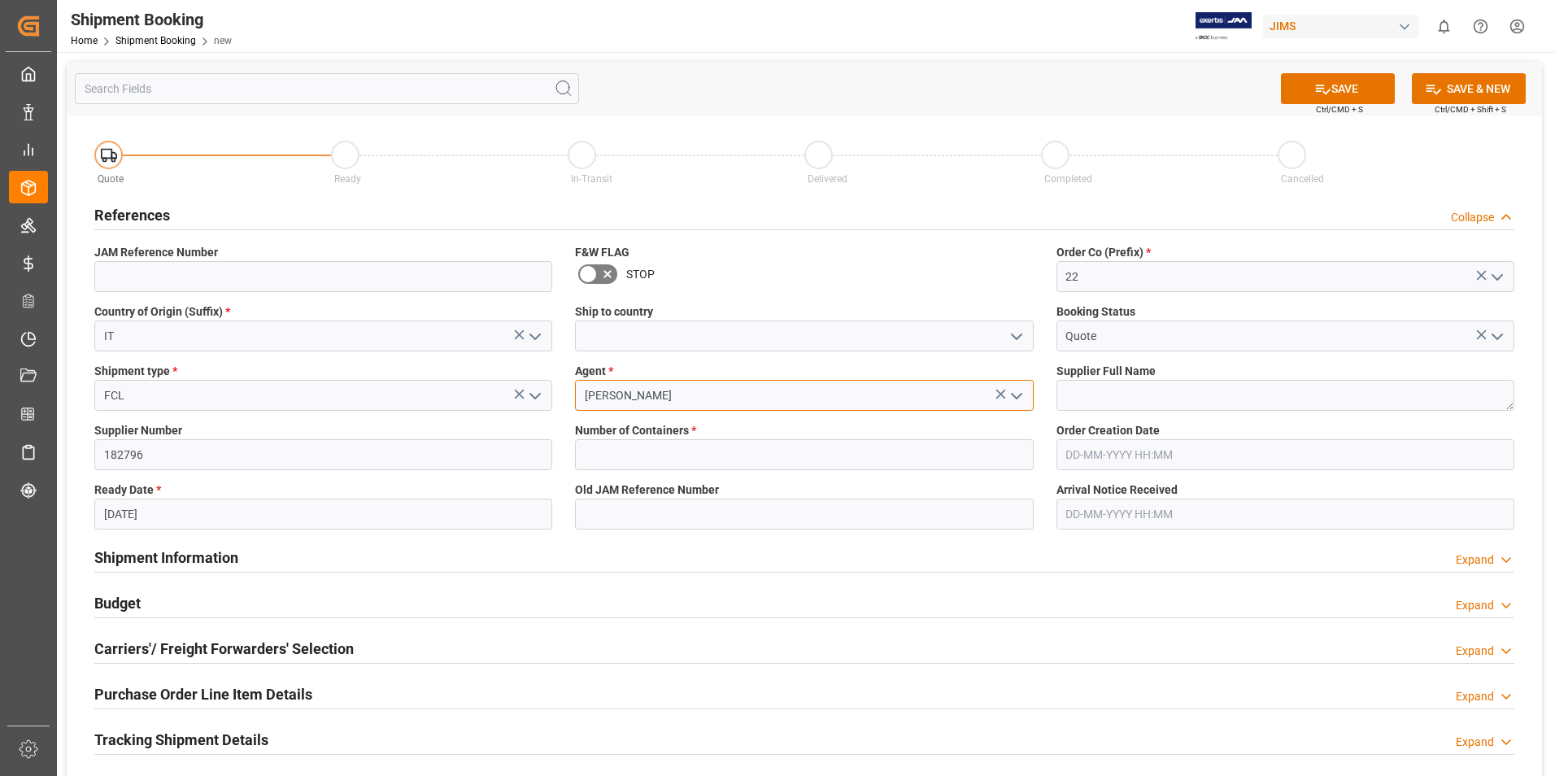
type input "[PERSON_NAME]"
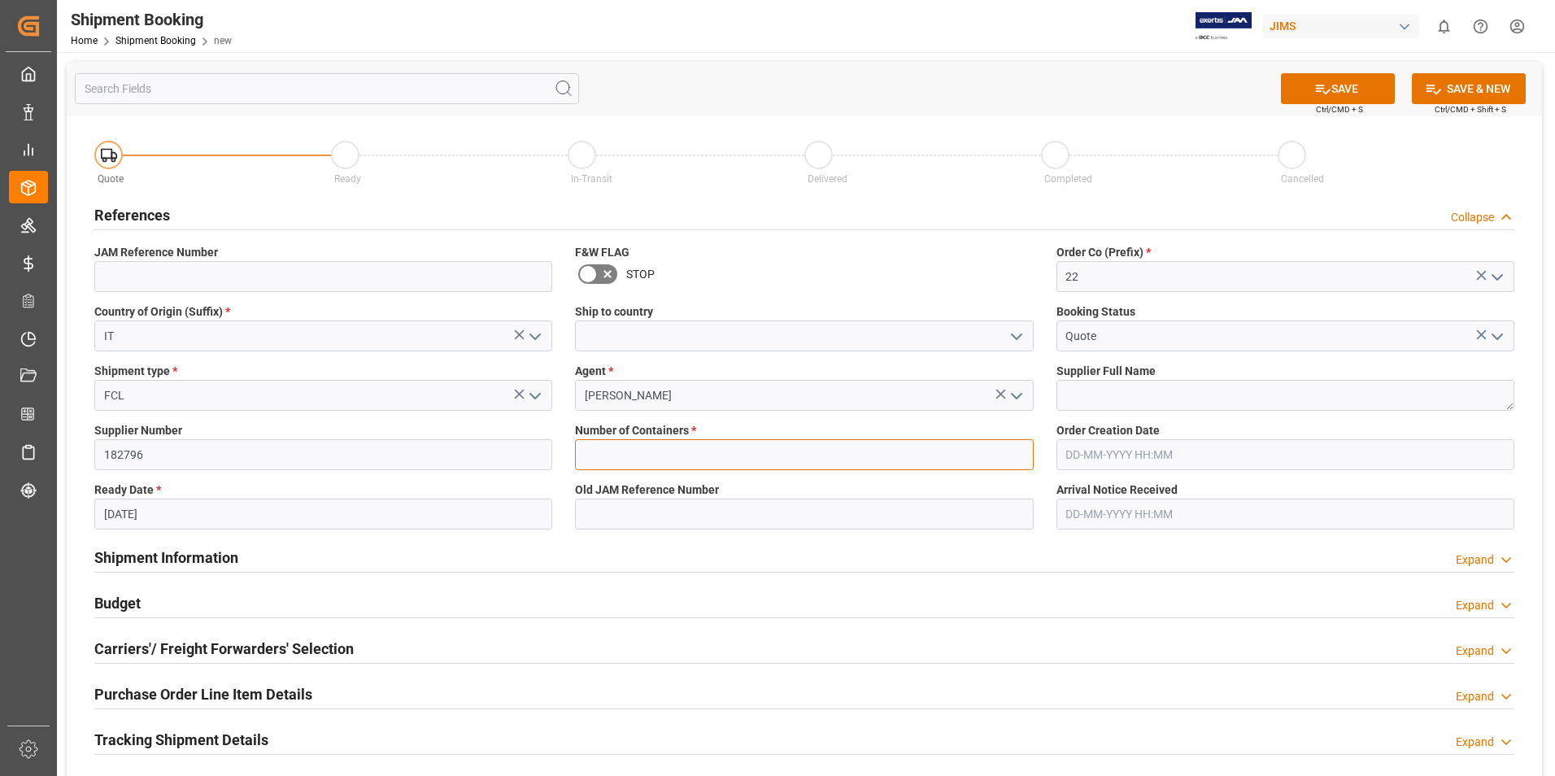
click at [677, 455] on input "text" at bounding box center [804, 454] width 458 height 31
type input "1"
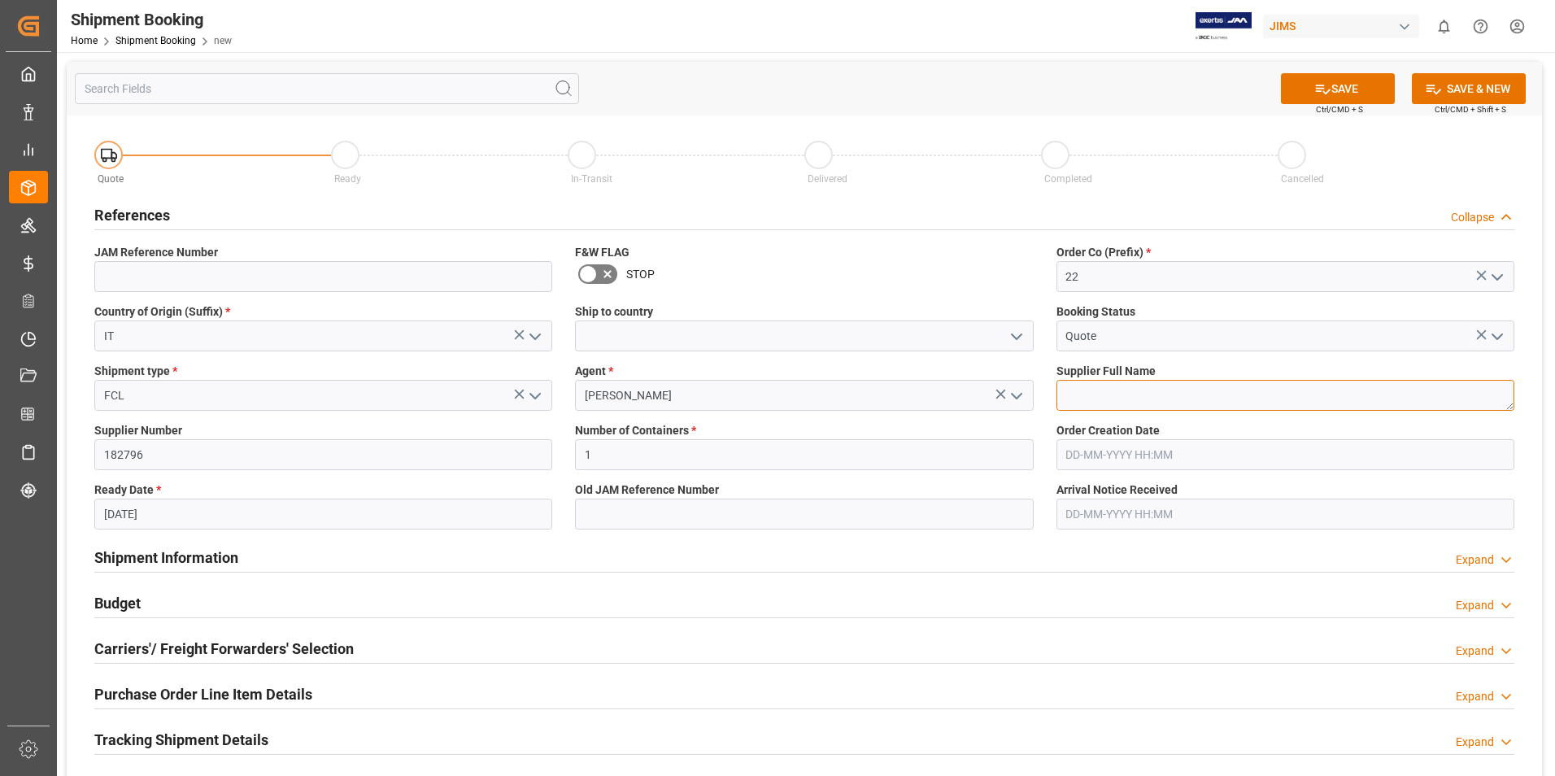
click at [1107, 382] on textarea at bounding box center [1285, 395] width 458 height 31
type textarea "Fatar"
click at [1342, 89] on button "SAVE" at bounding box center [1338, 88] width 114 height 31
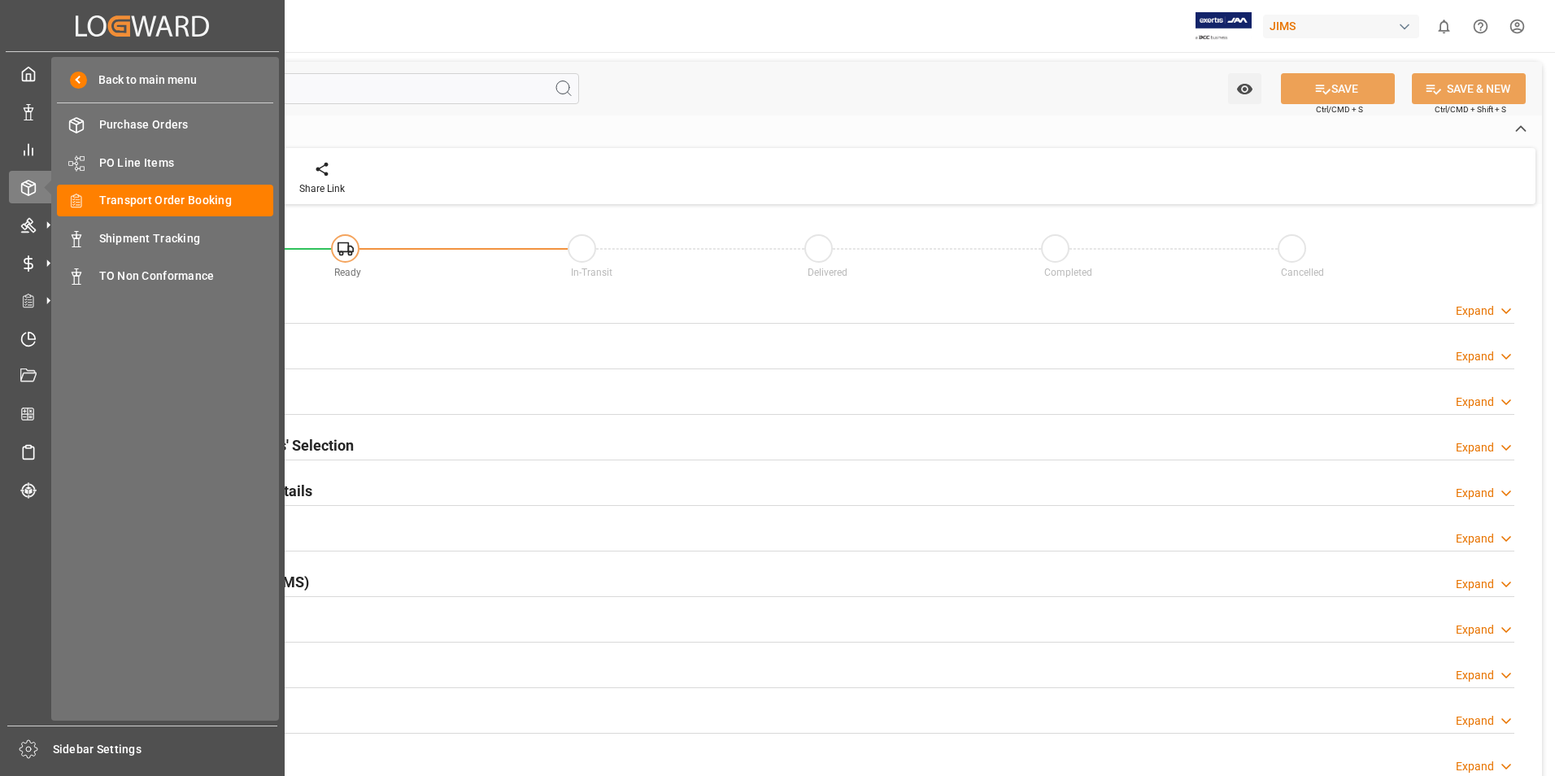
type input "1"
type input "[DATE]"
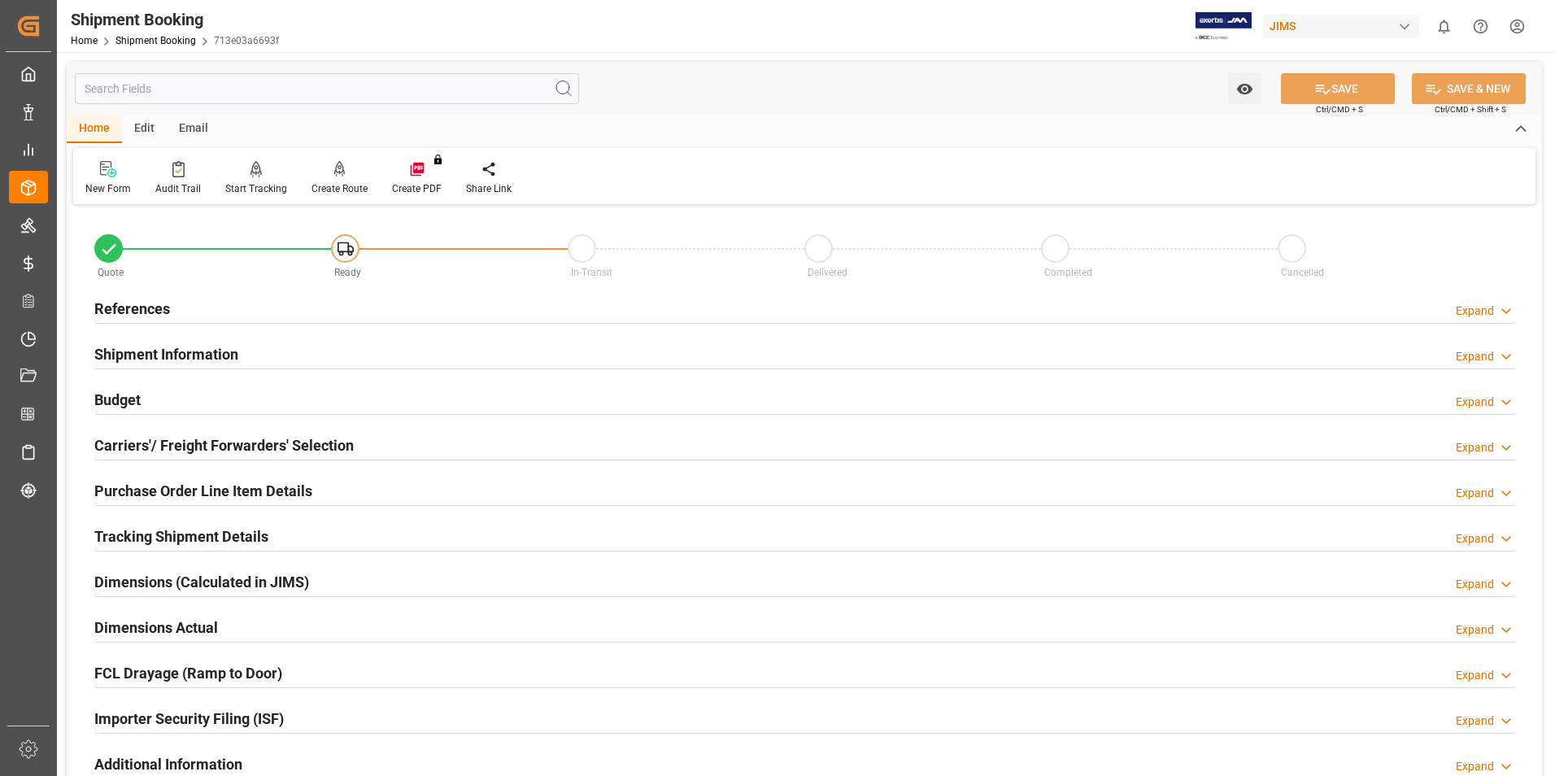
click at [153, 302] on h2 "References" at bounding box center [132, 309] width 76 height 22
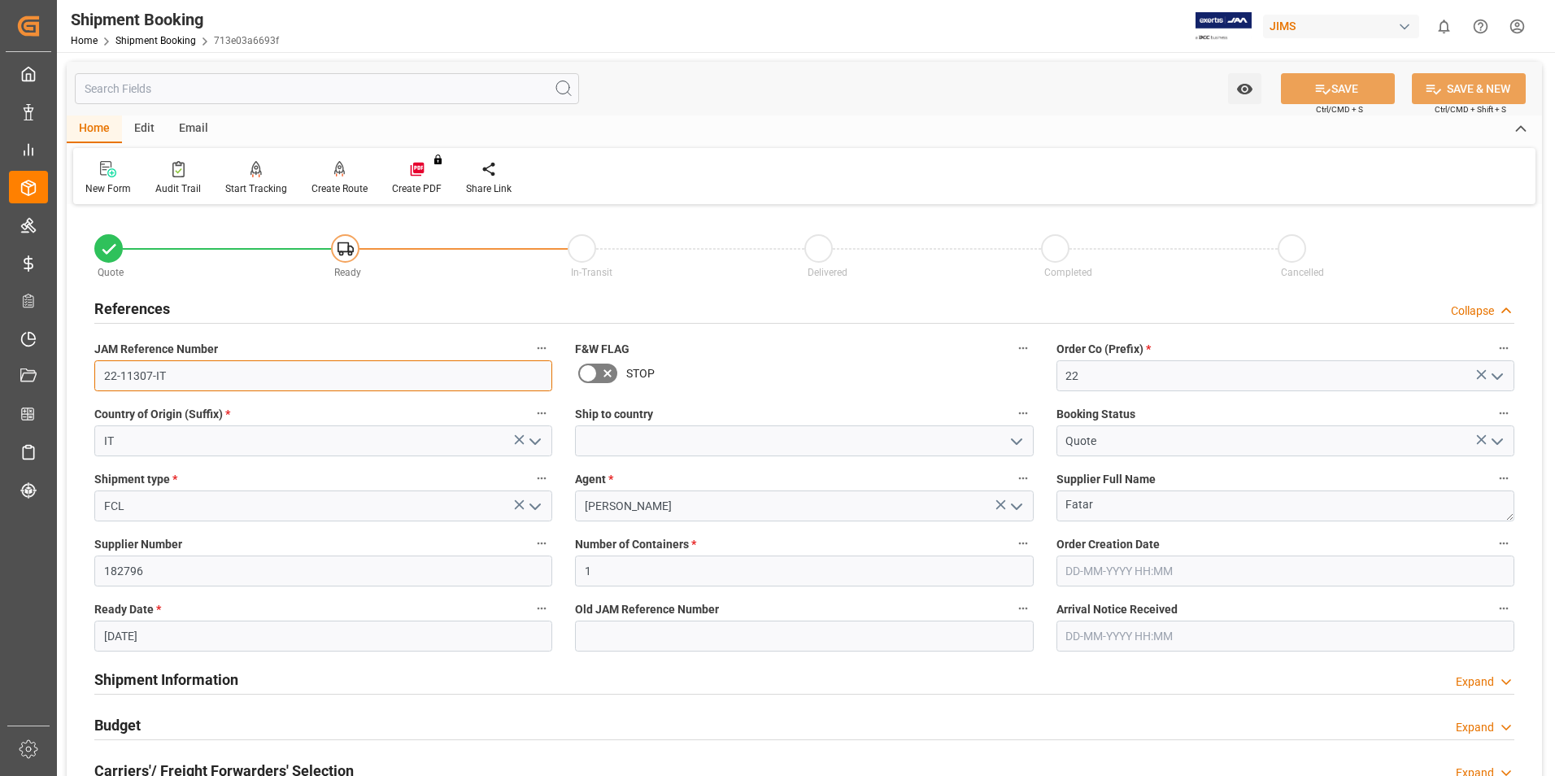
drag, startPoint x: 190, startPoint y: 377, endPoint x: 68, endPoint y: 382, distance: 122.9
click at [68, 382] on div "Quote Ready In-Transit Delivered Completed Cancelled References Collapse JAM Re…" at bounding box center [804, 714] width 1475 height 1011
click at [205, 373] on input "22-11307-IT" at bounding box center [323, 375] width 458 height 31
drag, startPoint x: 197, startPoint y: 372, endPoint x: 61, endPoint y: 372, distance: 135.8
click at [61, 372] on div "Watch Option SAVE Ctrl/CMD + S SAVE & NEW Ctrl/CMD + Shift + S Home Edit Email …" at bounding box center [804, 707] width 1495 height 1310
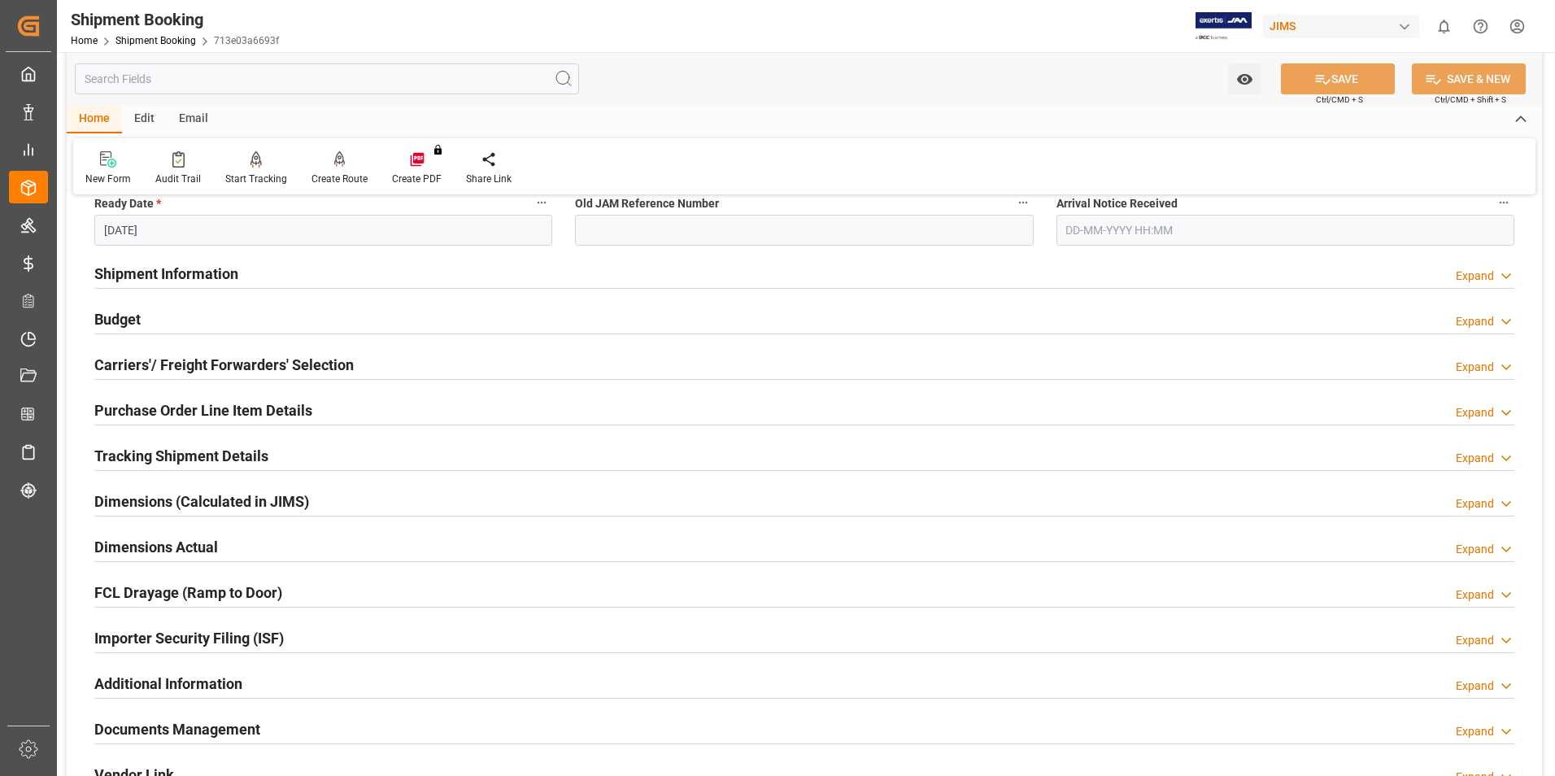
scroll to position [407, 0]
click at [176, 271] on h2 "Shipment Information" at bounding box center [166, 273] width 144 height 22
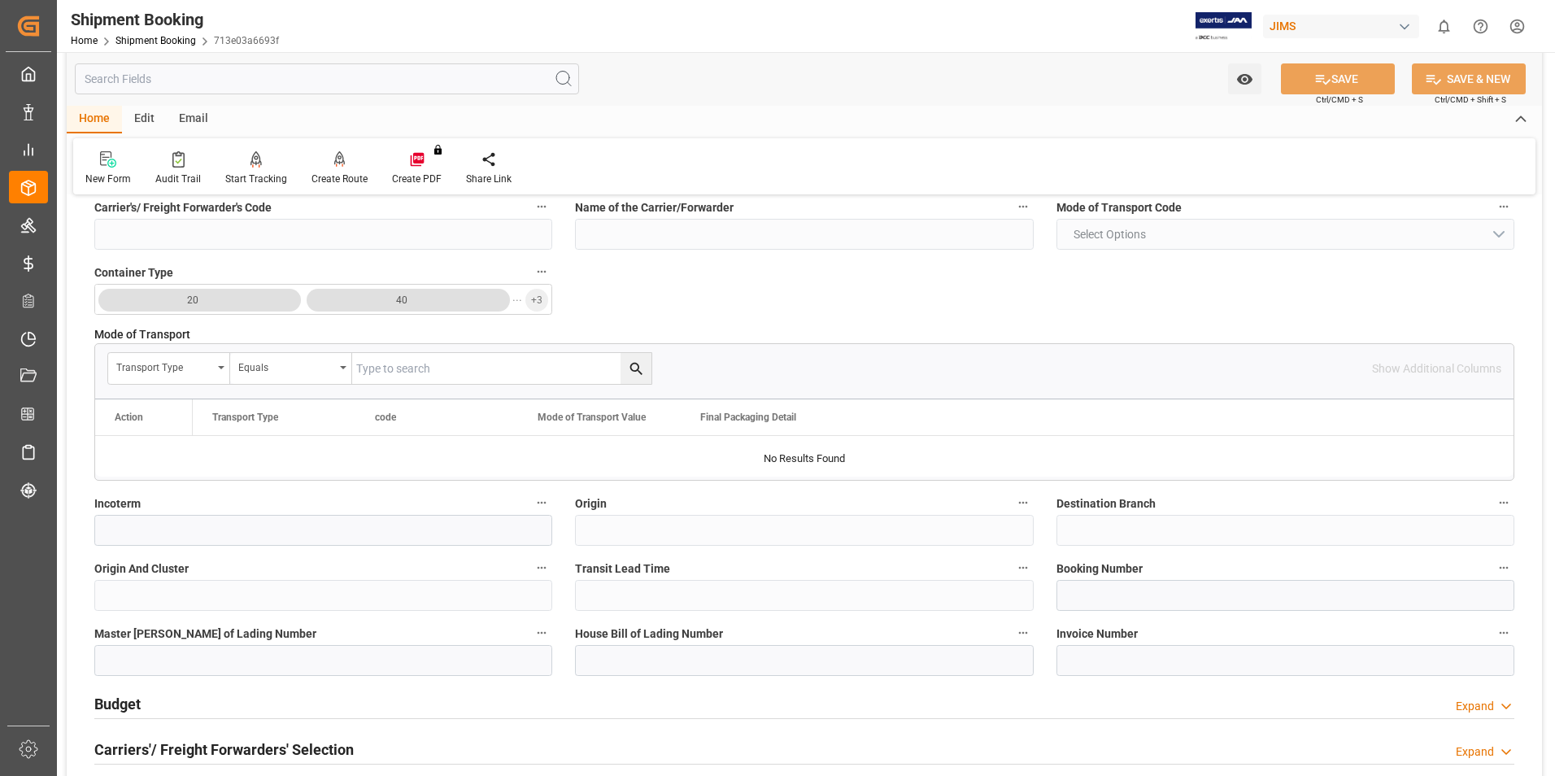
scroll to position [732, 0]
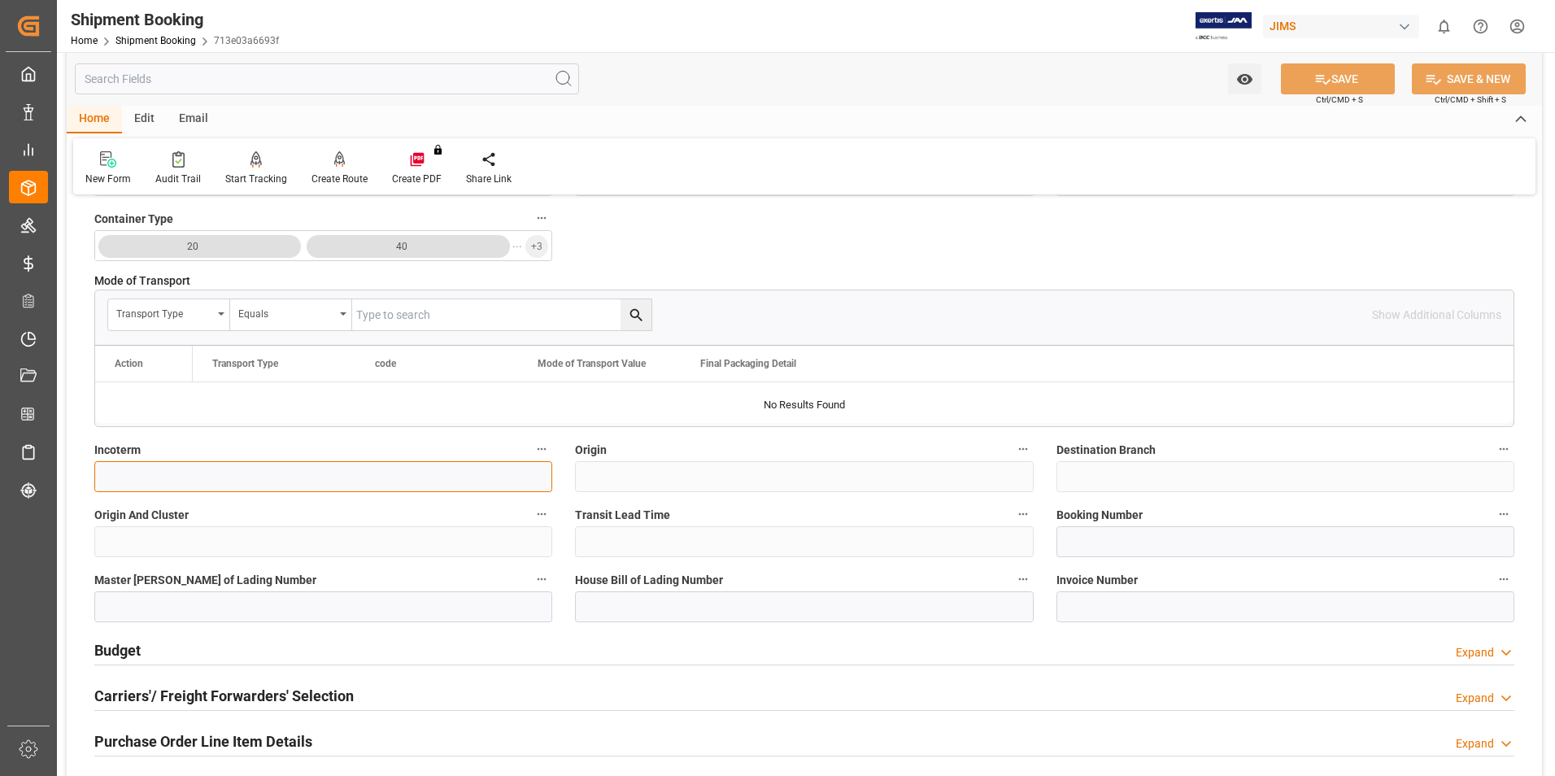
click at [155, 479] on input at bounding box center [323, 476] width 458 height 31
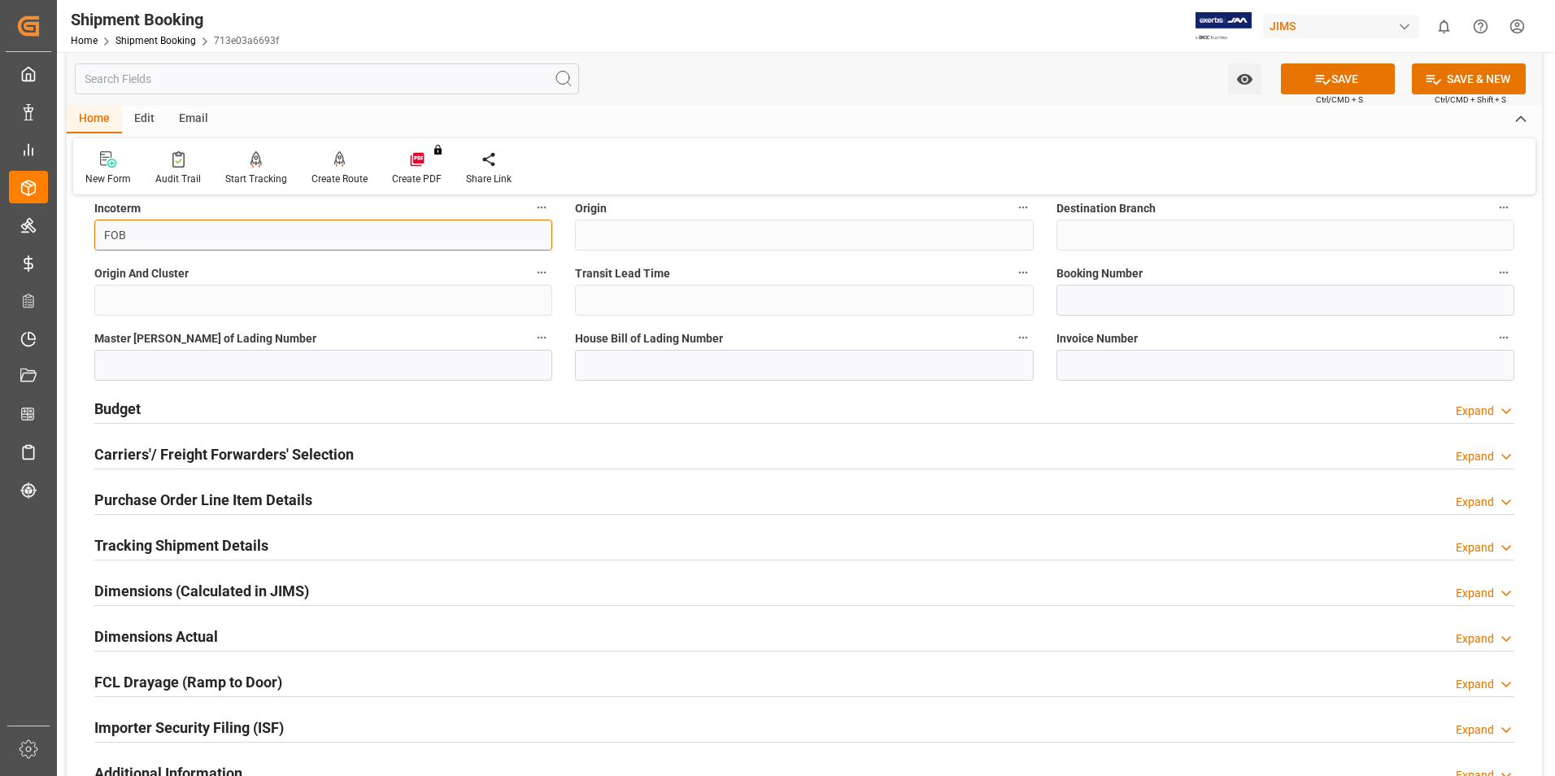
scroll to position [976, 0]
type input "FOB"
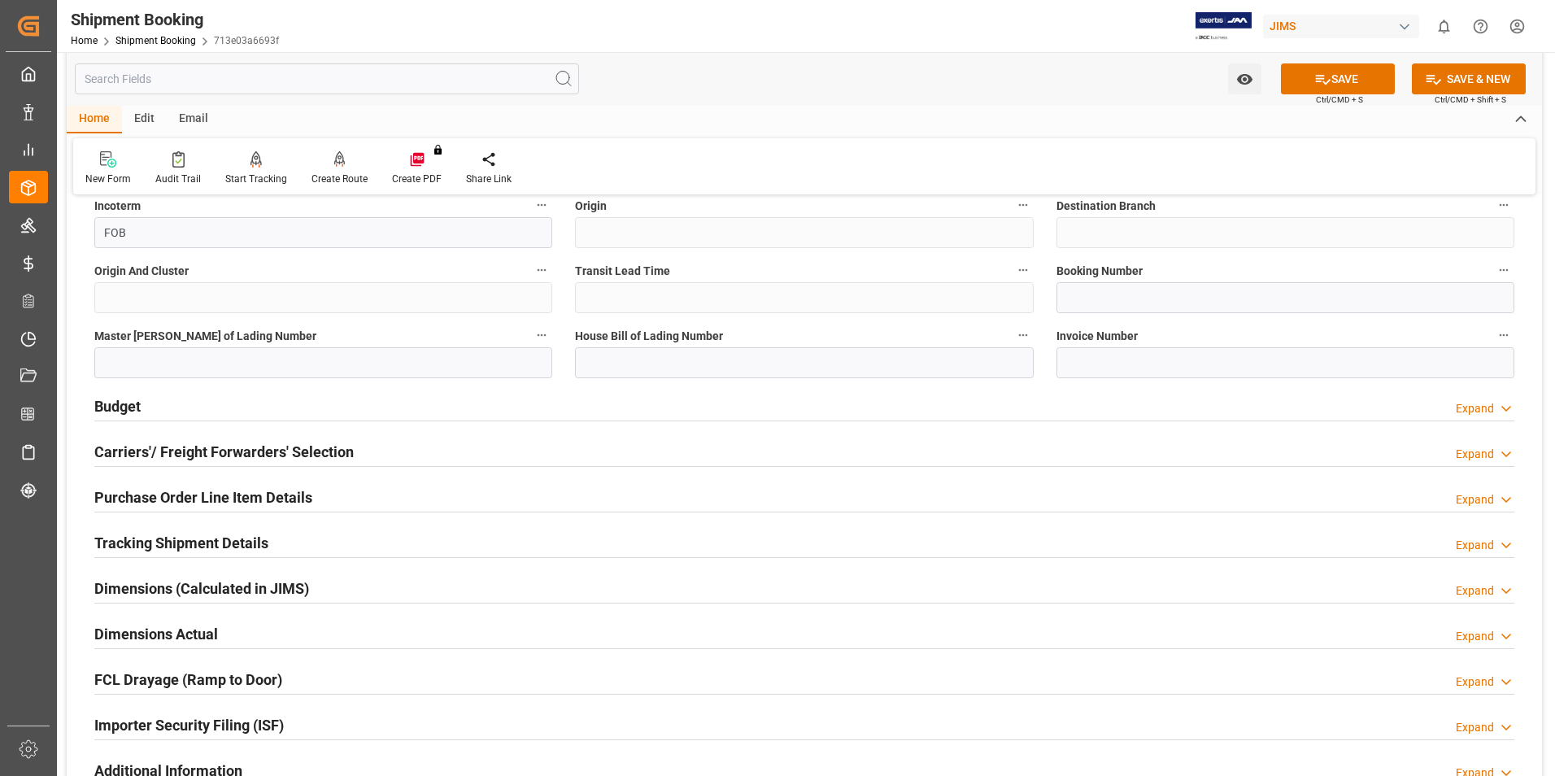
click at [244, 452] on h2 "Carriers'/ Freight Forwarders' Selection" at bounding box center [223, 452] width 259 height 22
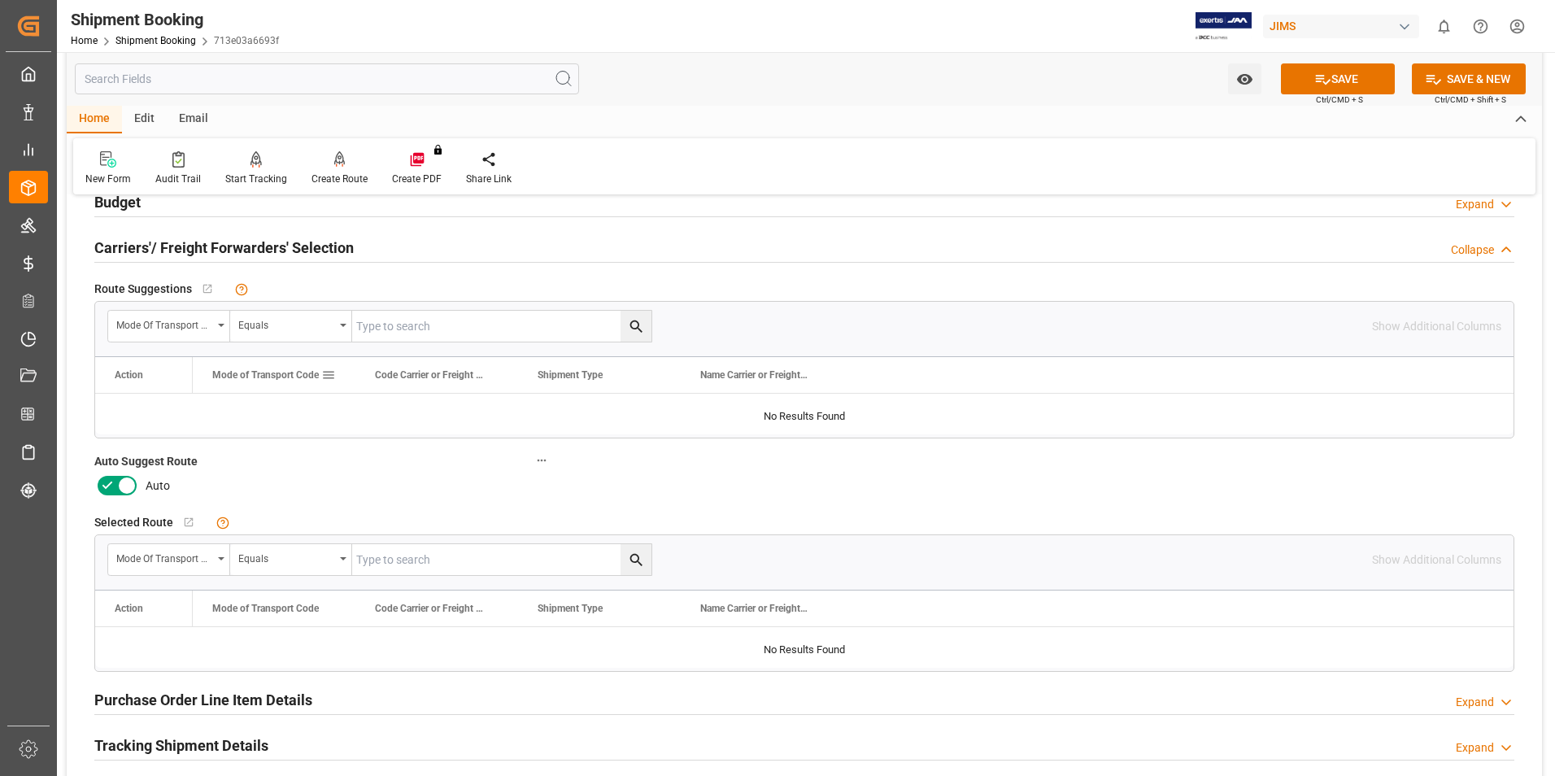
scroll to position [1220, 0]
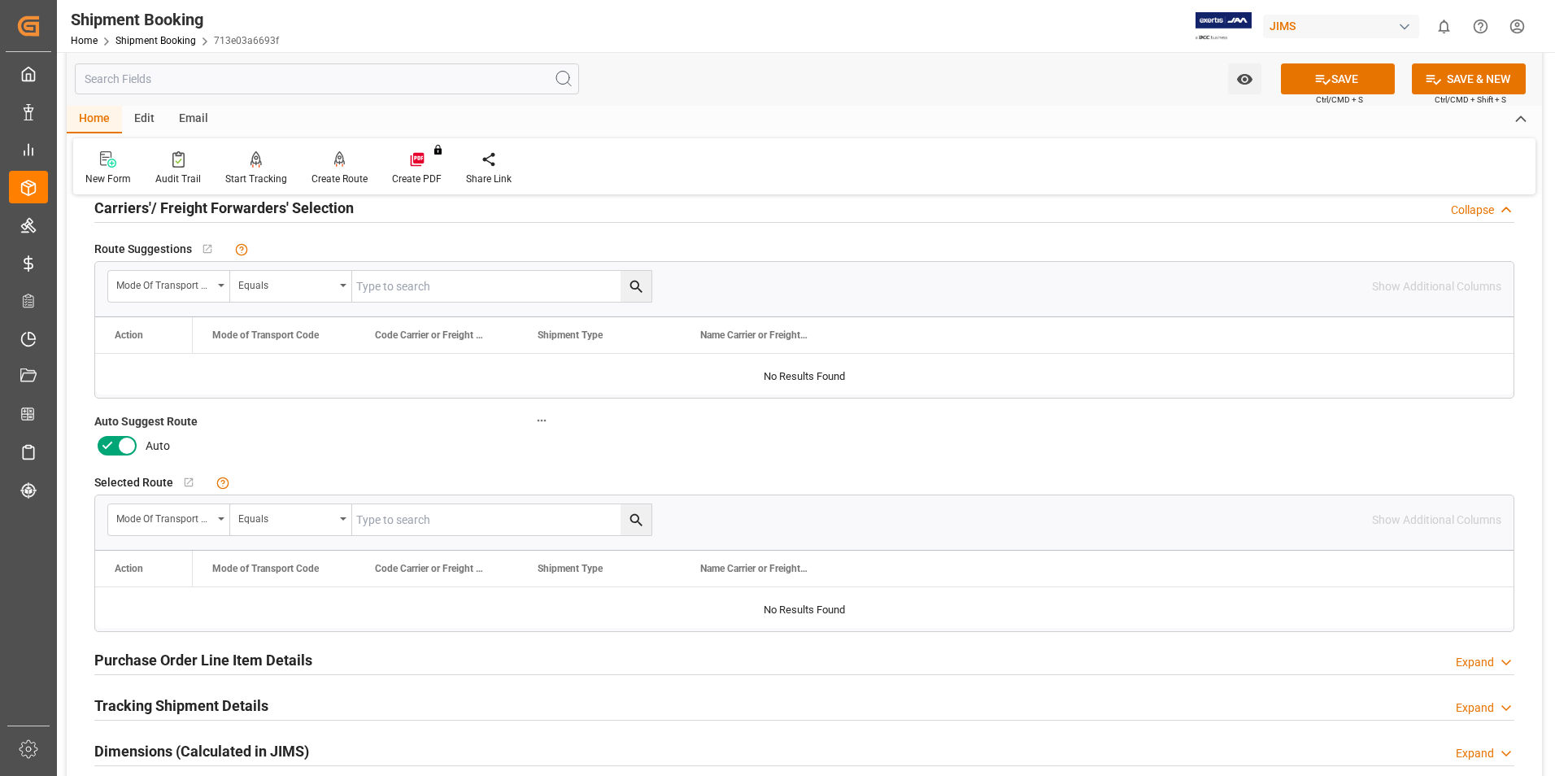
click at [115, 446] on icon at bounding box center [108, 446] width 20 height 20
click at [0, 0] on input "checkbox" at bounding box center [0, 0] width 0 height 0
click at [1354, 81] on button "SAVE" at bounding box center [1338, 78] width 114 height 31
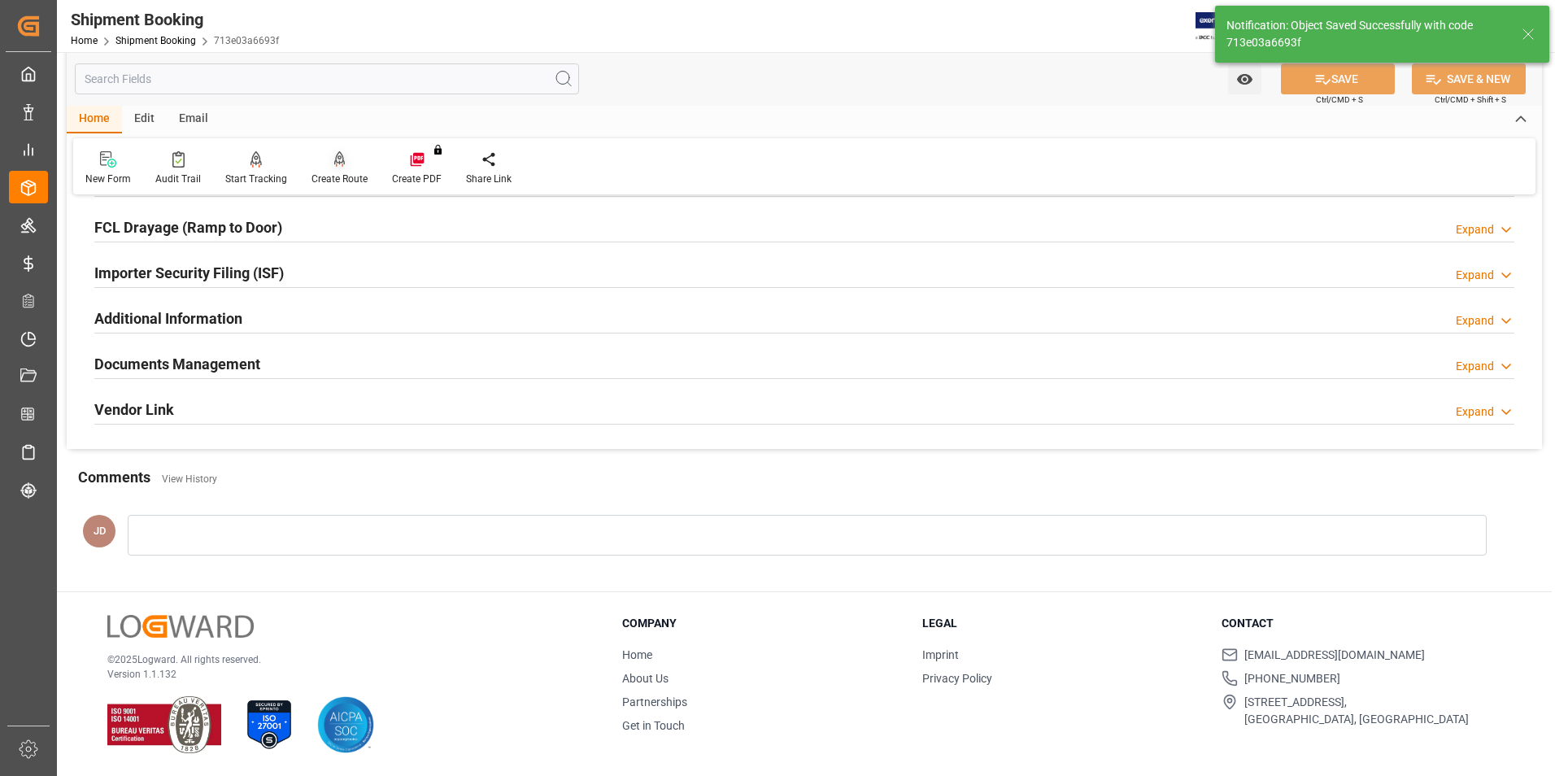
scroll to position [237, 0]
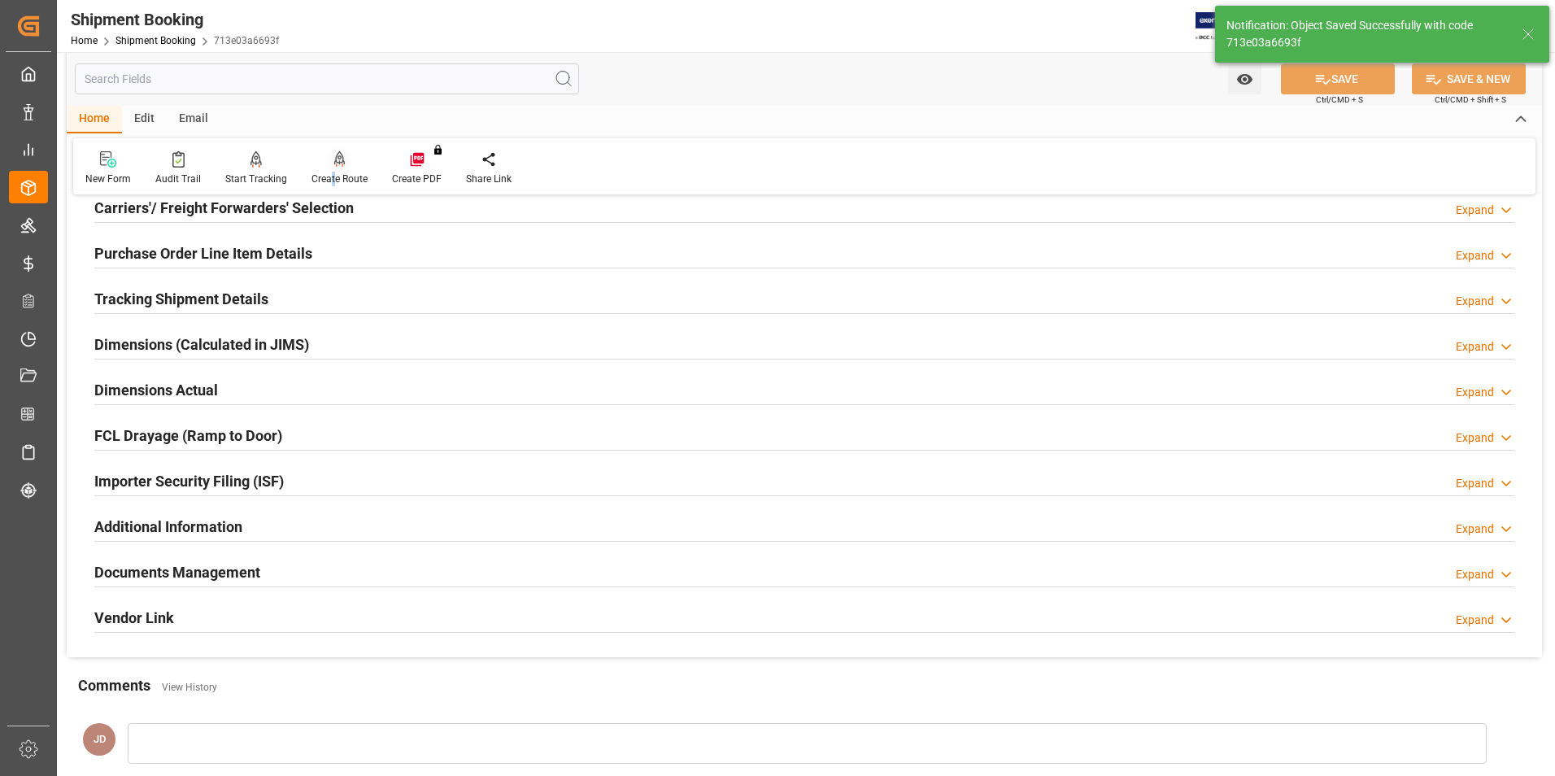
click at [330, 172] on div "Create Route" at bounding box center [339, 179] width 56 height 15
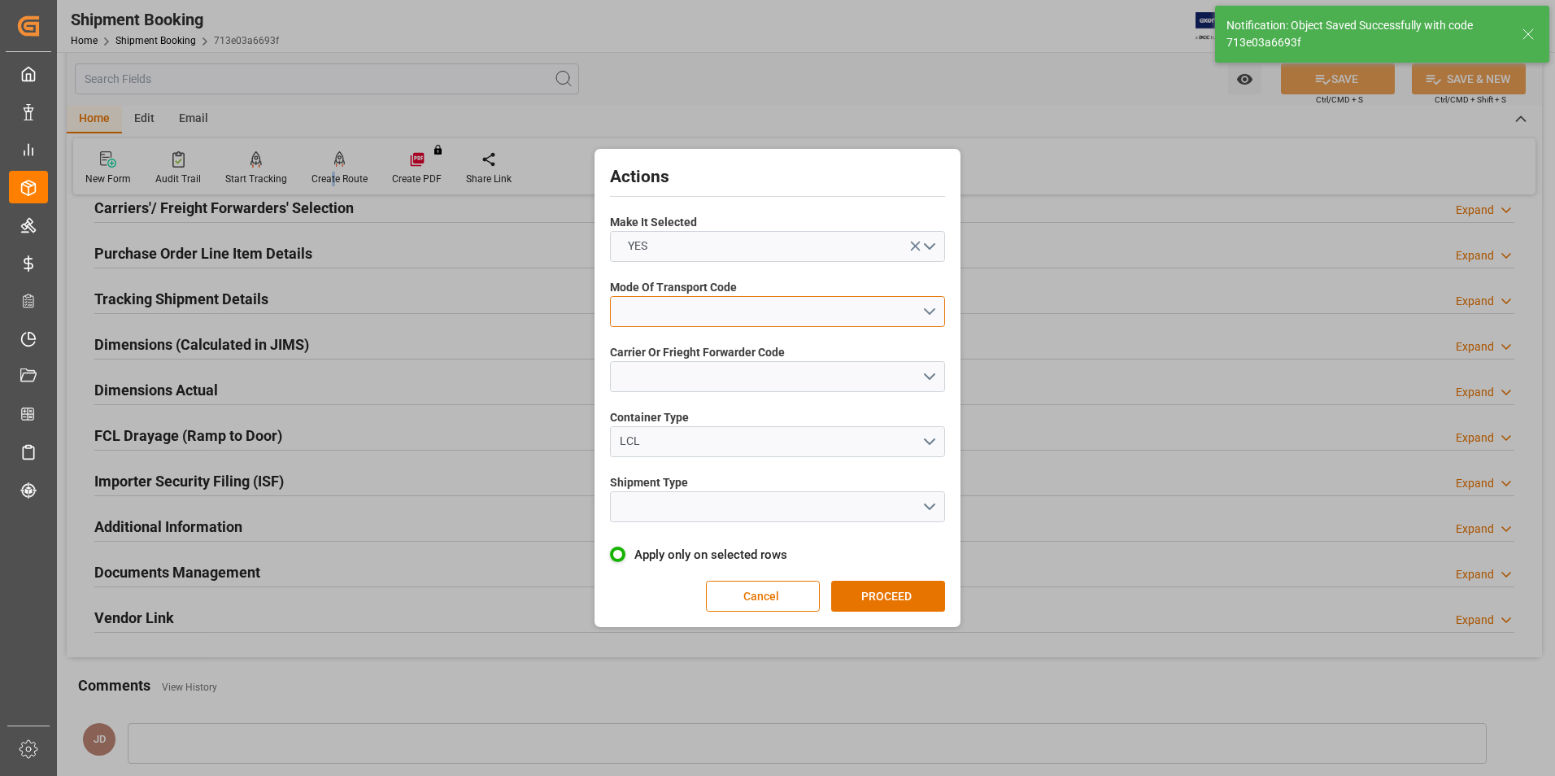
click at [713, 313] on button "open menu" at bounding box center [777, 311] width 335 height 31
click at [708, 315] on div "1- OCEAN" at bounding box center [777, 315] width 333 height 34
click at [708, 377] on button "open menu" at bounding box center [777, 376] width 335 height 31
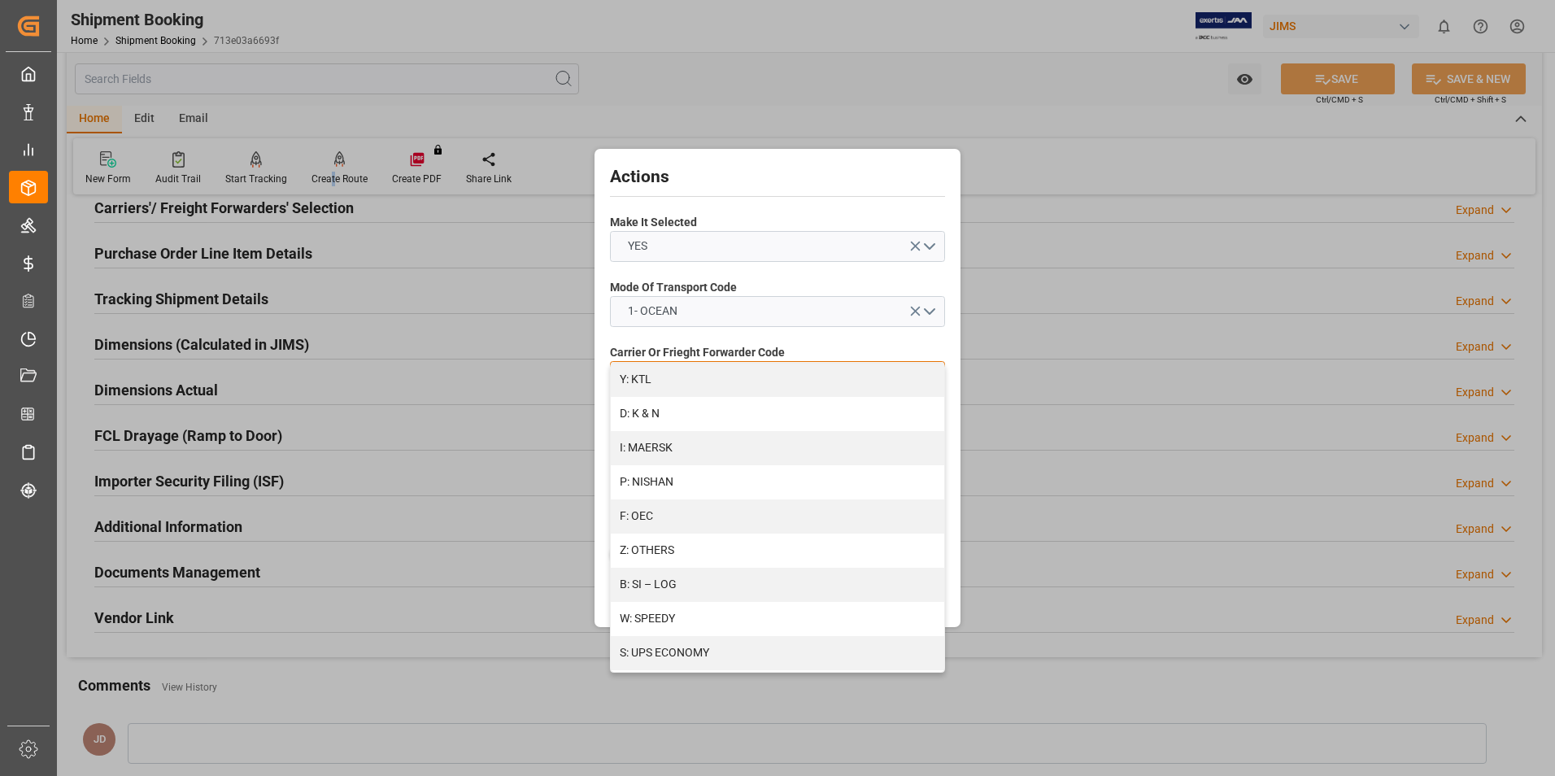
scroll to position [813, 0]
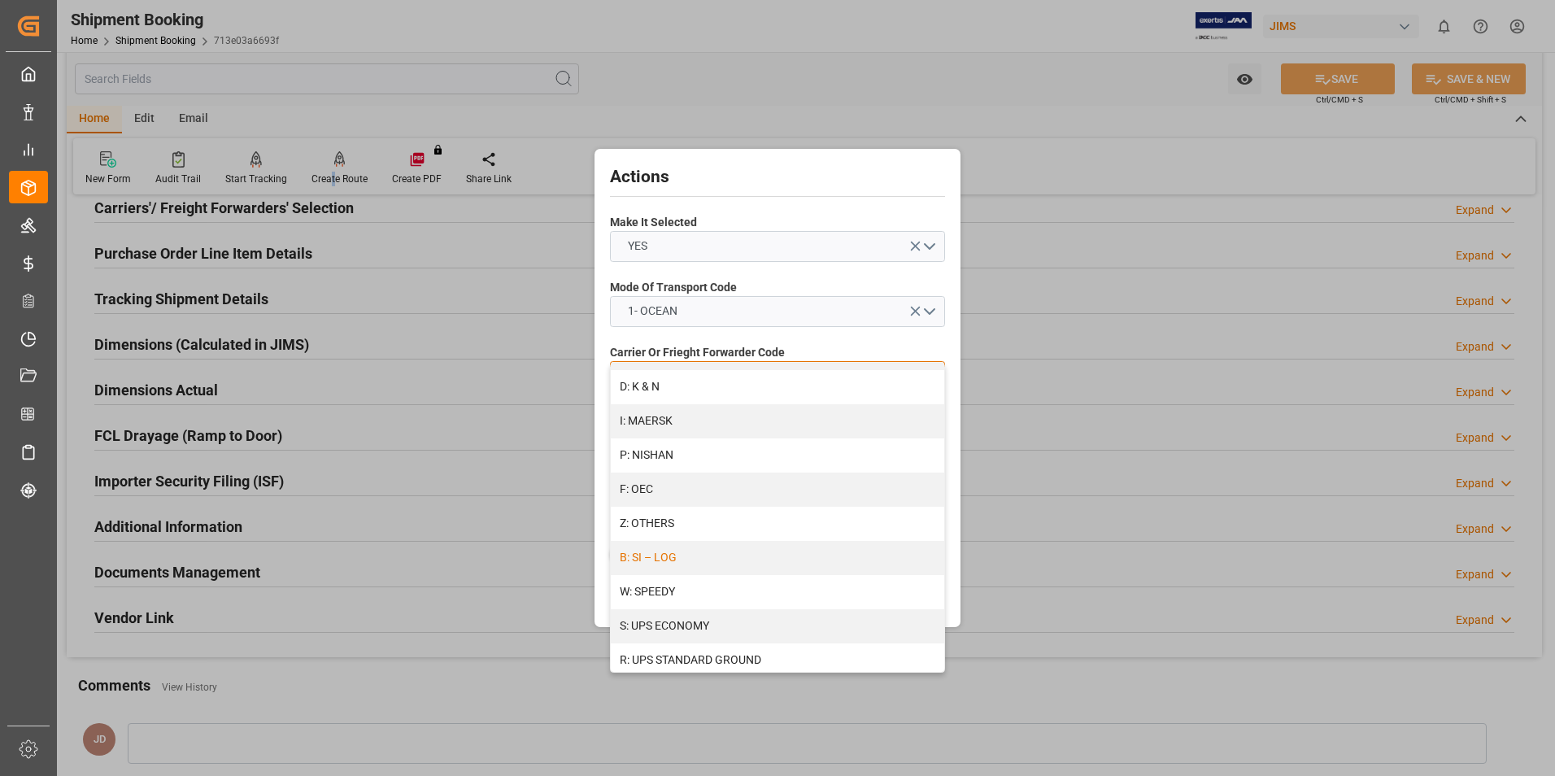
click at [804, 560] on div "B: SI – LOG" at bounding box center [777, 558] width 333 height 34
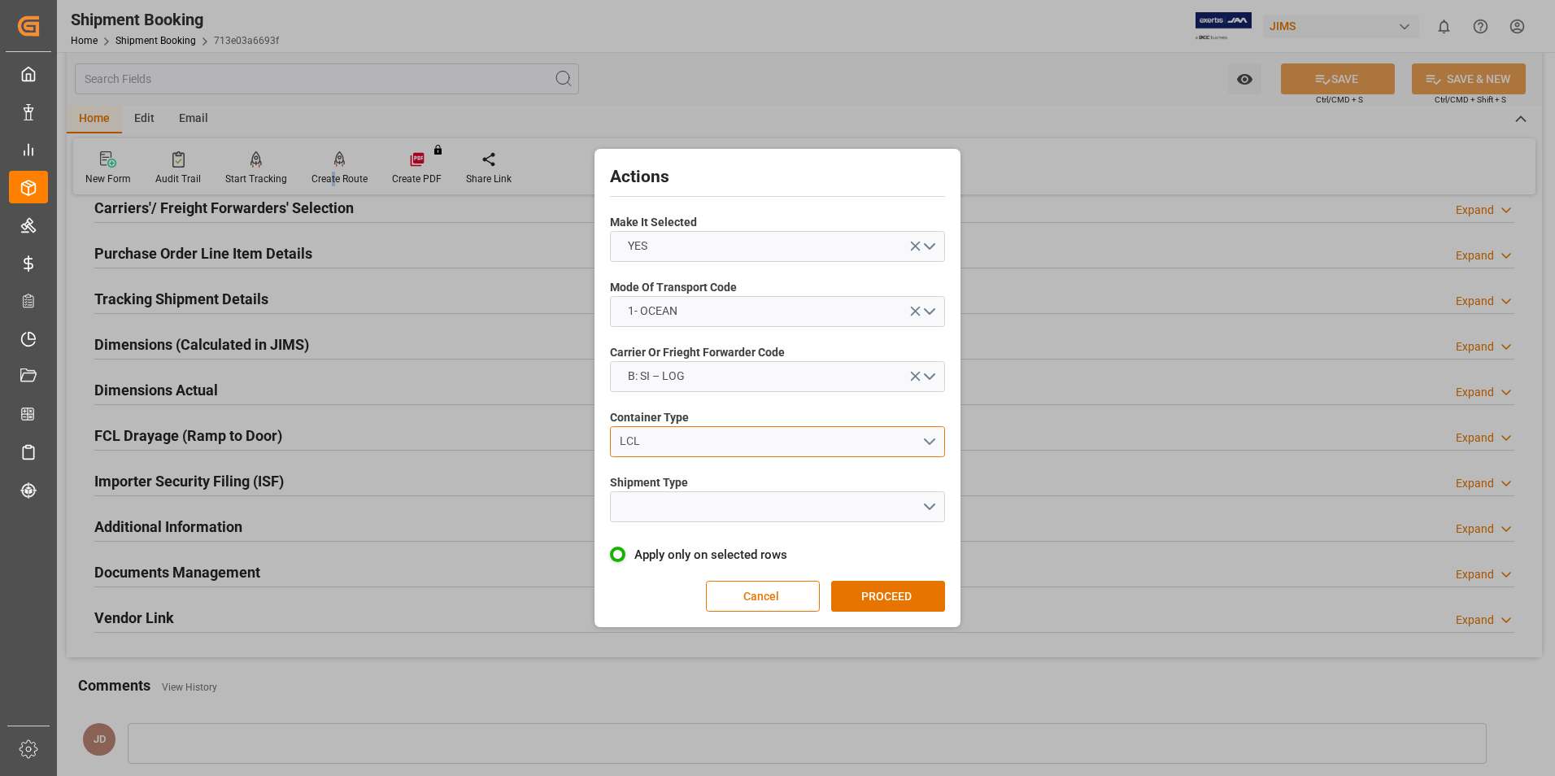
click at [735, 442] on div "LCL" at bounding box center [771, 441] width 303 height 17
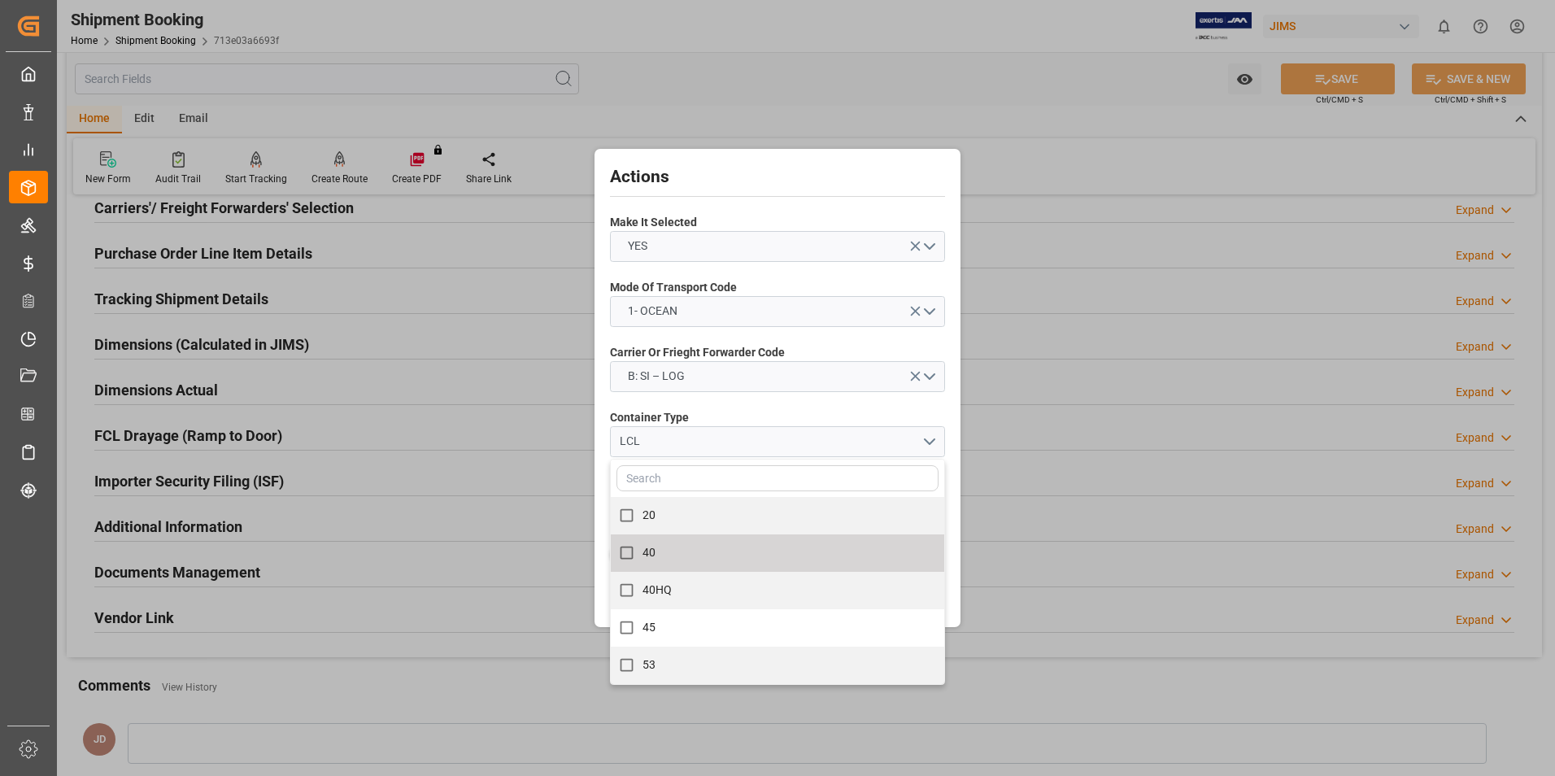
click at [721, 553] on label "40" at bounding box center [769, 553] width 316 height 32
checkbox input "true"
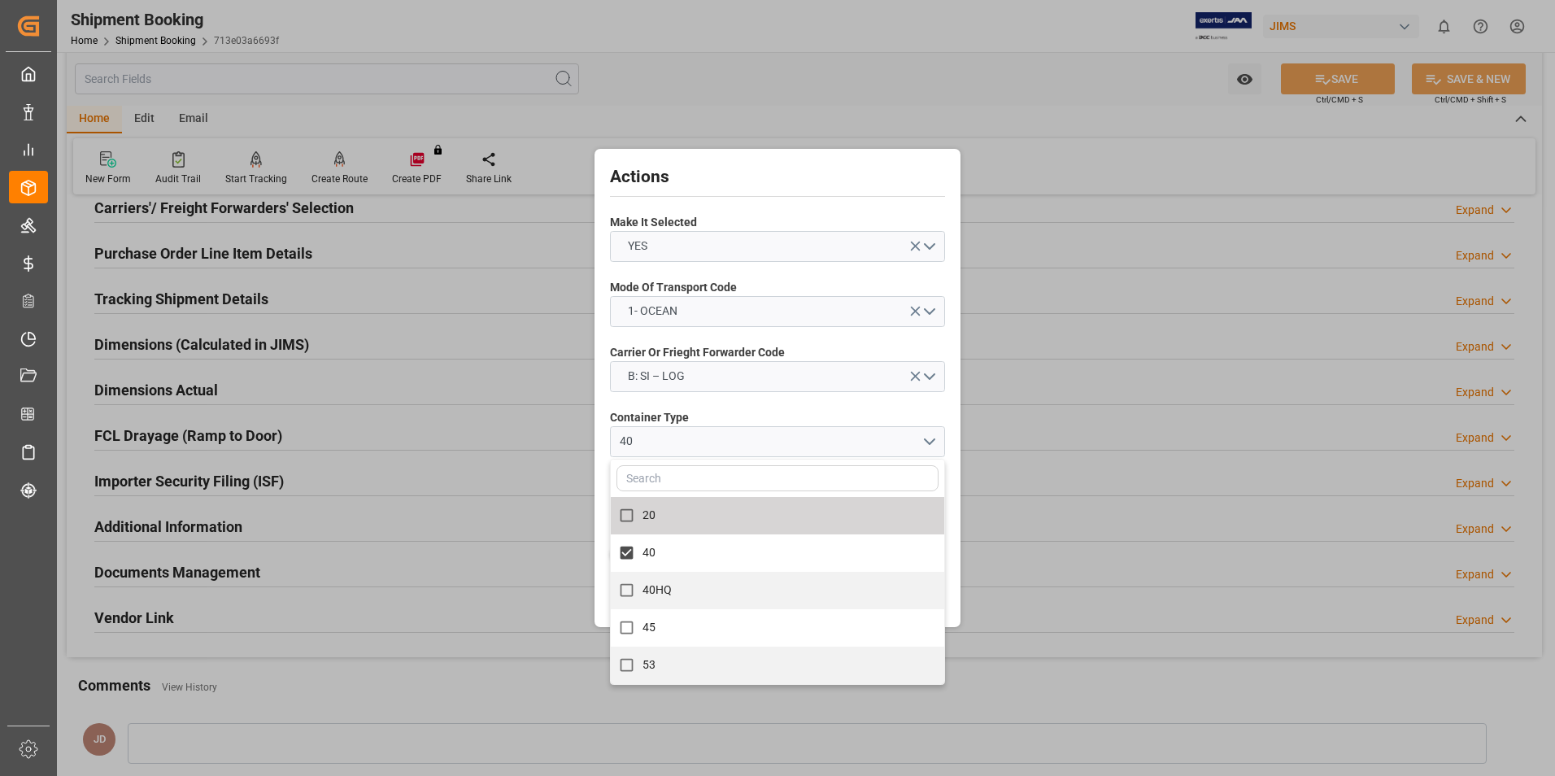
click at [952, 481] on div "Actions Make It Selected YES Mode Of Transport Code 1- OCEAN Carrier Or Frieght…" at bounding box center [778, 388] width 358 height 470
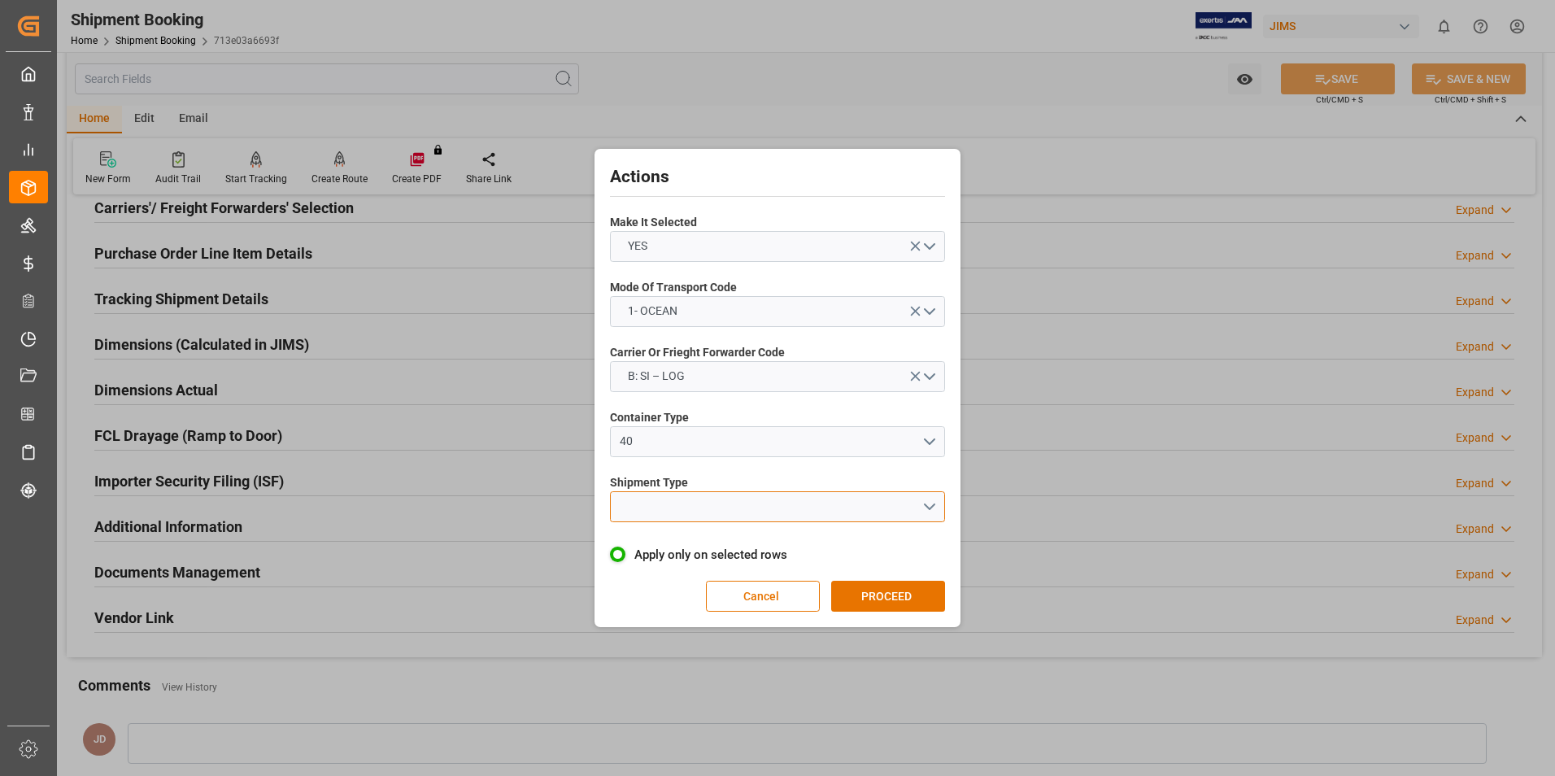
click at [735, 511] on button "open menu" at bounding box center [777, 506] width 335 height 31
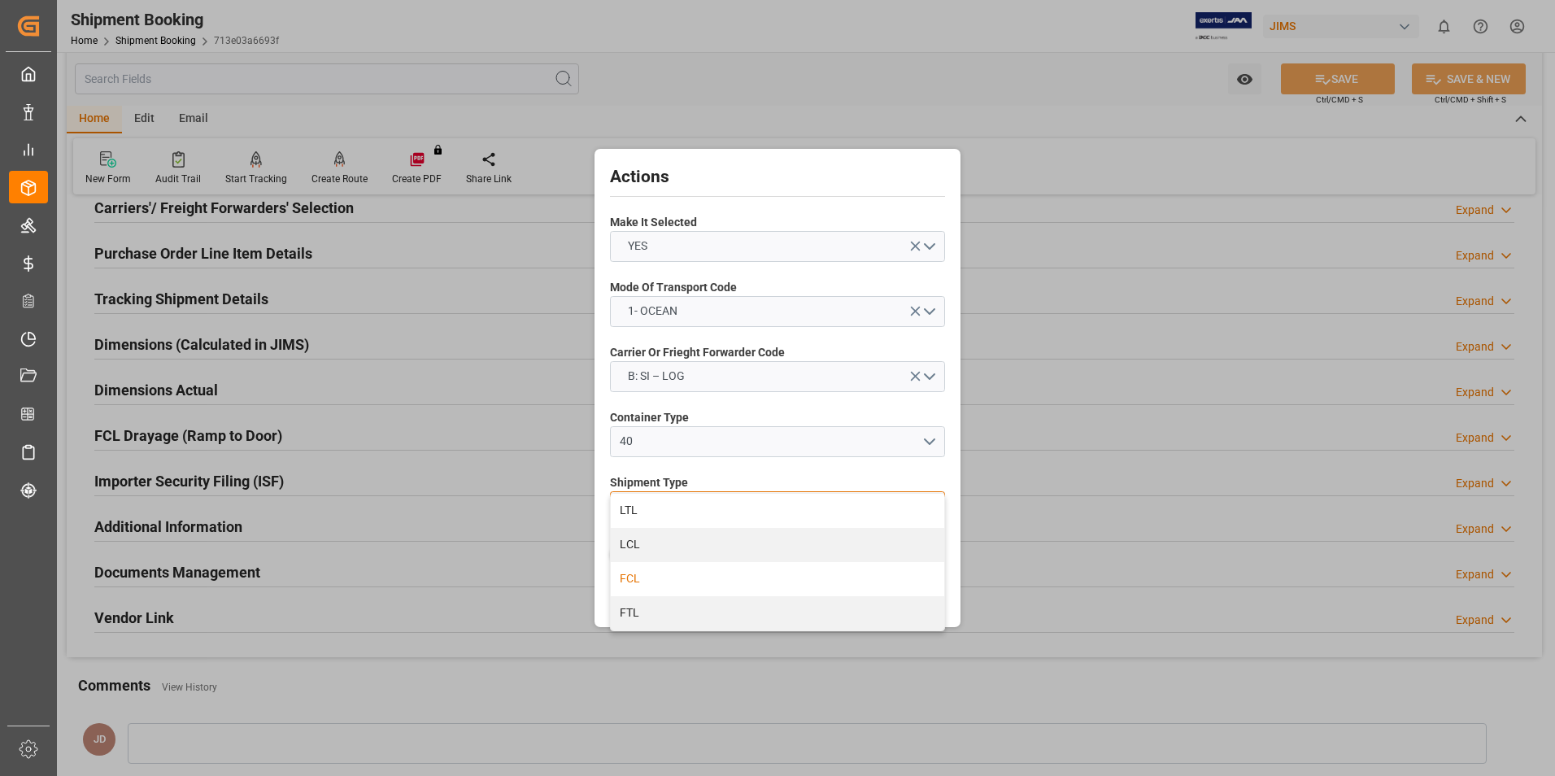
click at [720, 580] on div "FCL" at bounding box center [777, 579] width 333 height 34
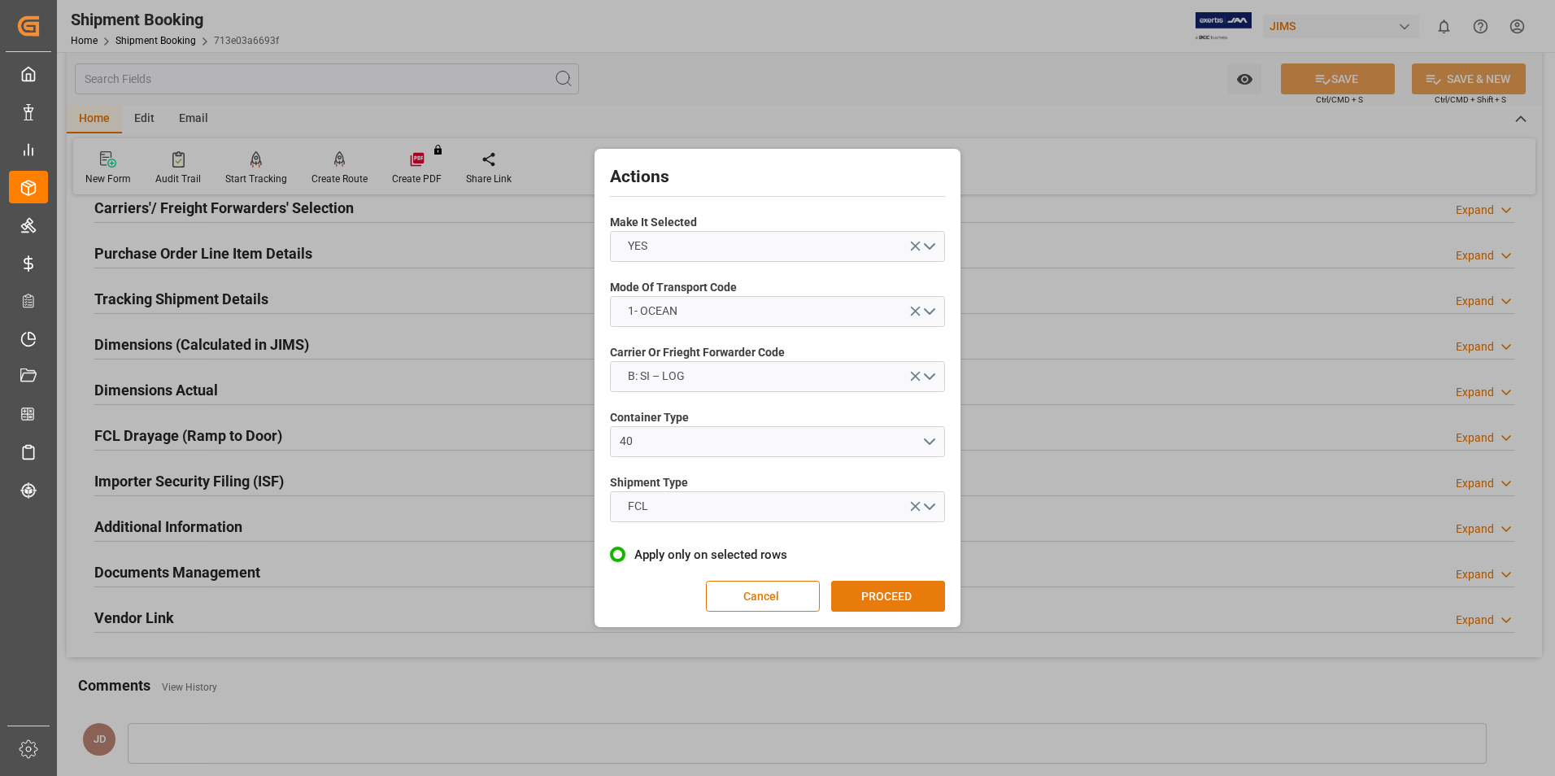
click at [883, 590] on button "PROCEED" at bounding box center [888, 596] width 114 height 31
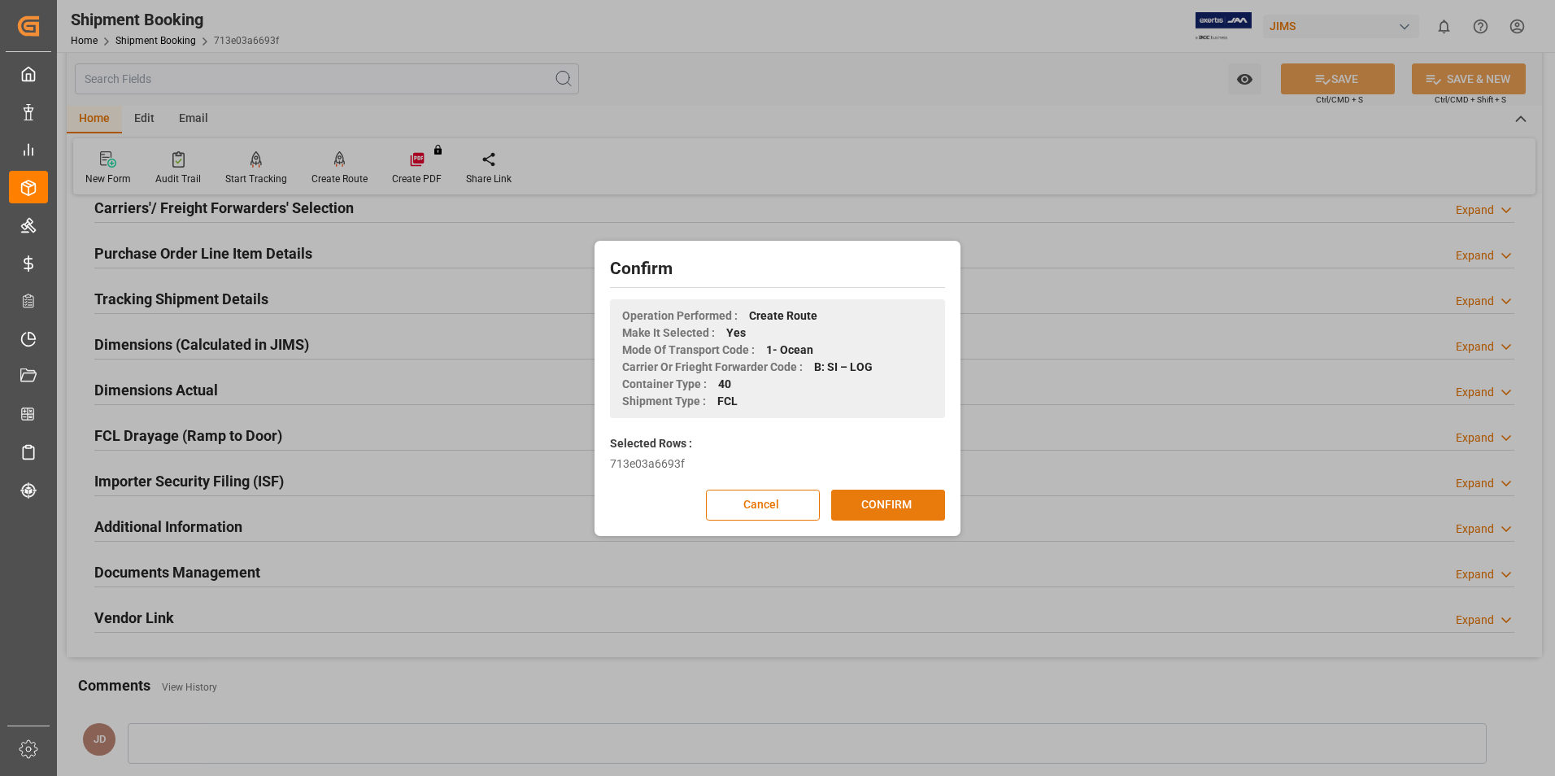
click at [884, 504] on button "CONFIRM" at bounding box center [888, 505] width 114 height 31
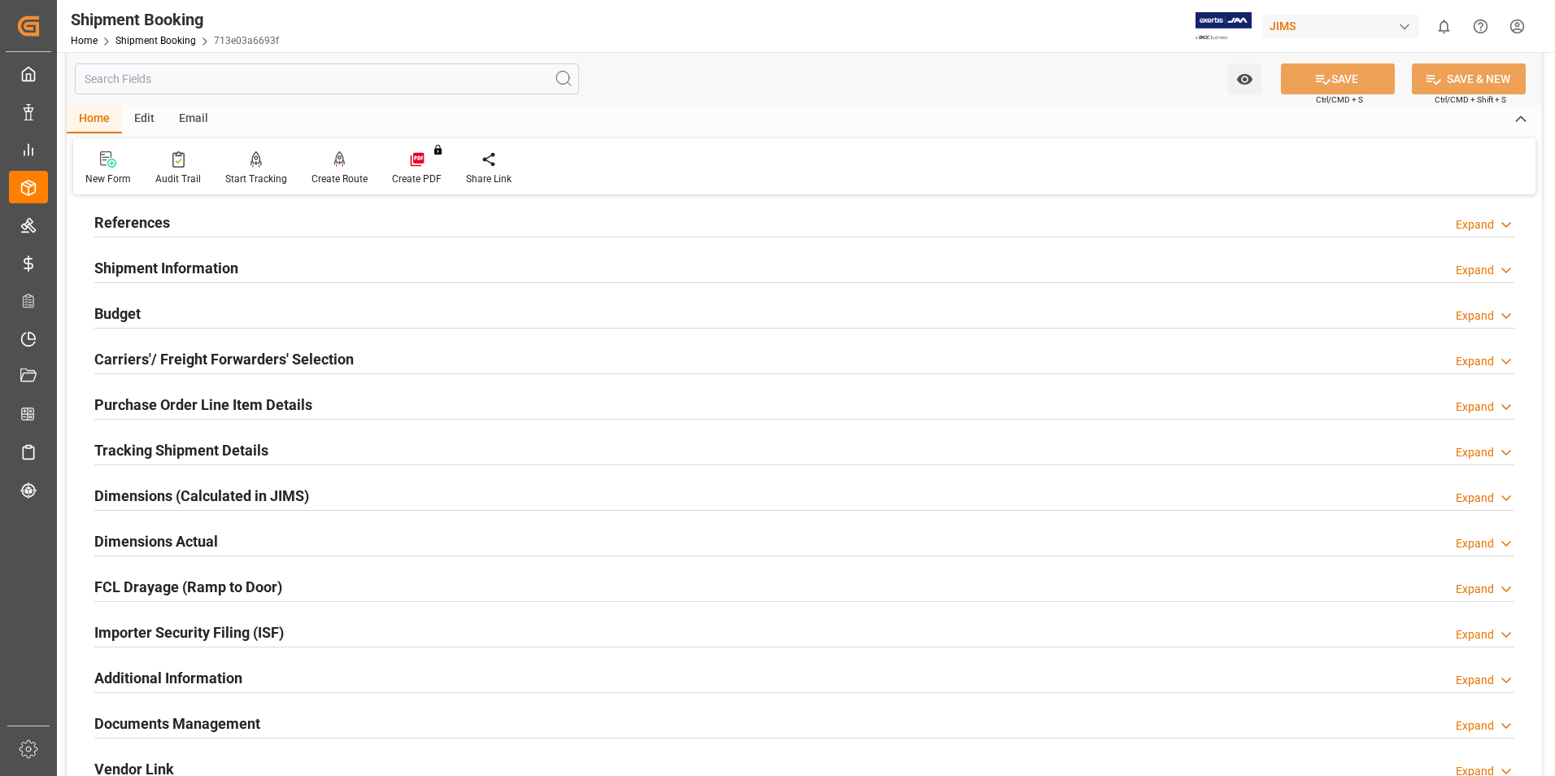
scroll to position [163, 0]
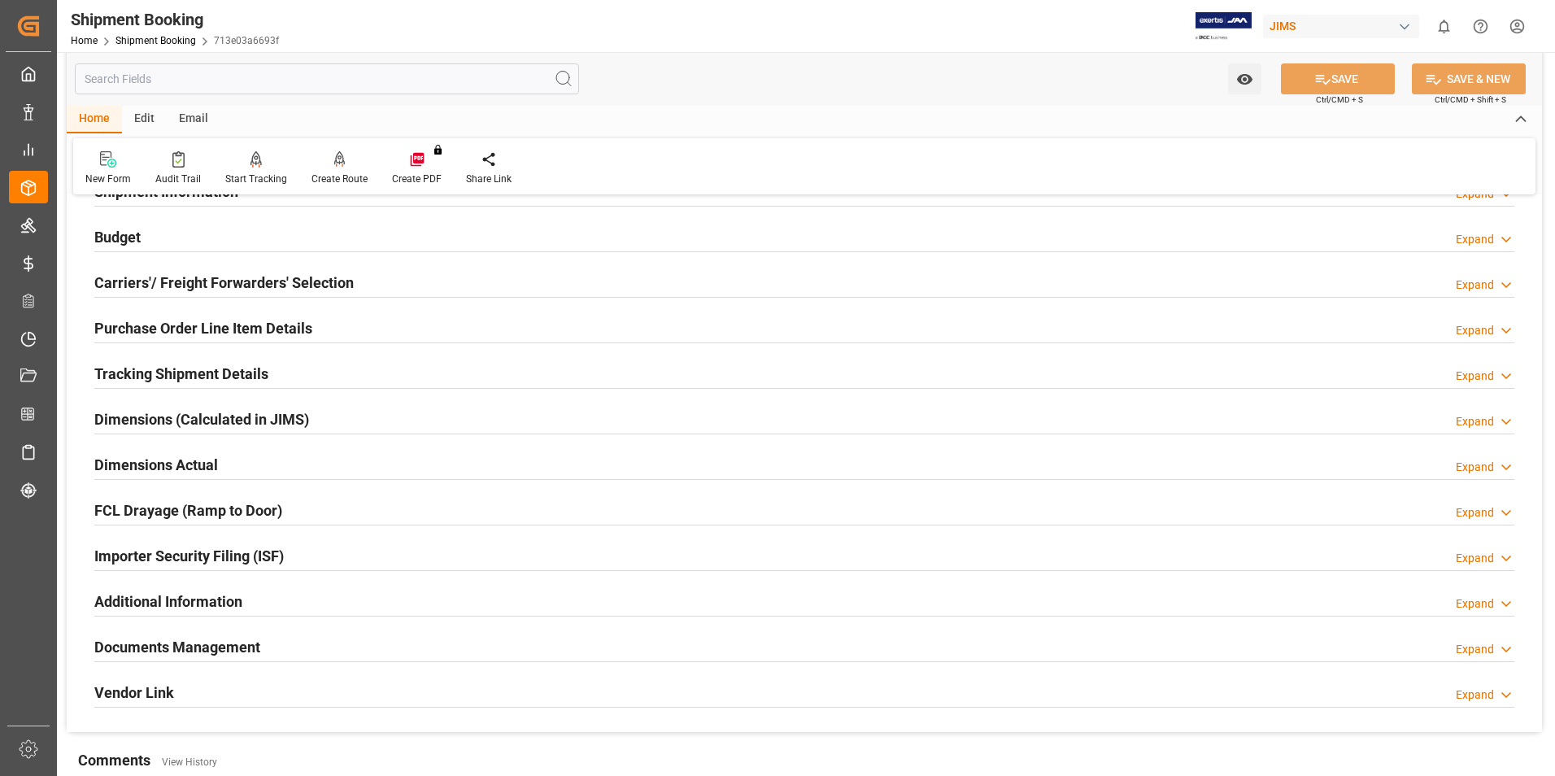
click at [158, 643] on h2 "Documents Management" at bounding box center [177, 647] width 166 height 22
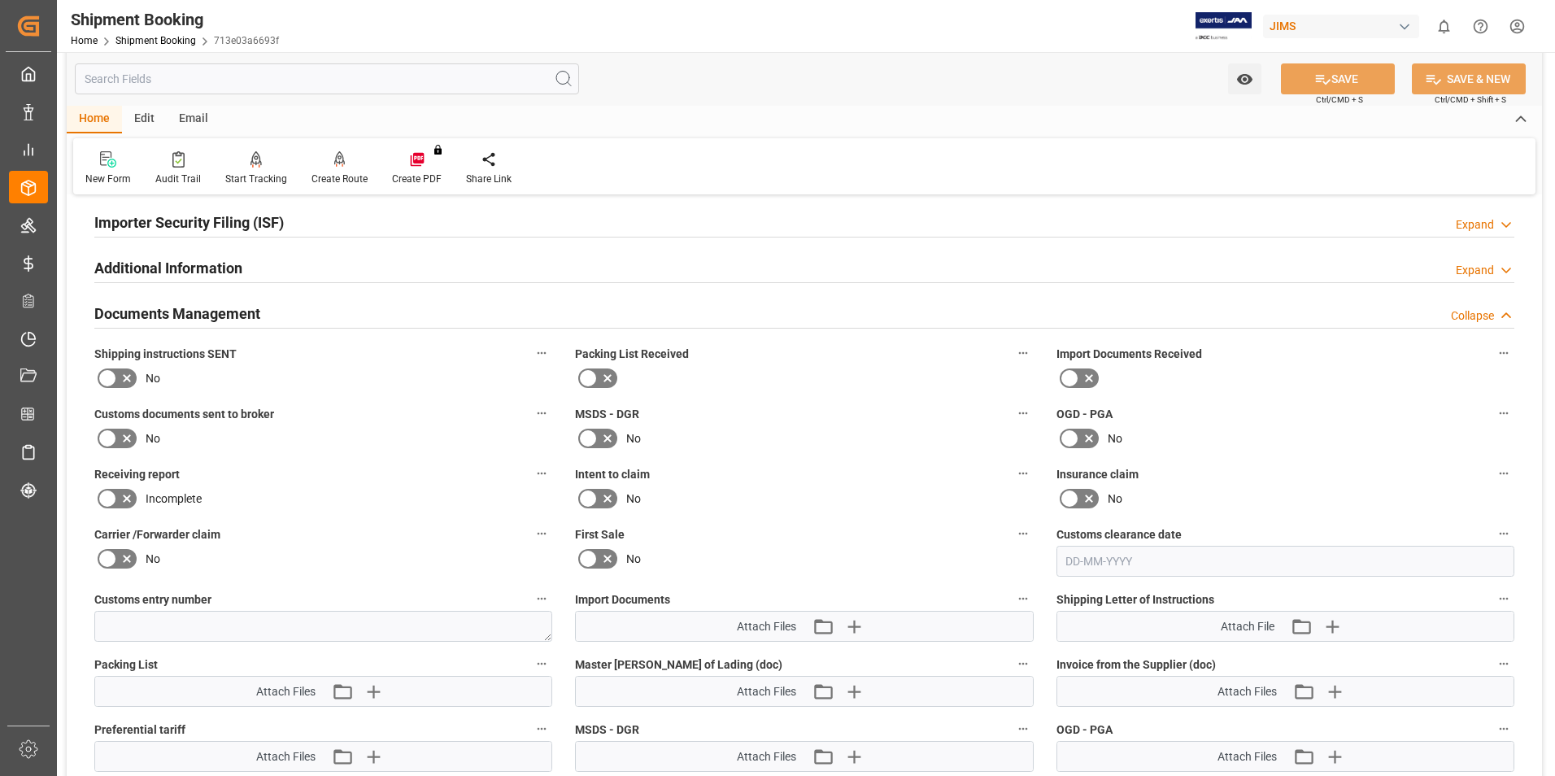
scroll to position [569, 0]
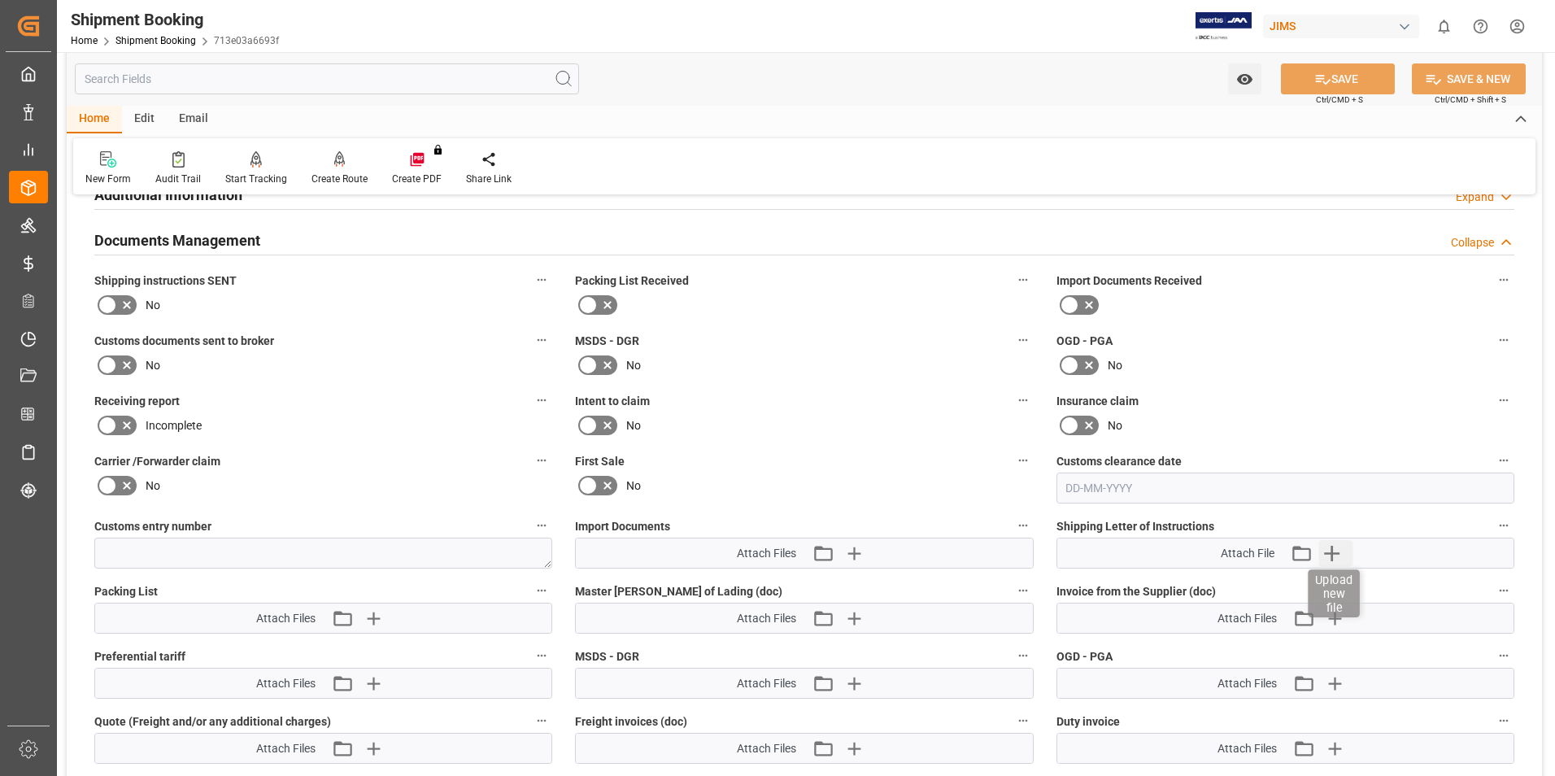
click at [1335, 551] on icon "button" at bounding box center [1331, 553] width 26 height 26
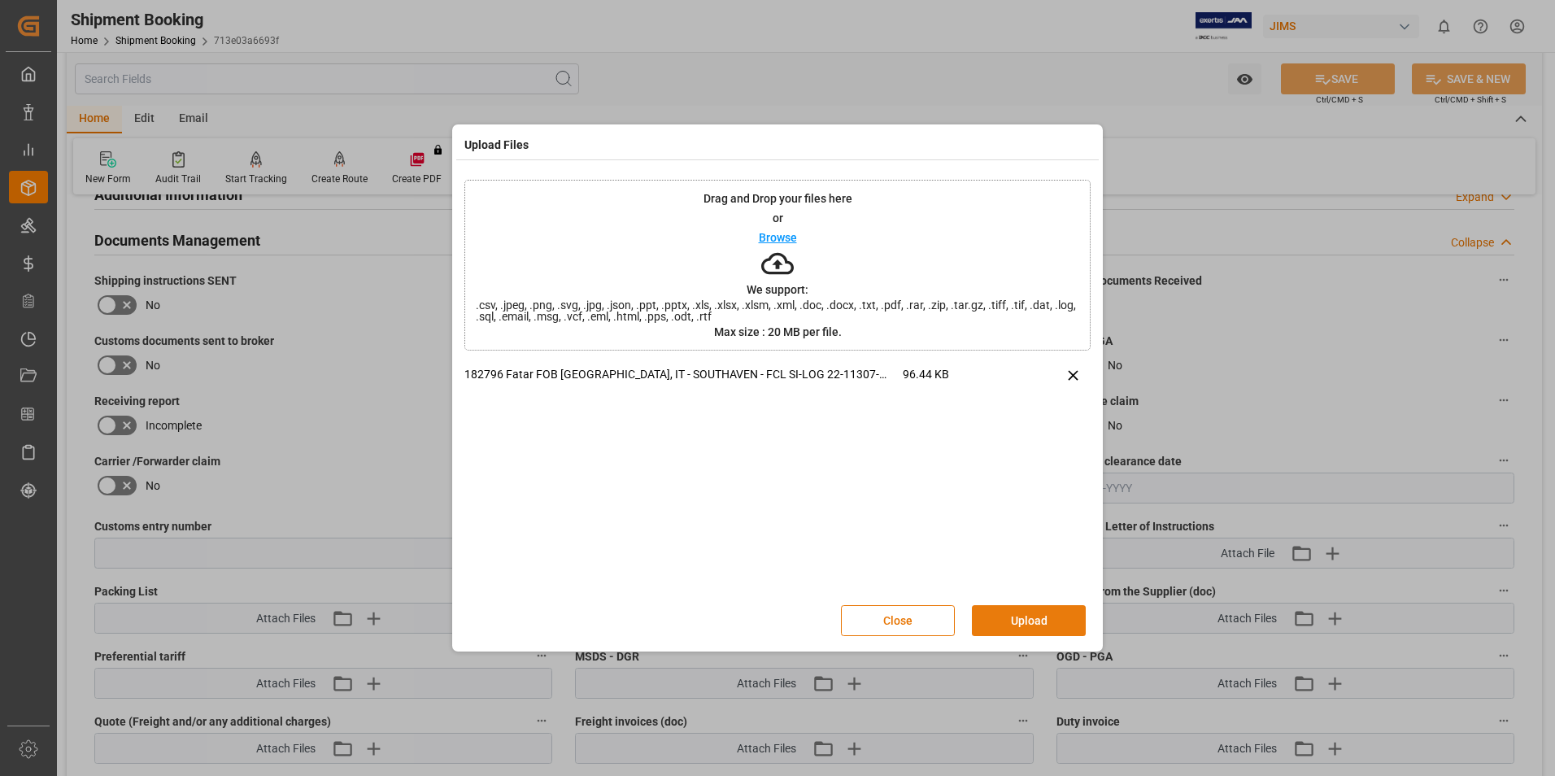
click at [1006, 623] on button "Upload" at bounding box center [1029, 620] width 114 height 31
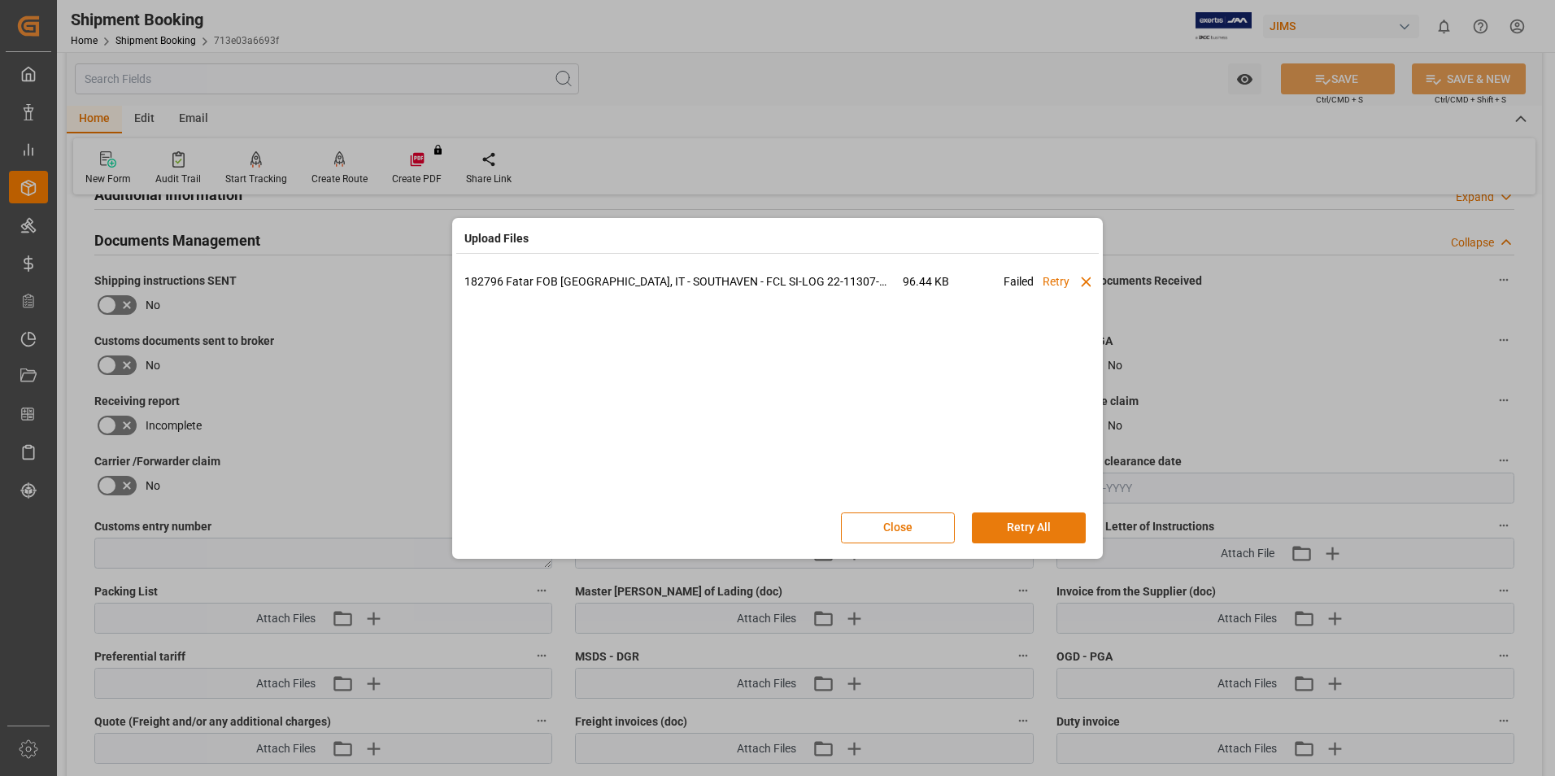
click at [1010, 521] on button "Retry All" at bounding box center [1029, 527] width 114 height 31
click at [1043, 528] on button "Stop" at bounding box center [1029, 527] width 114 height 31
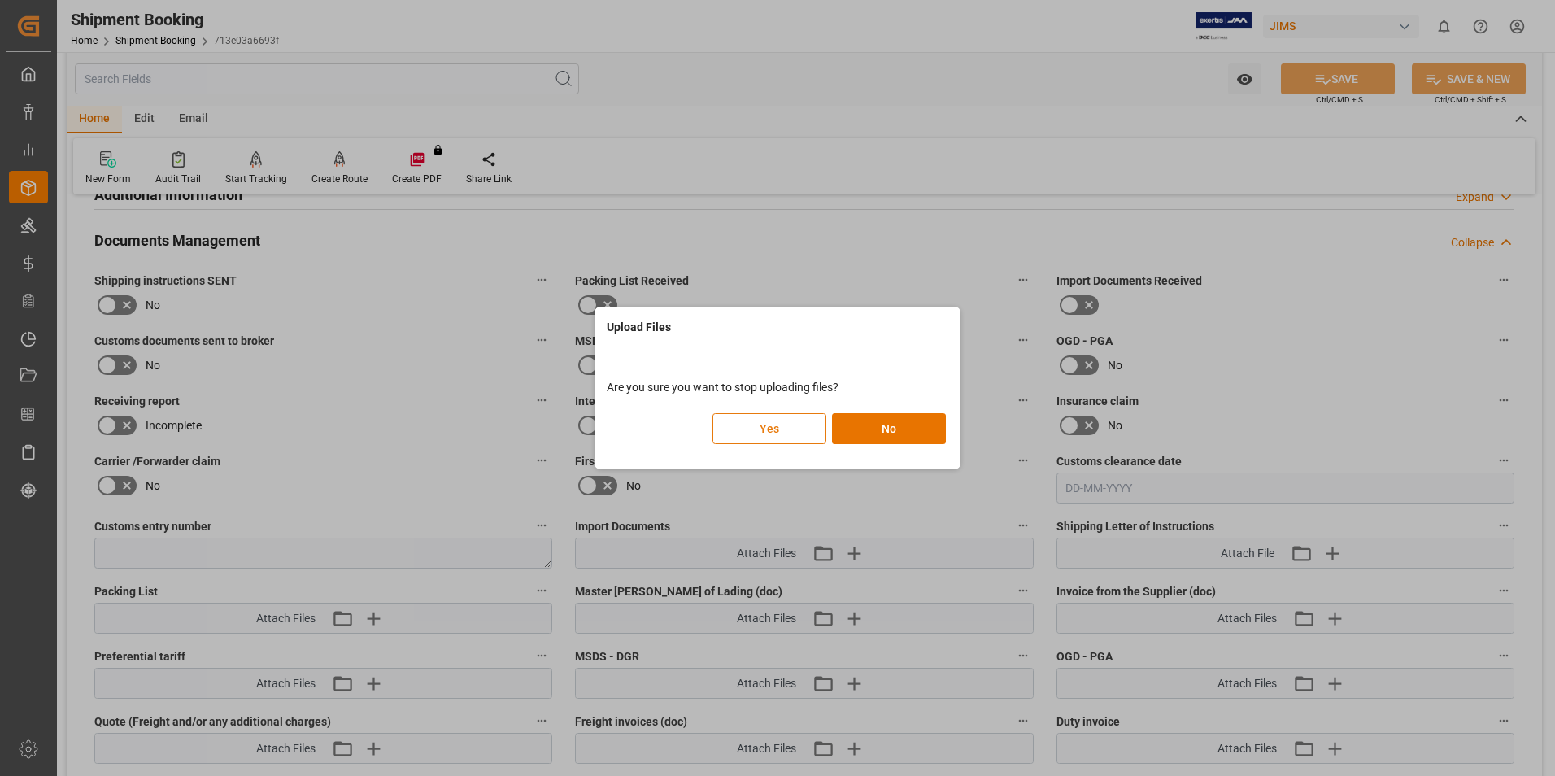
click at [775, 427] on button "Yes" at bounding box center [769, 428] width 114 height 31
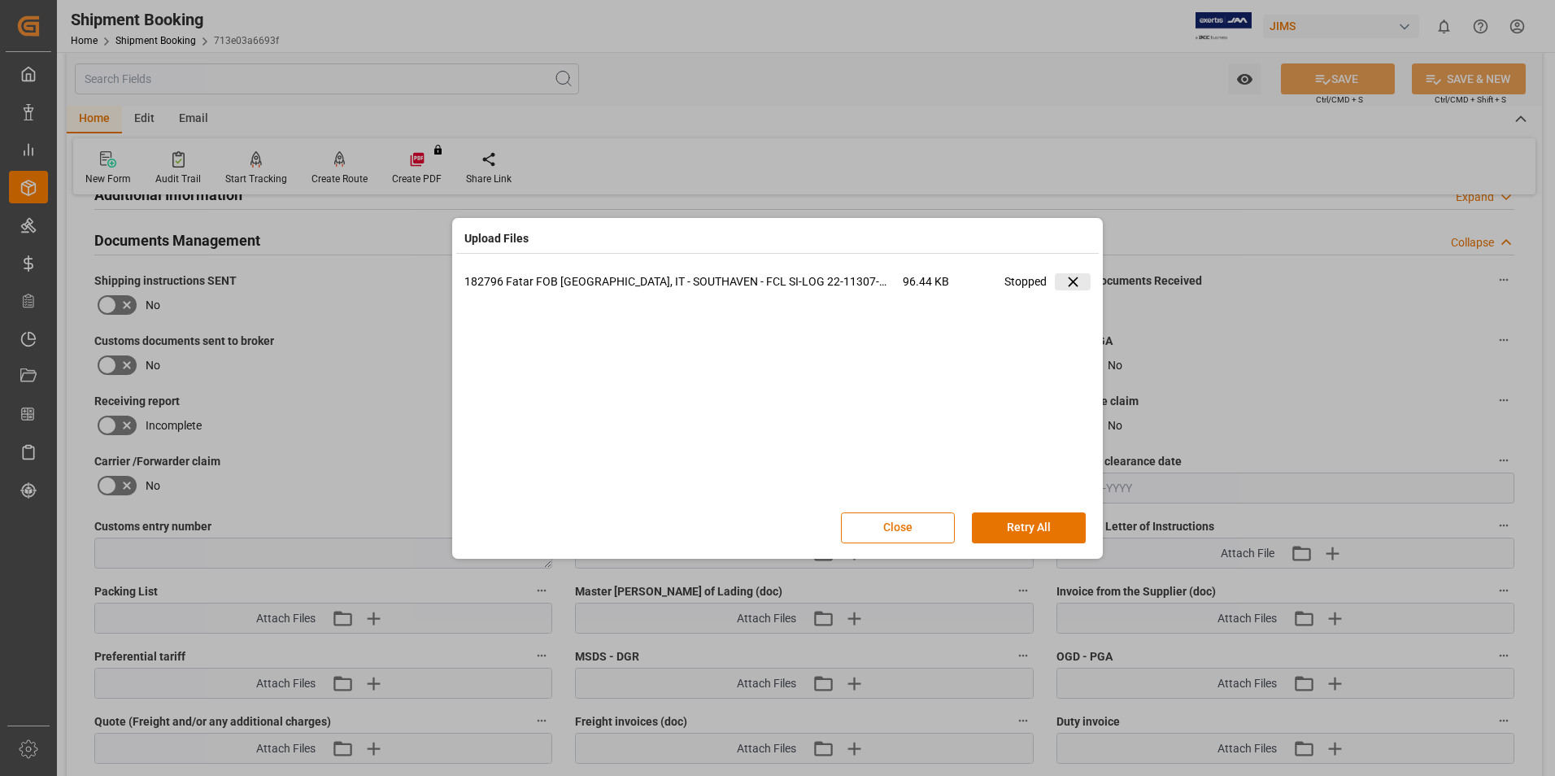
click at [1075, 278] on icon at bounding box center [1073, 281] width 17 height 17
click at [910, 532] on button "Close" at bounding box center [898, 527] width 114 height 31
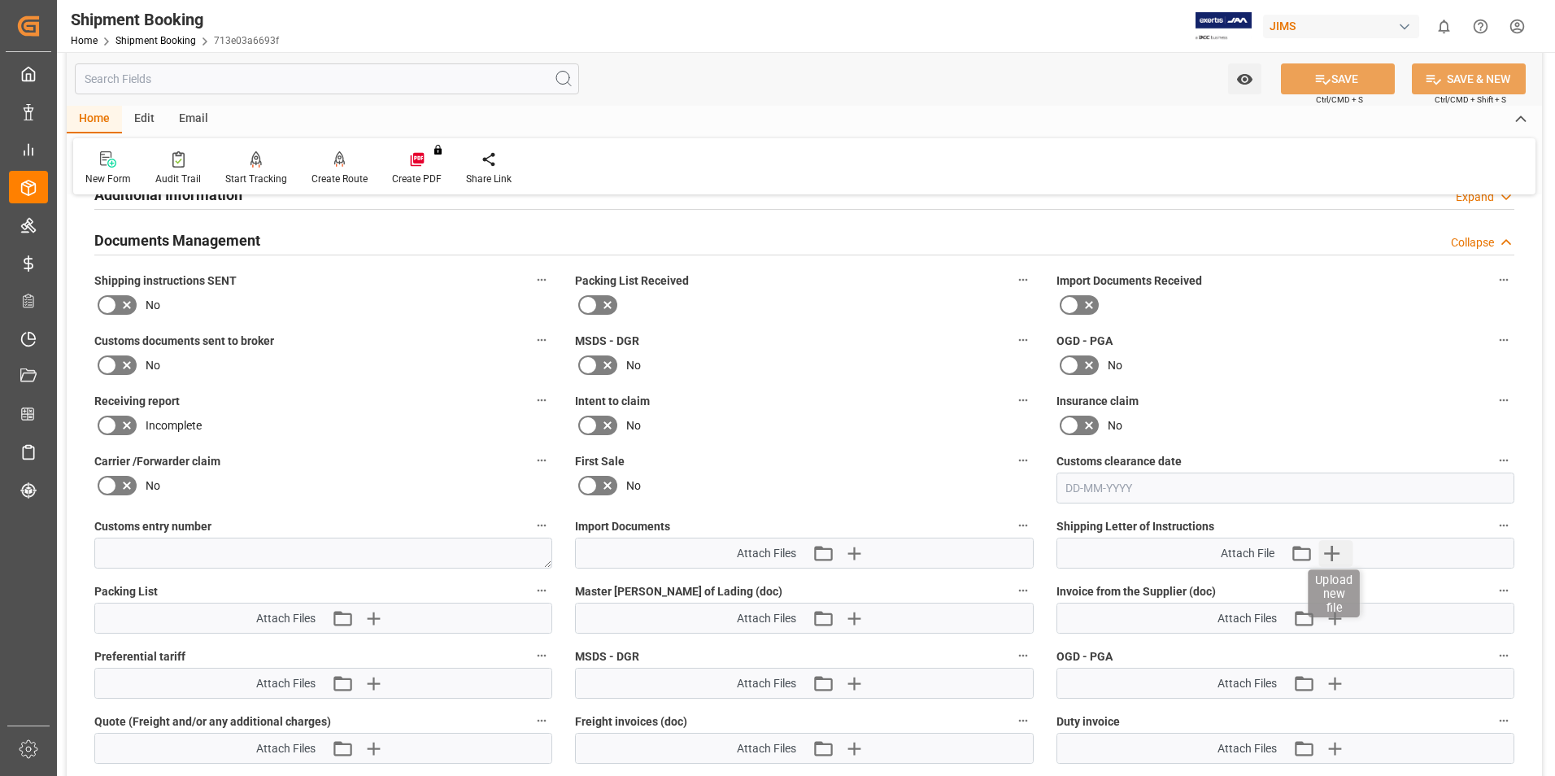
click at [1331, 551] on icon "button" at bounding box center [1331, 553] width 26 height 26
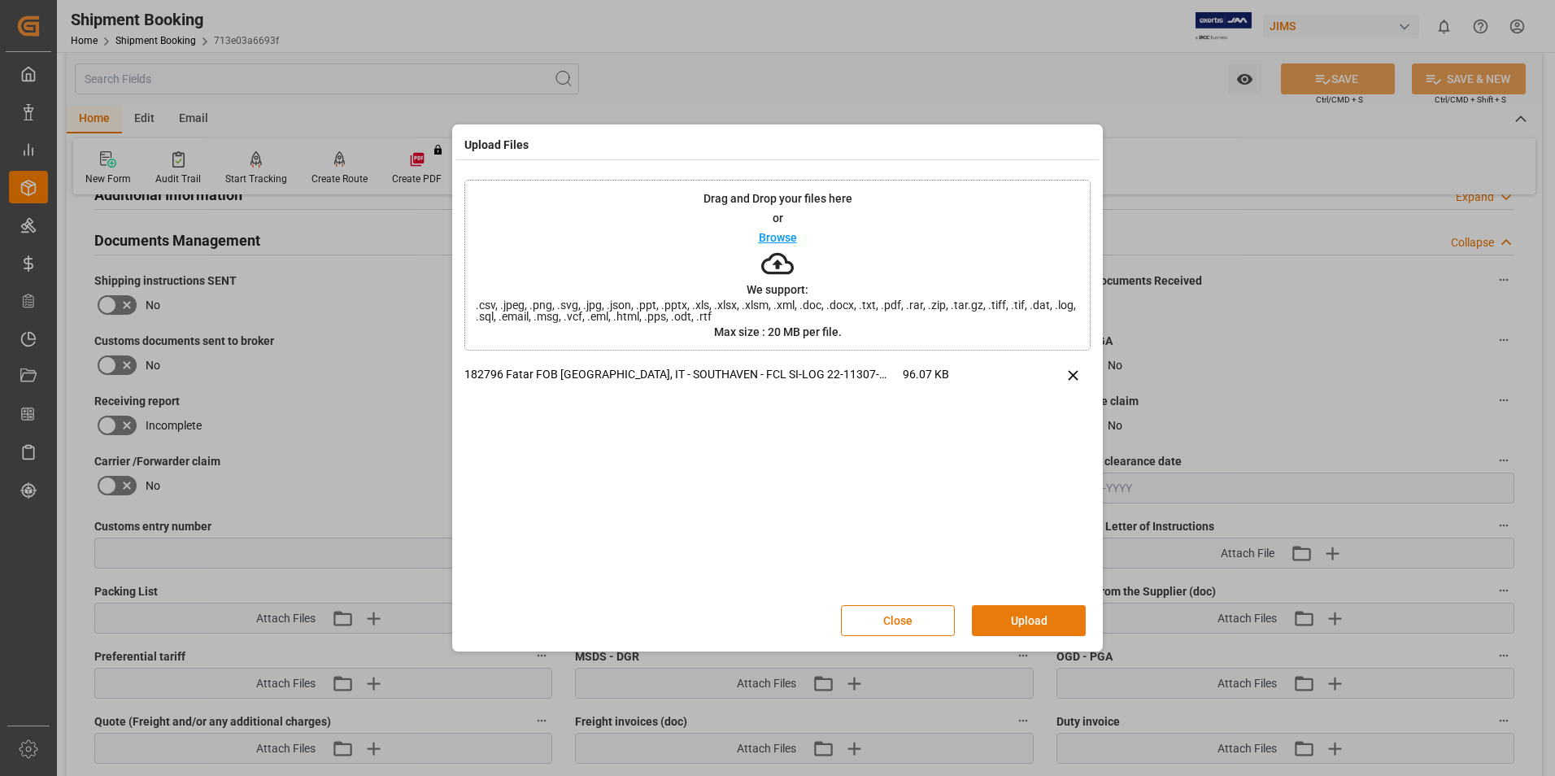
click at [1020, 620] on button "Upload" at bounding box center [1029, 620] width 114 height 31
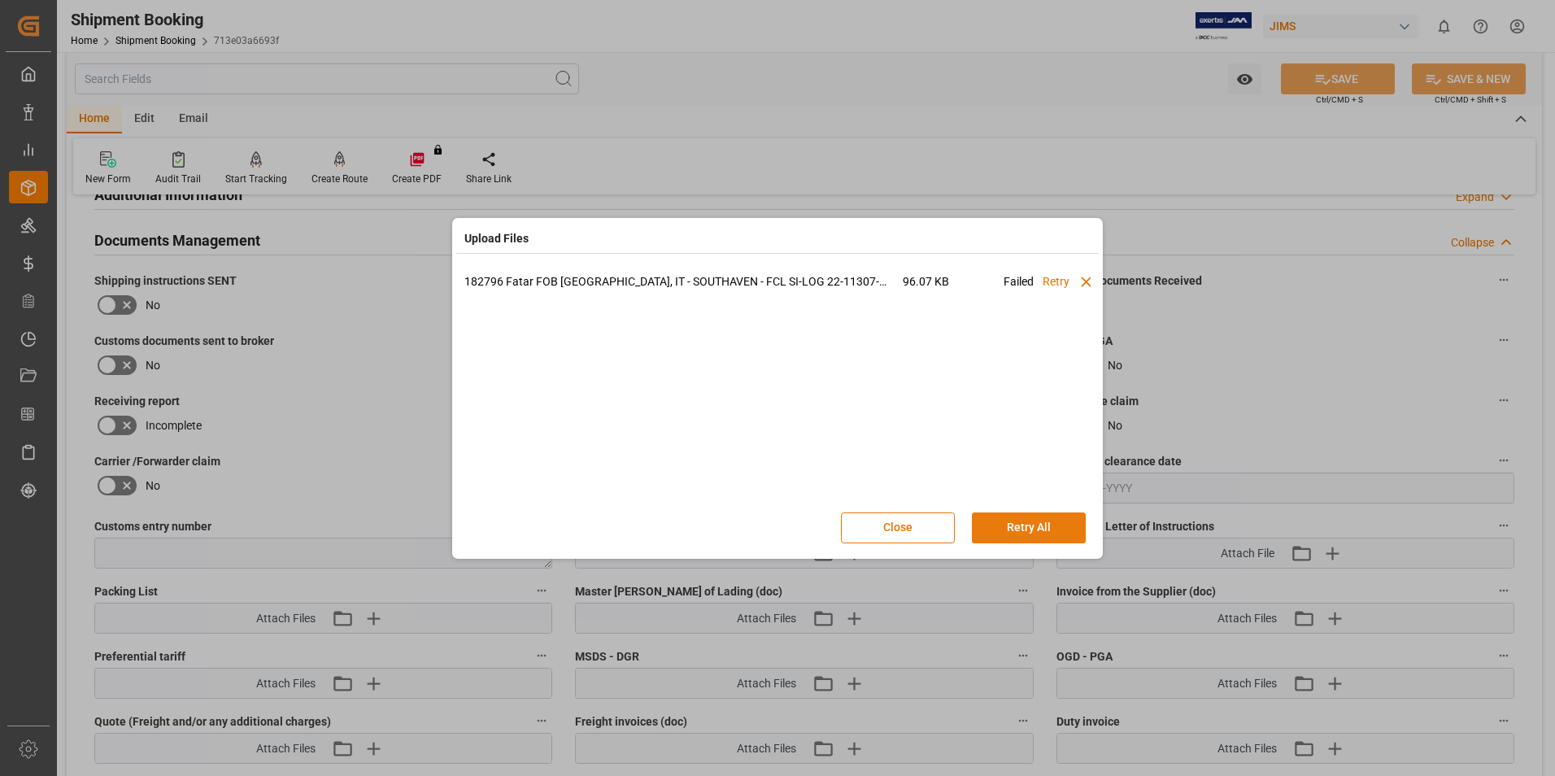
click at [1017, 521] on button "Retry All" at bounding box center [1029, 527] width 114 height 31
click at [1014, 534] on button "Stop" at bounding box center [1029, 527] width 114 height 31
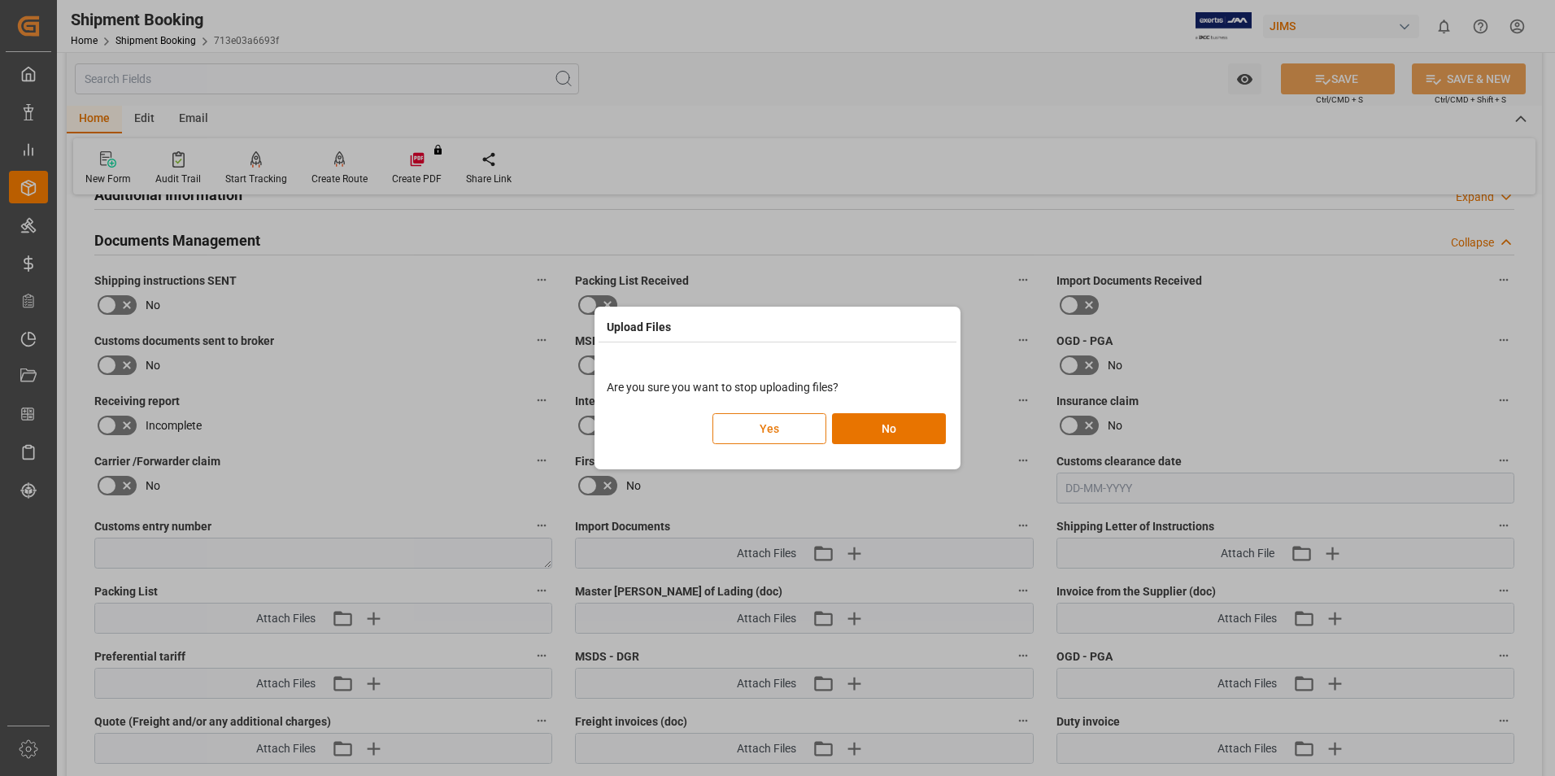
click at [759, 430] on button "Yes" at bounding box center [769, 428] width 114 height 31
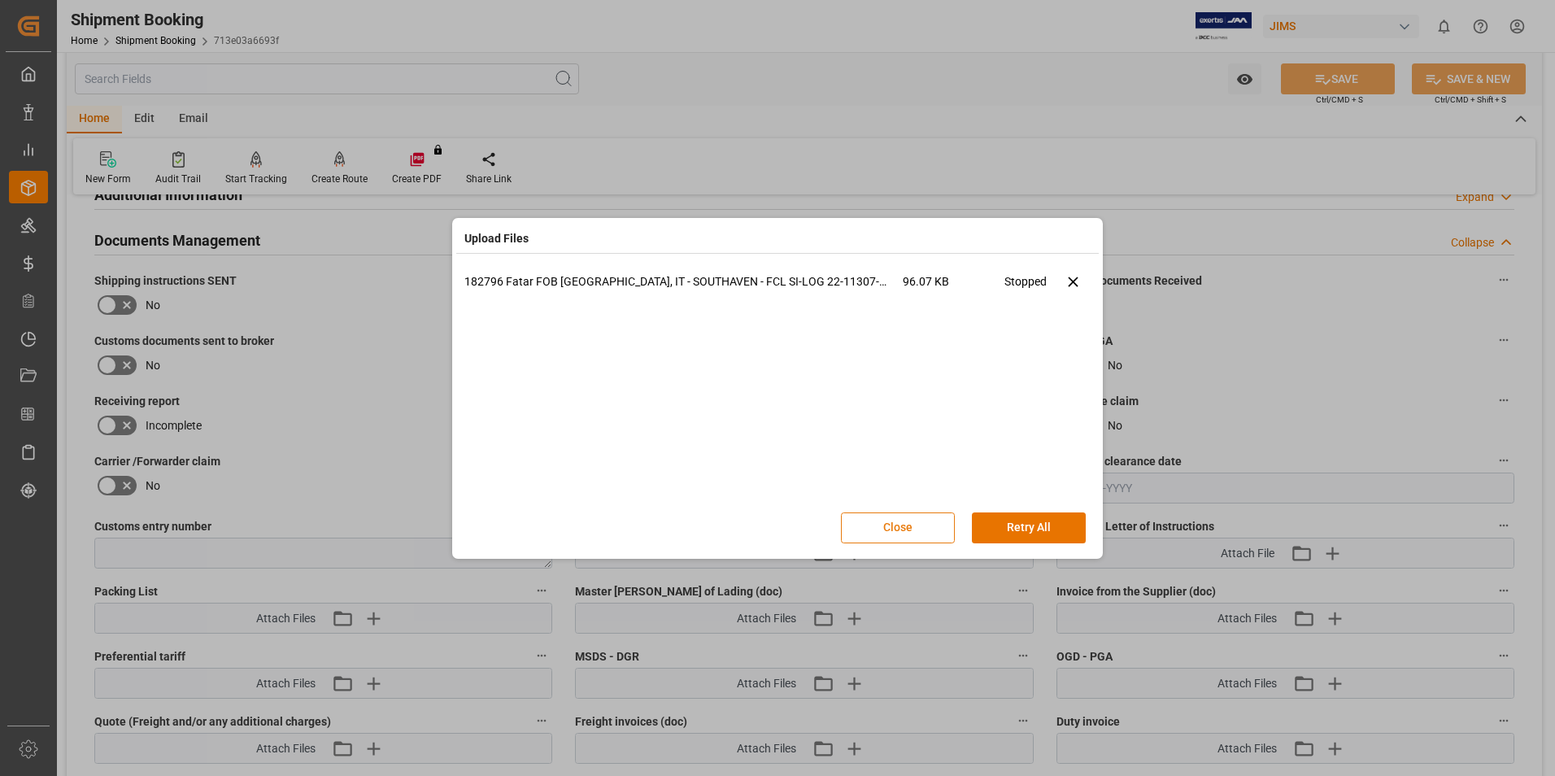
click at [900, 522] on button "Close" at bounding box center [898, 527] width 114 height 31
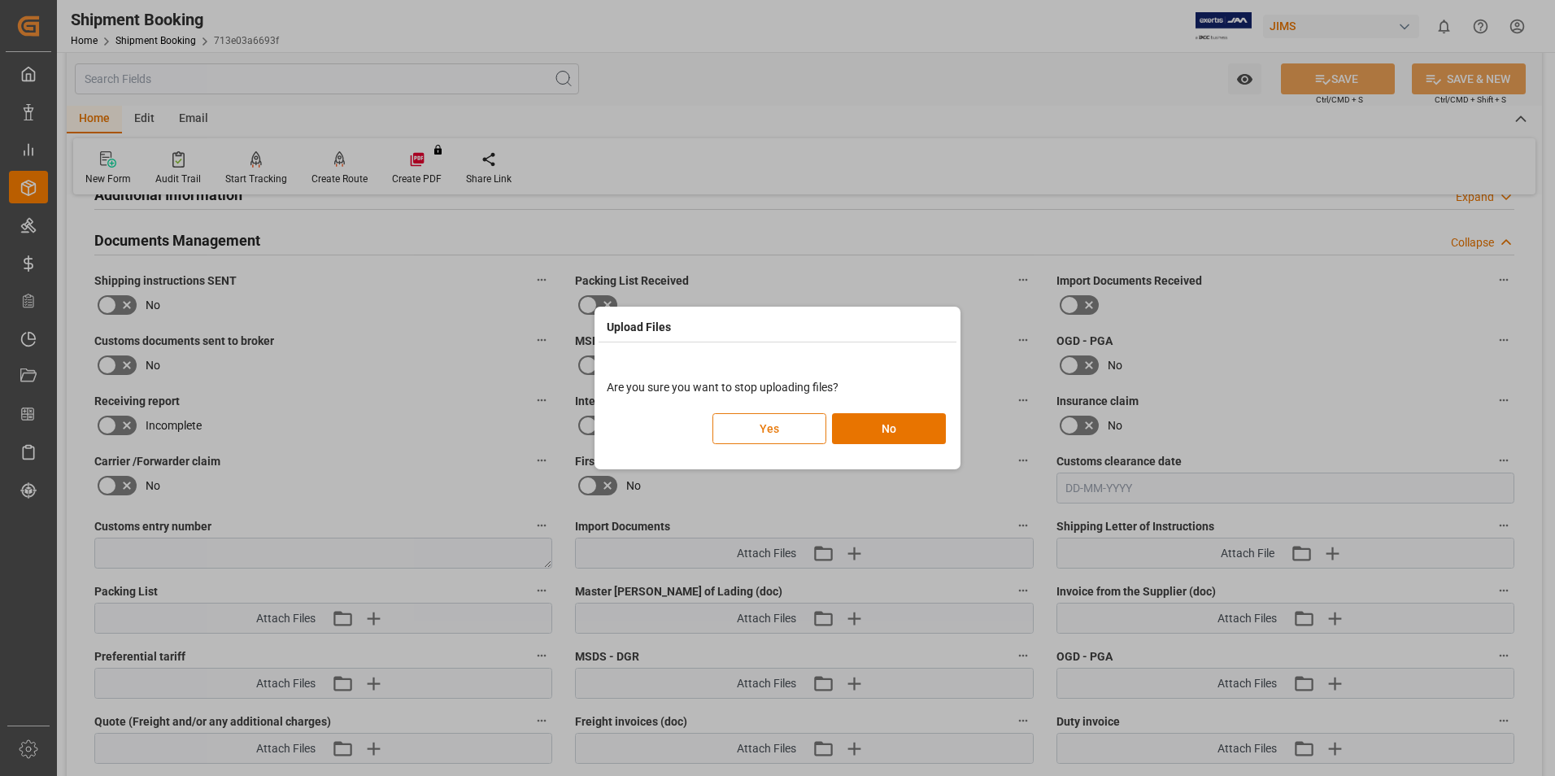
click at [763, 431] on button "Yes" at bounding box center [769, 428] width 114 height 31
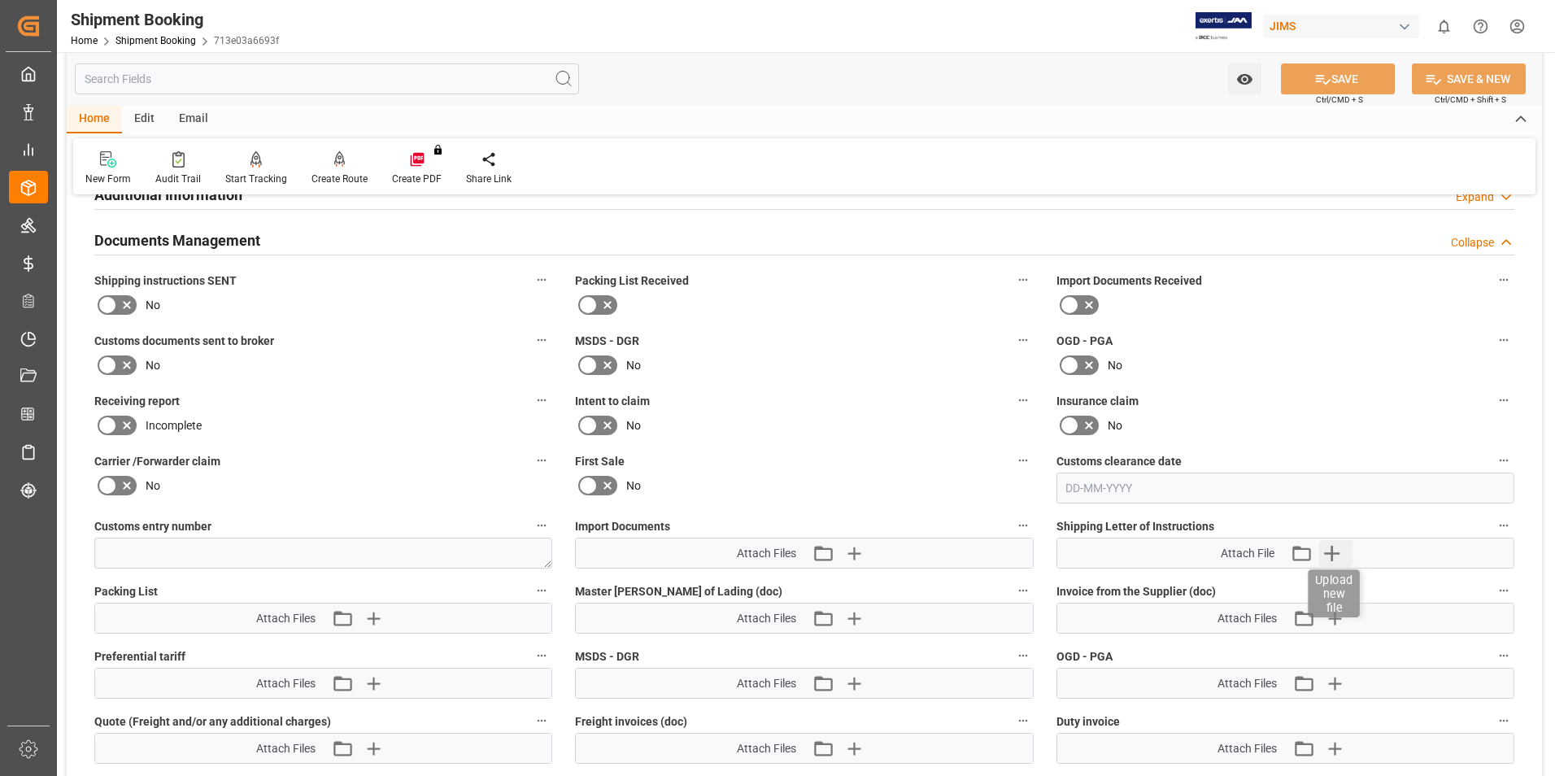
click at [1332, 551] on icon "button" at bounding box center [1331, 553] width 15 height 15
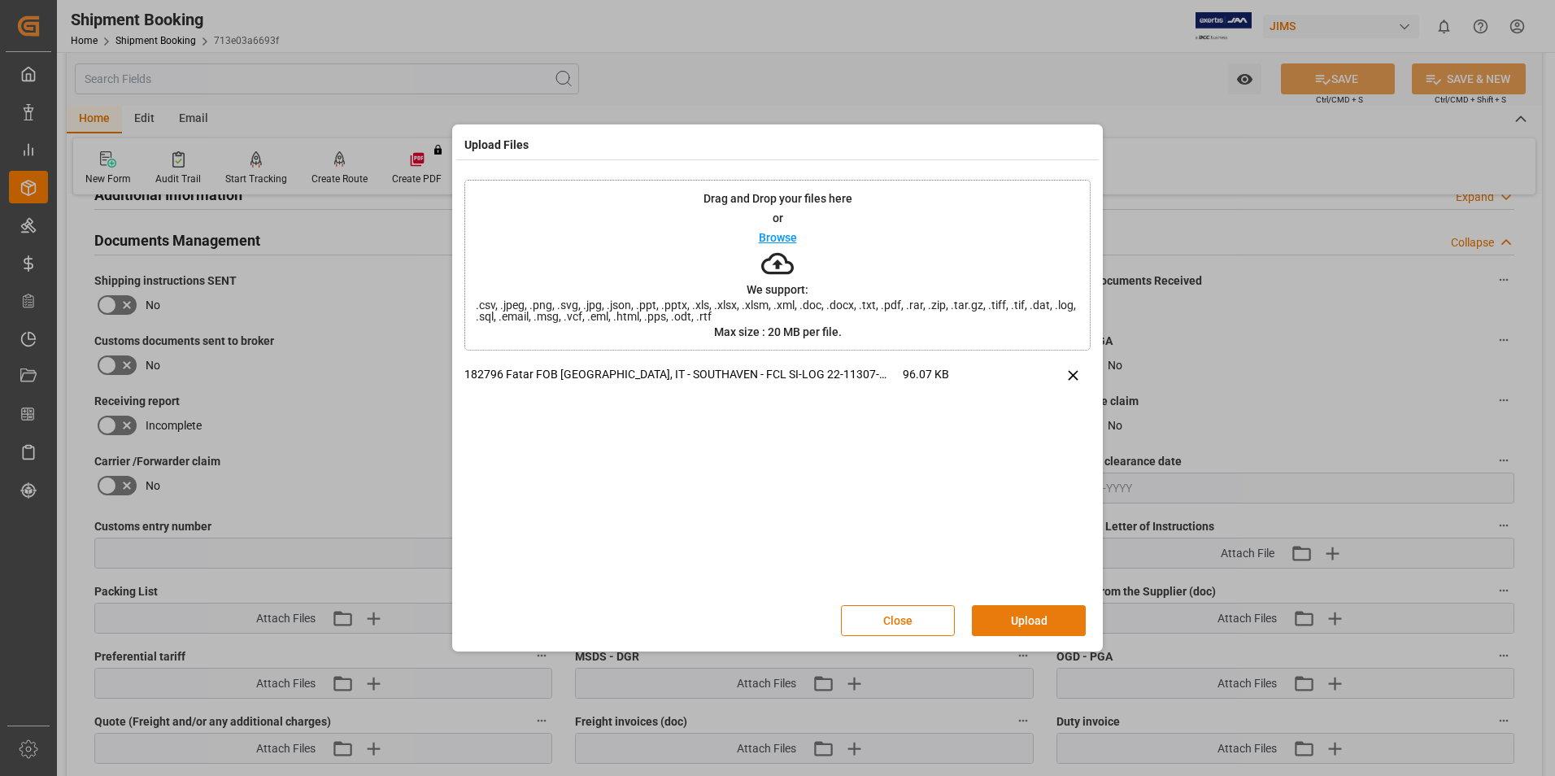
click at [1039, 624] on button "Upload" at bounding box center [1029, 620] width 114 height 31
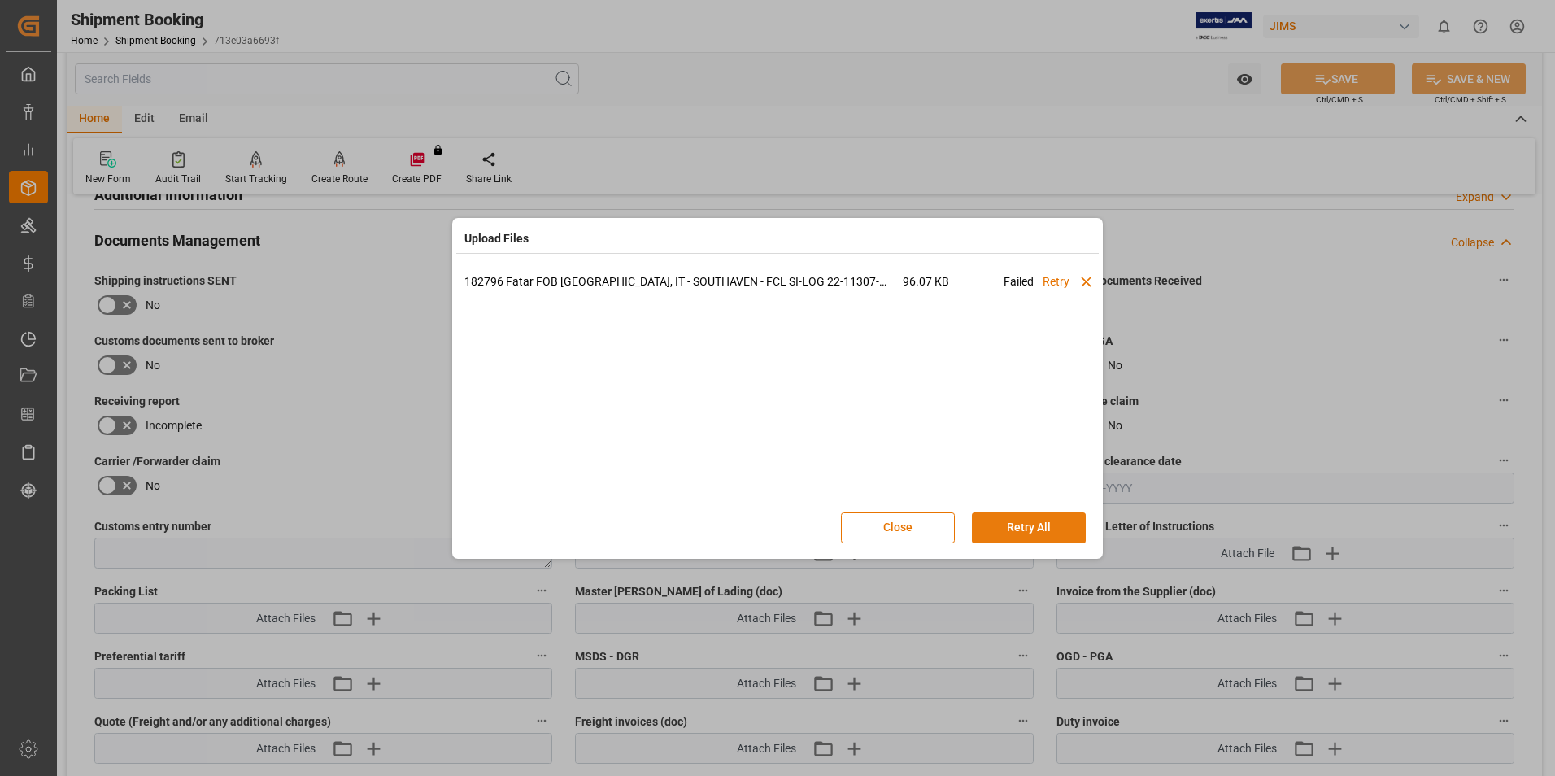
click at [1008, 531] on button "Retry All" at bounding box center [1029, 527] width 114 height 31
click at [1022, 532] on button "Stop" at bounding box center [1029, 527] width 114 height 31
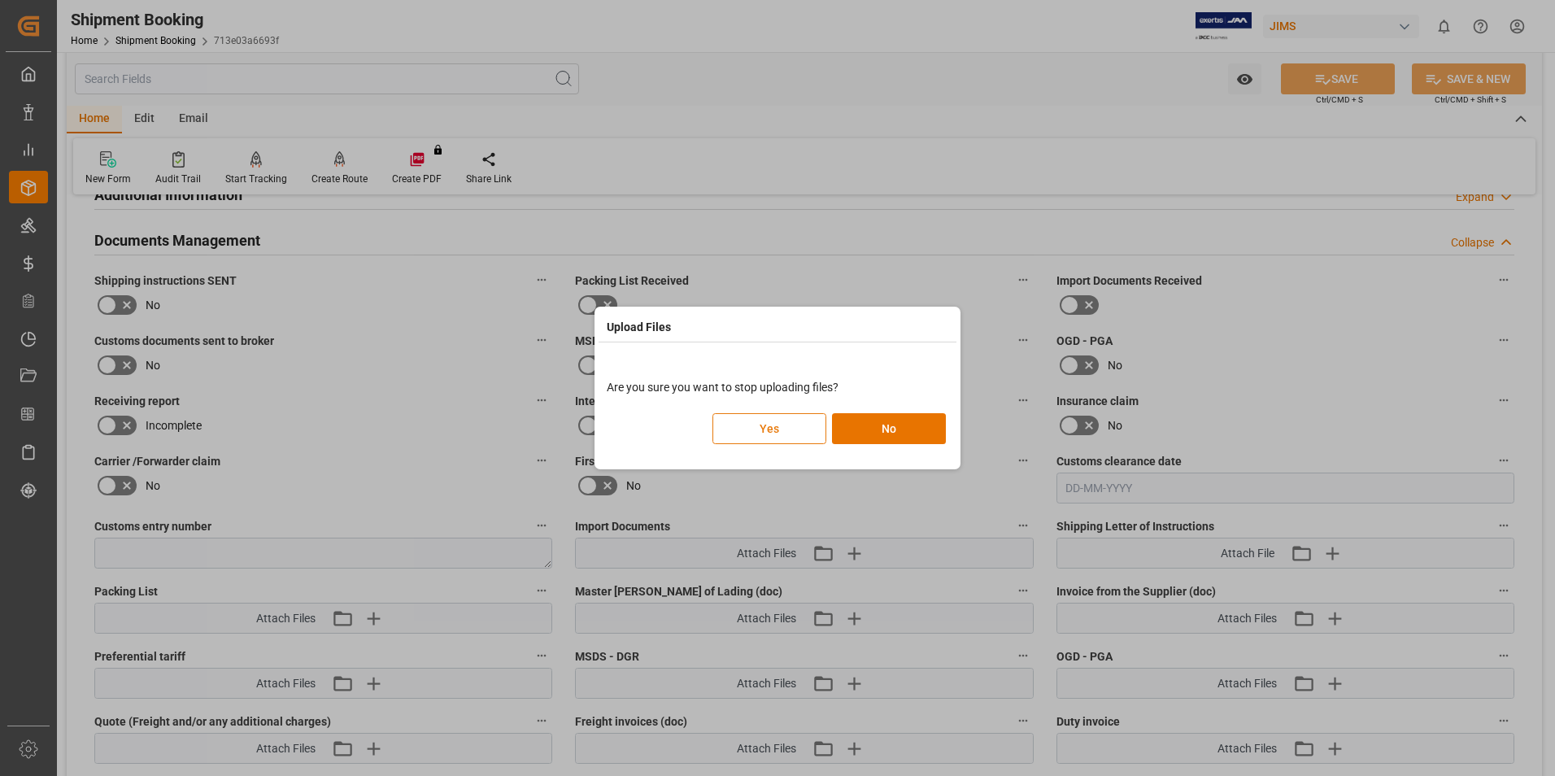
click at [786, 433] on button "Yes" at bounding box center [769, 428] width 114 height 31
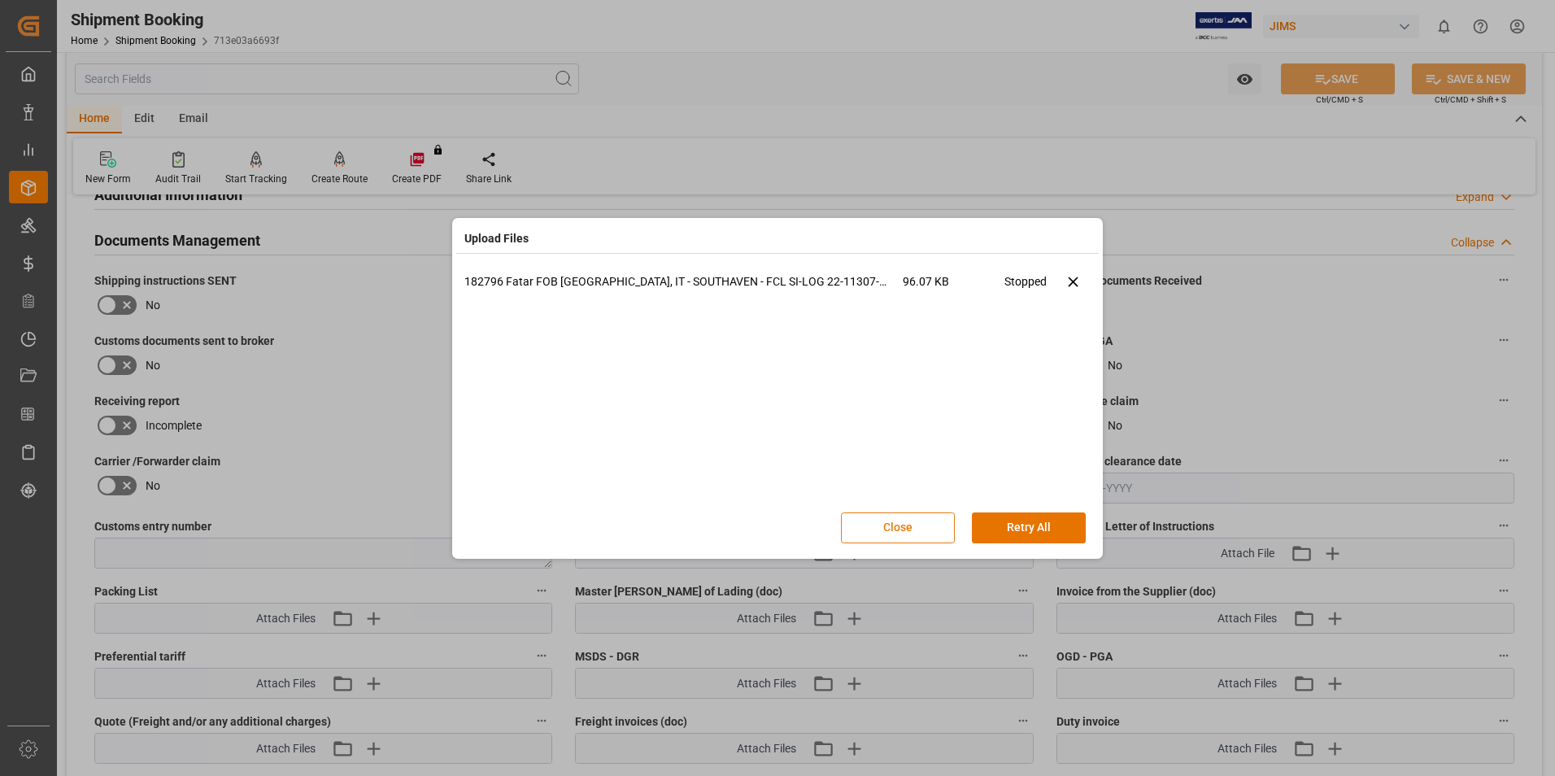
click at [933, 528] on button "Close" at bounding box center [898, 527] width 114 height 31
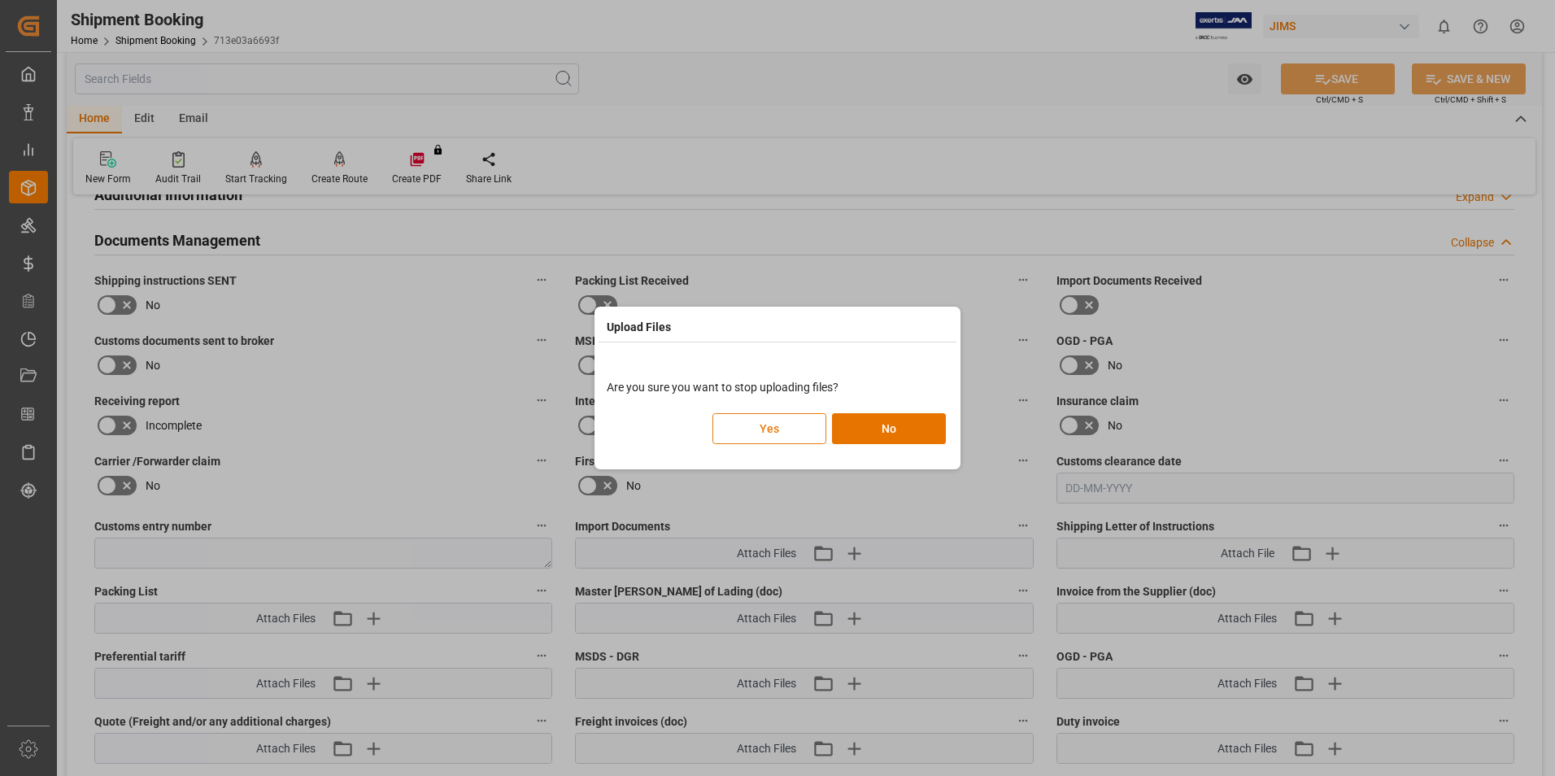
click at [763, 429] on button "Yes" at bounding box center [769, 428] width 114 height 31
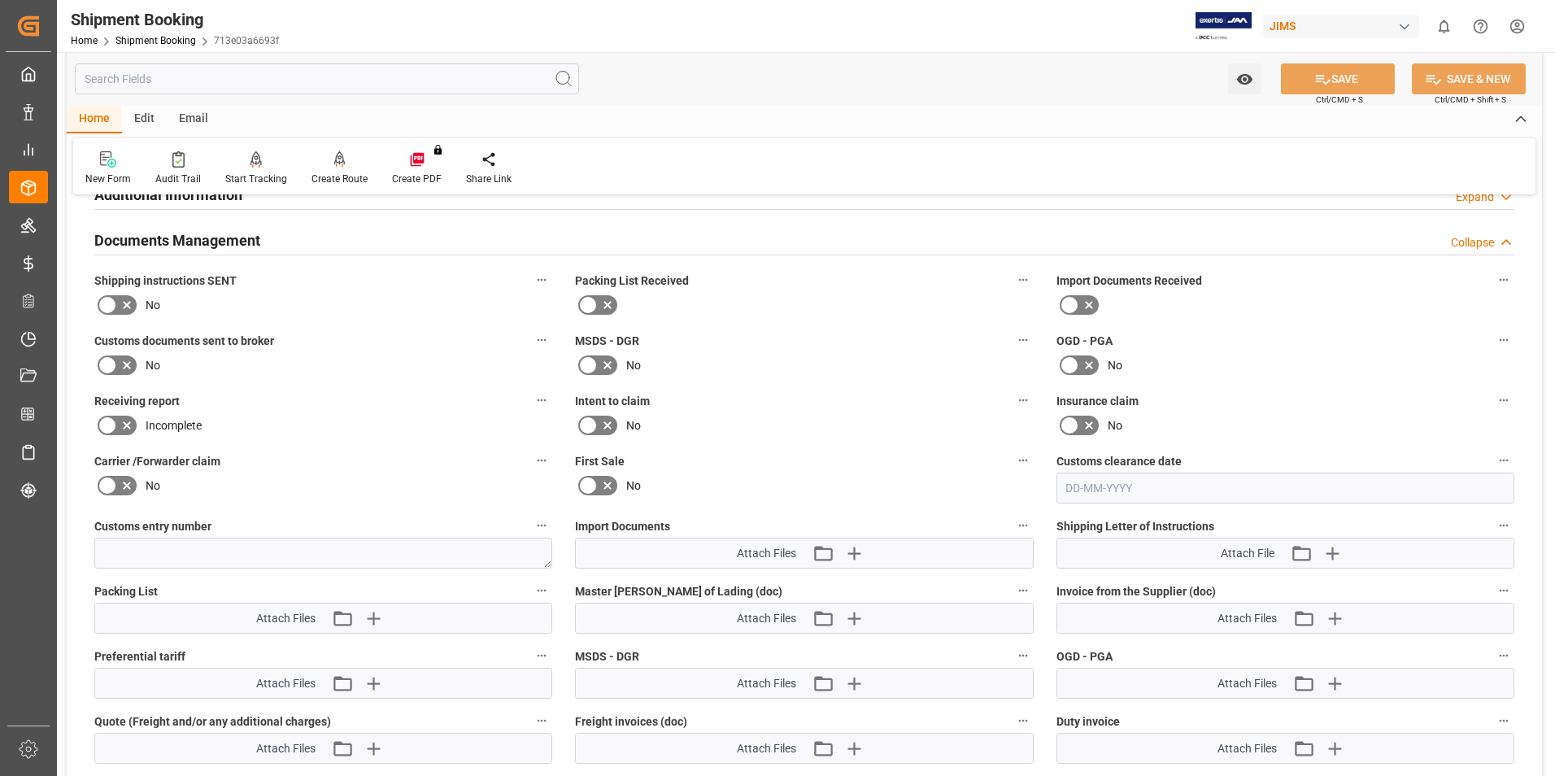
click at [1222, 413] on div "No" at bounding box center [1285, 425] width 458 height 26
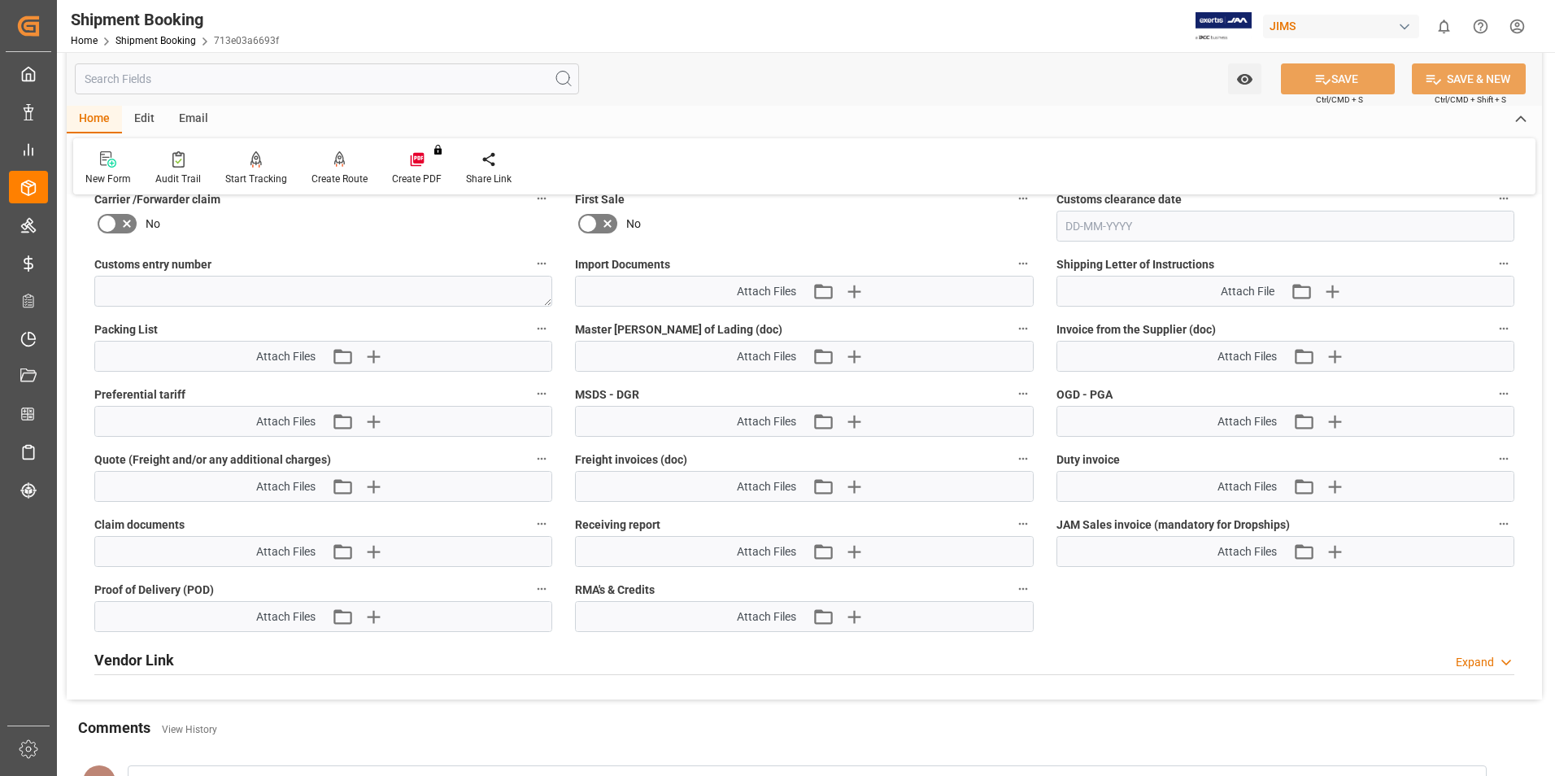
scroll to position [813, 0]
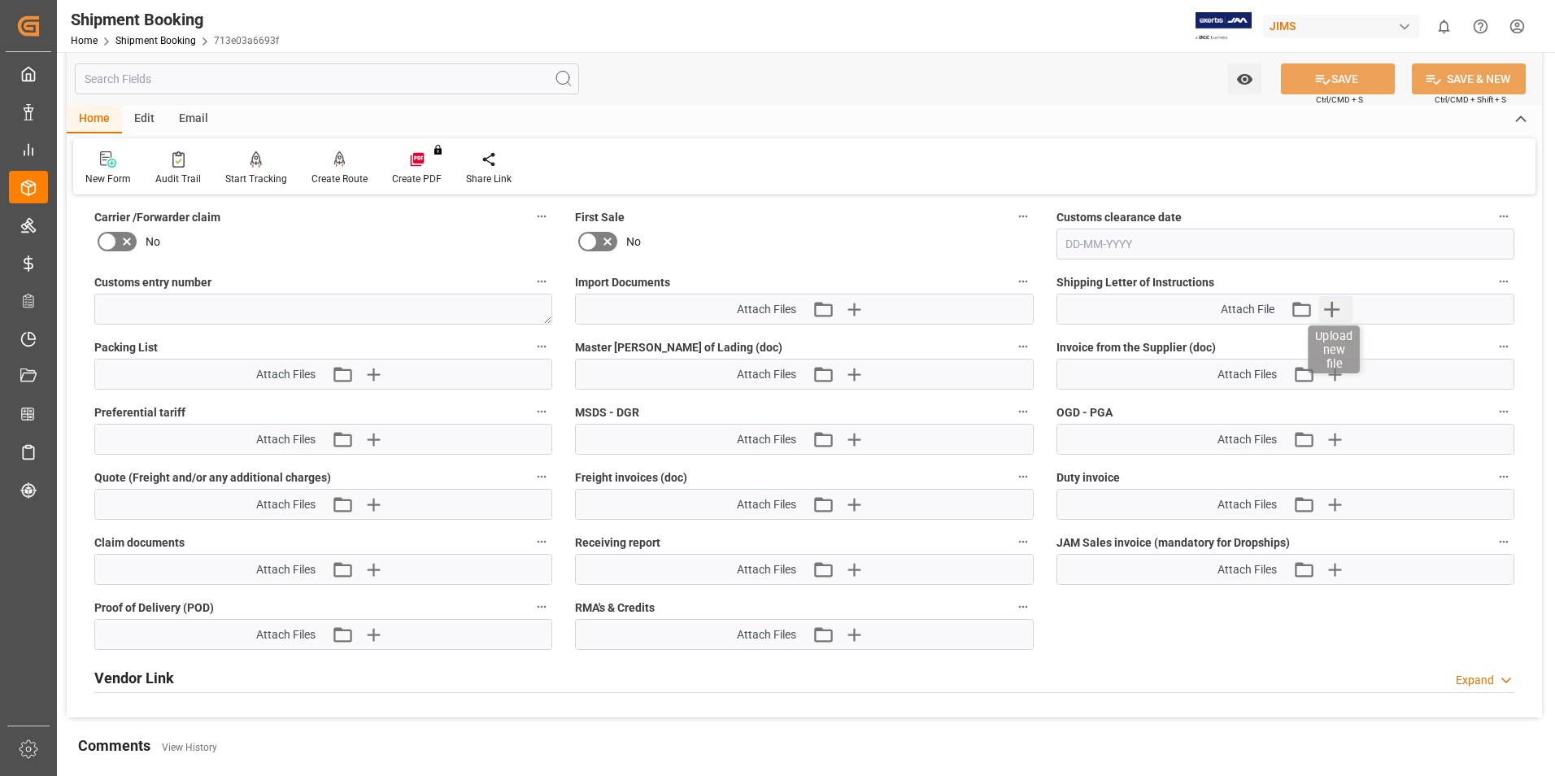
click at [1334, 304] on icon "button" at bounding box center [1331, 309] width 26 height 26
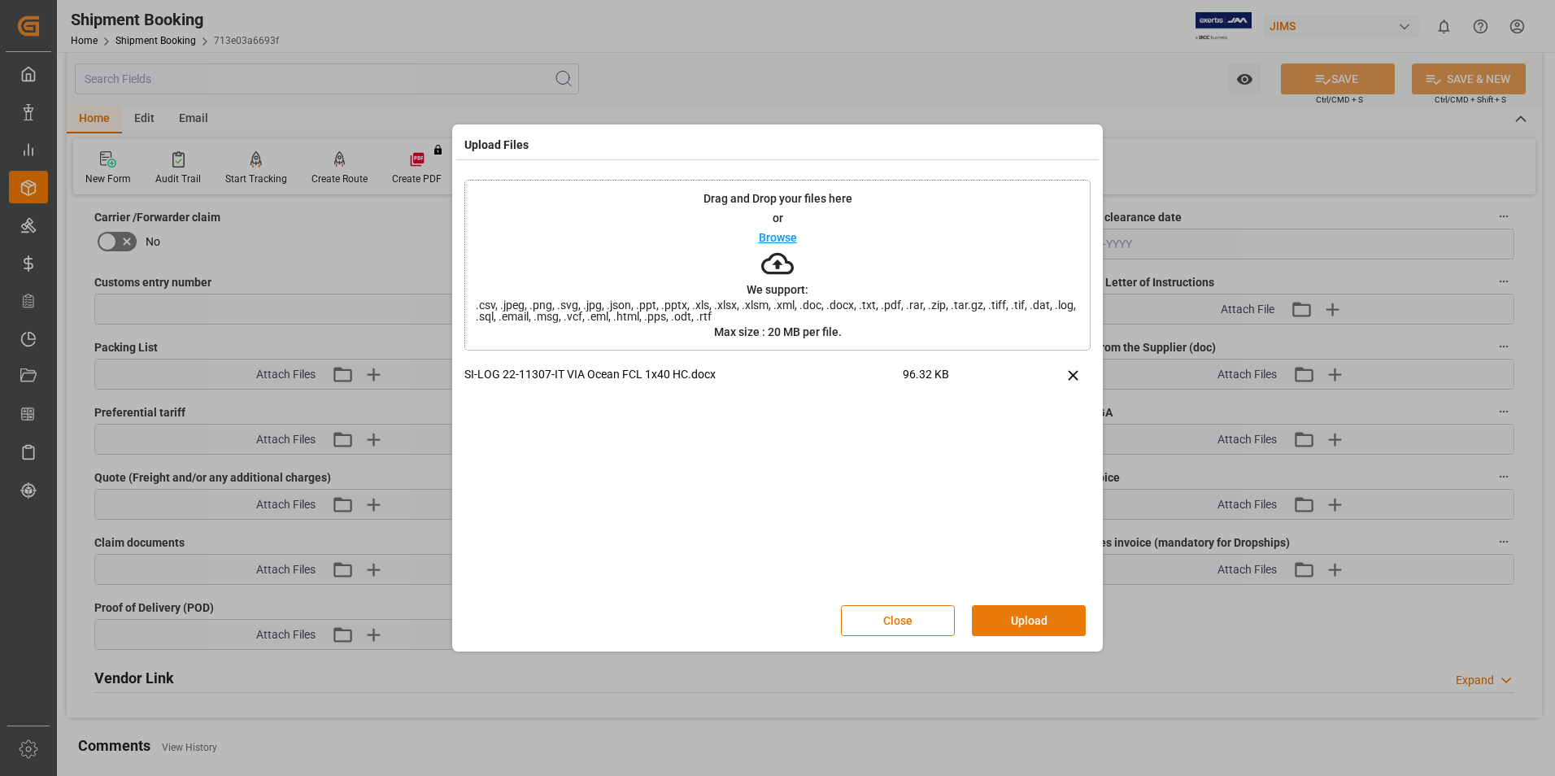
click at [1018, 620] on button "Upload" at bounding box center [1029, 620] width 114 height 31
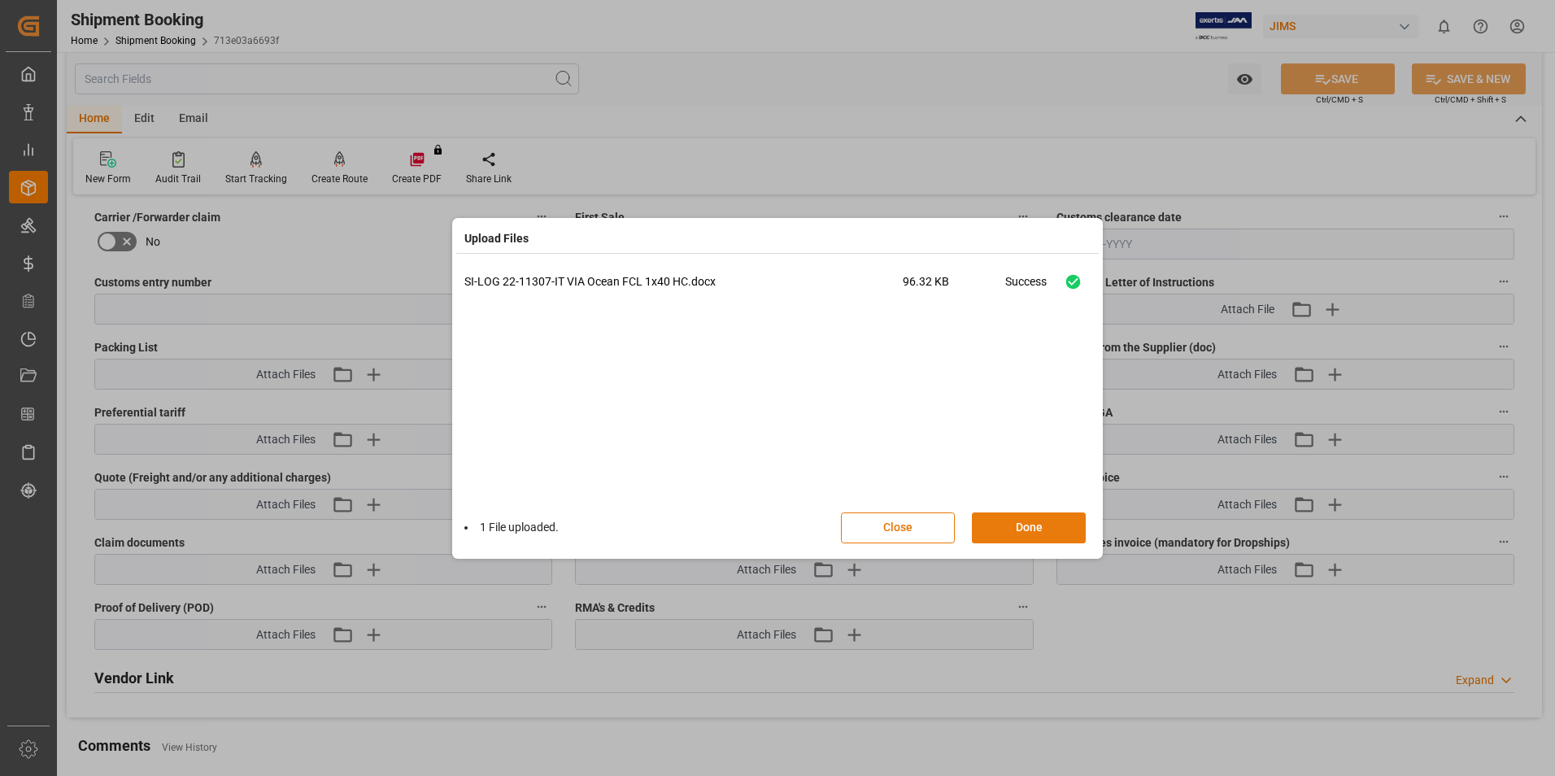
click at [1039, 528] on button "Done" at bounding box center [1029, 527] width 114 height 31
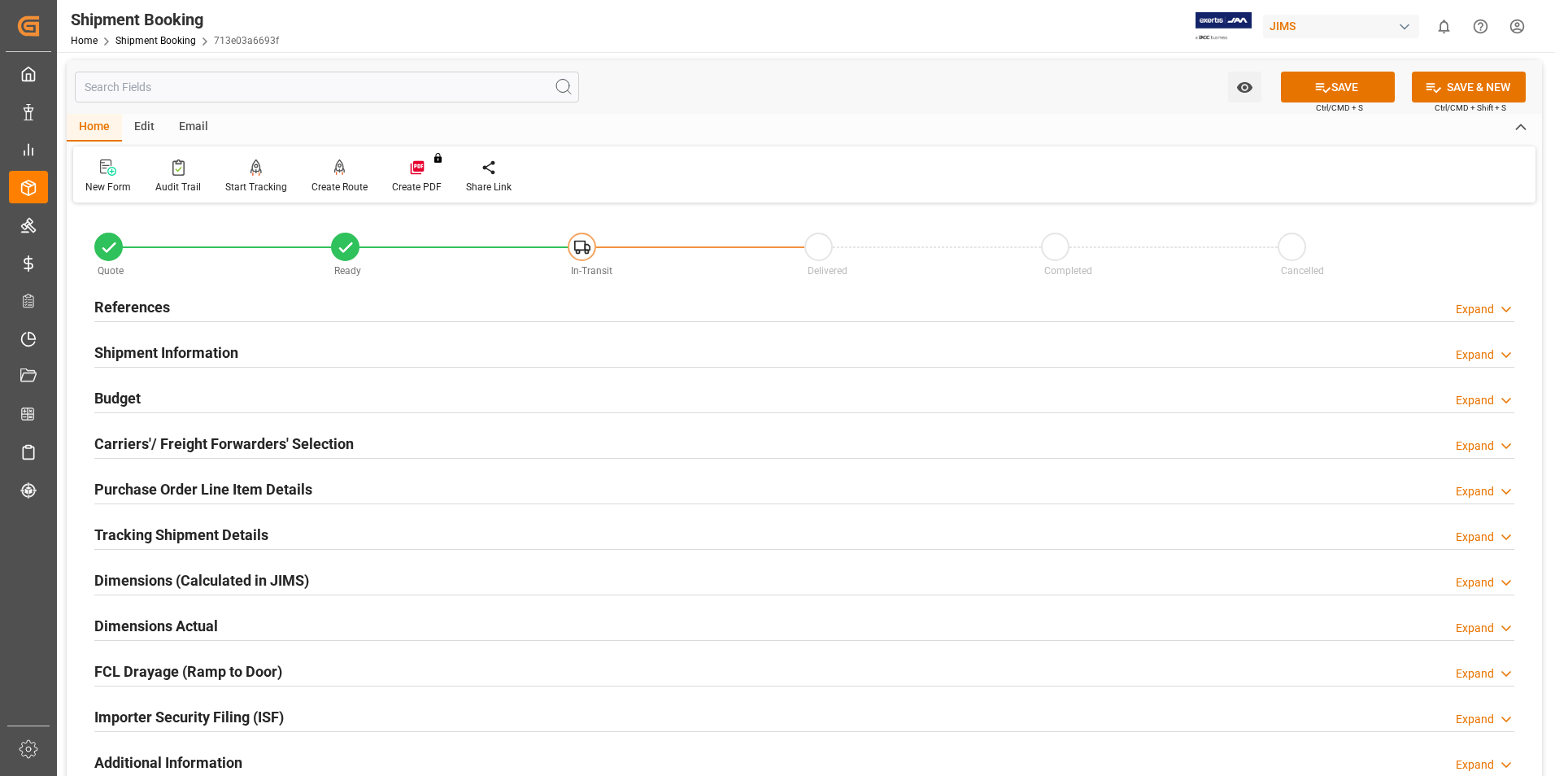
scroll to position [0, 0]
click at [1328, 91] on button "SAVE" at bounding box center [1338, 88] width 114 height 31
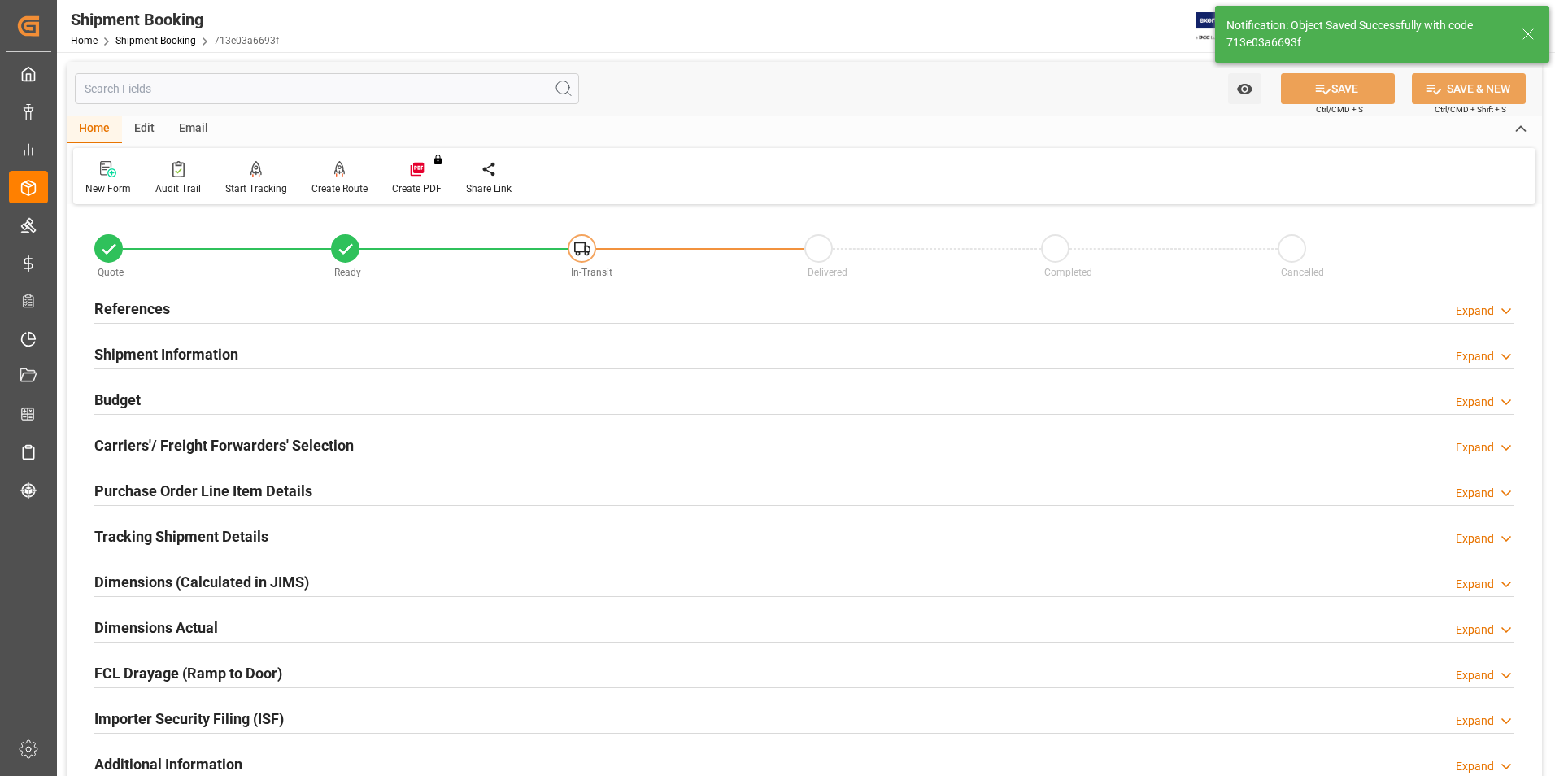
click at [193, 125] on div "Email" at bounding box center [194, 129] width 54 height 28
click at [97, 181] on div "Send Email" at bounding box center [110, 188] width 50 height 15
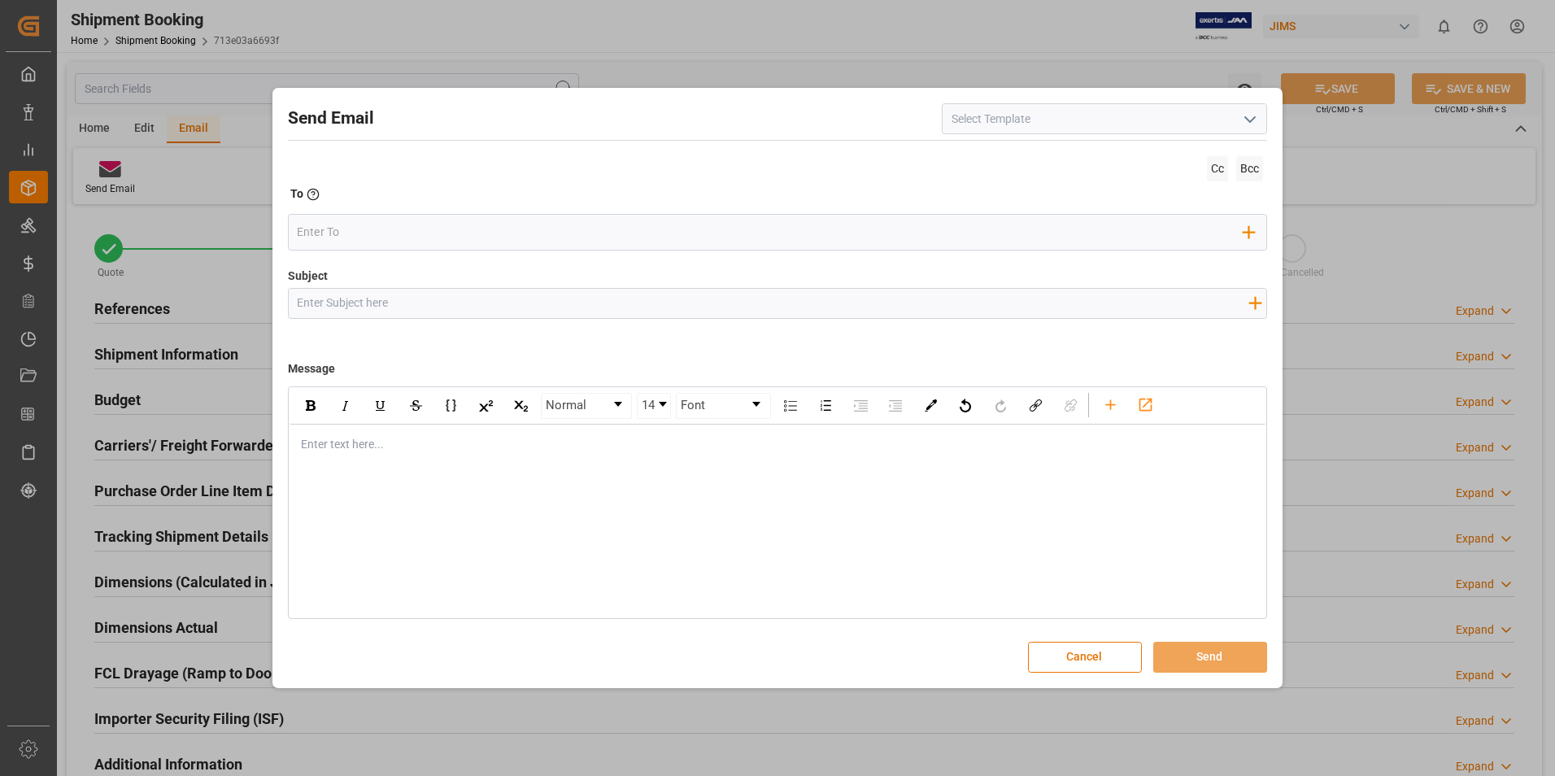
click at [1089, 117] on input at bounding box center [1104, 118] width 325 height 31
click at [1246, 119] on icon "open menu" at bounding box center [1250, 120] width 20 height 20
click at [1057, 157] on div "2BOOK - Ocean - Air freight" at bounding box center [1105, 155] width 324 height 37
type input "2BOOK - Ocean - Air freight"
type input "2BOOK {{jamReferenceNumber}} {{supplierFullName}} Ship from: {{country}} Ship t…"
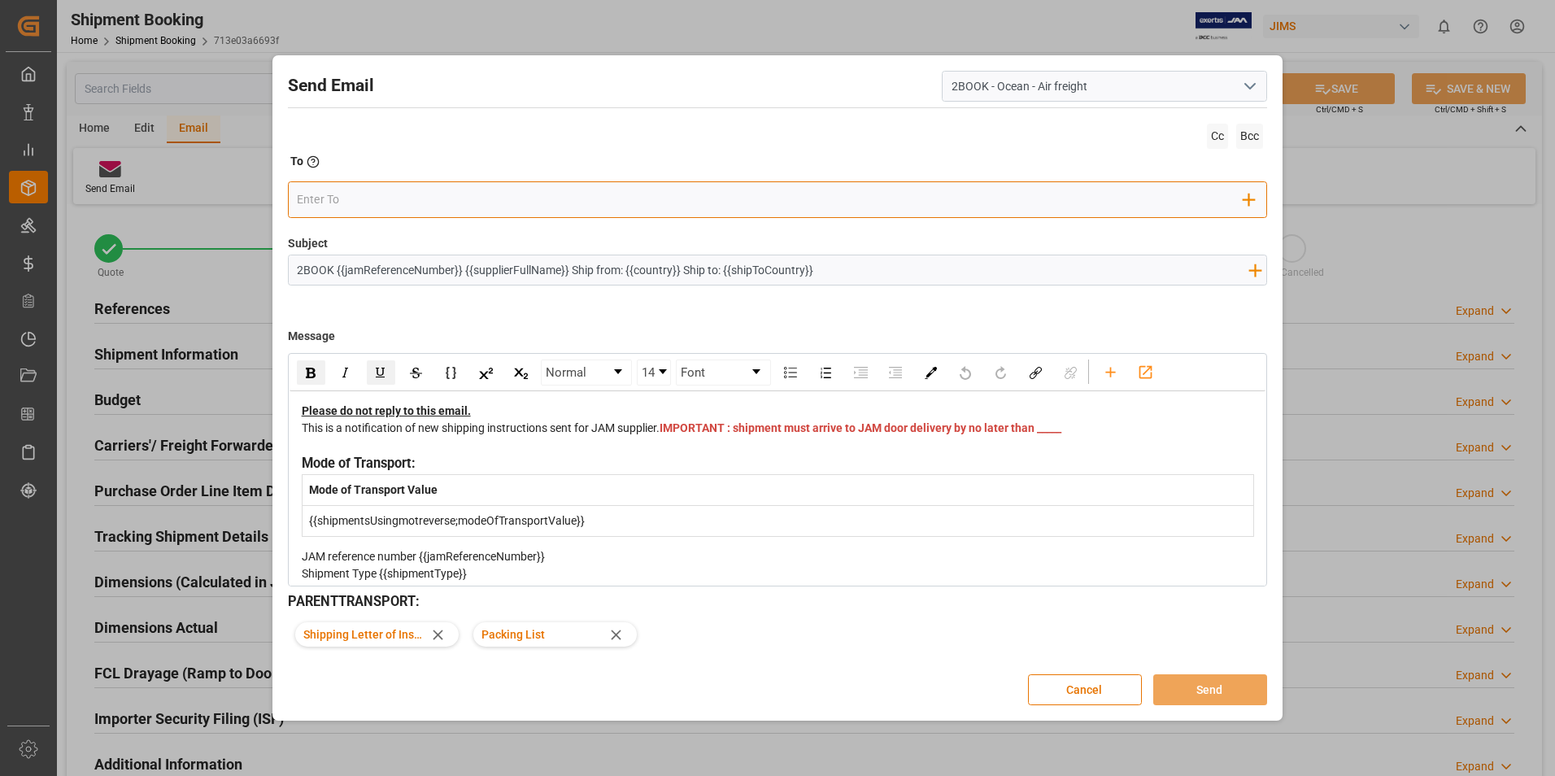
click at [393, 192] on input "email" at bounding box center [770, 200] width 947 height 24
click at [358, 201] on input "email" at bounding box center [770, 200] width 947 height 24
type input "holl"
click at [363, 237] on span "hollie.mclean@si-log.com" at bounding box center [450, 240] width 239 height 34
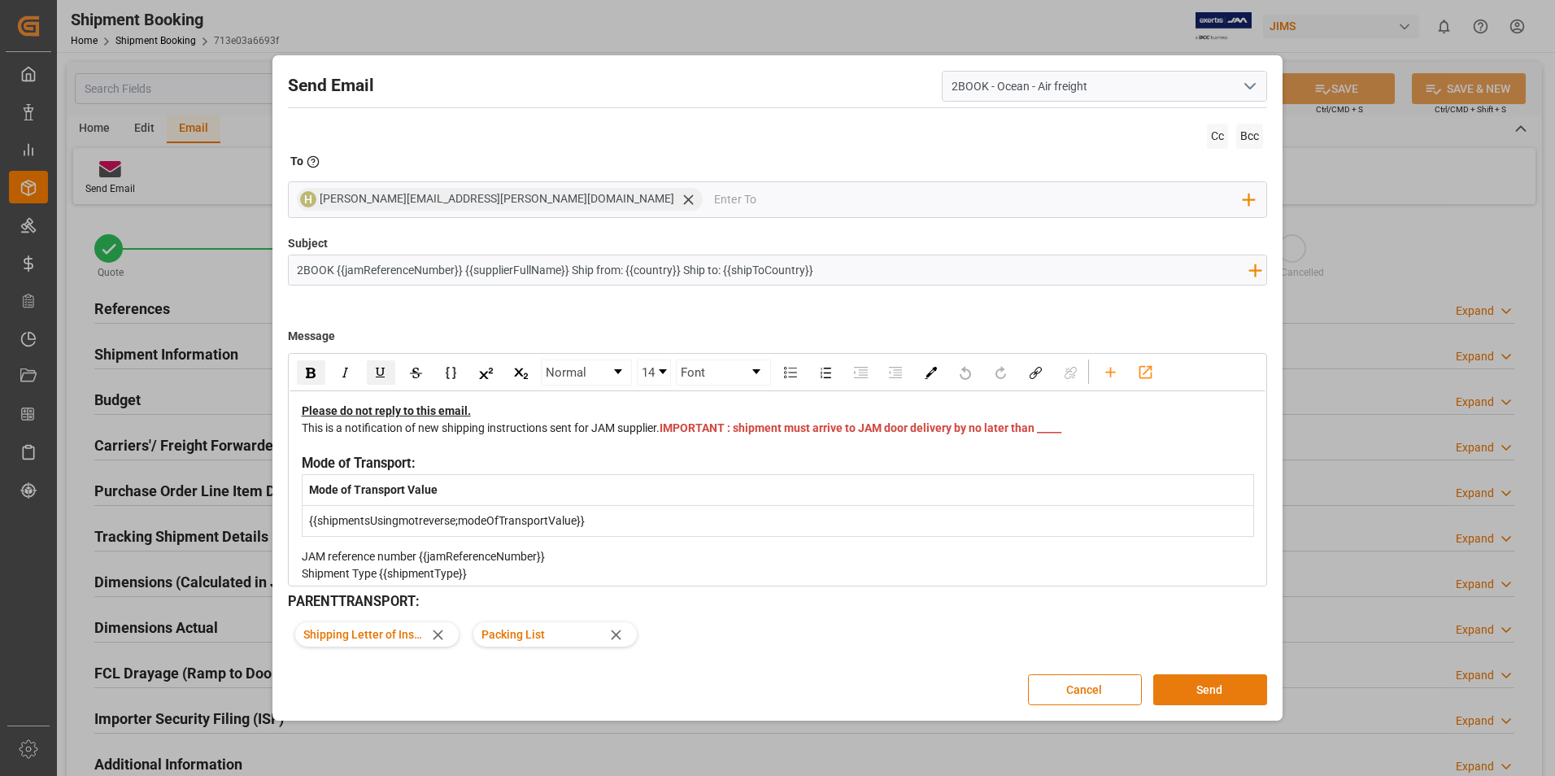
click at [1221, 685] on button "Send" at bounding box center [1210, 689] width 114 height 31
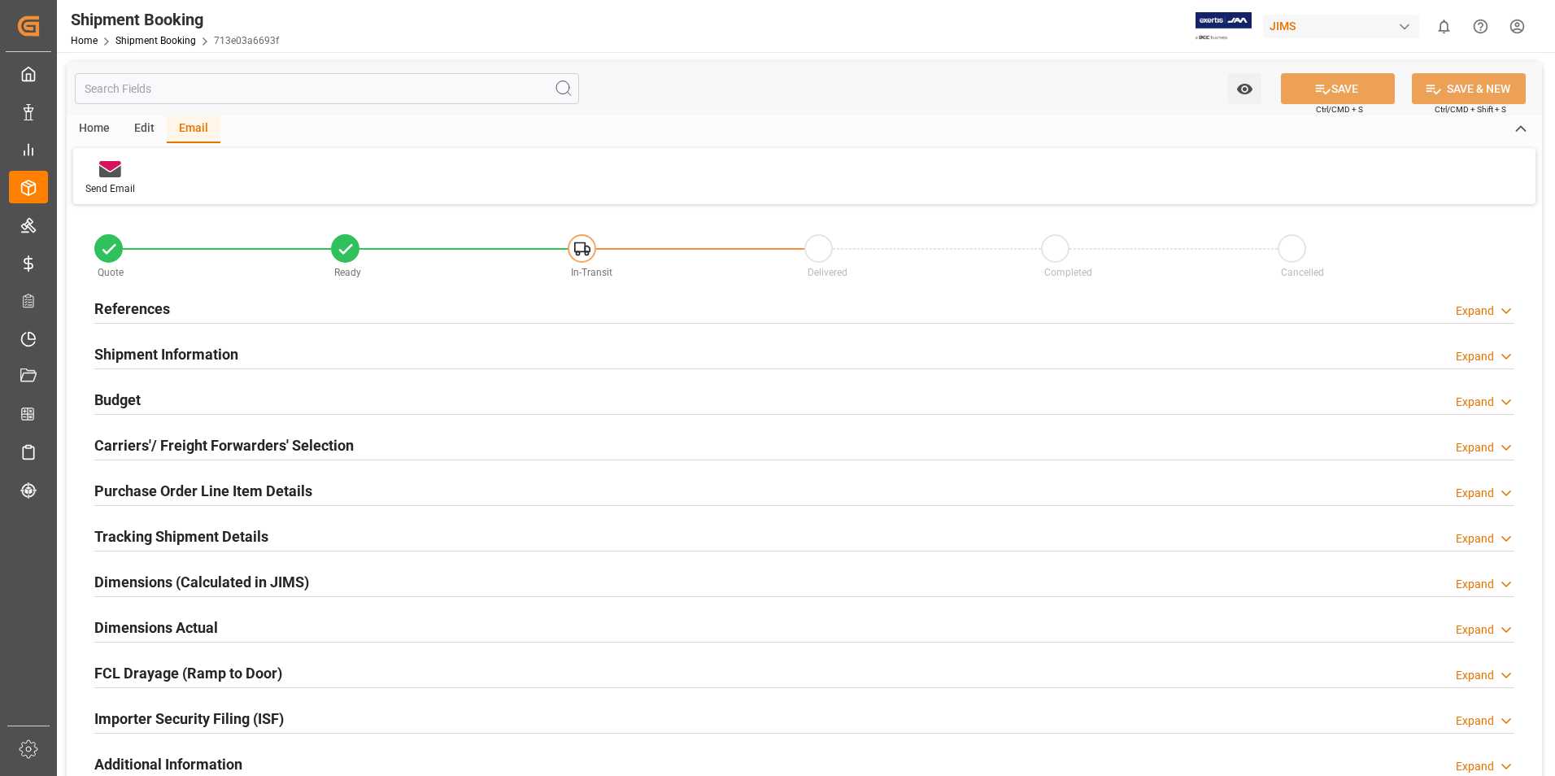
click at [167, 528] on h2 "Tracking Shipment Details" at bounding box center [181, 536] width 174 height 22
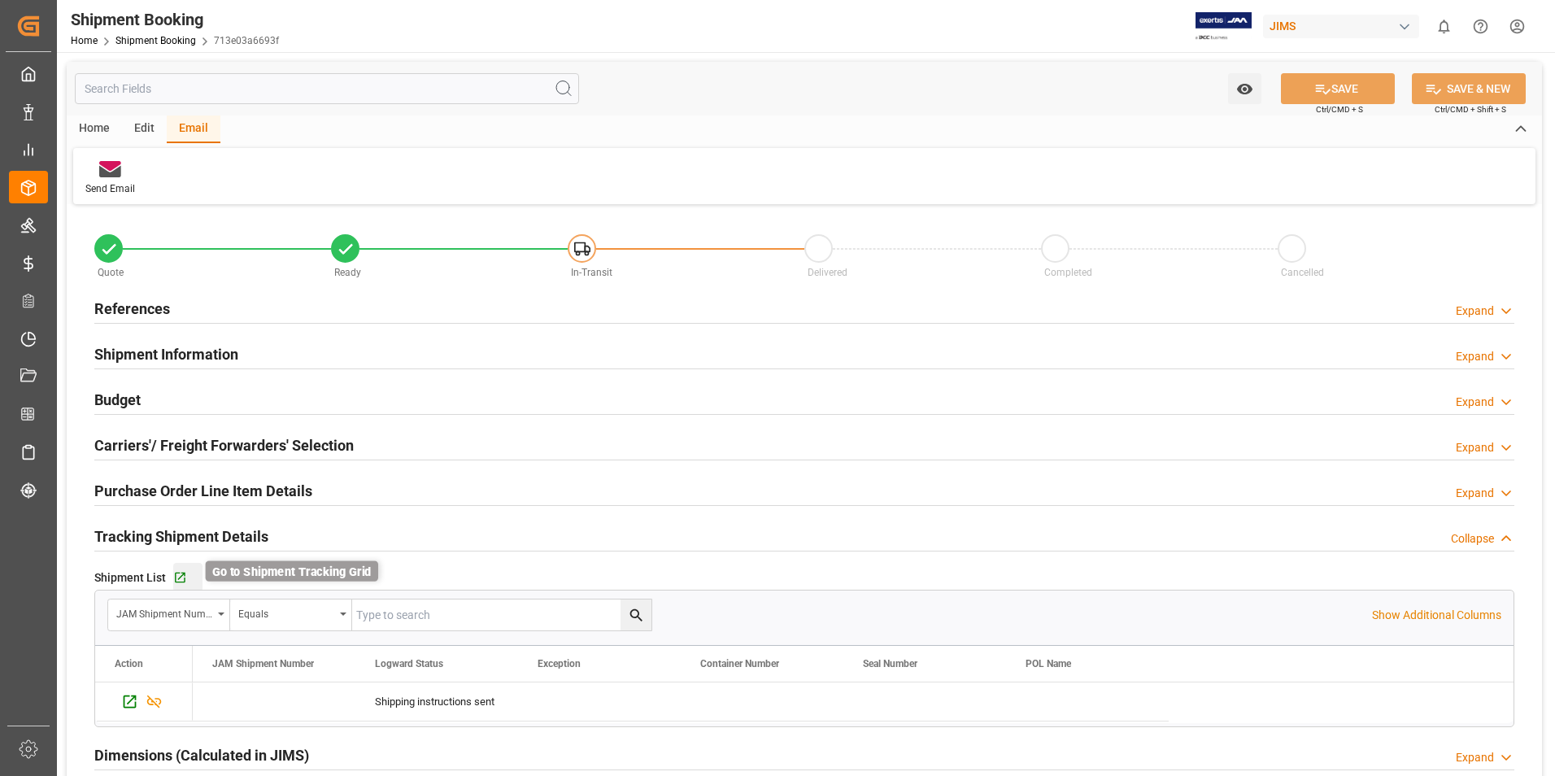
click at [178, 575] on icon "button" at bounding box center [180, 578] width 14 height 14
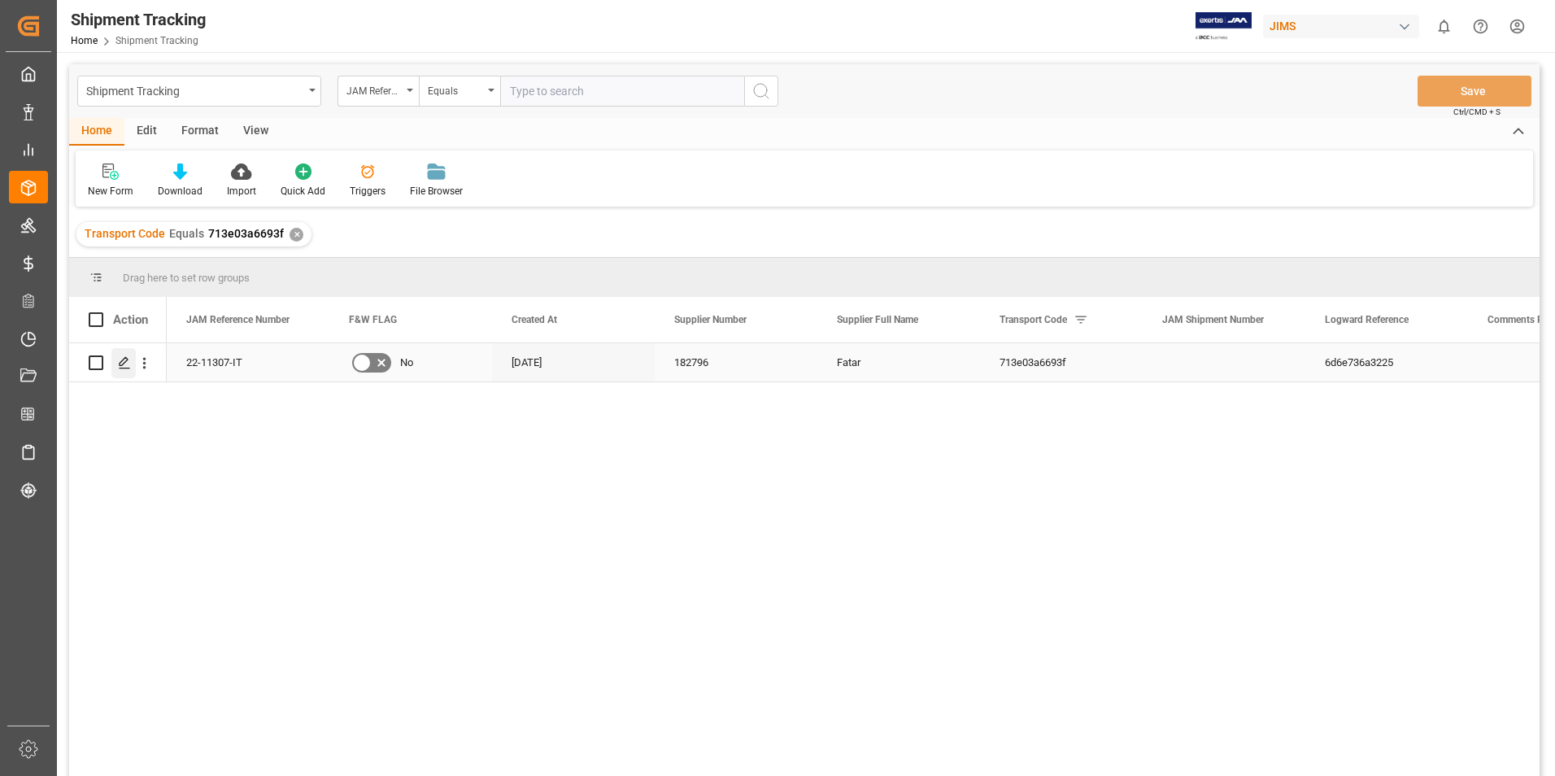
click at [122, 359] on icon "Press SPACE to select this row." at bounding box center [124, 362] width 13 height 13
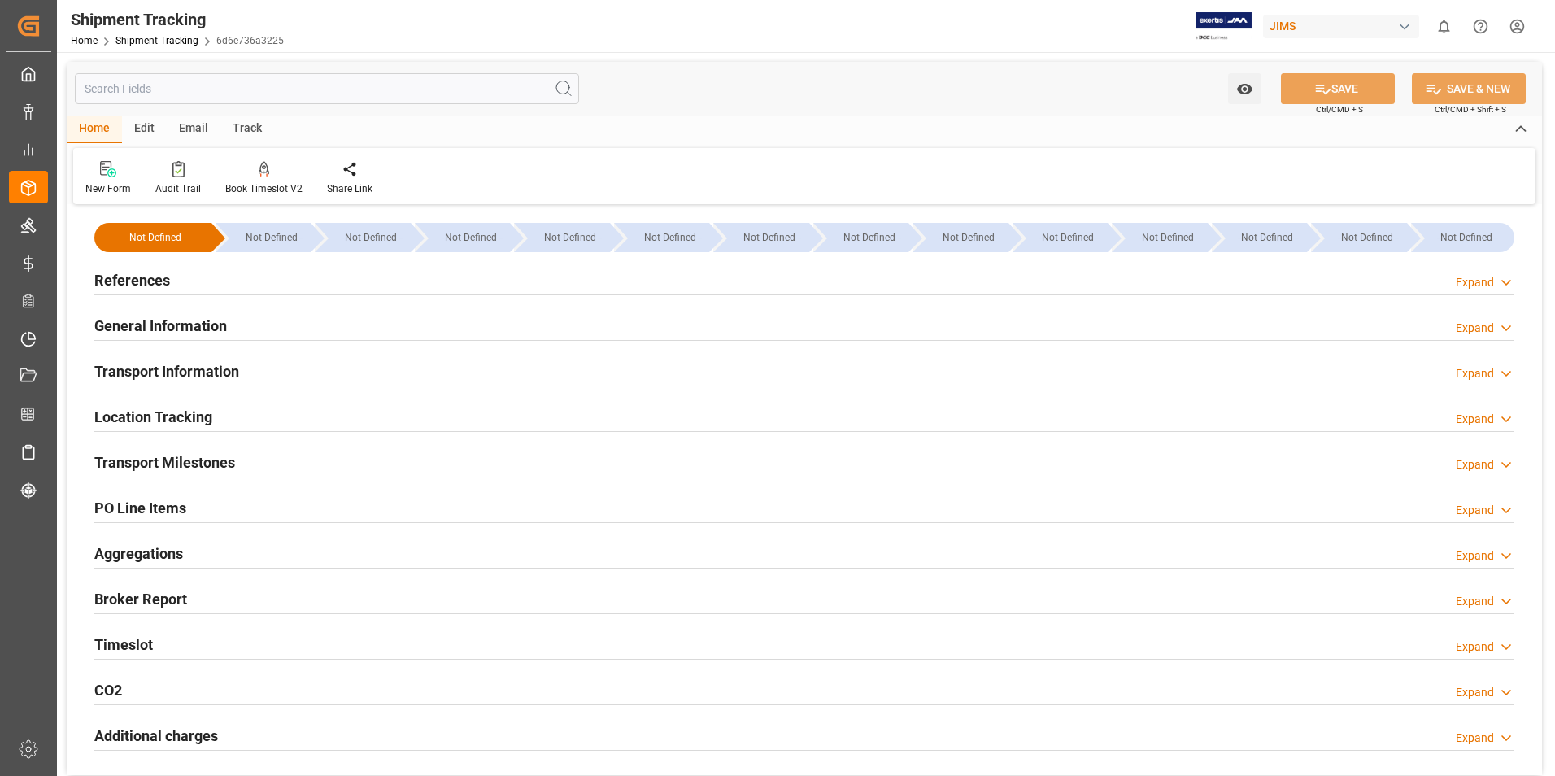
click at [139, 280] on h2 "References" at bounding box center [132, 280] width 76 height 22
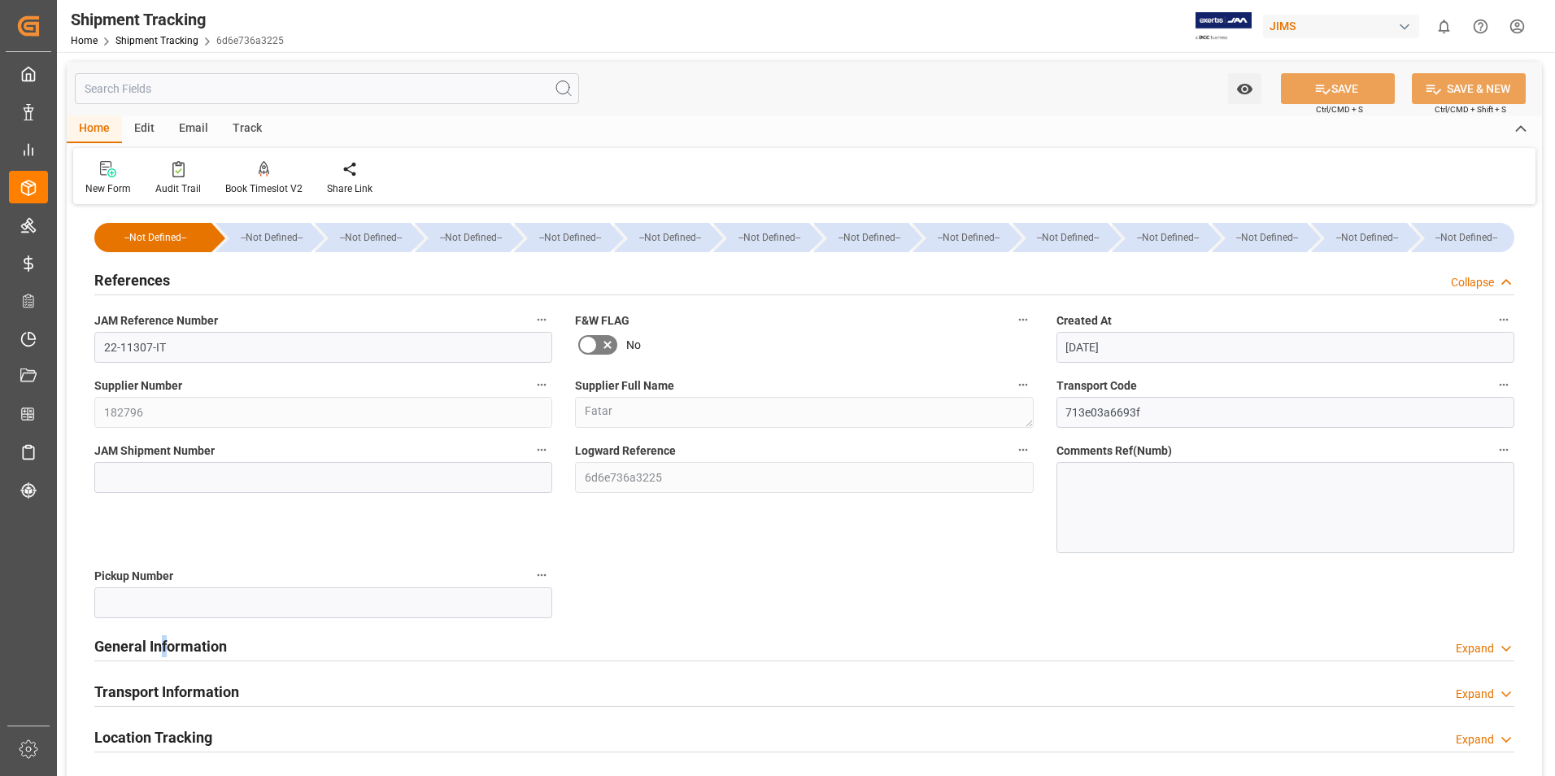
click at [164, 649] on h2 "General Information" at bounding box center [160, 646] width 133 height 22
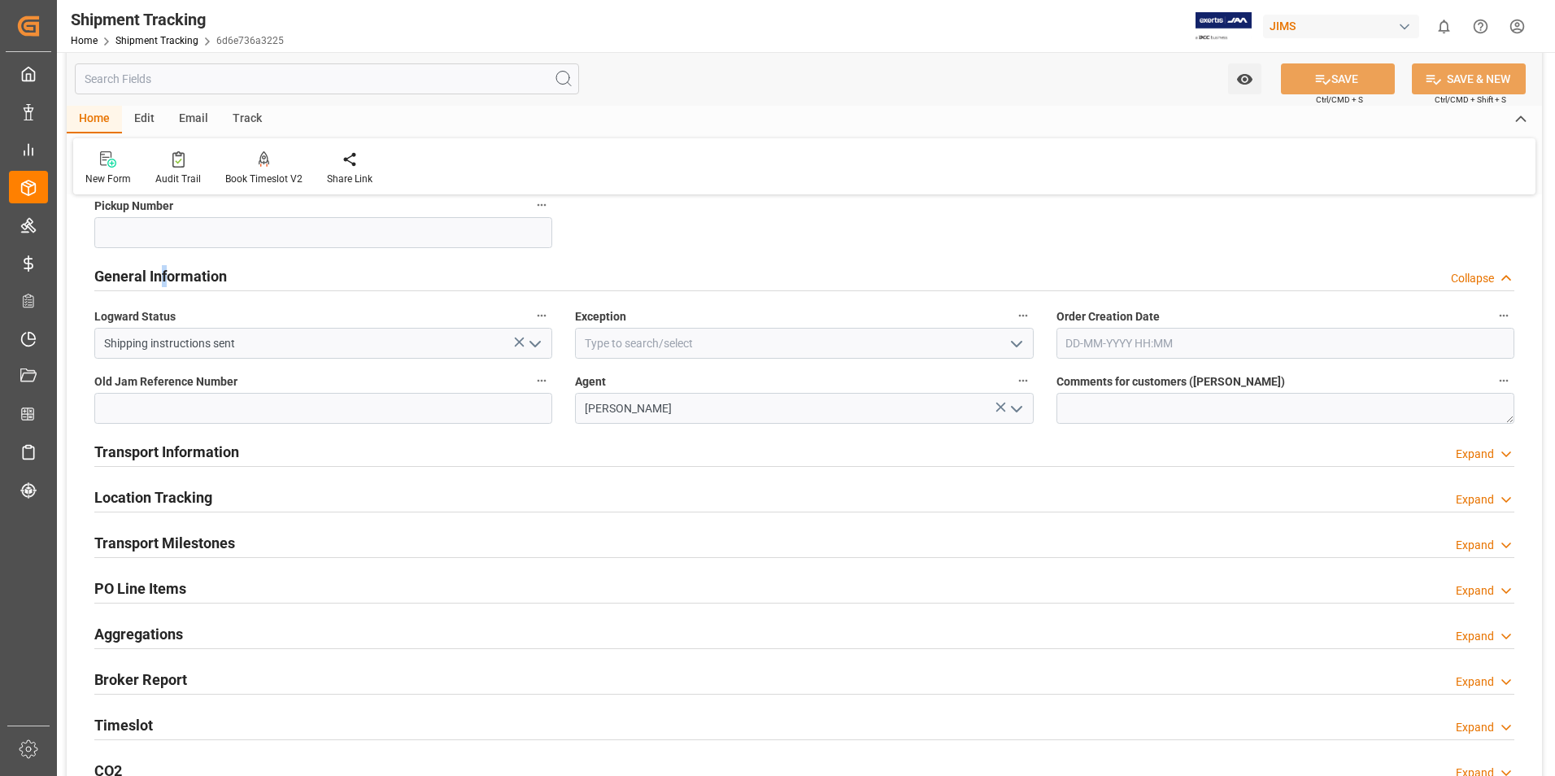
scroll to position [407, 0]
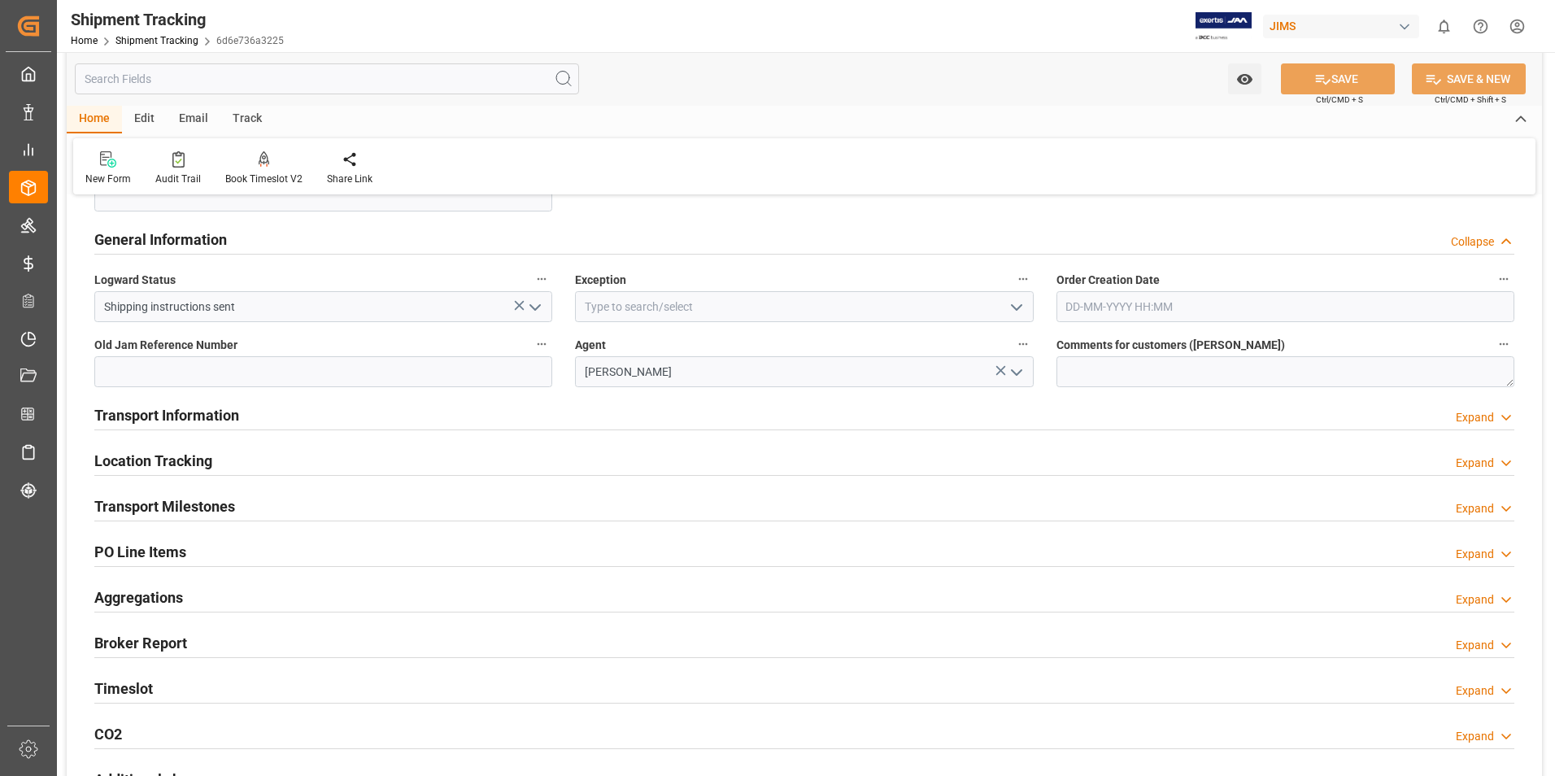
click at [159, 417] on h2 "Transport Information" at bounding box center [166, 415] width 145 height 22
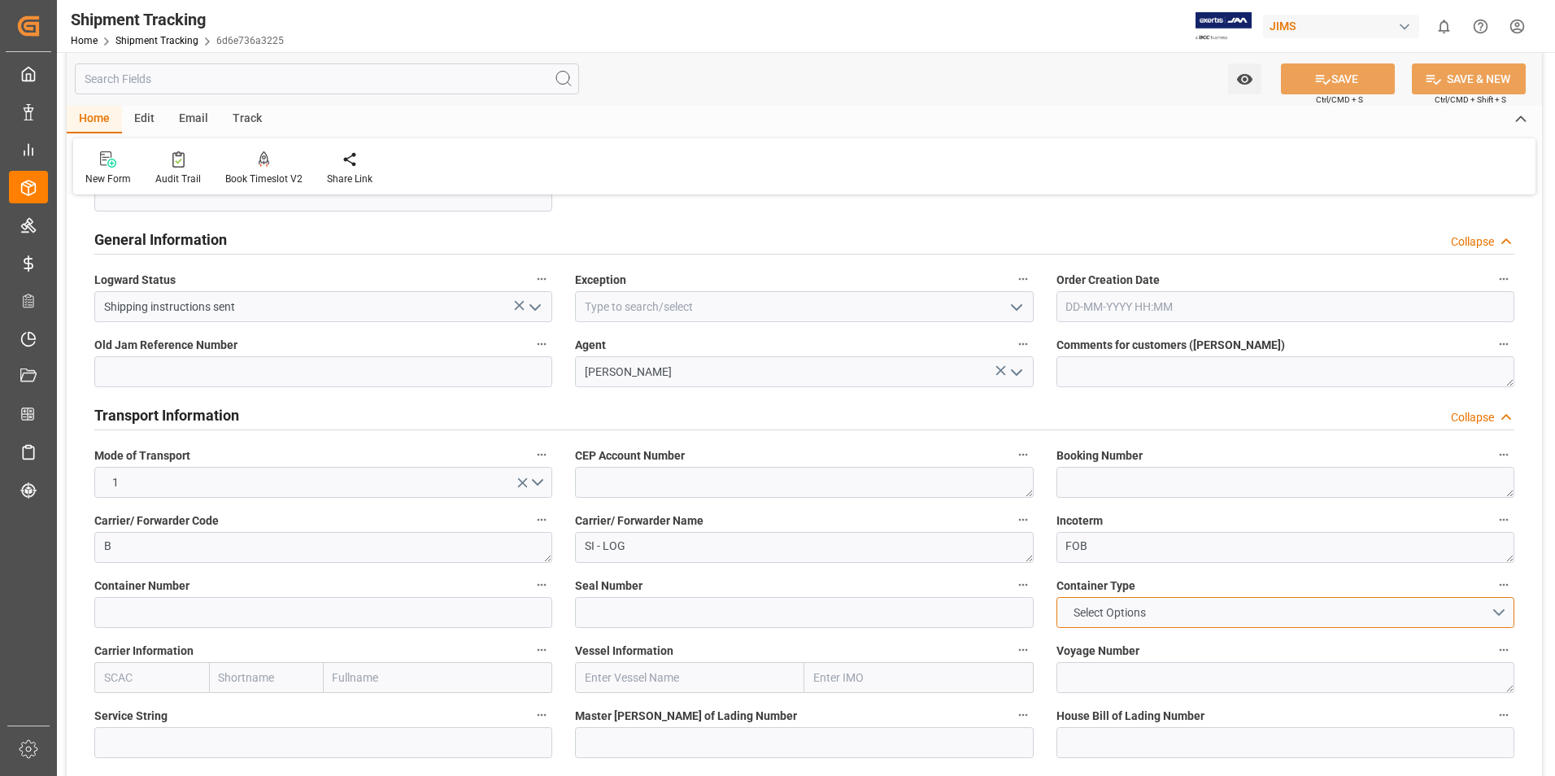
click at [1505, 612] on button "Select Options" at bounding box center [1285, 612] width 458 height 31
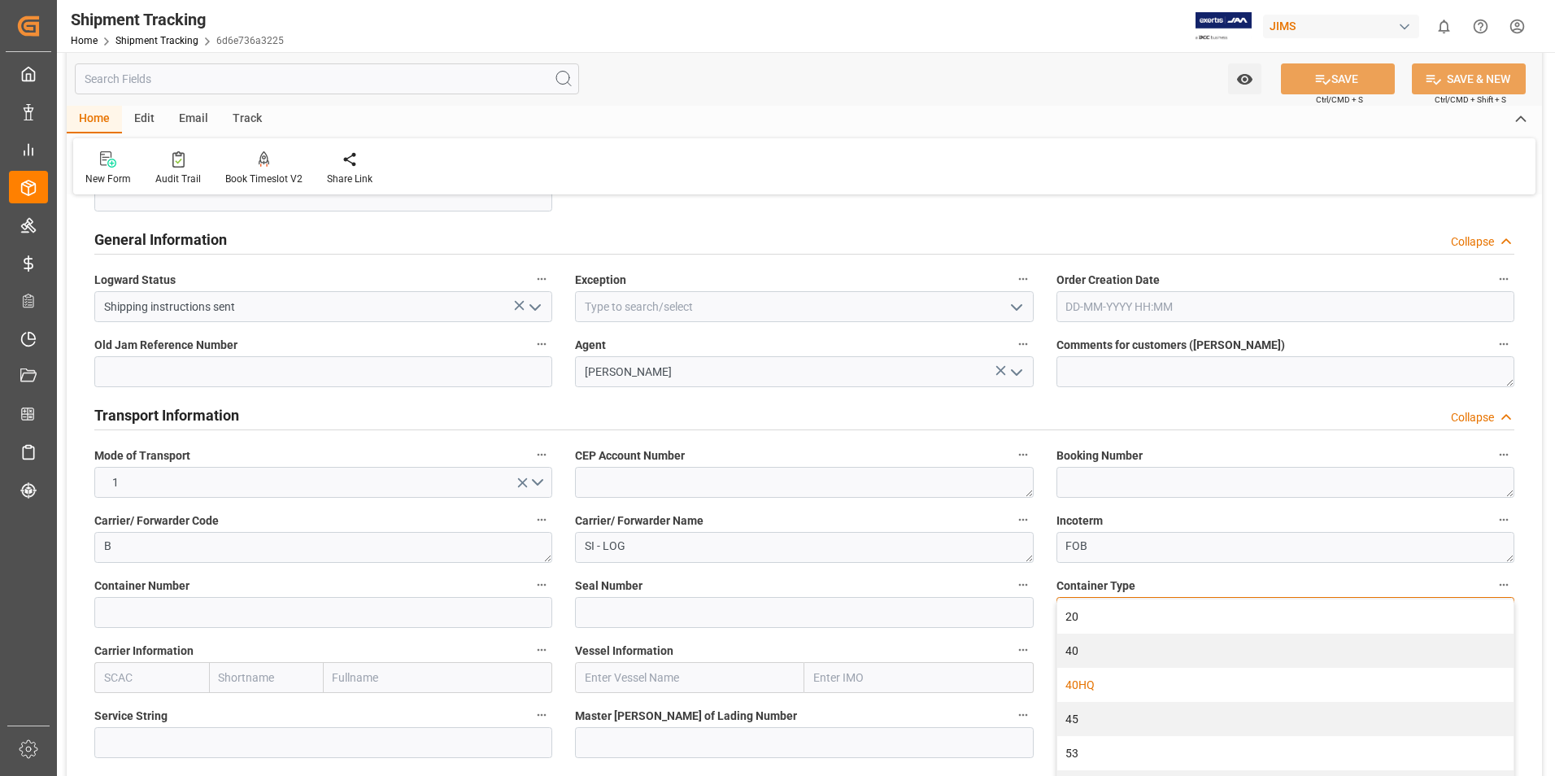
click at [1189, 676] on div "40HQ" at bounding box center [1285, 685] width 456 height 34
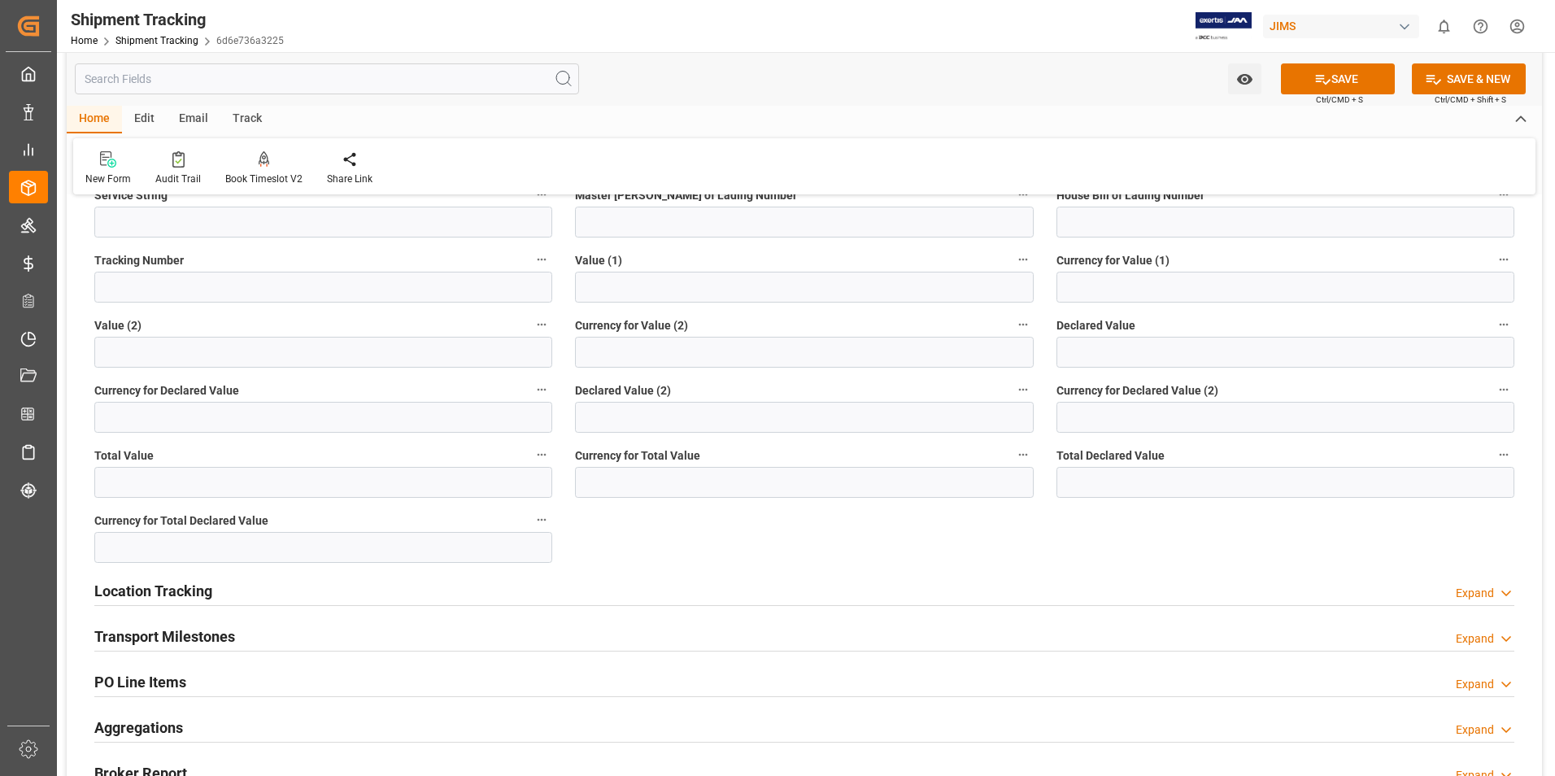
scroll to position [976, 0]
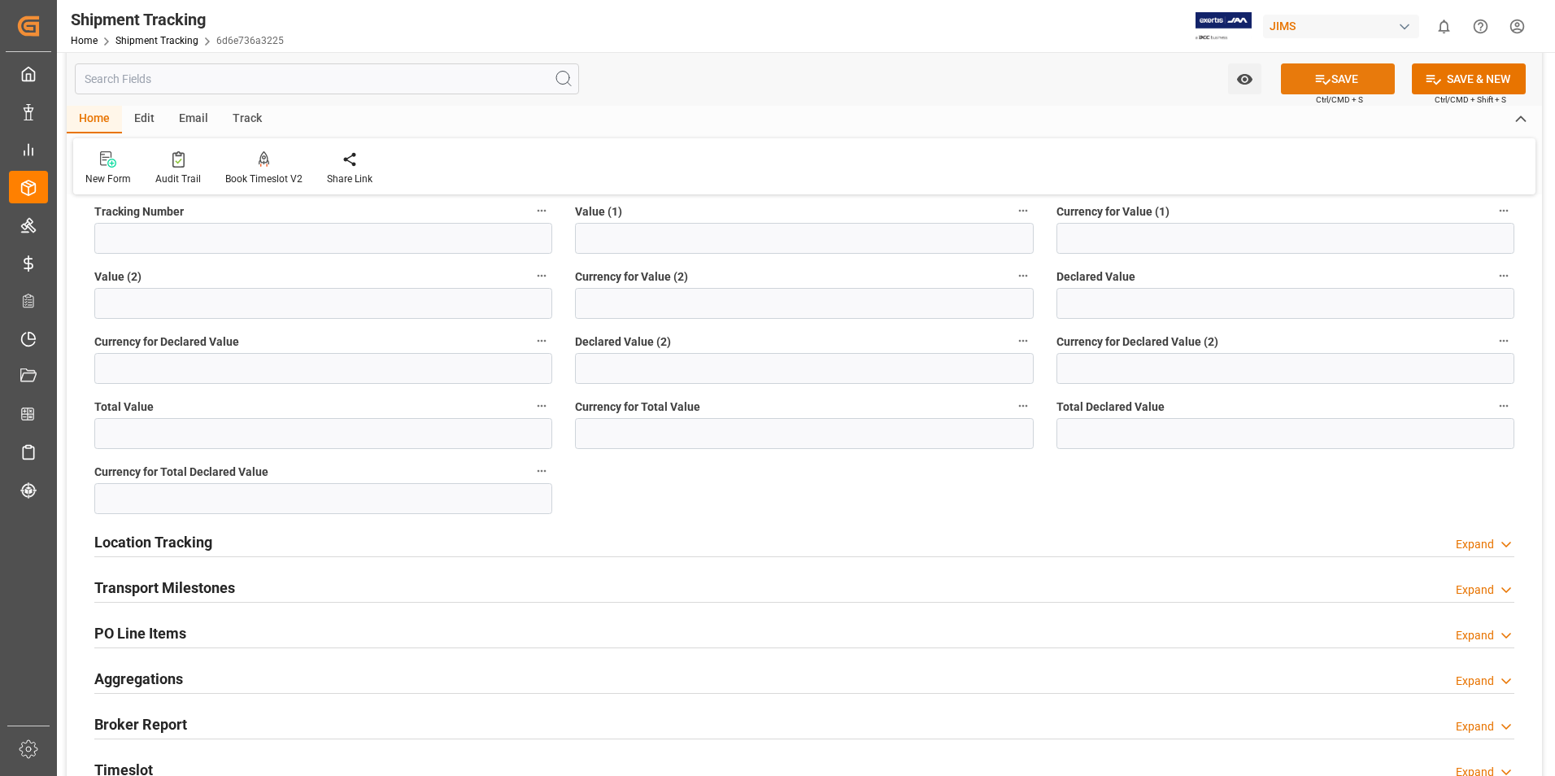
click at [1331, 82] on button "SAVE" at bounding box center [1338, 78] width 114 height 31
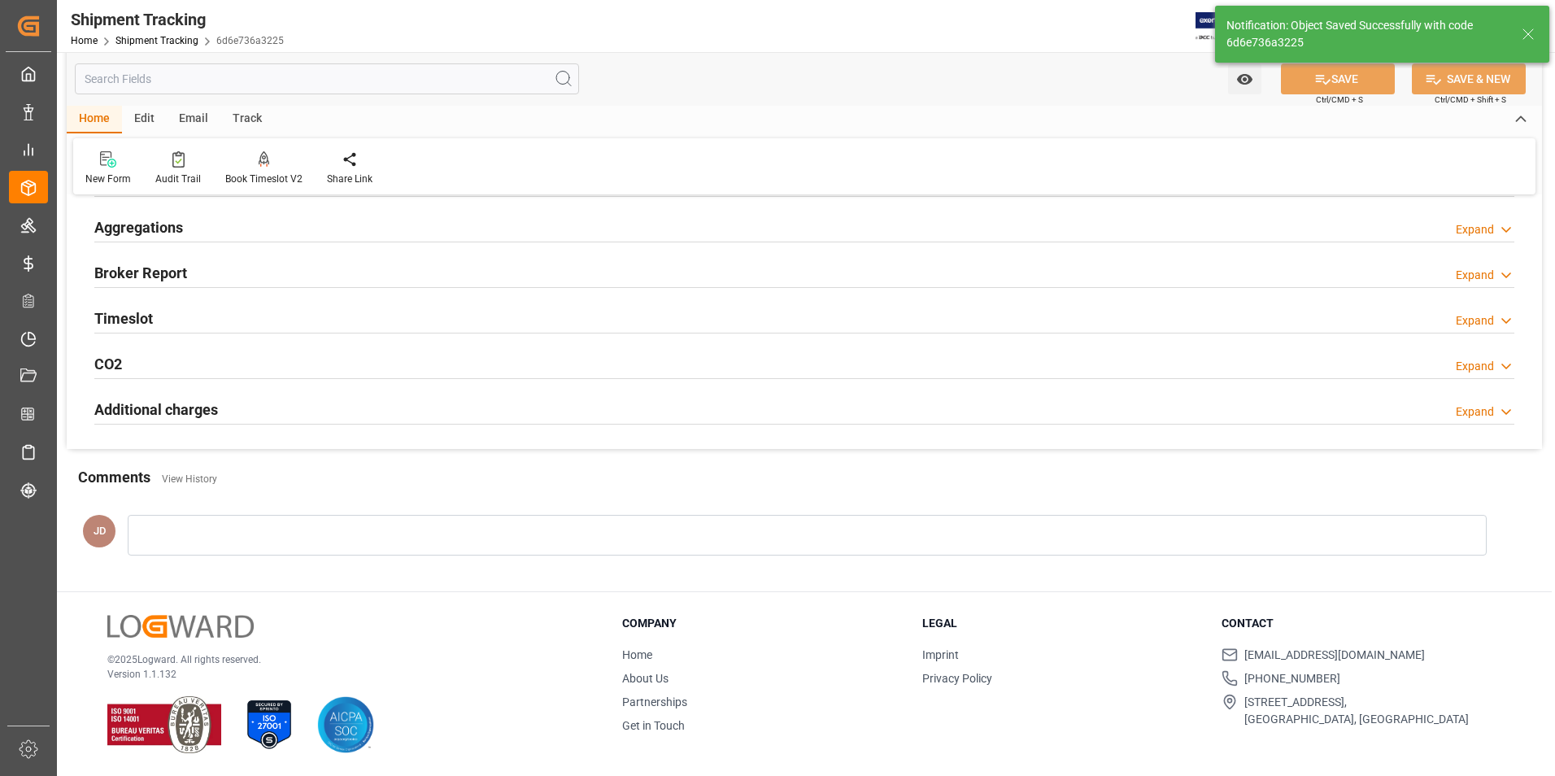
scroll to position [0, 0]
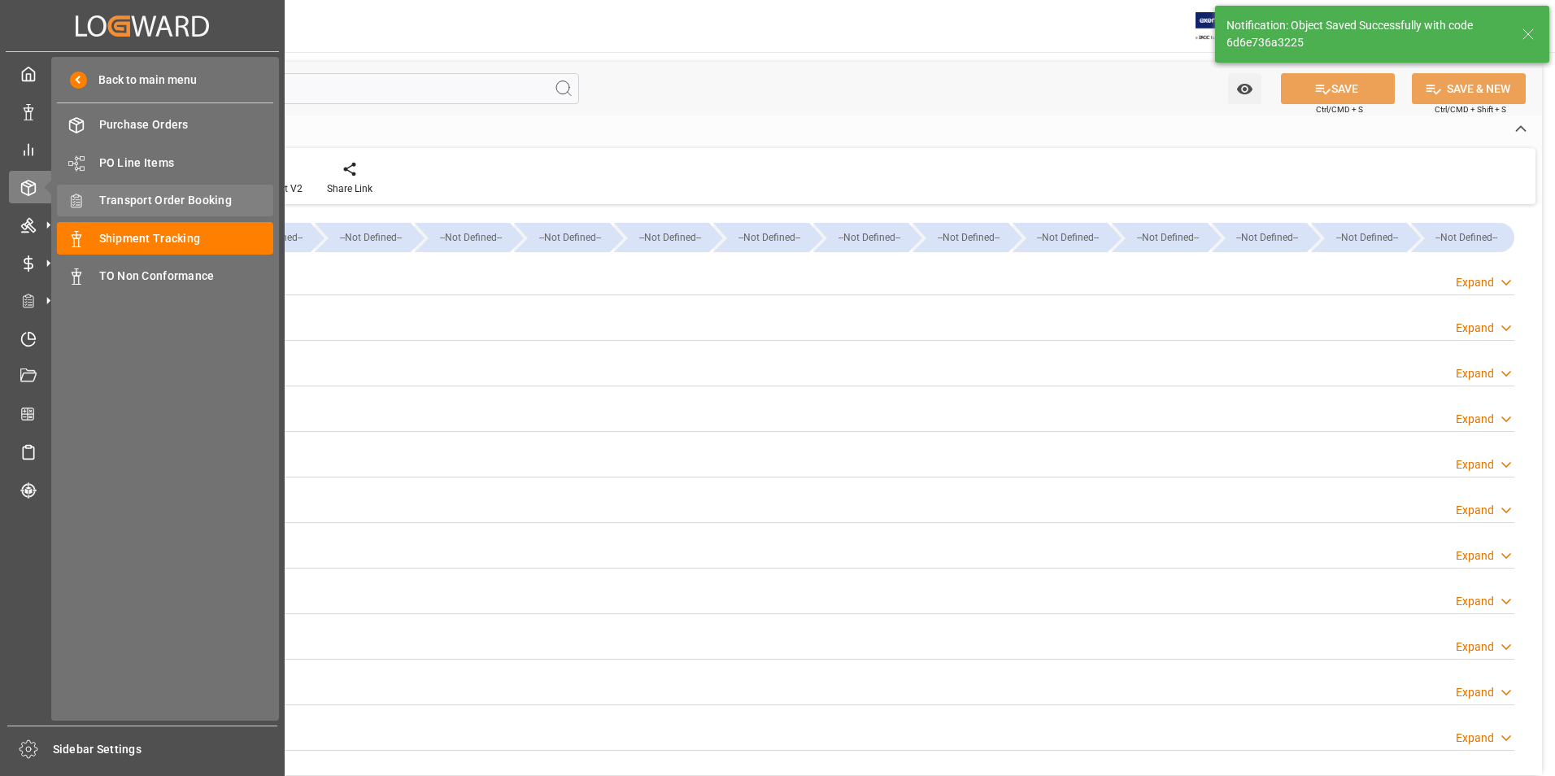
click at [130, 188] on div "Transport Order Booking Transport Order Booking" at bounding box center [165, 201] width 216 height 32
